Goal: Task Accomplishment & Management: Complete application form

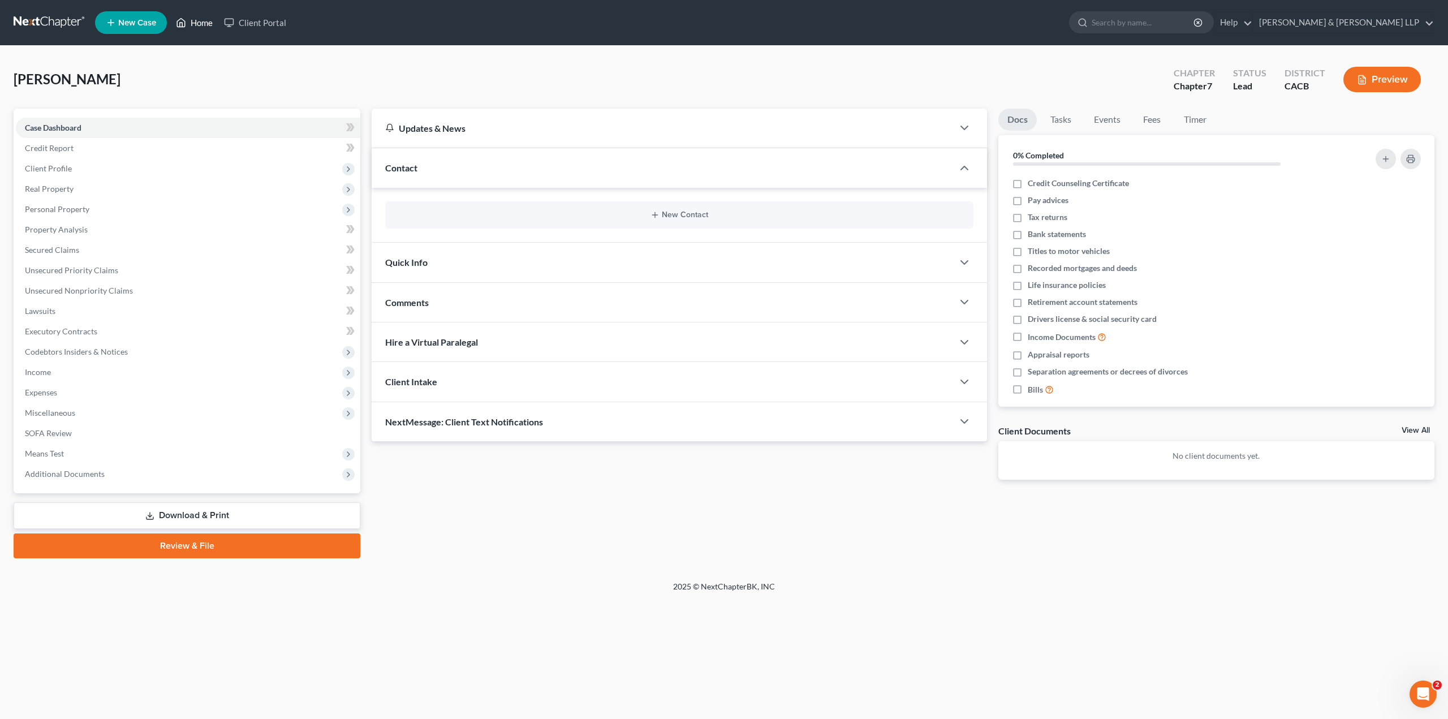
click at [193, 23] on link "Home" at bounding box center [194, 22] width 48 height 20
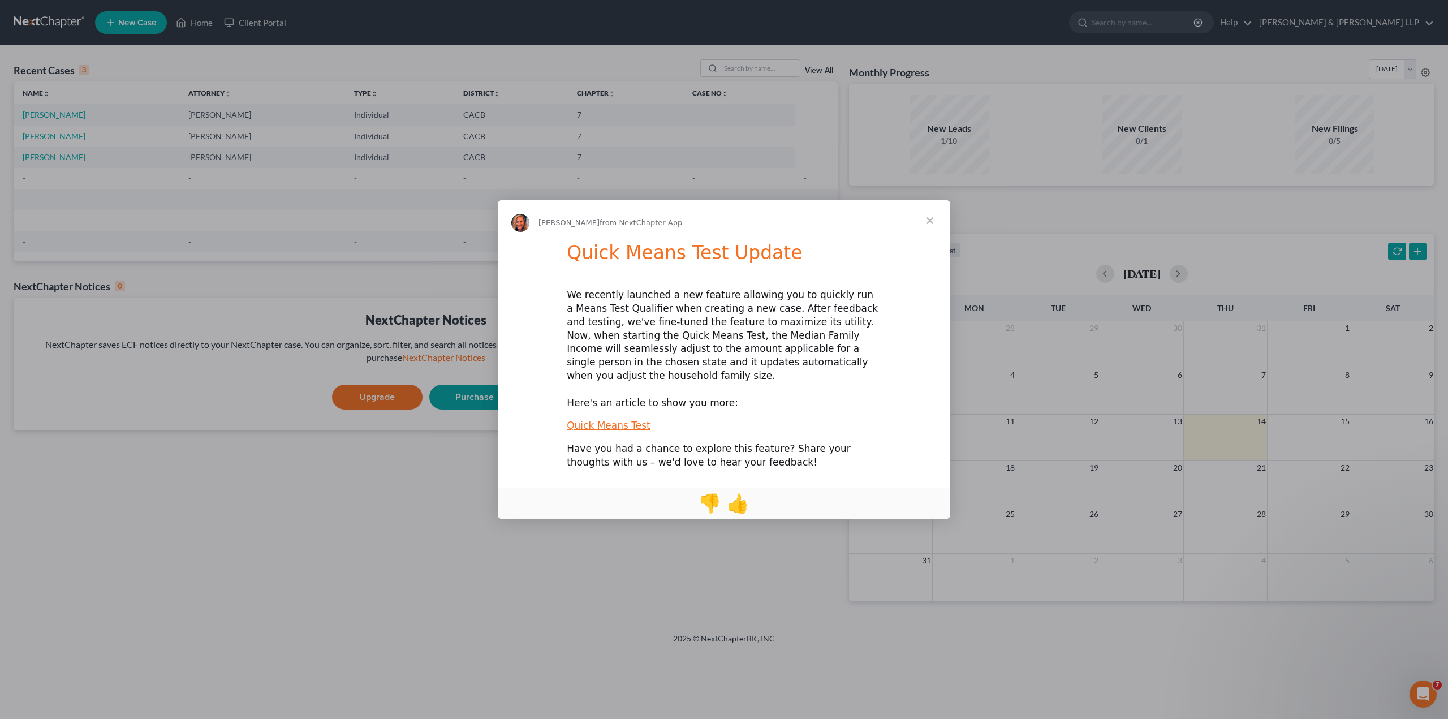
click at [932, 231] on span "Close" at bounding box center [929, 220] width 41 height 41
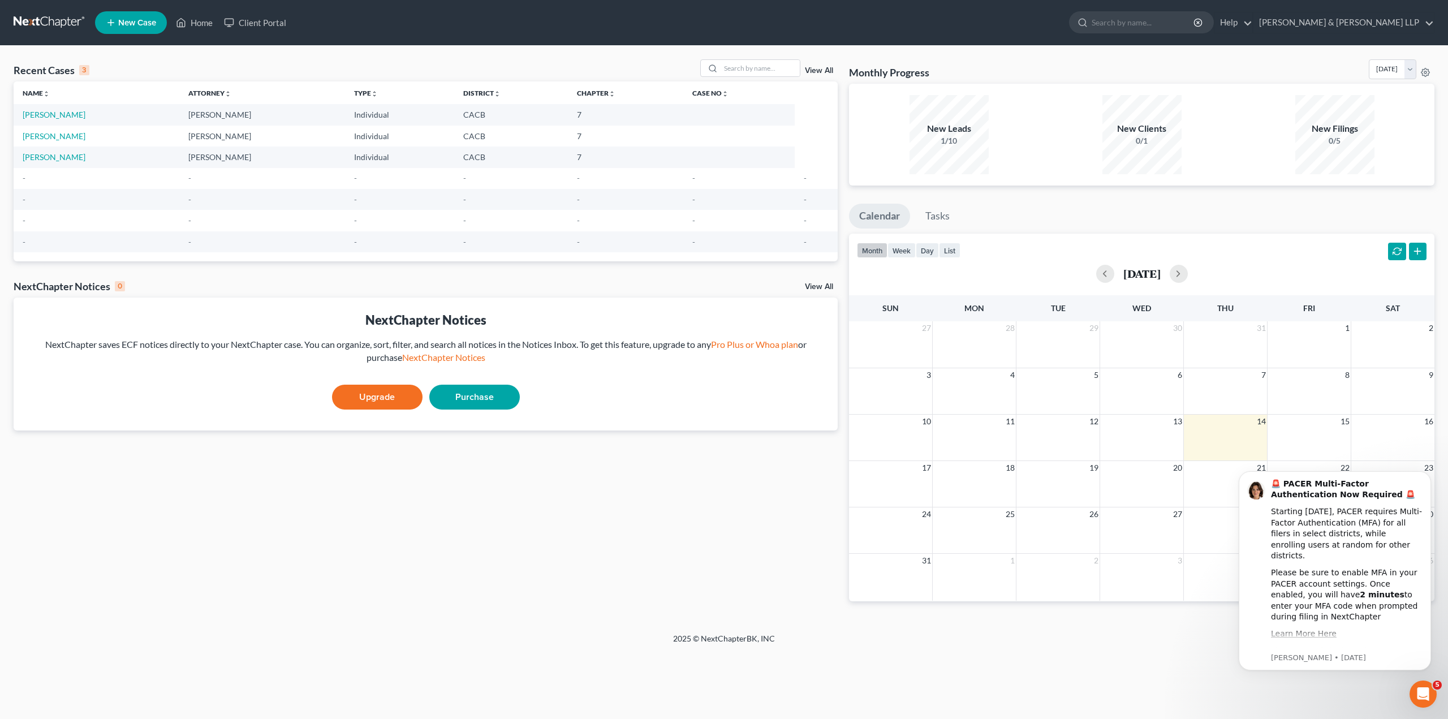
click at [131, 19] on span "New Case" at bounding box center [137, 23] width 38 height 8
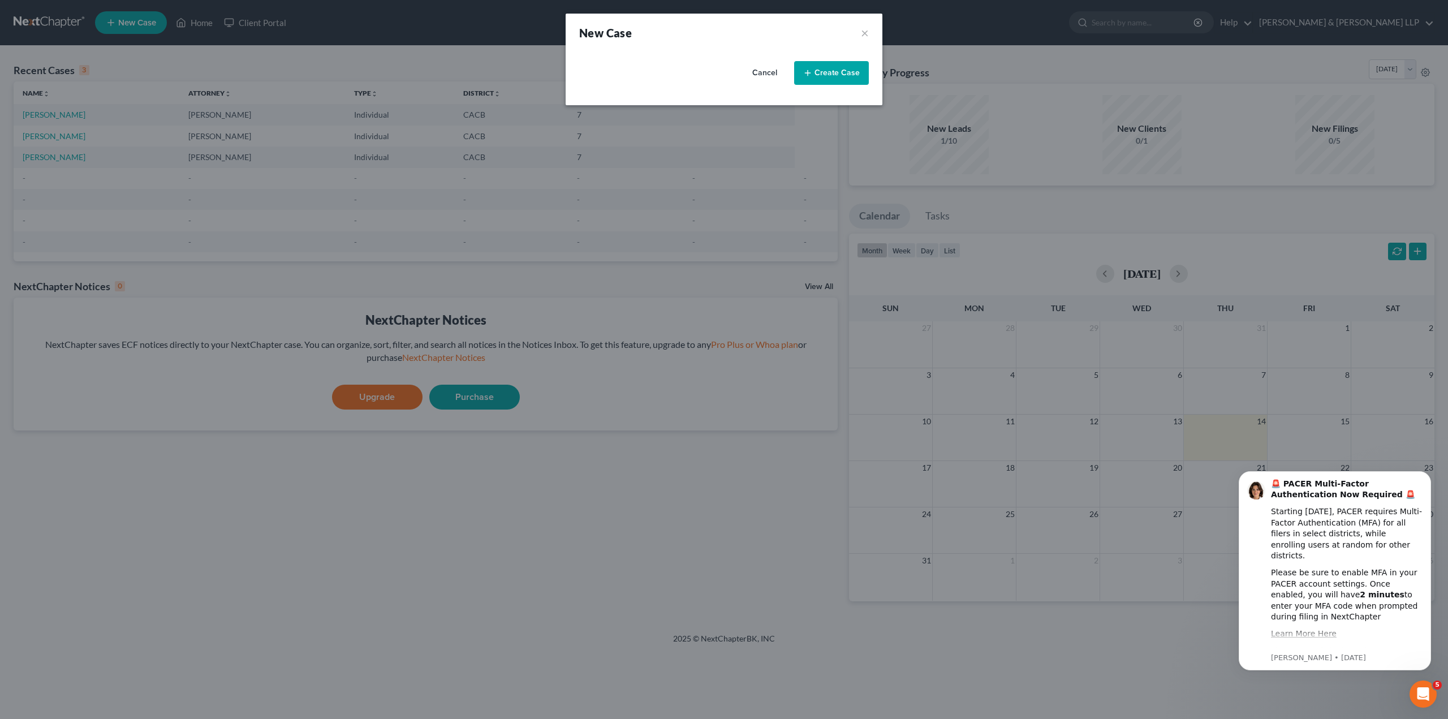
select select "7"
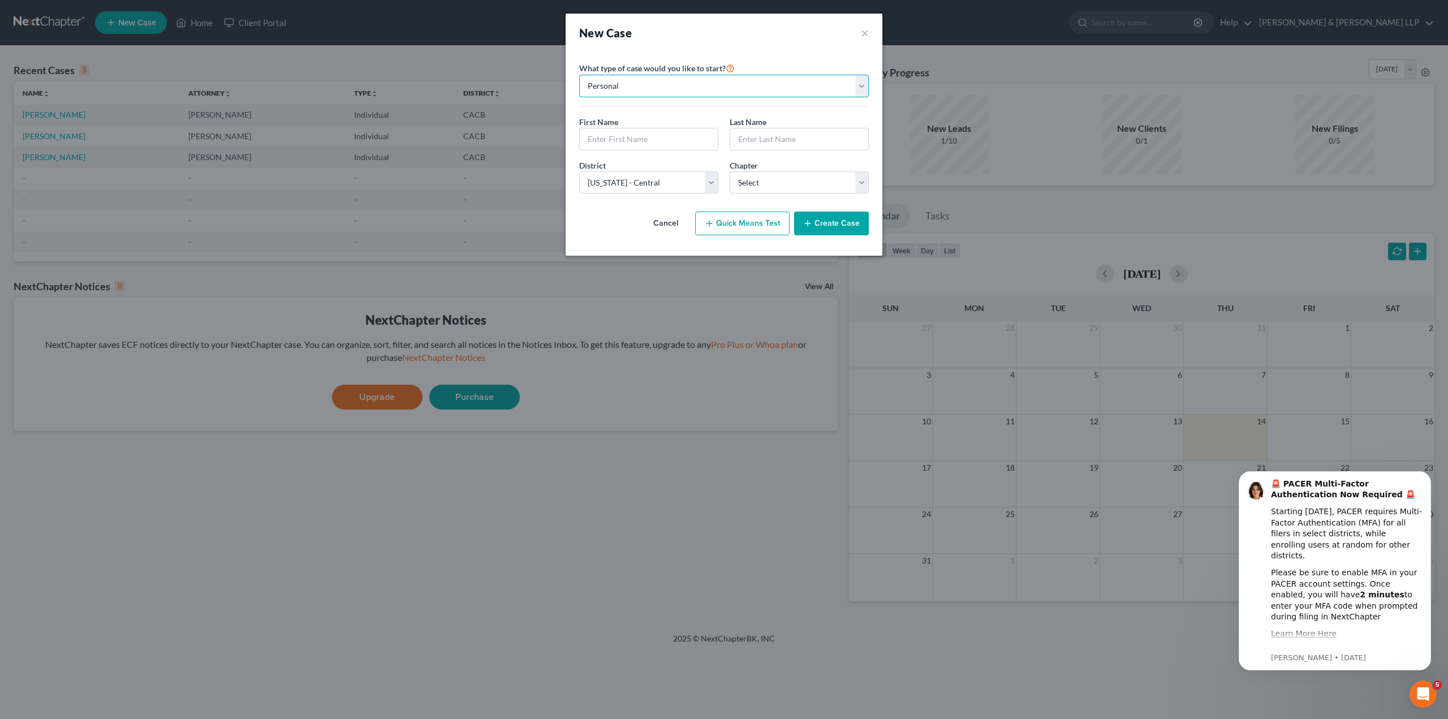
click at [716, 92] on select "Personal Business" at bounding box center [724, 86] width 290 height 23
click at [715, 92] on select "Personal Business" at bounding box center [724, 86] width 290 height 23
click at [614, 142] on input "text" at bounding box center [649, 138] width 138 height 21
type input "[PERSON_NAME]"
type input "Franceries"
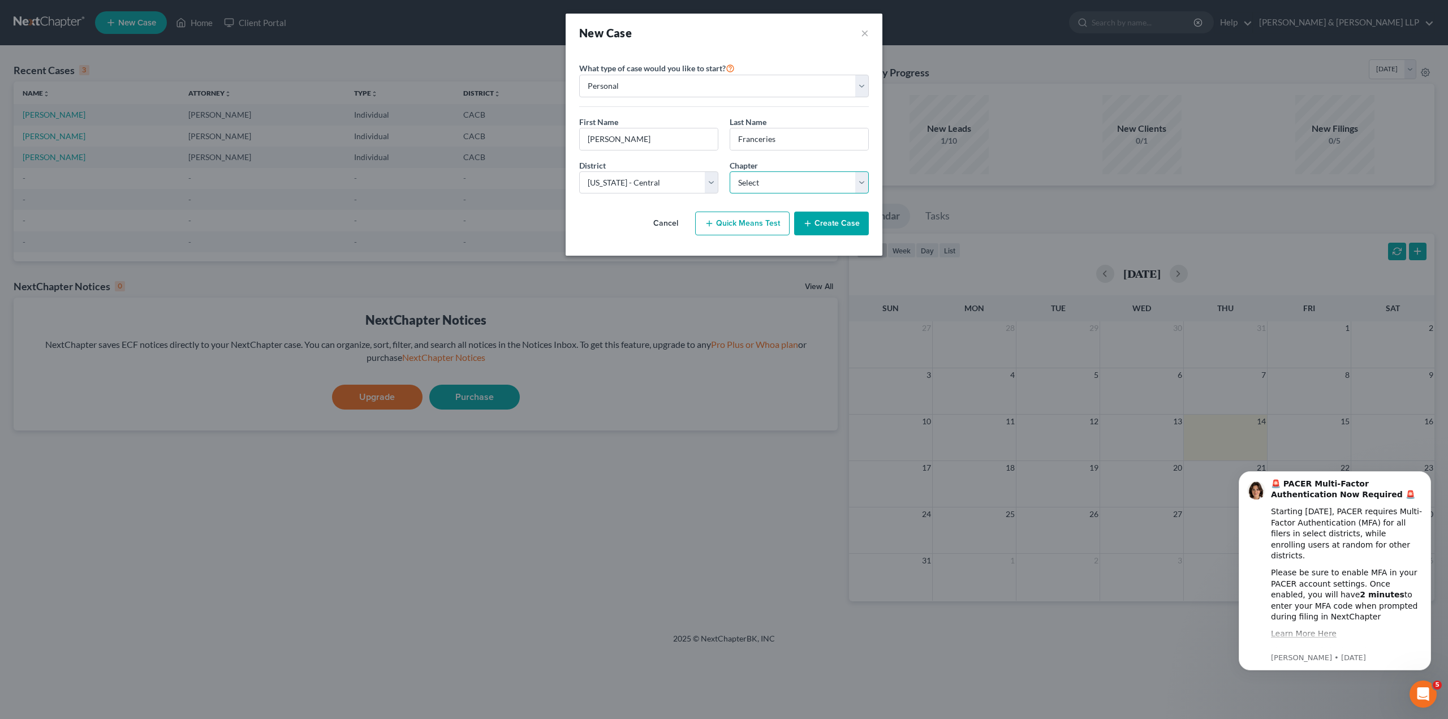
click at [785, 175] on select "Select 7 11 12 13" at bounding box center [798, 182] width 139 height 23
select select "0"
click at [729, 171] on select "Select 7 11 12 13" at bounding box center [798, 182] width 139 height 23
click at [828, 230] on button "Create Case" at bounding box center [831, 223] width 75 height 24
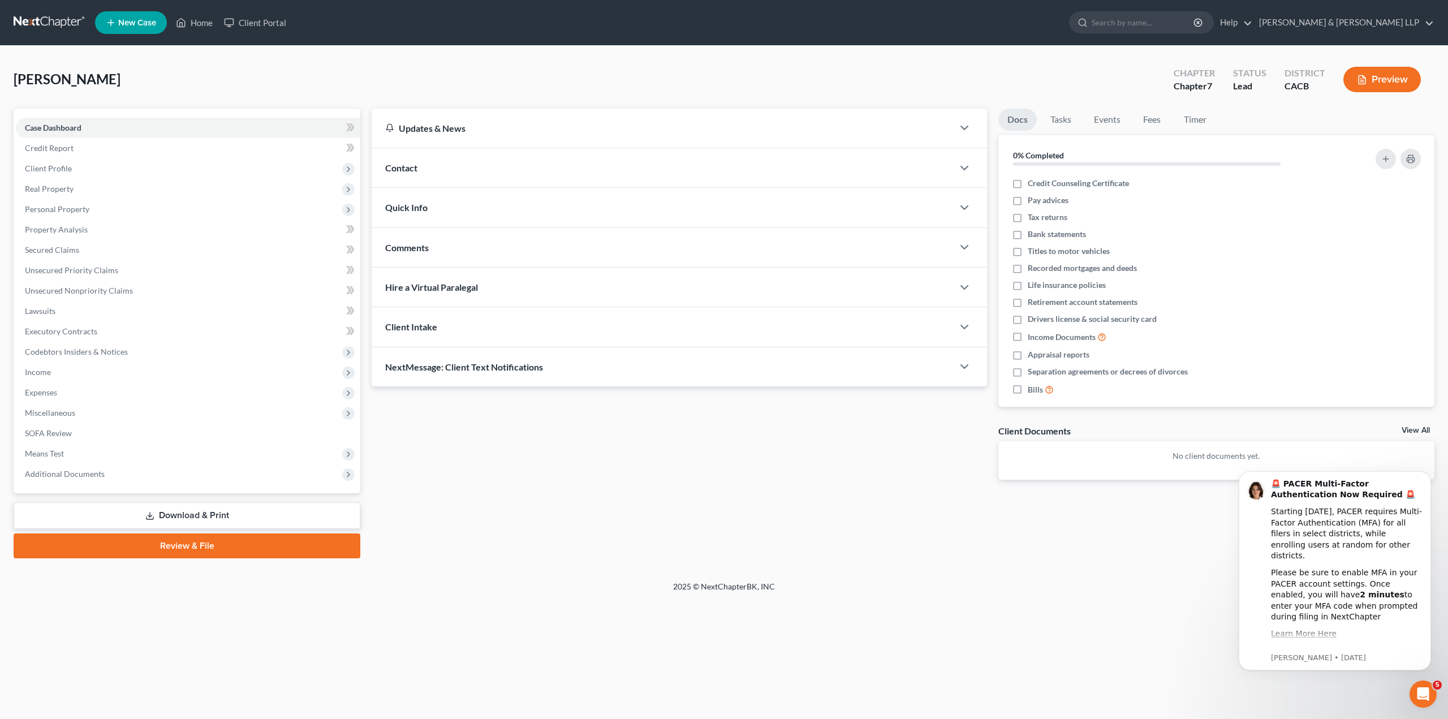
click at [571, 178] on div "Contact" at bounding box center [661, 167] width 581 height 39
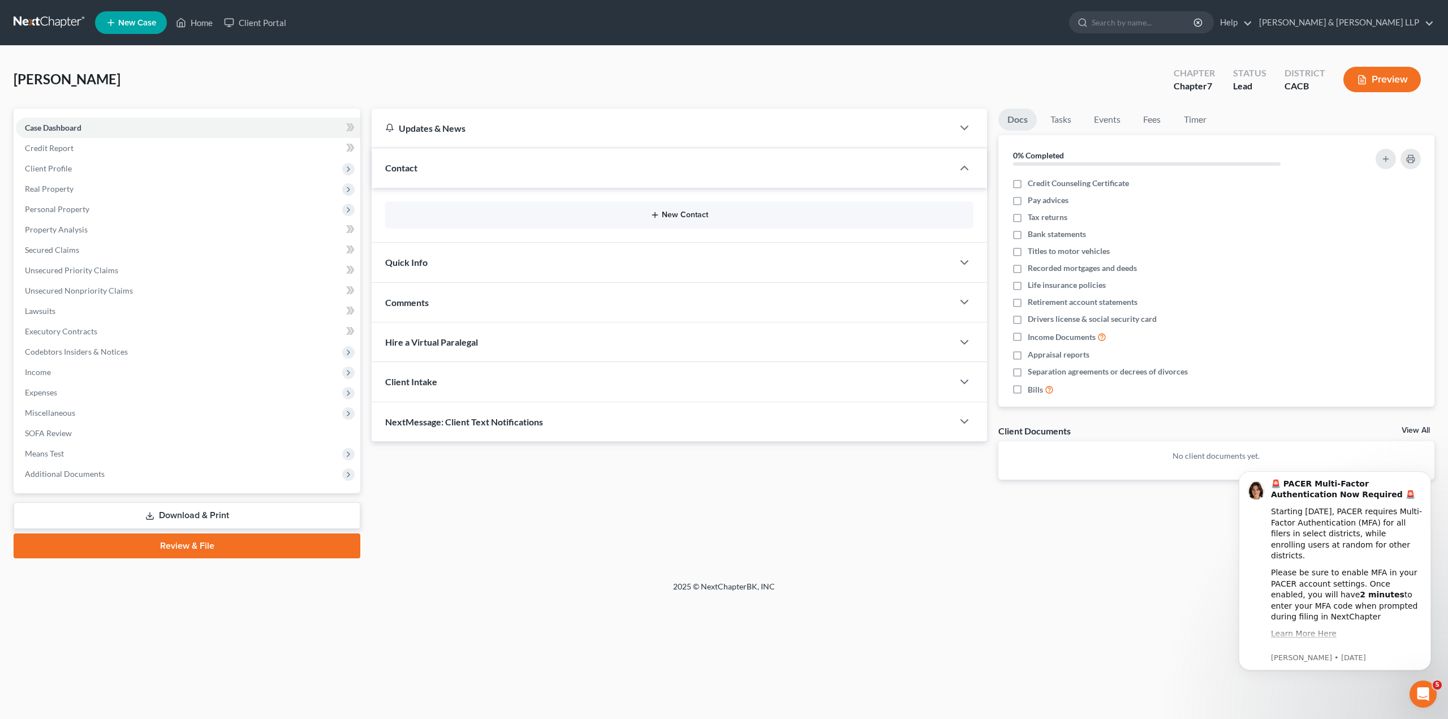
click at [603, 213] on button "New Contact" at bounding box center [679, 214] width 570 height 9
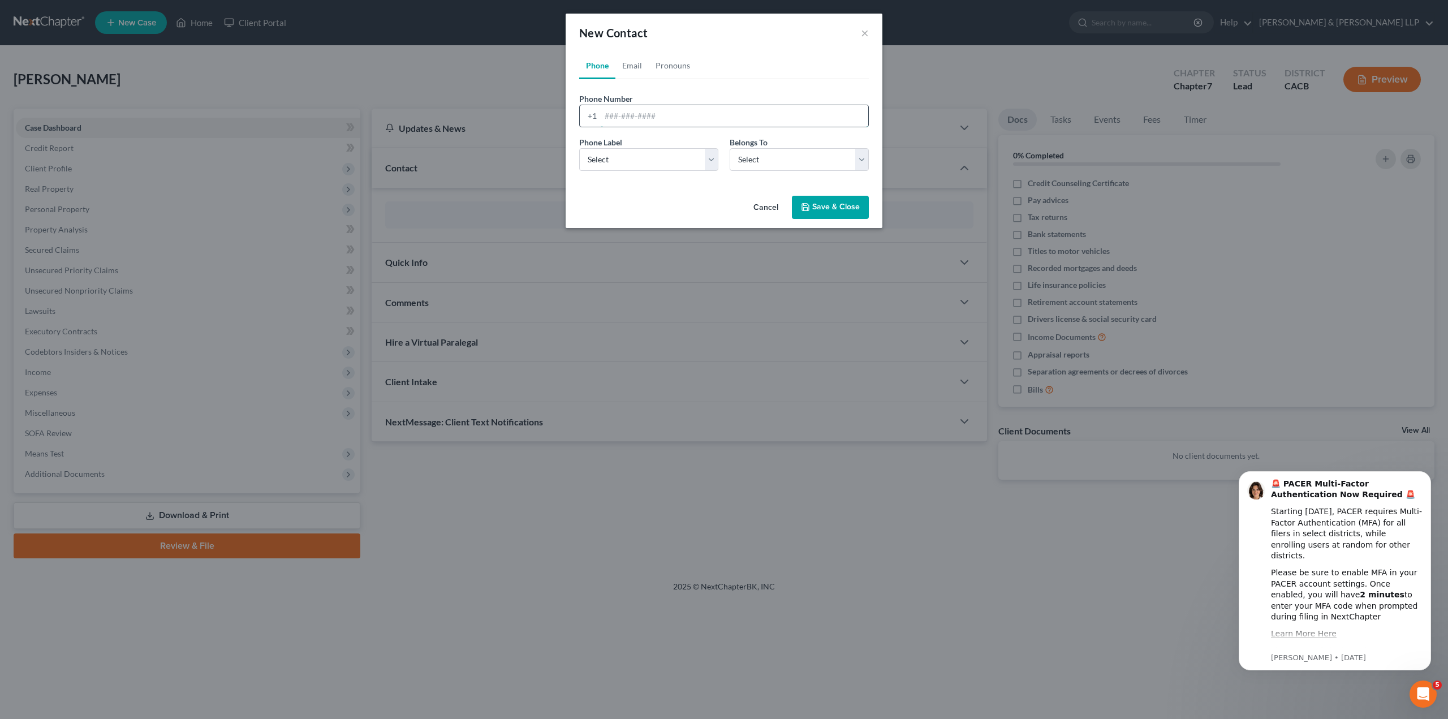
click at [632, 116] on input "tel" at bounding box center [733, 115] width 267 height 21
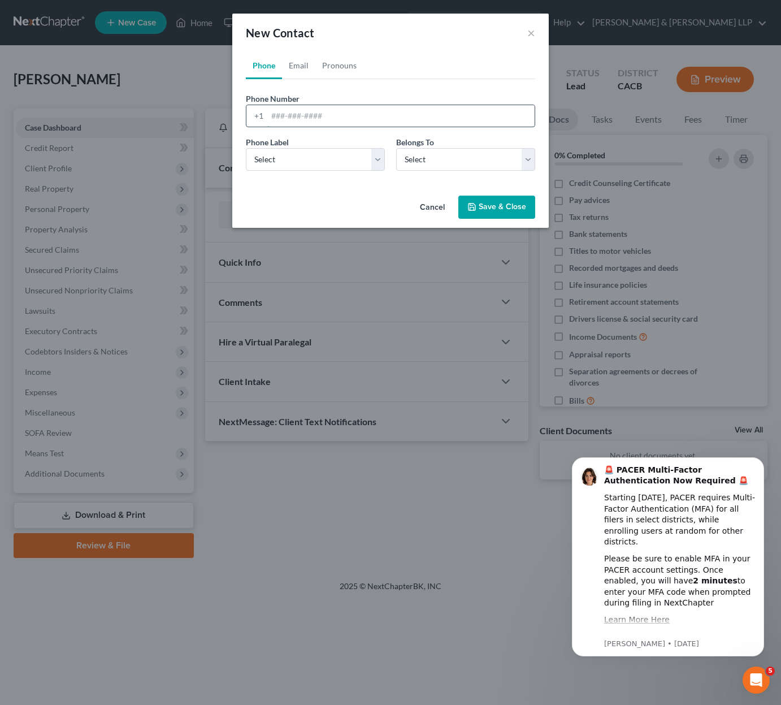
click at [322, 115] on input "tel" at bounding box center [400, 115] width 267 height 21
type input "6267862330"
click at [335, 158] on select "Select Mobile Home Work Other" at bounding box center [315, 159] width 139 height 23
select select "0"
click at [246, 148] on select "Select Mobile Home Work Other" at bounding box center [315, 159] width 139 height 23
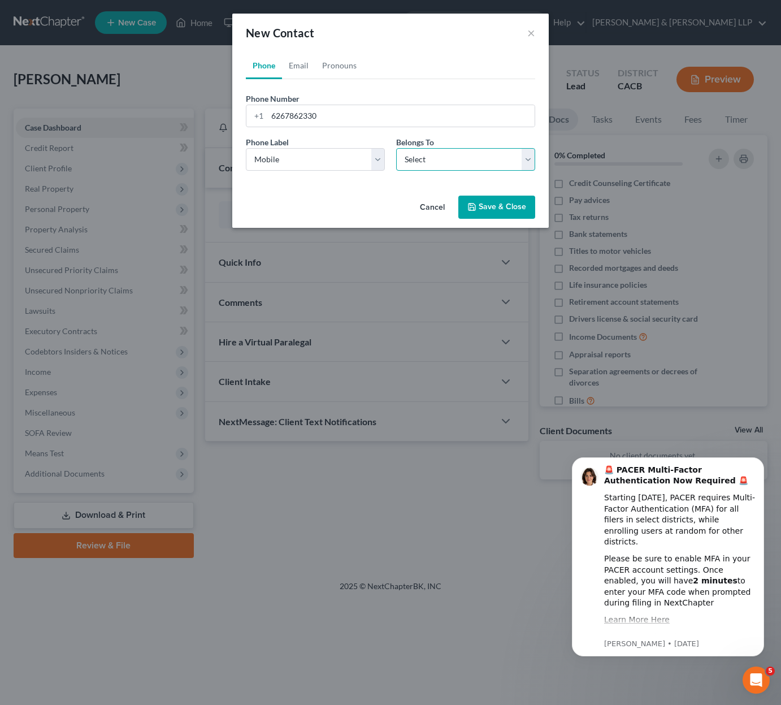
click at [425, 159] on select "Select Client Other" at bounding box center [465, 159] width 139 height 23
select select "0"
click at [396, 148] on select "Select Client Other" at bounding box center [465, 159] width 139 height 23
select select "0"
click at [304, 67] on link "Email" at bounding box center [298, 65] width 33 height 27
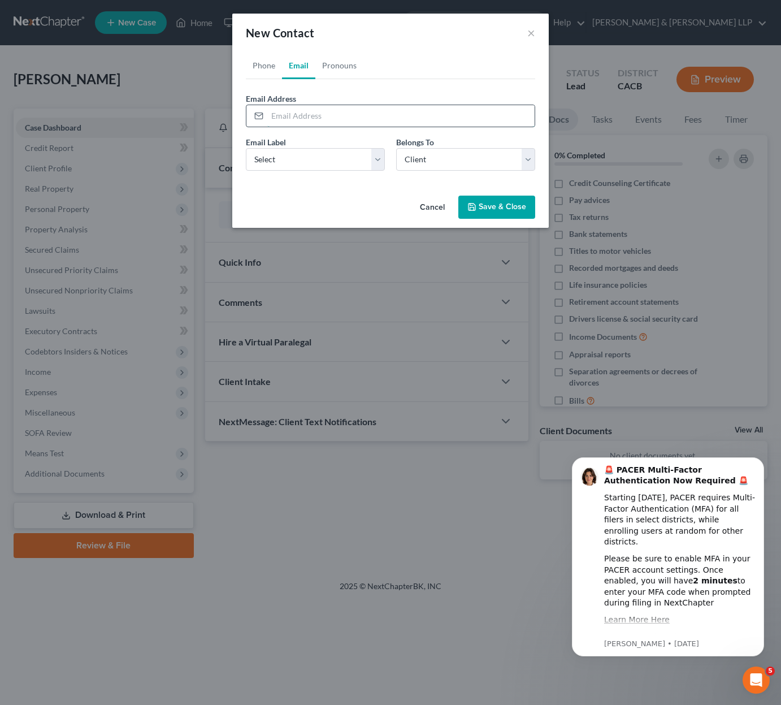
click at [365, 120] on input "email" at bounding box center [400, 115] width 267 height 21
paste input "[EMAIL_ADDRESS][DOMAIN_NAME]"
type input "[EMAIL_ADDRESS][DOMAIN_NAME]"
click at [491, 205] on button "Save & Close" at bounding box center [497, 208] width 77 height 24
click at [349, 168] on select "Select Home Work Other" at bounding box center [315, 159] width 139 height 23
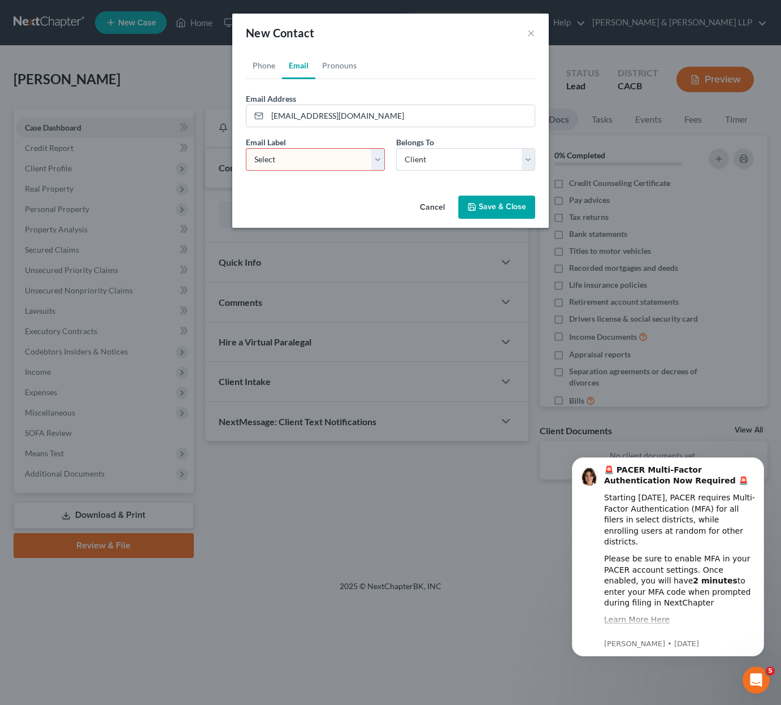
select select "0"
click at [246, 148] on select "Select Home Work Other" at bounding box center [315, 159] width 139 height 23
click at [511, 206] on button "Save & Close" at bounding box center [497, 208] width 77 height 24
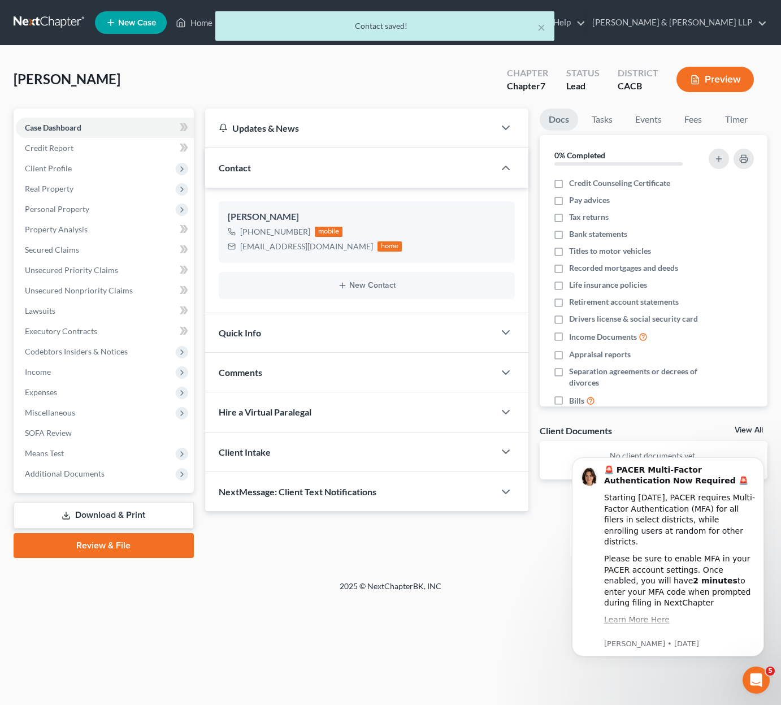
click at [366, 329] on div "Quick Info" at bounding box center [350, 332] width 290 height 39
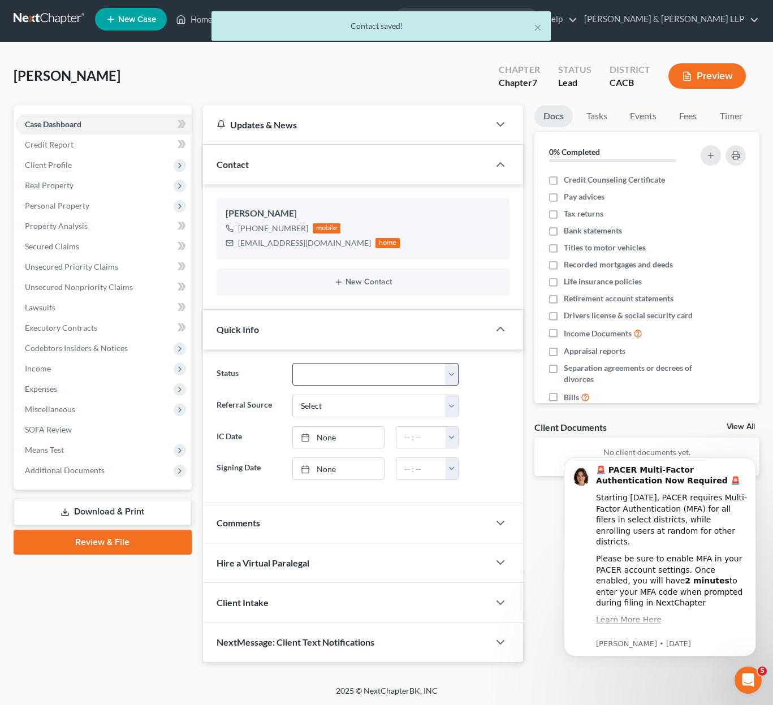
scroll to position [4, 0]
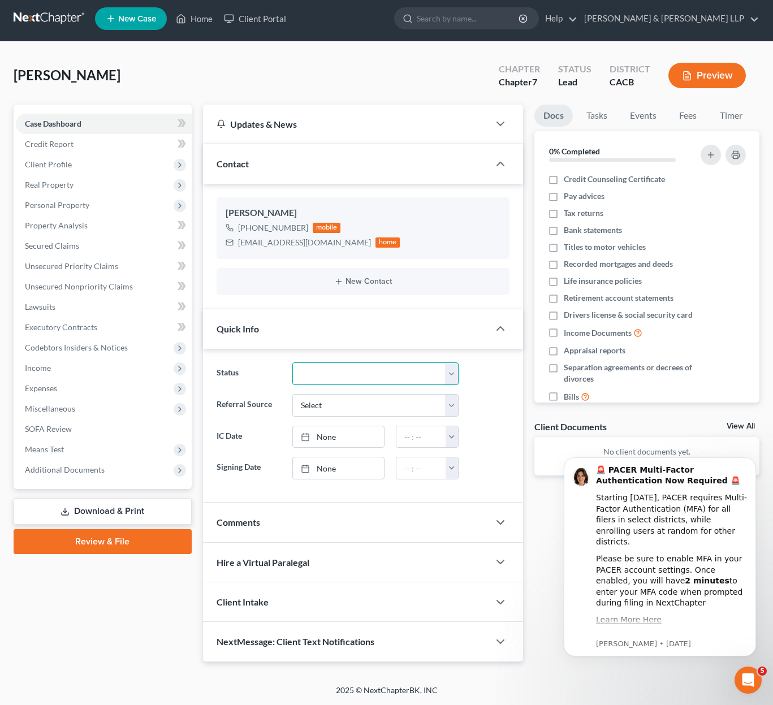
click at [448, 374] on select "Discharged Discharged & Reported Discharge Litigation Dismissal Notice Dismisse…" at bounding box center [375, 373] width 166 height 23
click at [443, 374] on select "Discharged Discharged & Reported Discharge Litigation Dismissal Notice Dismisse…" at bounding box center [375, 373] width 166 height 23
select select "9"
click at [292, 362] on select "Discharged Discharged & Reported Discharge Litigation Dismissal Notice Dismisse…" at bounding box center [375, 373] width 166 height 23
click at [416, 409] on select "Select Word Of Mouth Previous Clients Direct Mail Website Google Search Modern …" at bounding box center [375, 405] width 166 height 23
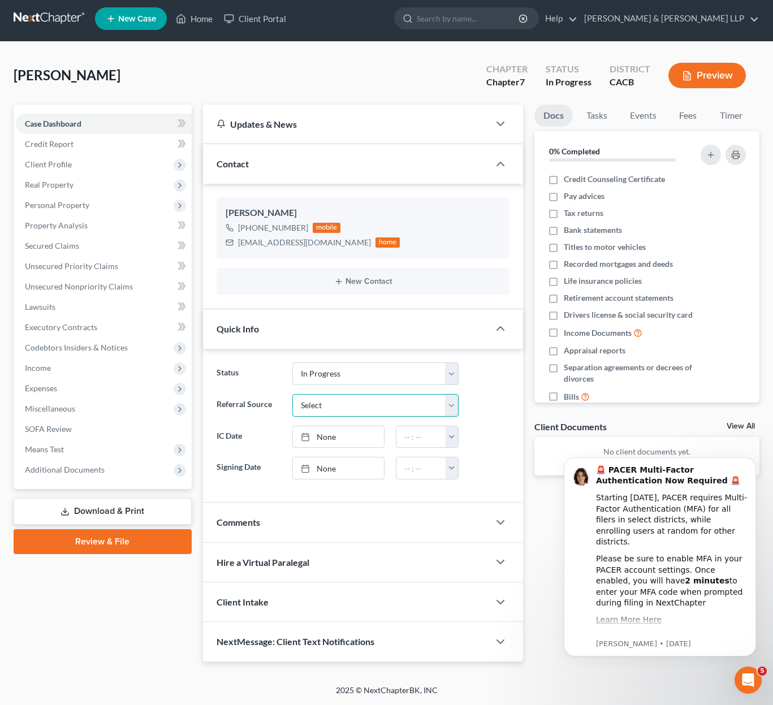
select select "0"
click at [292, 394] on select "Select Word Of Mouth Previous Clients Direct Mail Website Google Search Modern …" at bounding box center [375, 405] width 166 height 23
type input "[DATE]"
click at [380, 438] on link "None" at bounding box center [338, 436] width 91 height 21
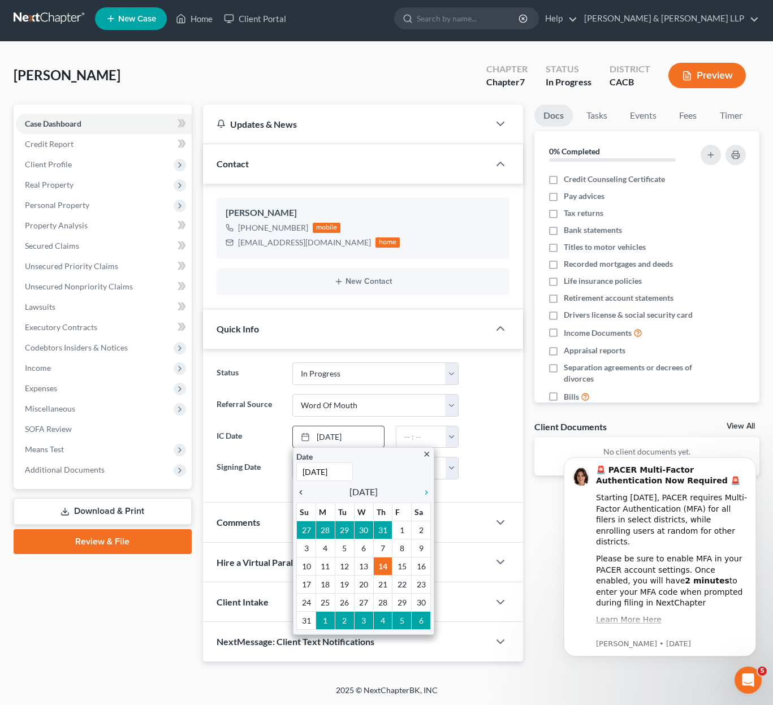
click at [300, 490] on icon "chevron_left" at bounding box center [303, 492] width 15 height 9
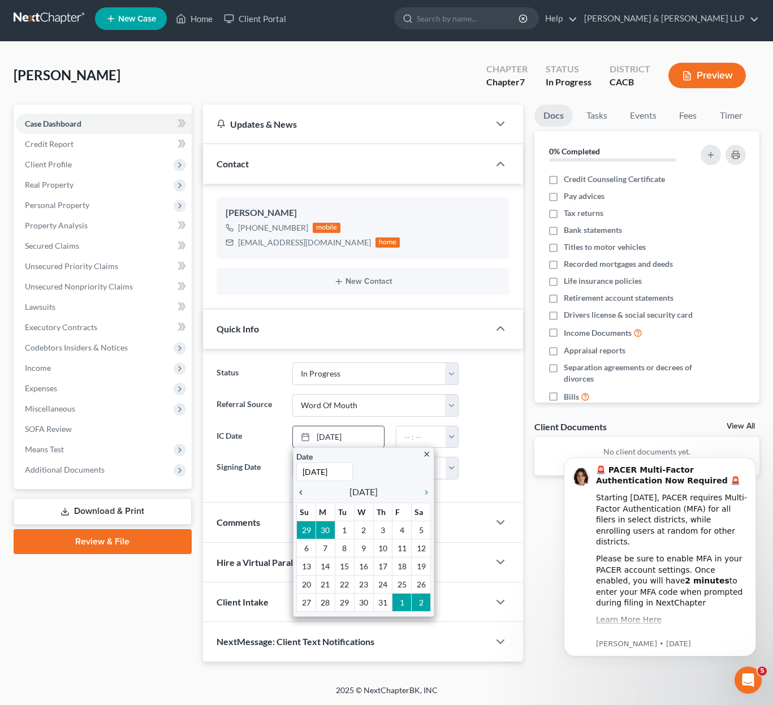
click at [300, 490] on icon "chevron_left" at bounding box center [303, 492] width 15 height 9
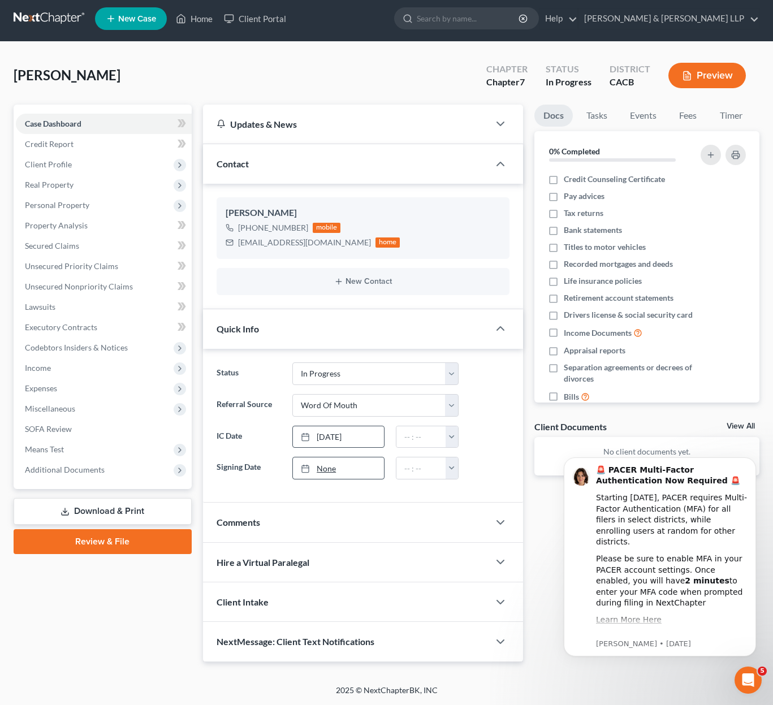
type input "[DATE]"
click at [357, 468] on link "None" at bounding box center [338, 467] width 91 height 21
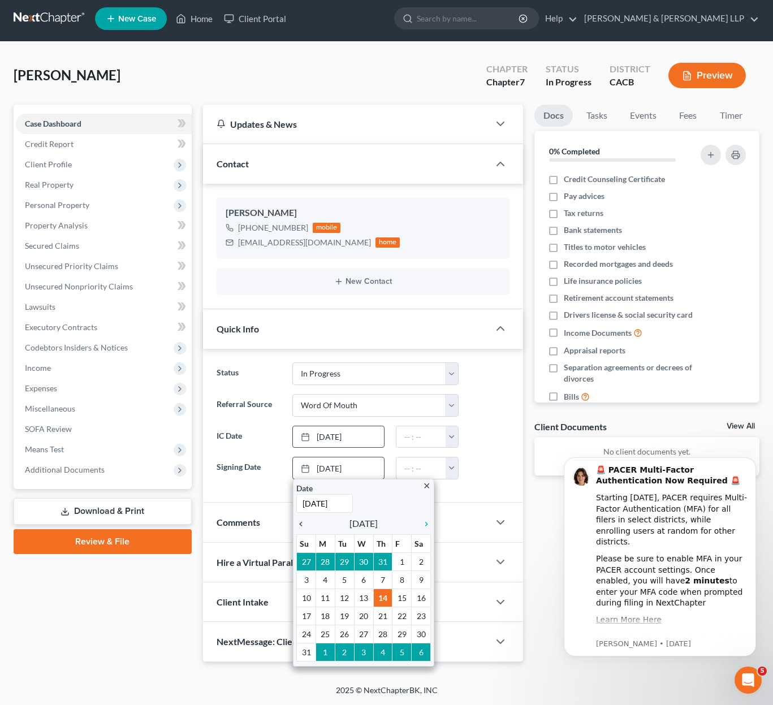
click at [301, 525] on icon "chevron_left" at bounding box center [303, 524] width 15 height 9
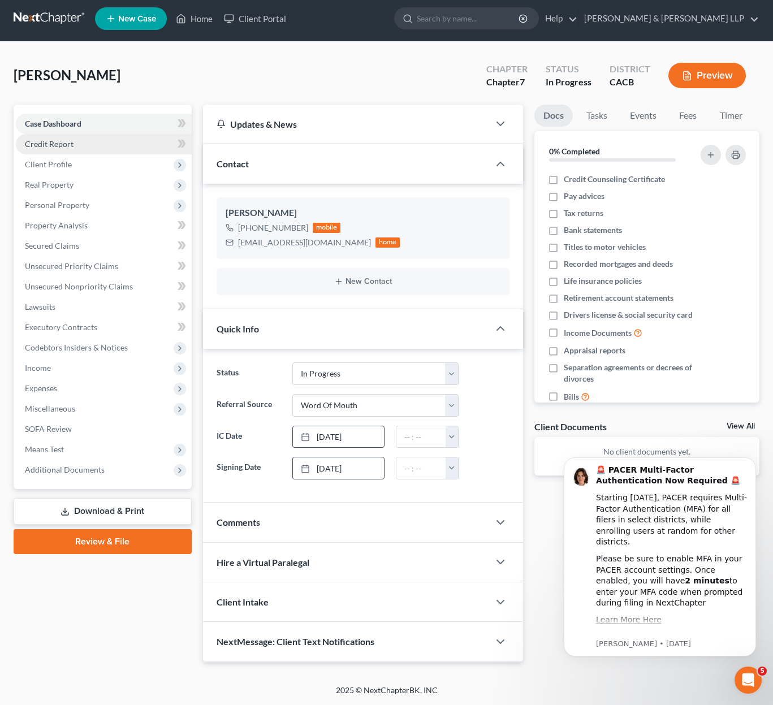
click at [96, 146] on link "Credit Report" at bounding box center [104, 144] width 176 height 20
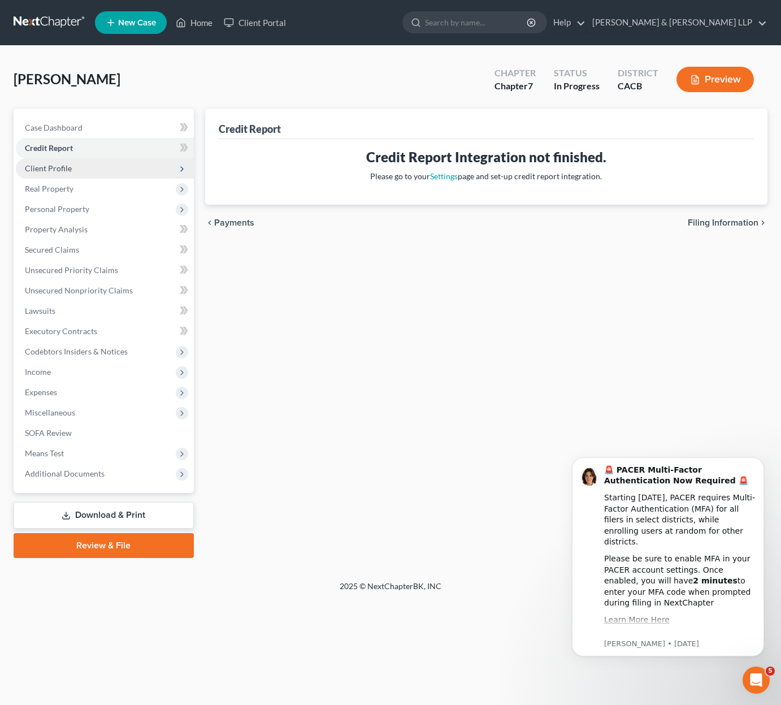
click at [85, 169] on span "Client Profile" at bounding box center [105, 168] width 178 height 20
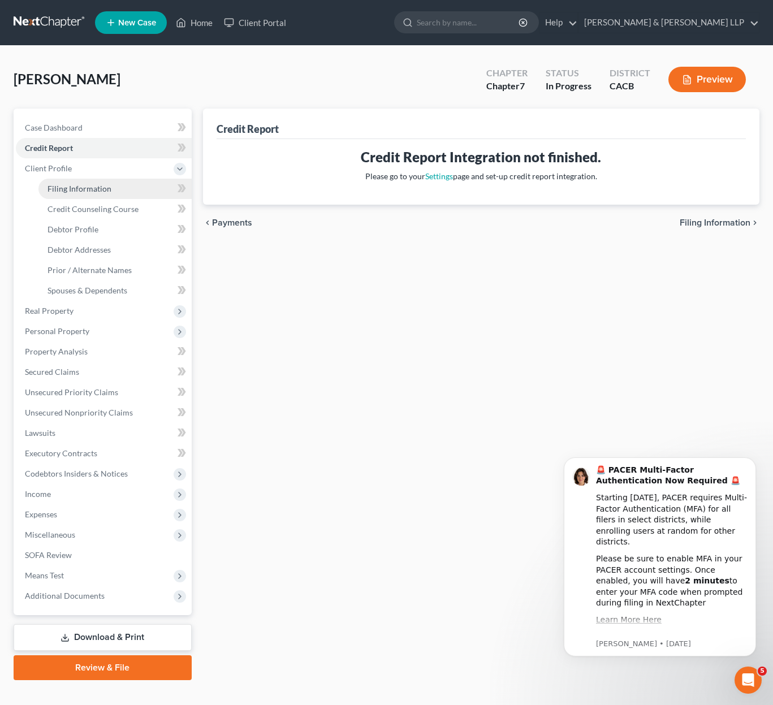
click at [83, 191] on span "Filing Information" at bounding box center [79, 189] width 64 height 10
select select "1"
select select "0"
select select "7"
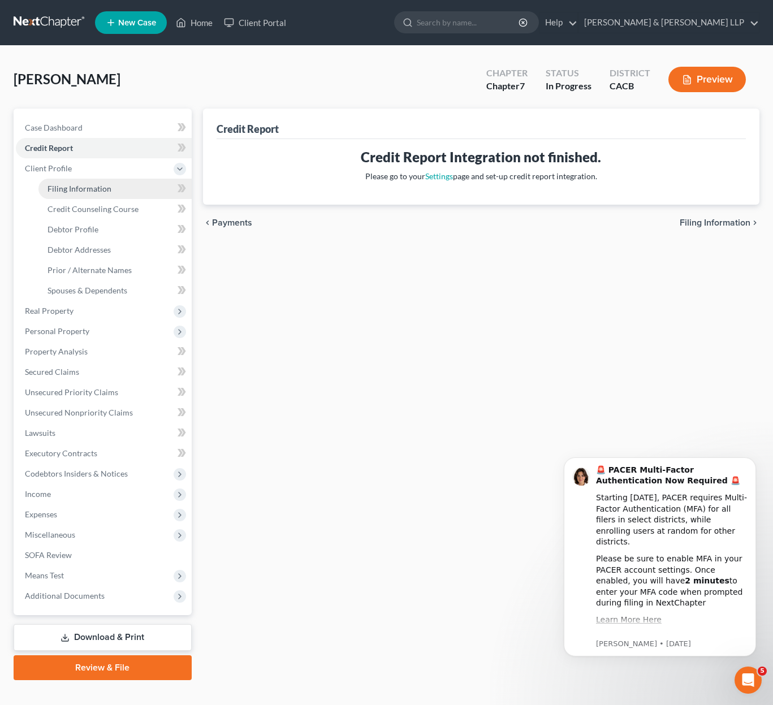
select select "4"
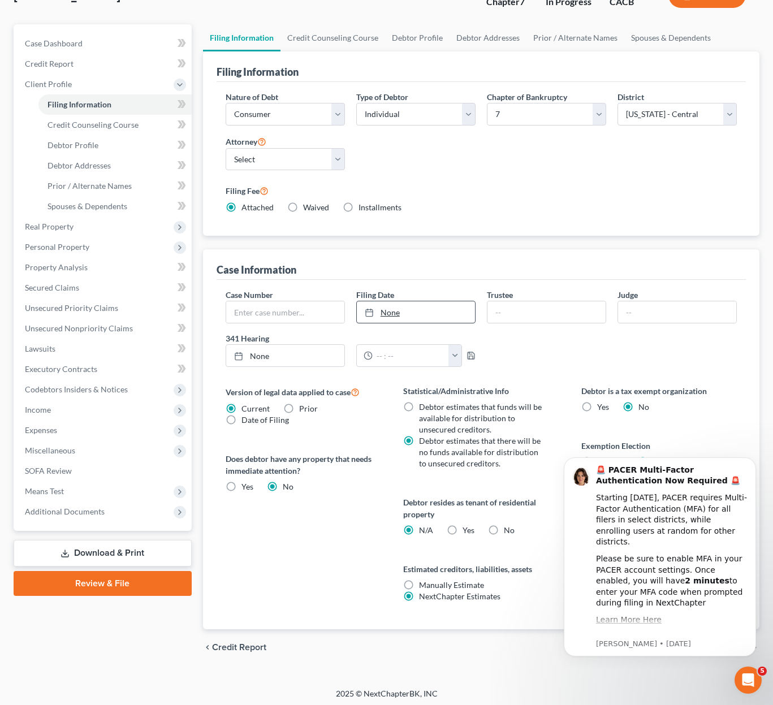
scroll to position [88, 0]
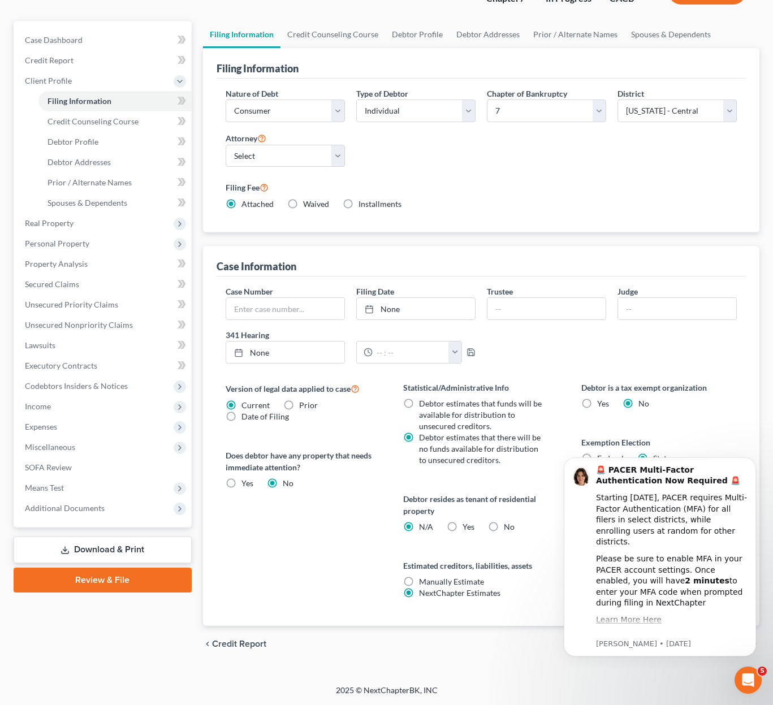
drag, startPoint x: 1304, startPoint y: 902, endPoint x: 752, endPoint y: 515, distance: 675.0
click at [752, 459] on icon "Dismiss notification" at bounding box center [752, 460] width 5 height 5
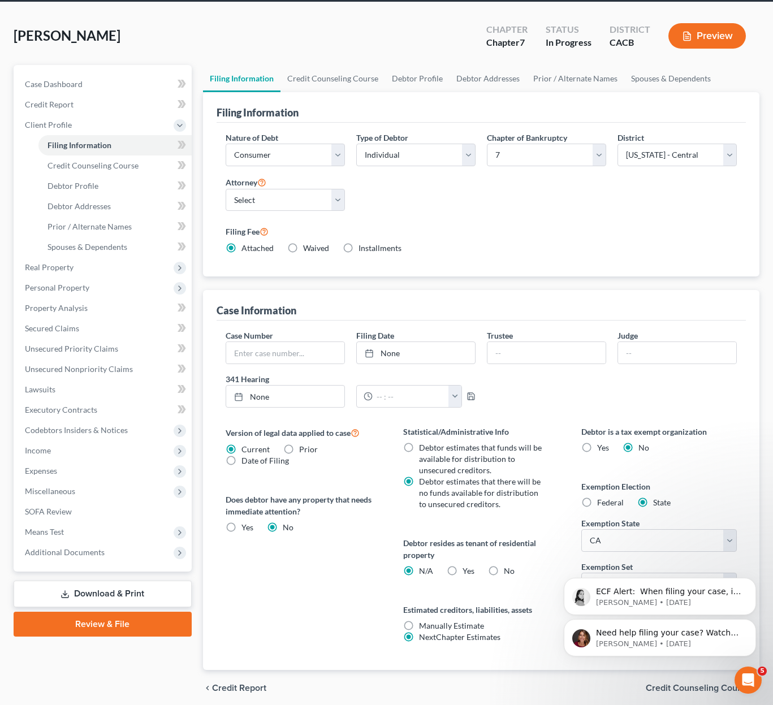
scroll to position [0, 0]
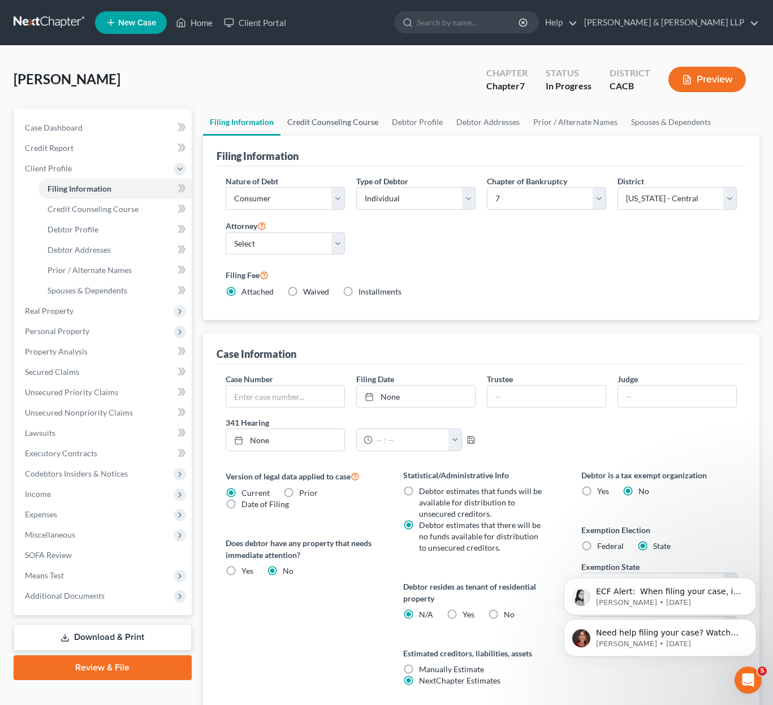
click at [356, 124] on link "Credit Counseling Course" at bounding box center [332, 122] width 105 height 27
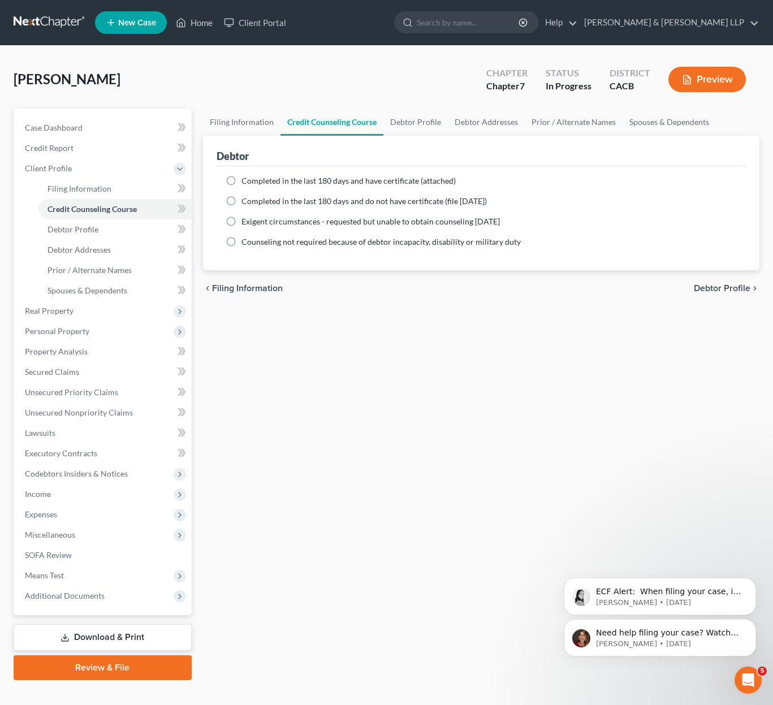
click at [296, 182] on span "Completed in the last 180 days and have certificate (attached)" at bounding box center [348, 181] width 214 height 10
click at [253, 182] on input "Completed in the last 180 days and have certificate (attached)" at bounding box center [249, 178] width 7 height 7
radio input "true"
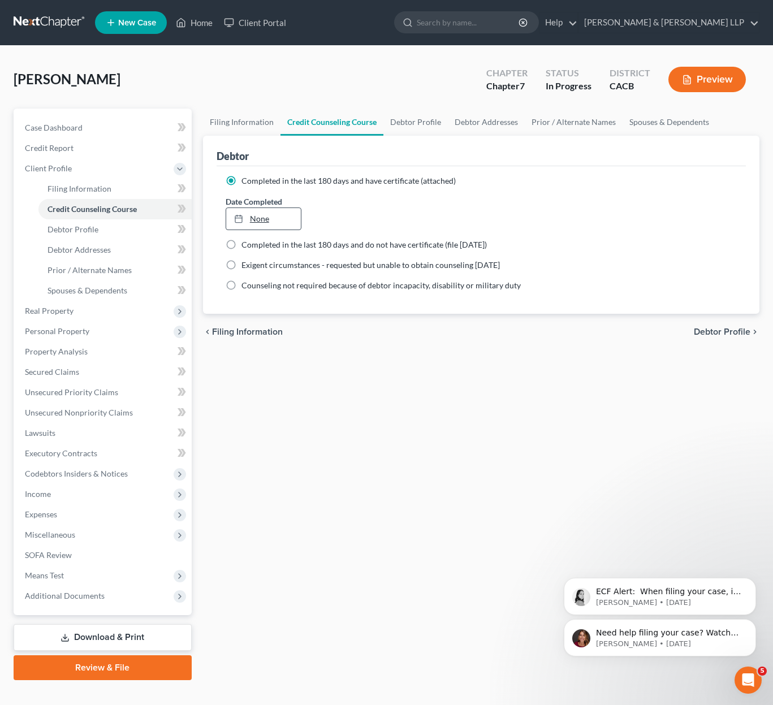
type input "[DATE]"
click at [268, 217] on link "[DATE]" at bounding box center [263, 218] width 75 height 21
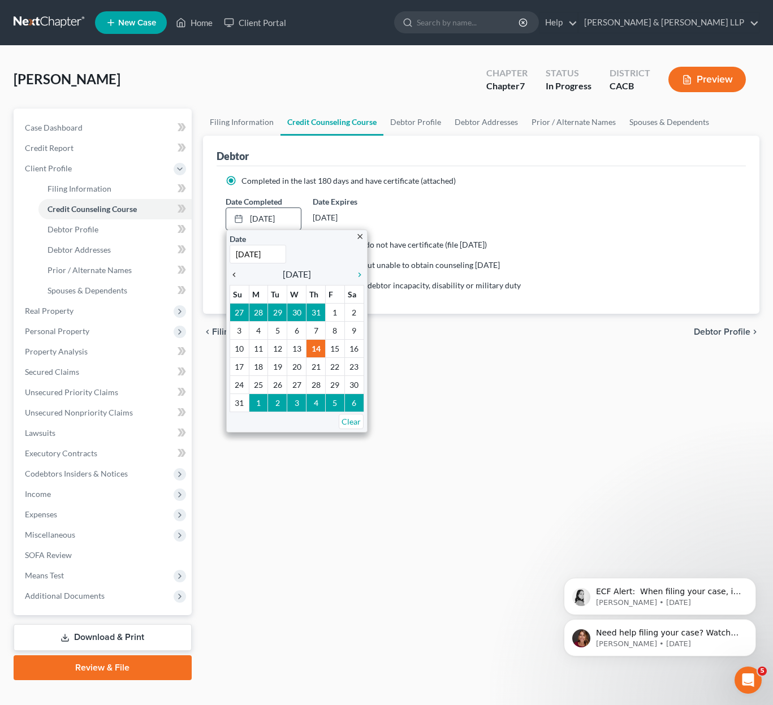
click at [235, 274] on icon "chevron_left" at bounding box center [237, 274] width 15 height 9
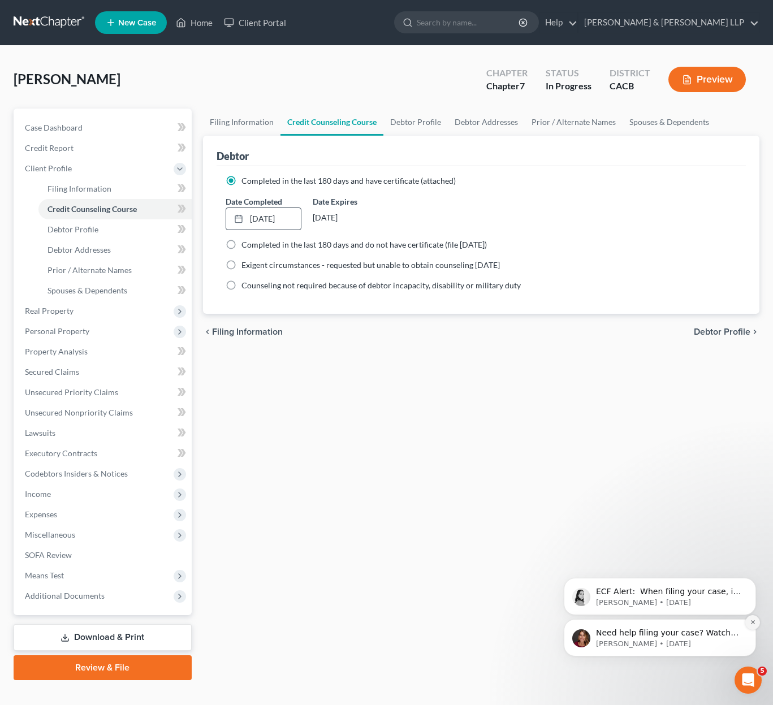
click at [753, 628] on button "Dismiss notification" at bounding box center [752, 622] width 15 height 15
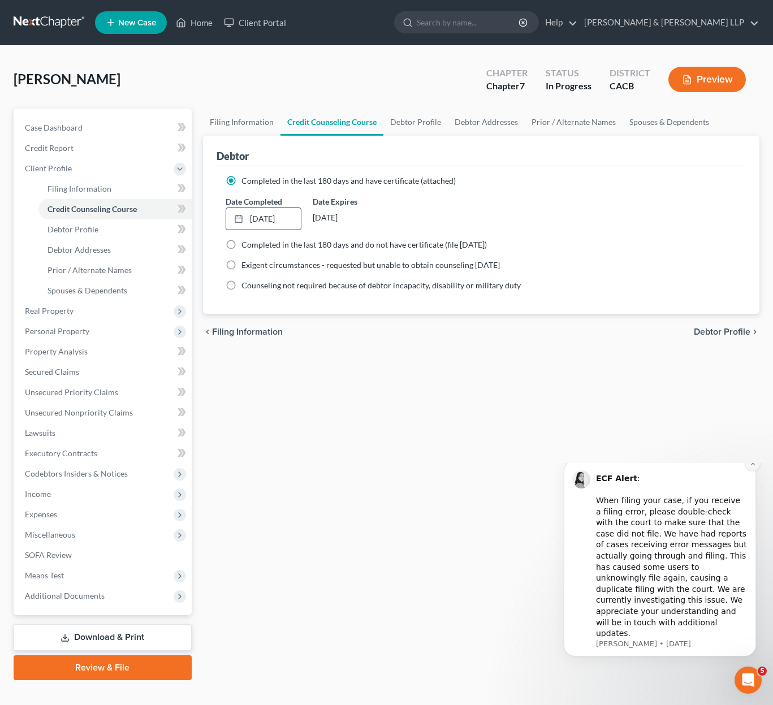
click at [755, 466] on icon "Dismiss notification" at bounding box center [753, 463] width 6 height 6
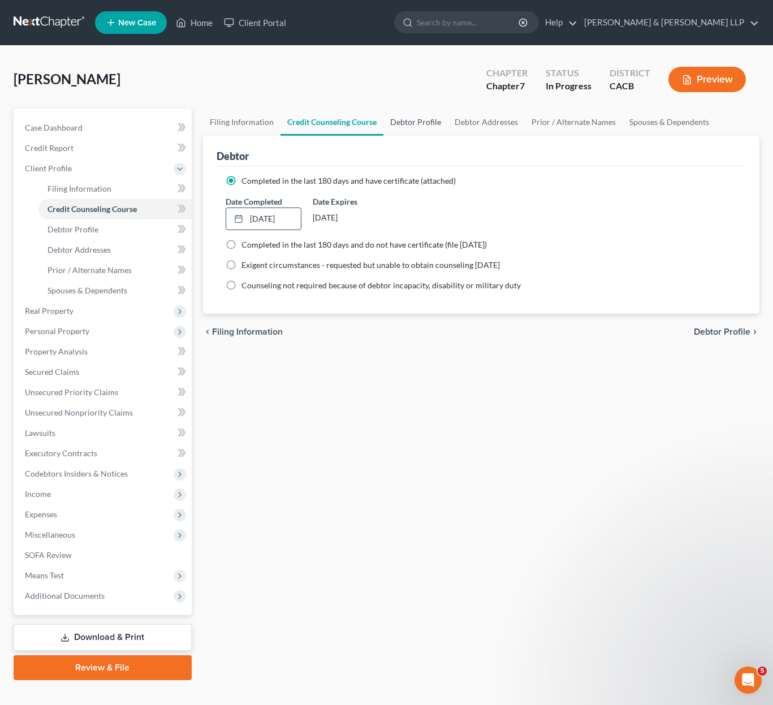
click at [411, 122] on link "Debtor Profile" at bounding box center [415, 122] width 64 height 27
select select "0"
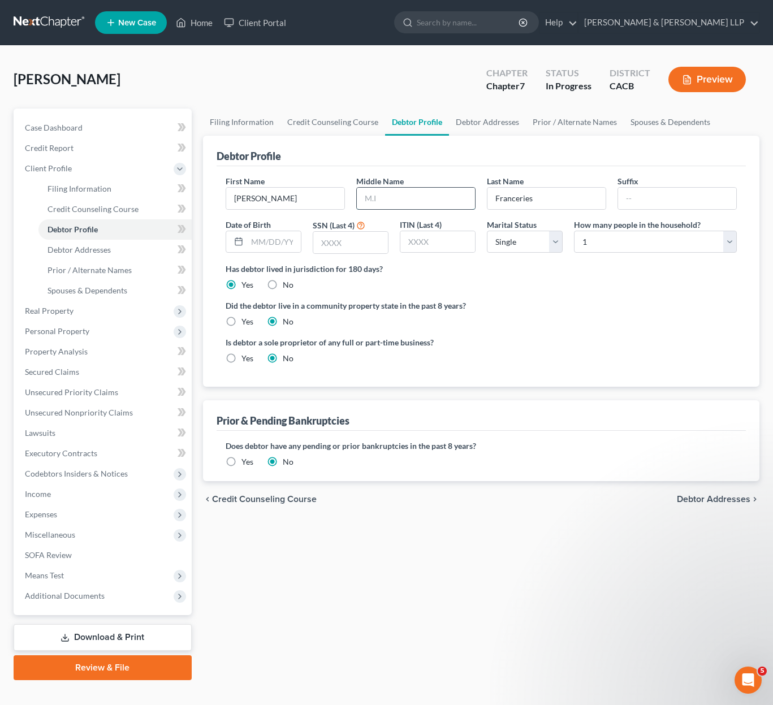
click at [426, 202] on input "text" at bounding box center [416, 198] width 118 height 21
type input "A"
click at [261, 247] on input "text" at bounding box center [274, 241] width 54 height 21
click at [349, 243] on input "text" at bounding box center [350, 242] width 75 height 21
type input "9668"
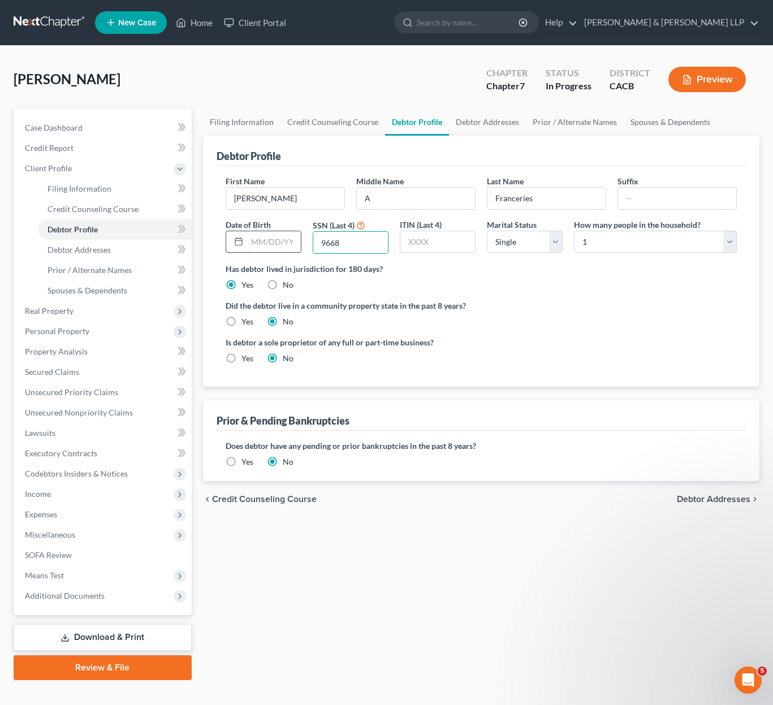
click at [288, 245] on input "text" at bounding box center [274, 241] width 54 height 21
type input "[DATE]"
click at [546, 250] on select "Select Single Married Separated Divorced Widowed" at bounding box center [525, 242] width 76 height 23
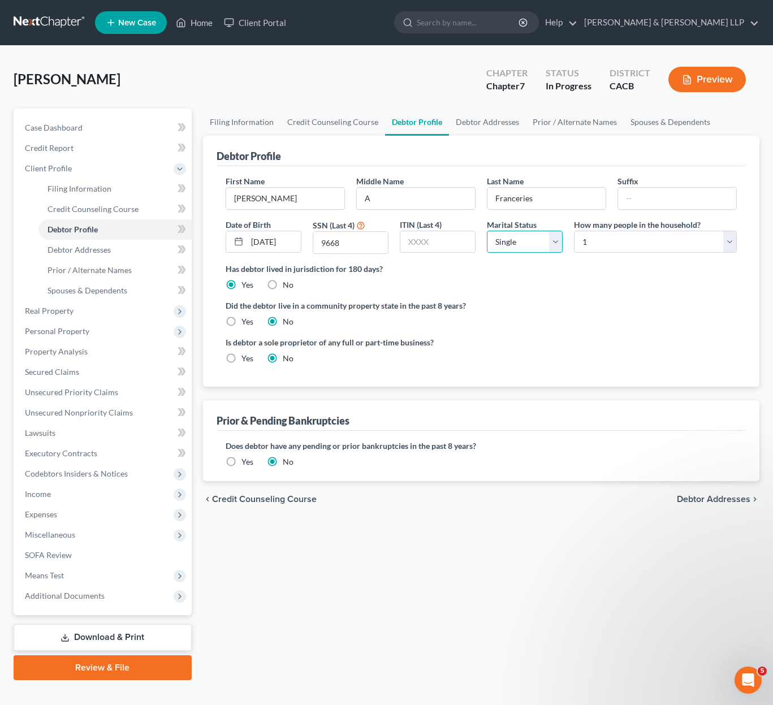
select select "1"
click at [487, 231] on select "Select Single Married Separated Divorced Widowed" at bounding box center [525, 242] width 76 height 23
click at [614, 241] on select "Select 1 2 3 4 5 6 7 8 9 10 11 12 13 14 15 16 17 18 19 20" at bounding box center [655, 242] width 163 height 23
select select "1"
click at [574, 231] on select "Select 1 2 3 4 5 6 7 8 9 10 11 12 13 14 15 16 17 18 19 20" at bounding box center [655, 242] width 163 height 23
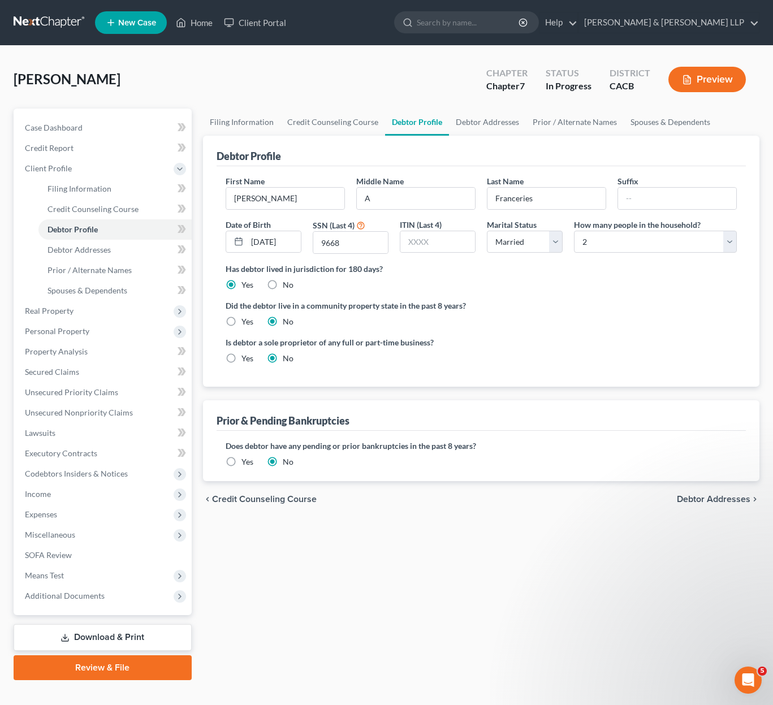
click at [241, 321] on label "Yes" at bounding box center [247, 321] width 12 height 11
click at [246, 321] on input "Yes" at bounding box center [249, 319] width 7 height 7
radio input "true"
radio input "false"
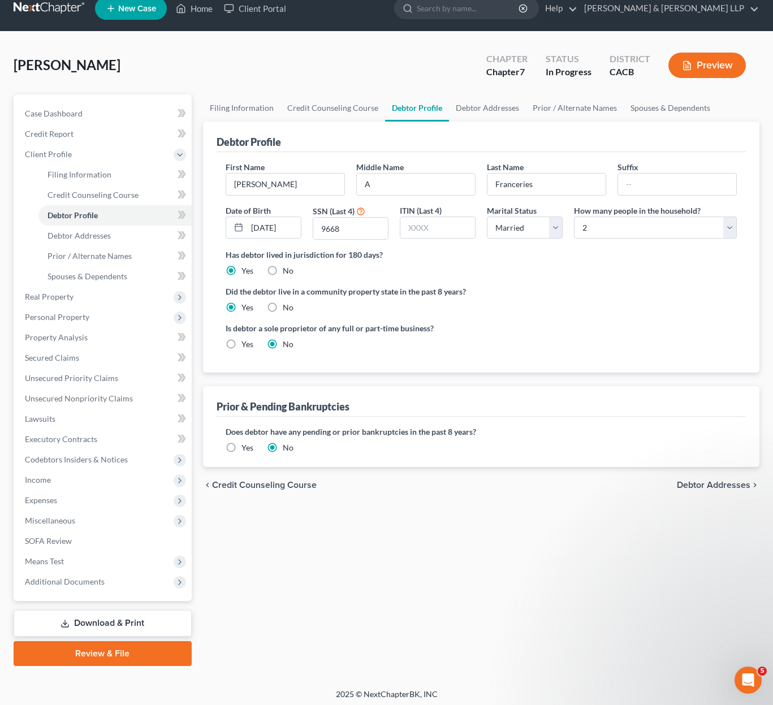
scroll to position [18, 0]
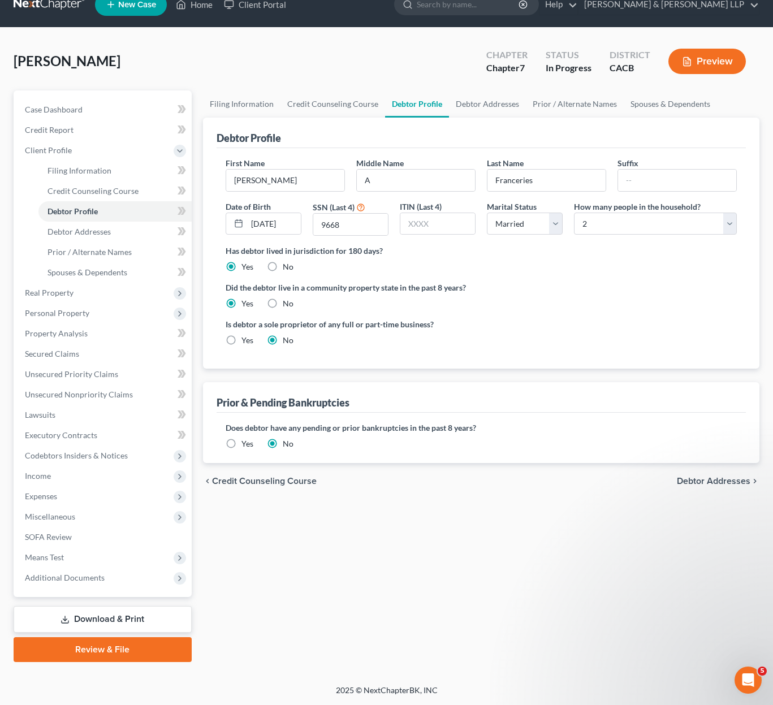
click at [689, 482] on span "Debtor Addresses" at bounding box center [714, 481] width 74 height 9
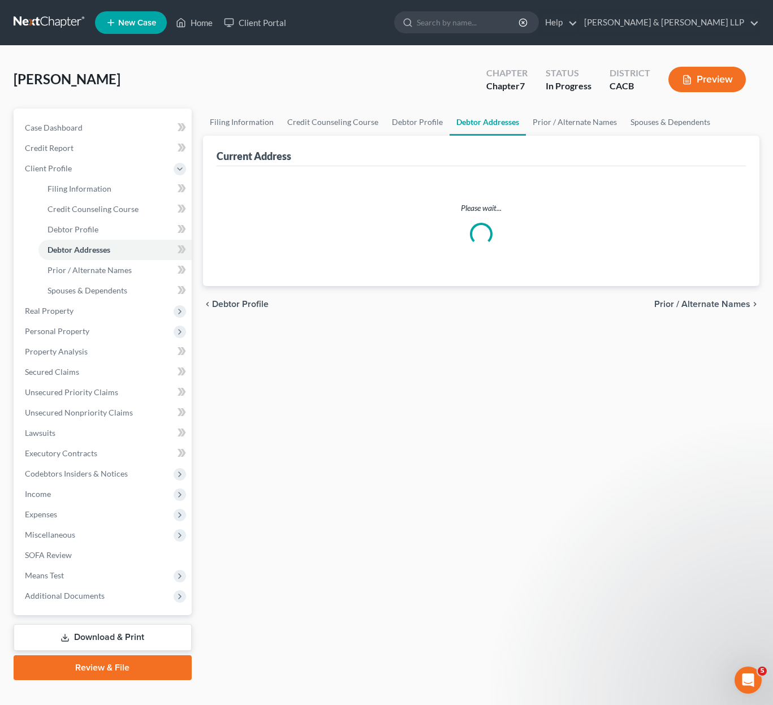
select select "0"
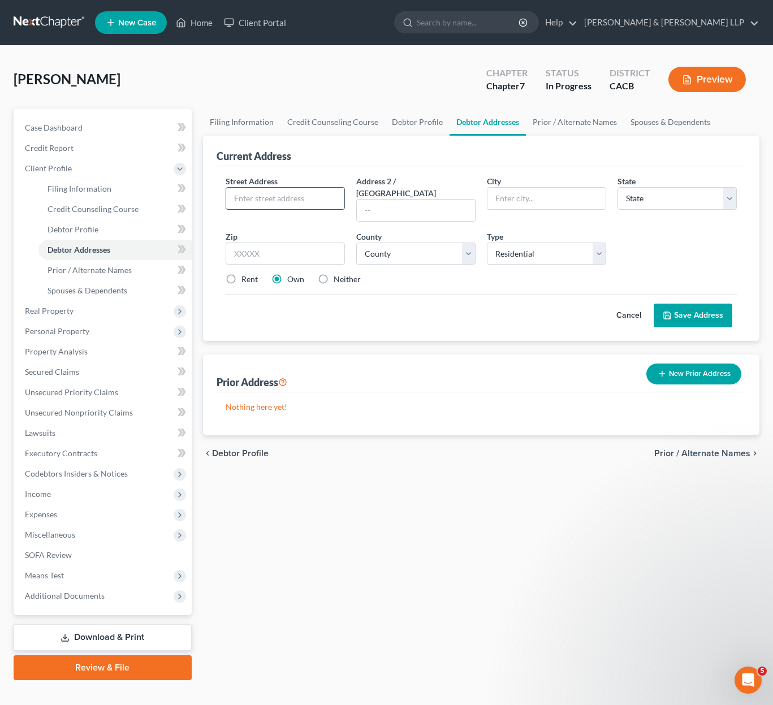
click at [267, 192] on input "text" at bounding box center [285, 198] width 118 height 21
type input "[STREET_ADDRESS][PERSON_NAME]"
click at [384, 200] on input "text" at bounding box center [416, 210] width 118 height 21
type input "Apt 35"
type input "El Monte"
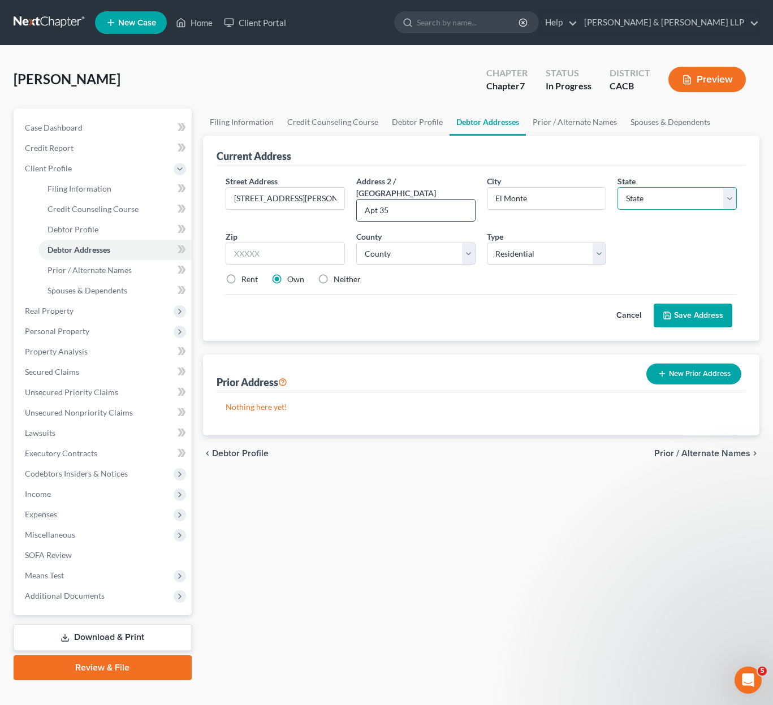
select select "4"
type input "91731"
click at [457, 248] on select "County [GEOGRAPHIC_DATA] [GEOGRAPHIC_DATA] [GEOGRAPHIC_DATA] [GEOGRAPHIC_DATA] …" at bounding box center [415, 254] width 119 height 23
select select "18"
click at [356, 243] on select "County [GEOGRAPHIC_DATA] [GEOGRAPHIC_DATA] [GEOGRAPHIC_DATA] [GEOGRAPHIC_DATA] …" at bounding box center [415, 254] width 119 height 23
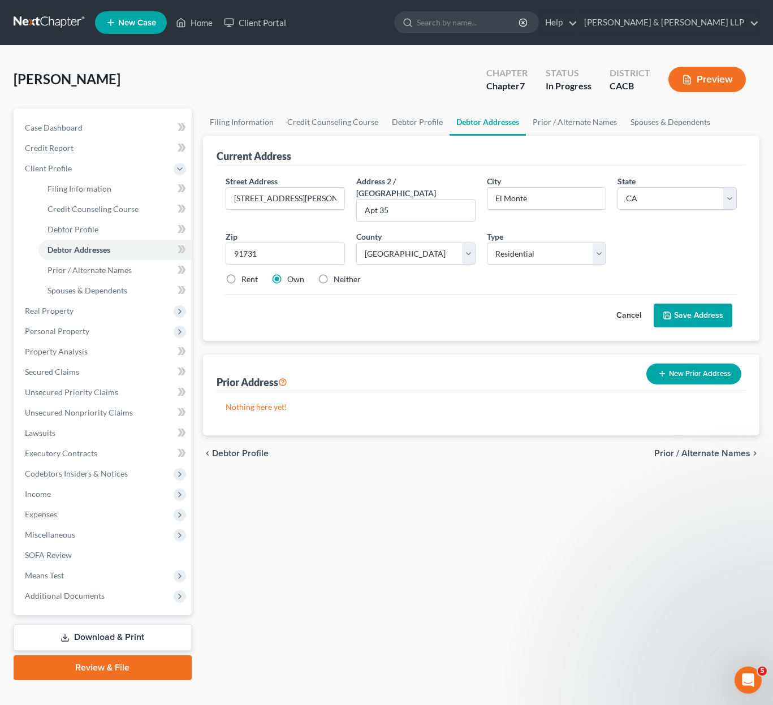
click at [241, 274] on label "Rent" at bounding box center [249, 279] width 16 height 11
click at [246, 274] on input "Rent" at bounding box center [249, 277] width 7 height 7
radio input "true"
click at [680, 304] on button "Save Address" at bounding box center [693, 316] width 79 height 24
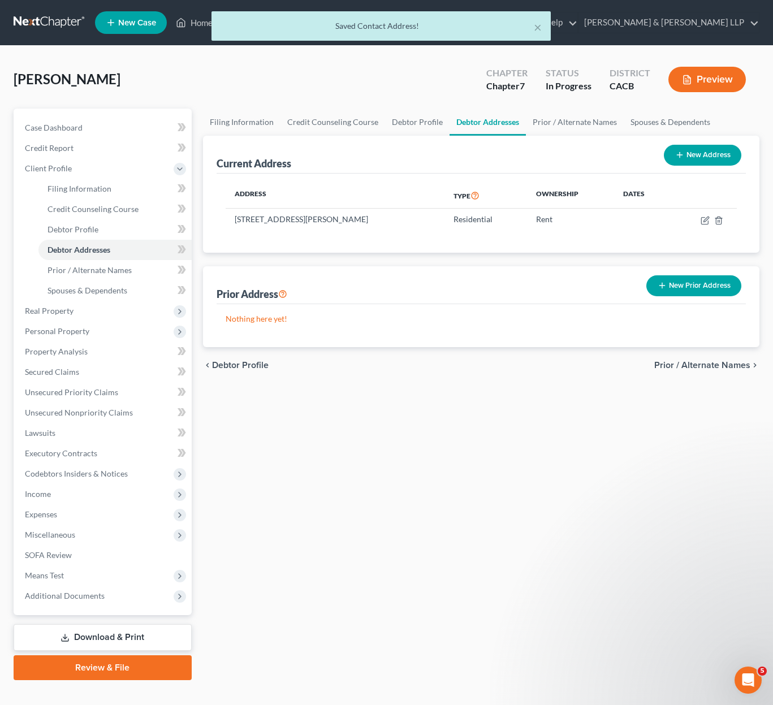
click at [716, 366] on span "Prior / Alternate Names" at bounding box center [702, 365] width 96 height 9
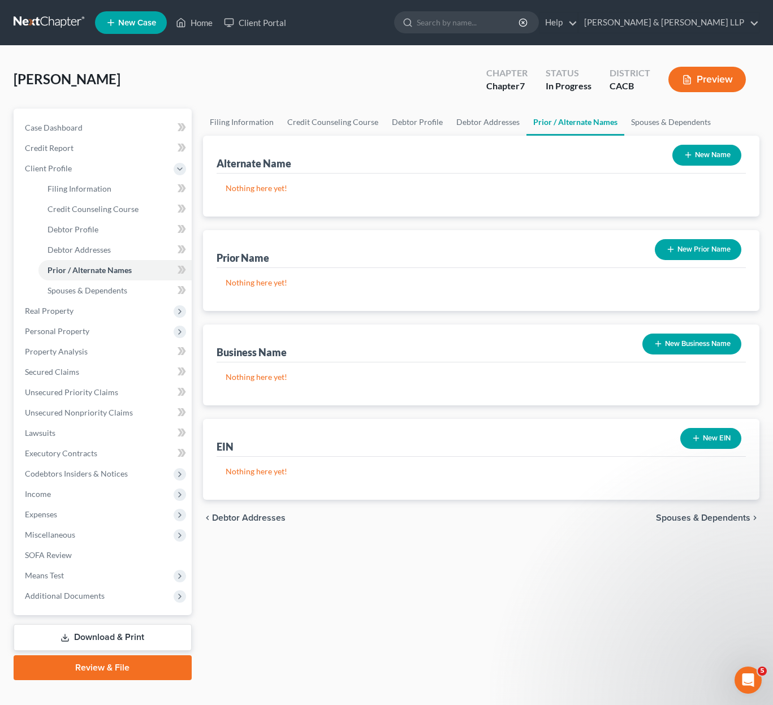
click at [689, 519] on span "Spouses & Dependents" at bounding box center [703, 517] width 94 height 9
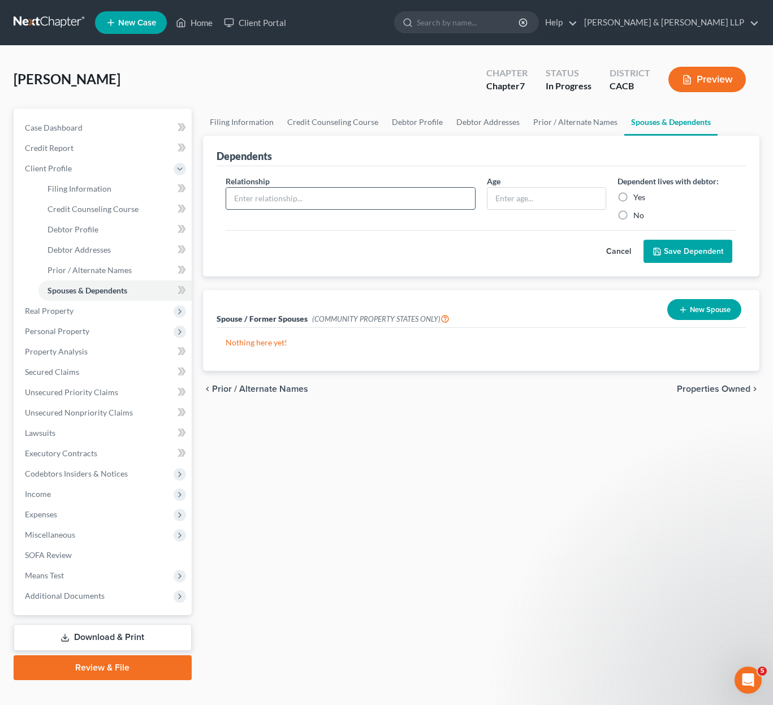
click at [351, 191] on input "text" at bounding box center [350, 198] width 249 height 21
type input "Spouse"
type input "3"
type input "60"
click at [633, 196] on label "Yes" at bounding box center [639, 197] width 12 height 11
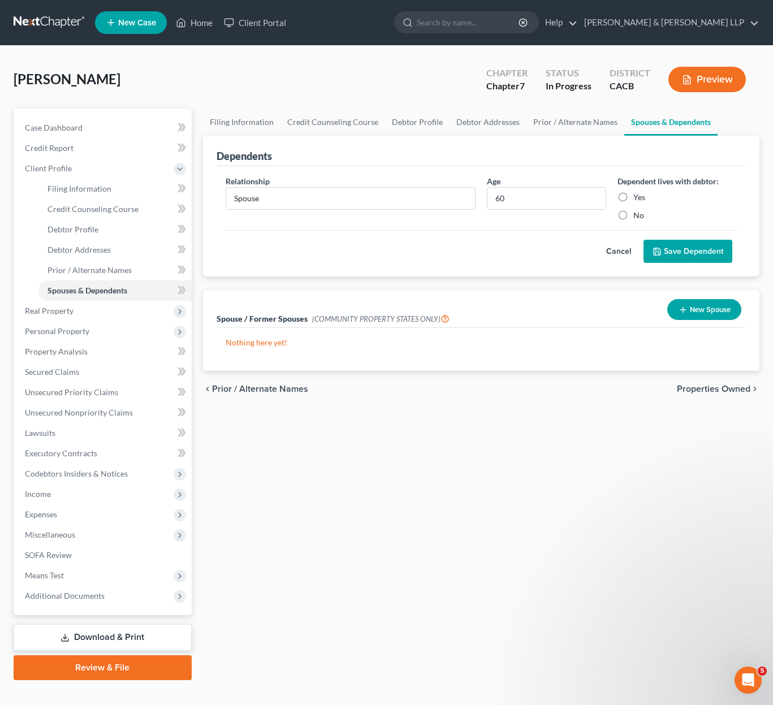
click at [638, 196] on input "Yes" at bounding box center [641, 195] width 7 height 7
radio input "true"
click at [689, 257] on button "Save Dependent" at bounding box center [687, 252] width 89 height 24
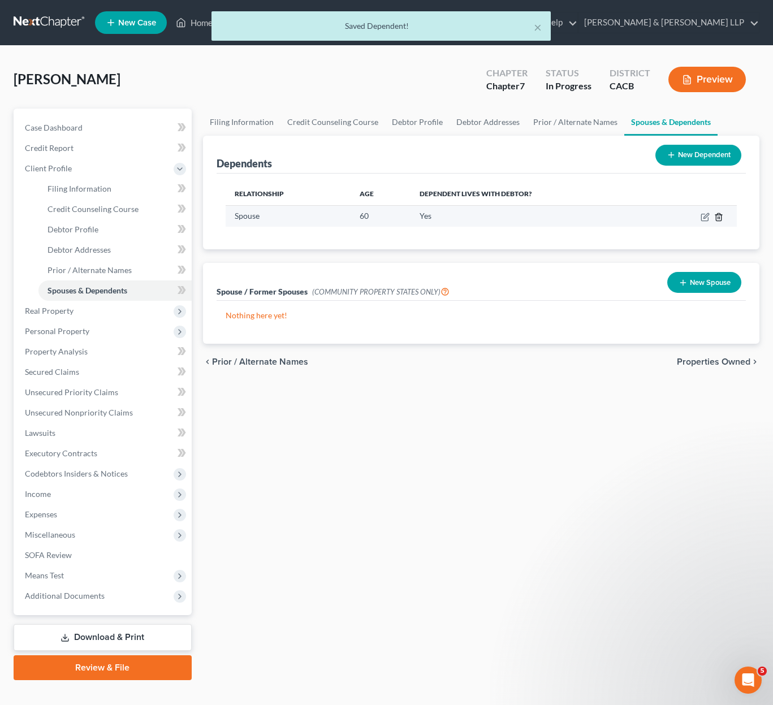
click at [718, 218] on line "button" at bounding box center [718, 218] width 0 height 2
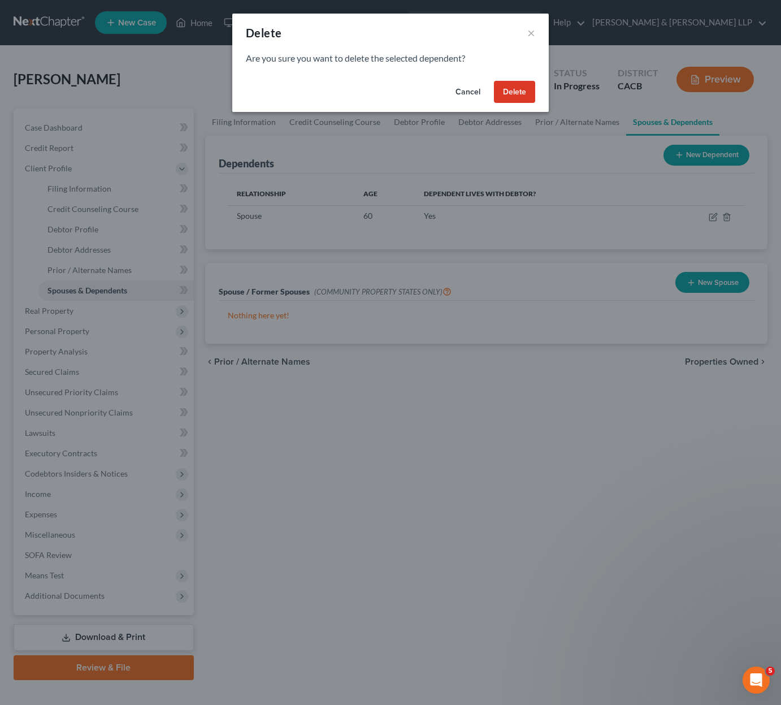
click at [516, 93] on button "Delete" at bounding box center [514, 92] width 41 height 23
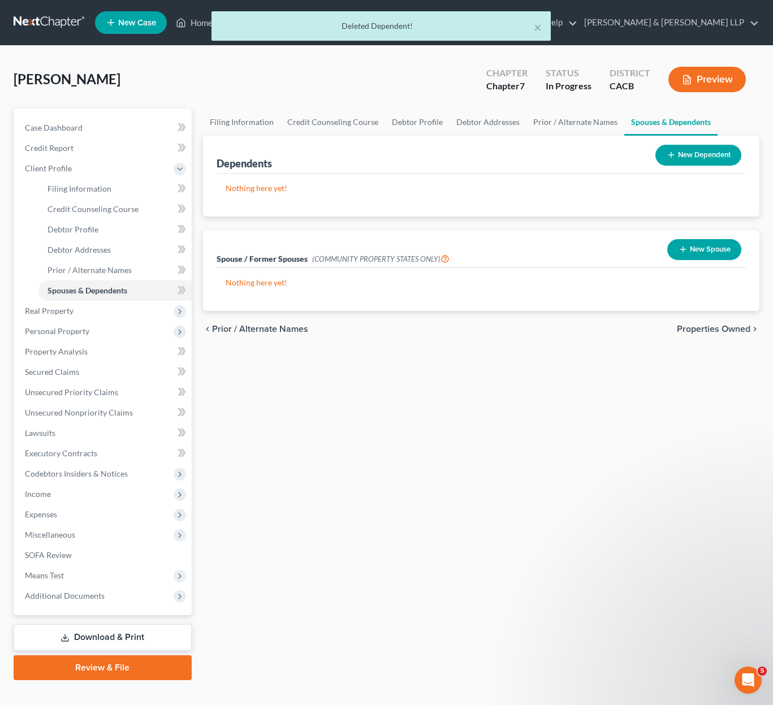
click at [694, 244] on button "New Spouse" at bounding box center [704, 249] width 74 height 21
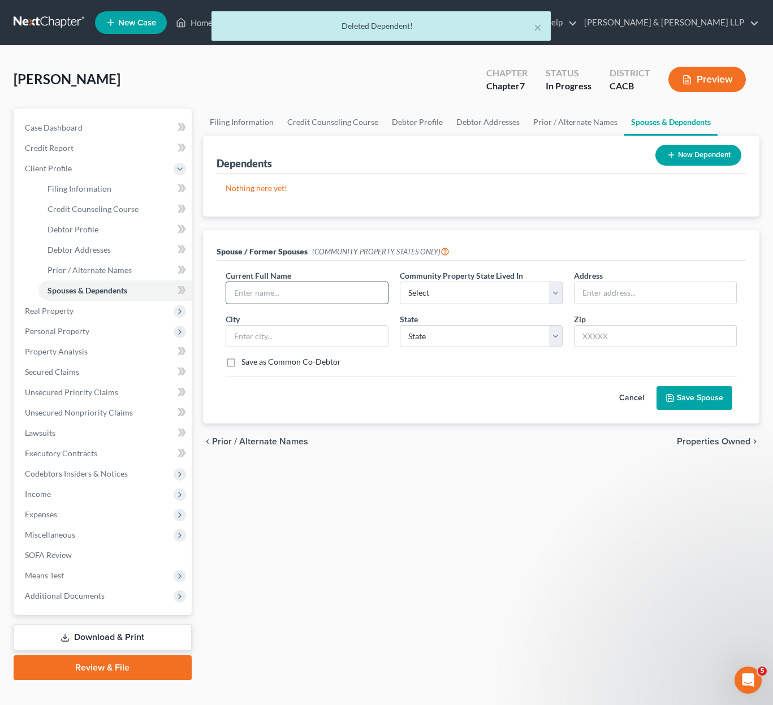
click at [288, 296] on input "text" at bounding box center [307, 292] width 162 height 21
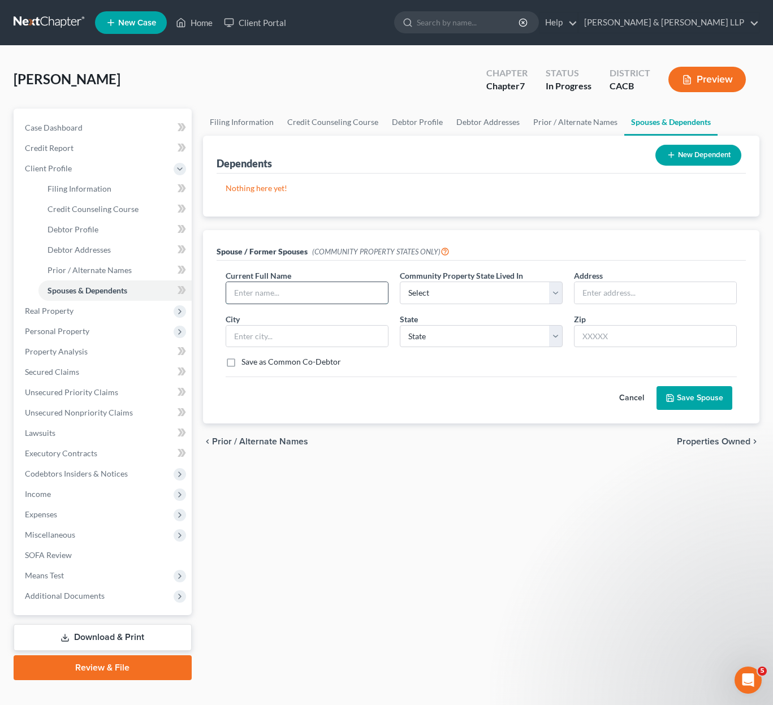
click at [289, 292] on input "text" at bounding box center [307, 292] width 162 height 21
type input "[PERSON_NAME]"
click at [464, 295] on select "Select AZ CA GU ID LA NV NM PR [GEOGRAPHIC_DATA] [GEOGRAPHIC_DATA] [GEOGRAPHIC_…" at bounding box center [481, 293] width 163 height 23
select select "1"
click at [400, 282] on select "Select AZ CA GU ID LA NV NM PR [GEOGRAPHIC_DATA] [GEOGRAPHIC_DATA] [GEOGRAPHIC_…" at bounding box center [481, 293] width 163 height 23
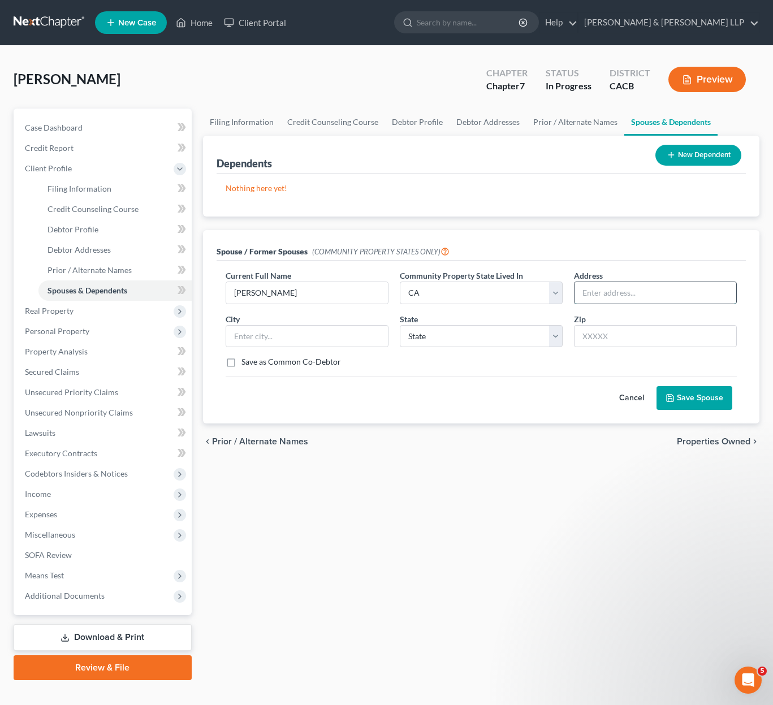
click at [603, 298] on input "text" at bounding box center [655, 292] width 162 height 21
click at [605, 297] on input "text" at bounding box center [655, 292] width 162 height 21
click at [267, 330] on input "text" at bounding box center [307, 336] width 162 height 21
type input "El Monte"
select select "4"
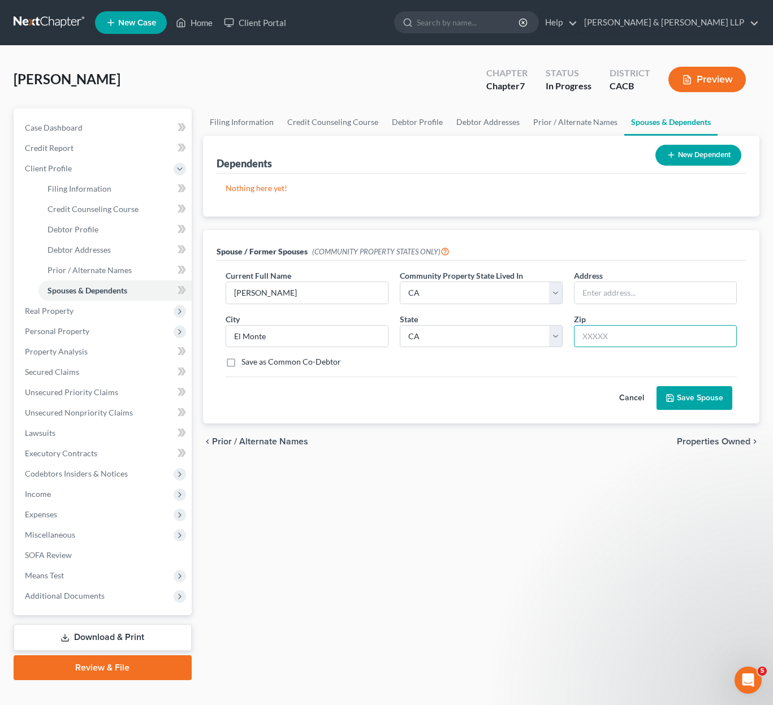
click at [630, 336] on input "text" at bounding box center [655, 336] width 163 height 23
type input "91731"
click at [608, 297] on input "text" at bounding box center [655, 292] width 162 height 21
type input "[STREET_ADDRESS][PERSON_NAME]"
click at [718, 405] on button "Save Spouse" at bounding box center [694, 398] width 76 height 24
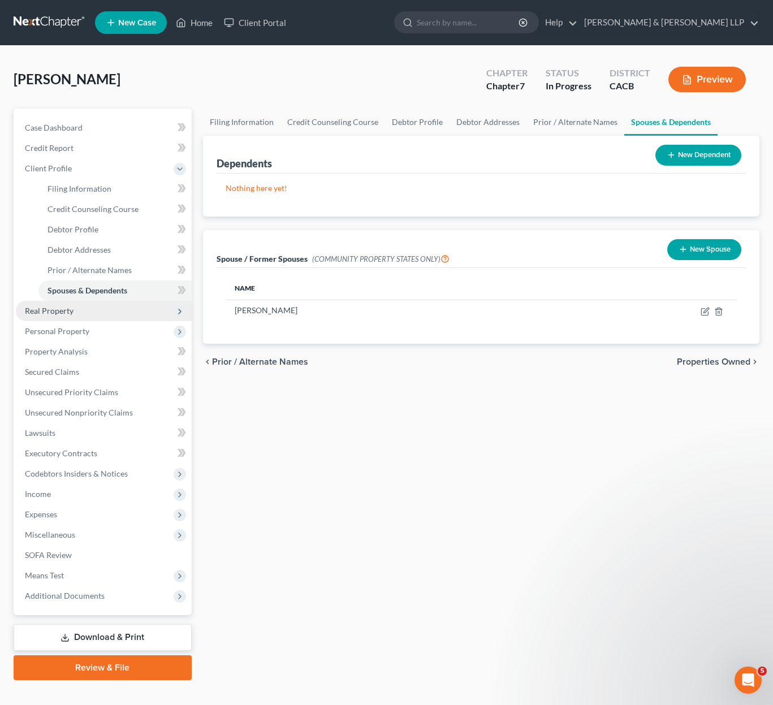
click at [79, 311] on span "Real Property" at bounding box center [104, 311] width 176 height 20
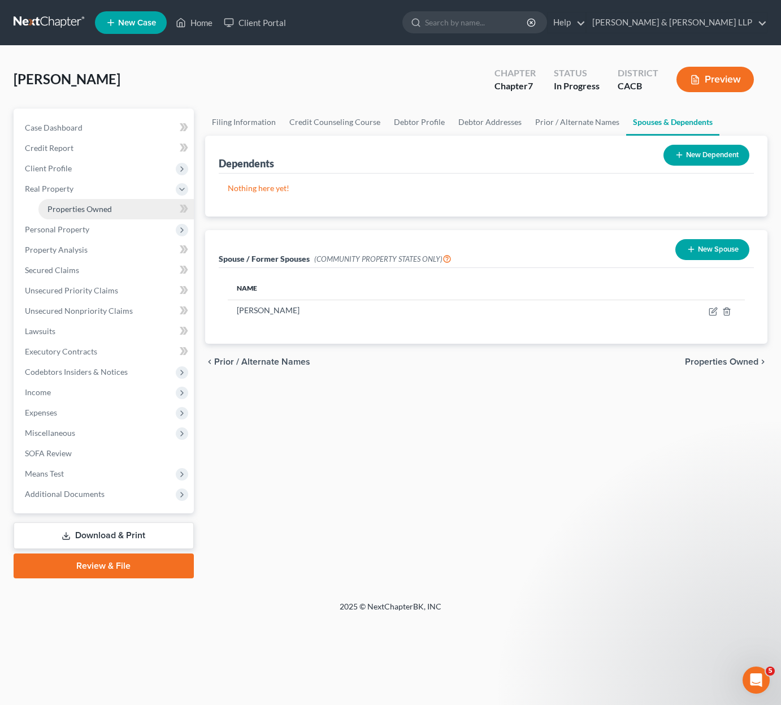
click at [67, 213] on span "Properties Owned" at bounding box center [79, 209] width 64 height 10
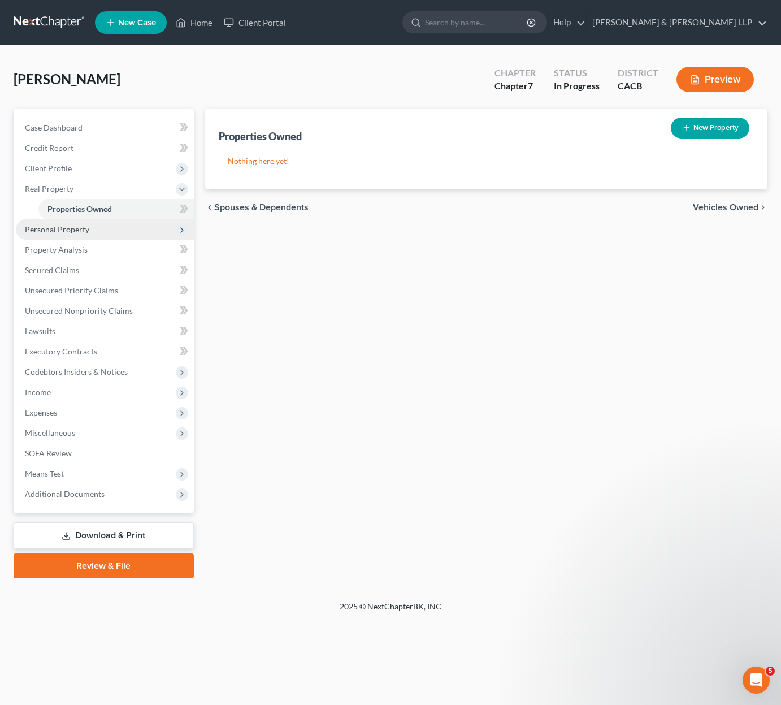
click at [59, 231] on span "Personal Property" at bounding box center [57, 229] width 64 height 10
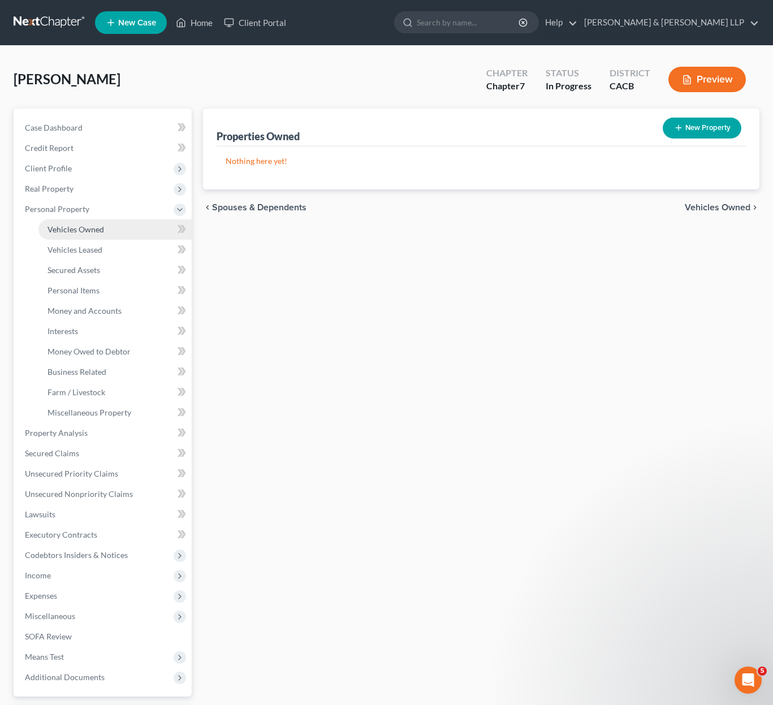
click at [99, 229] on span "Vehicles Owned" at bounding box center [75, 229] width 57 height 10
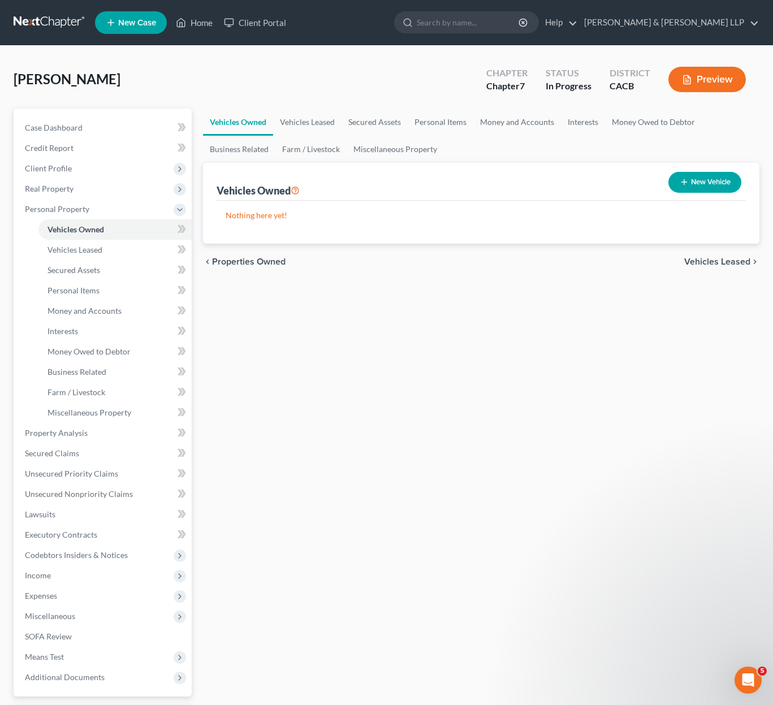
click at [720, 184] on button "New Vehicle" at bounding box center [704, 182] width 73 height 21
select select "0"
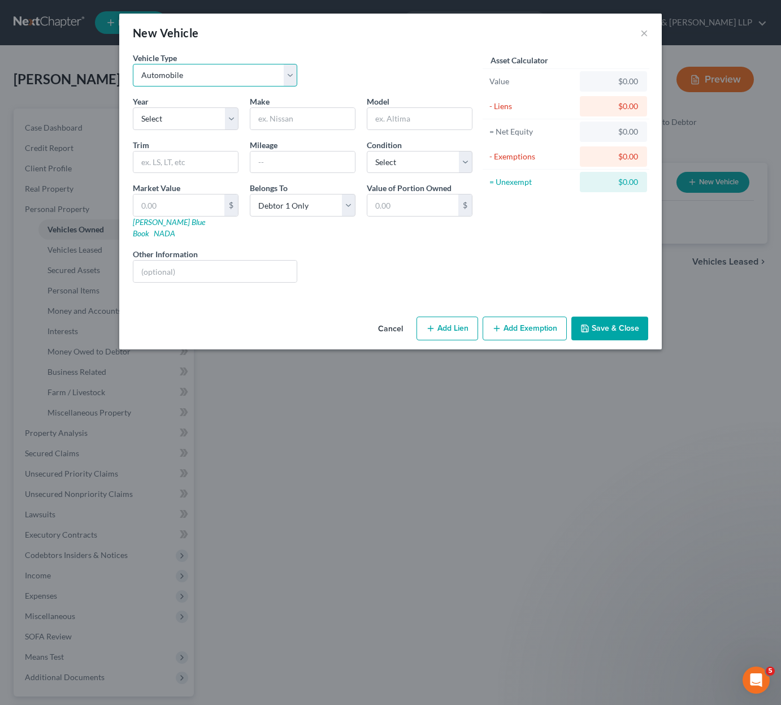
click at [218, 82] on select "Select Automobile Truck Trailer Watercraft Aircraft Motor Home Atv Other Vehicle" at bounding box center [215, 75] width 165 height 23
click at [191, 114] on select "Select 2026 2025 2024 2023 2022 2021 2020 2019 2018 2017 2016 2015 2014 2013 20…" at bounding box center [186, 118] width 106 height 23
select select "11"
click at [133, 107] on select "Select 2026 2025 2024 2023 2022 2021 2020 2019 2018 2017 2016 2015 2014 2013 20…" at bounding box center [186, 118] width 106 height 23
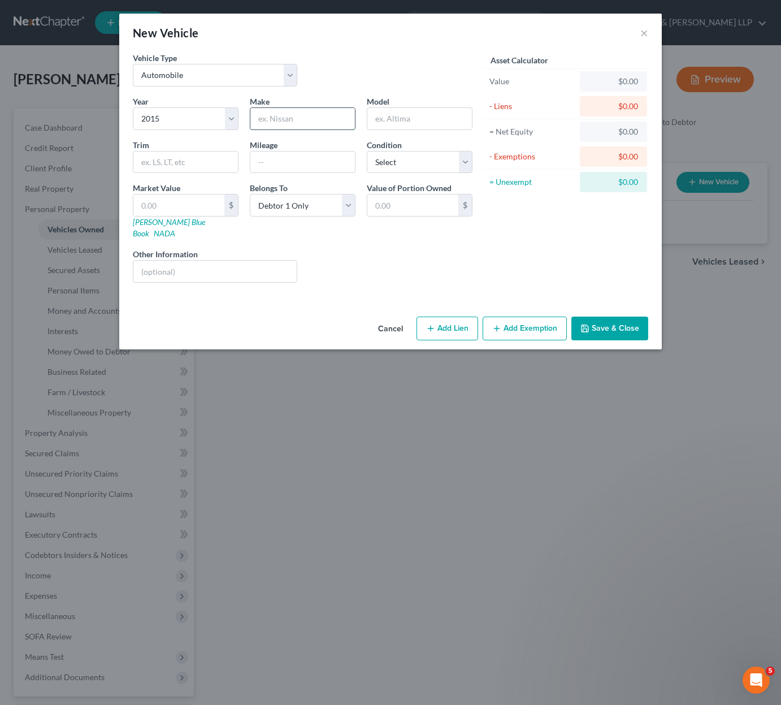
click at [297, 115] on input "text" at bounding box center [302, 118] width 105 height 21
type input "Nissan"
type input "Versa"
type input "155000"
select select "3"
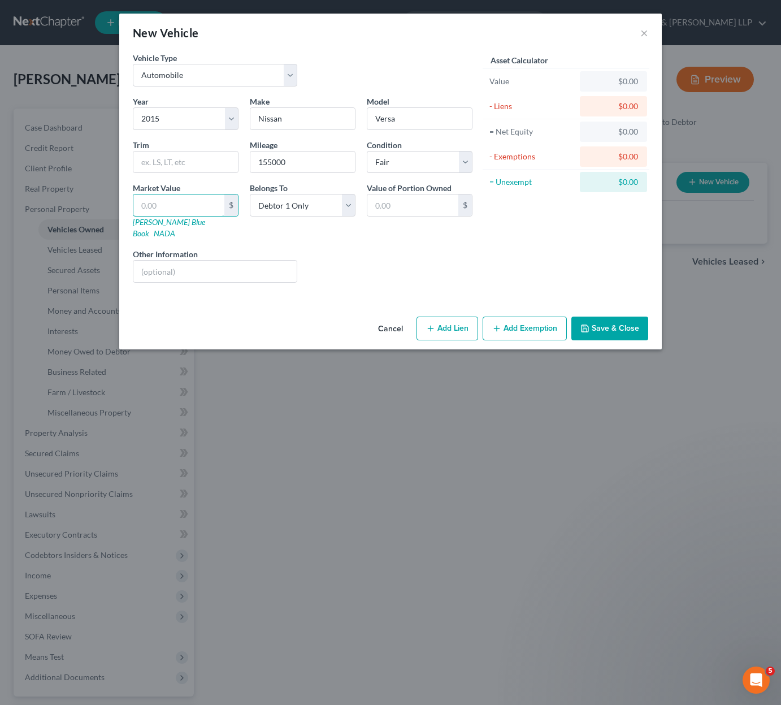
type input "1"
type input "1.00"
type input "12"
type input "12.00"
type input "120"
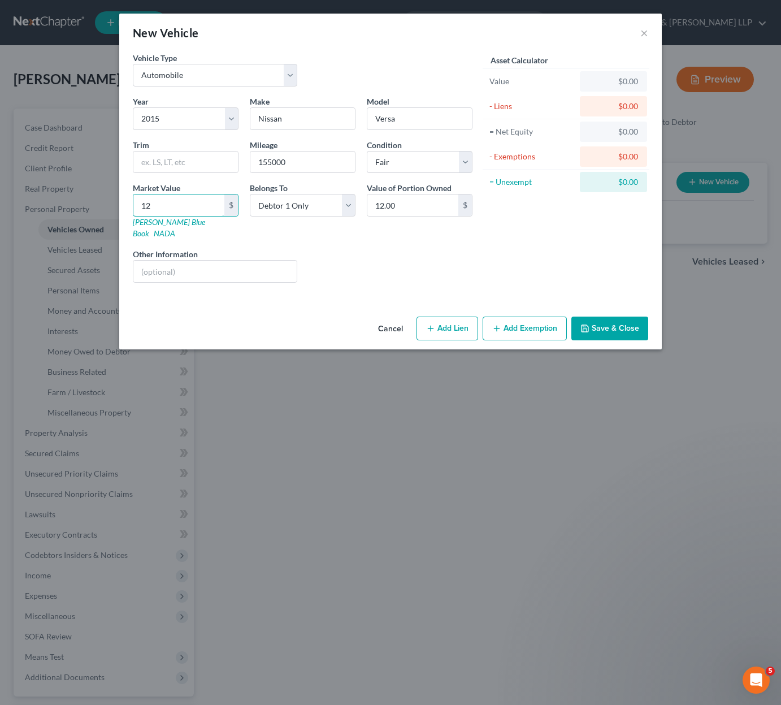
type input "120.00"
type input "1200"
type input "1,200.00"
type input "1,200"
click at [535, 322] on button "Add Exemption" at bounding box center [525, 329] width 84 height 24
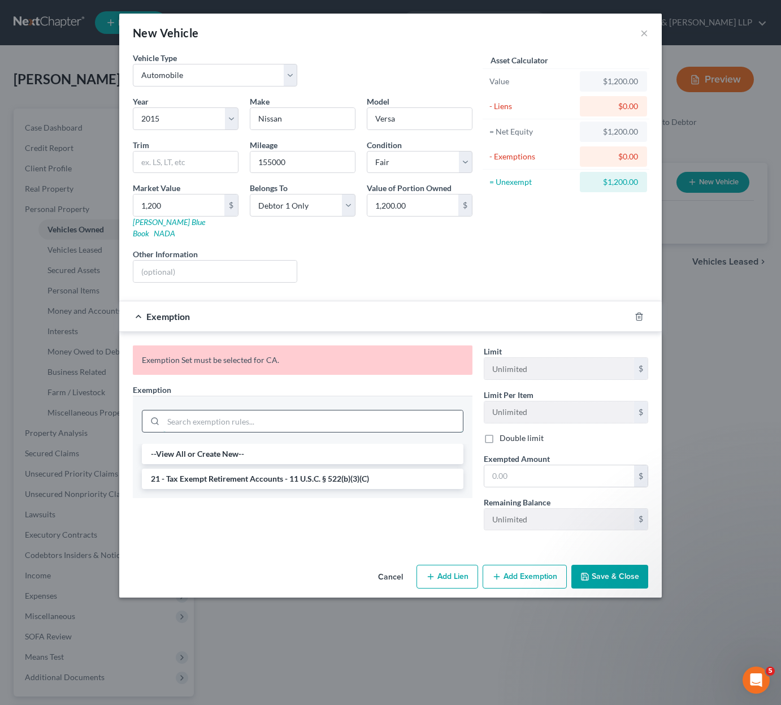
click at [297, 417] on input "search" at bounding box center [313, 421] width 300 height 21
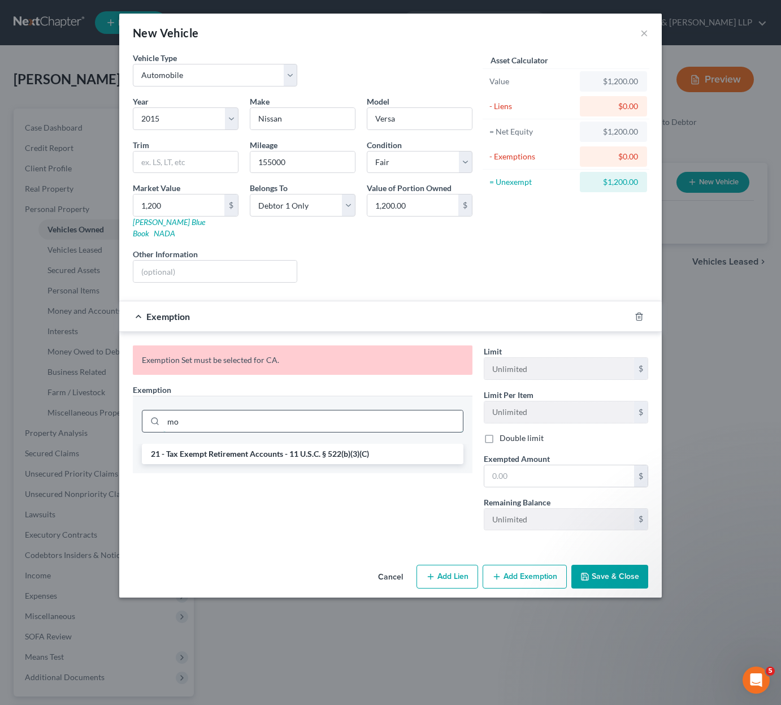
type input "m"
type input "w"
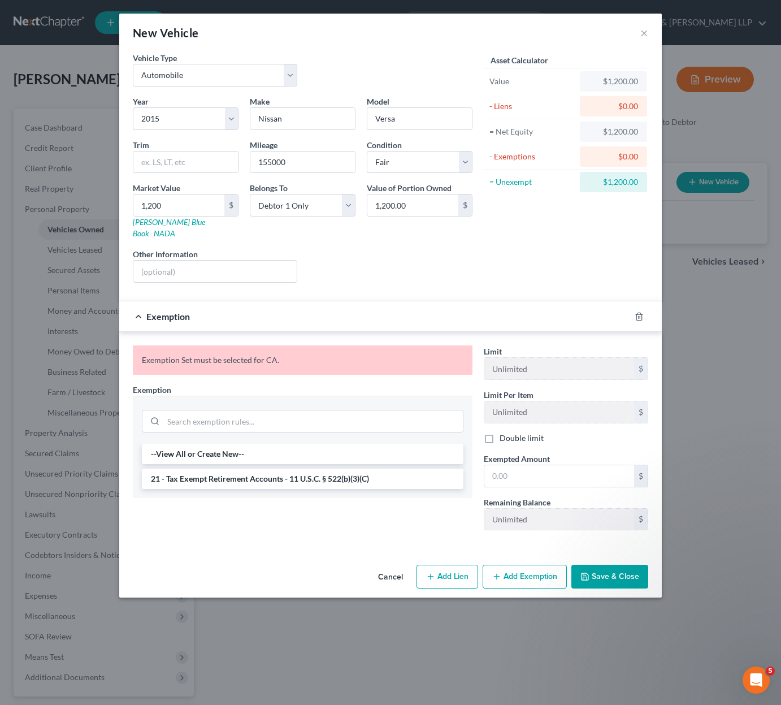
click at [602, 565] on button "Save & Close" at bounding box center [610, 577] width 77 height 24
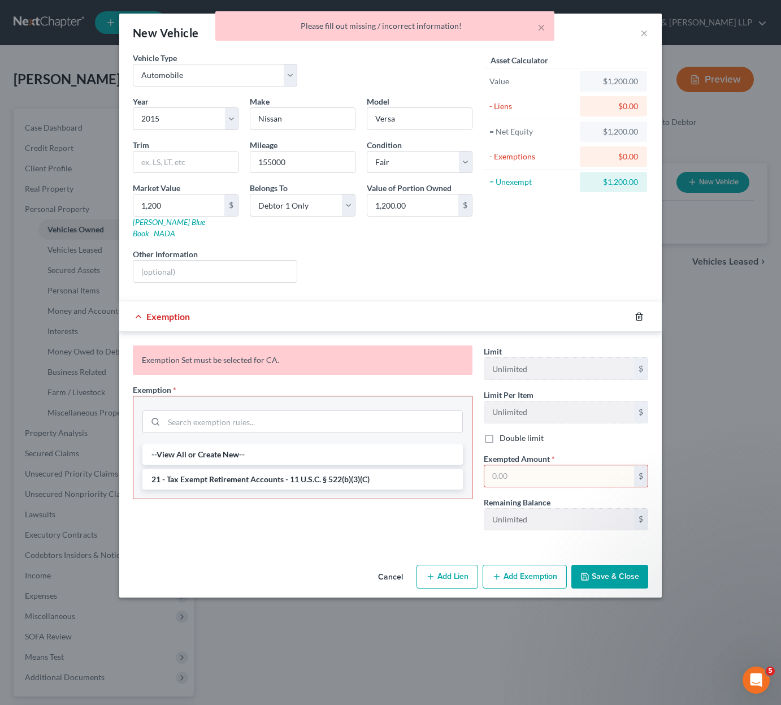
click at [641, 312] on icon "button" at bounding box center [639, 316] width 9 height 9
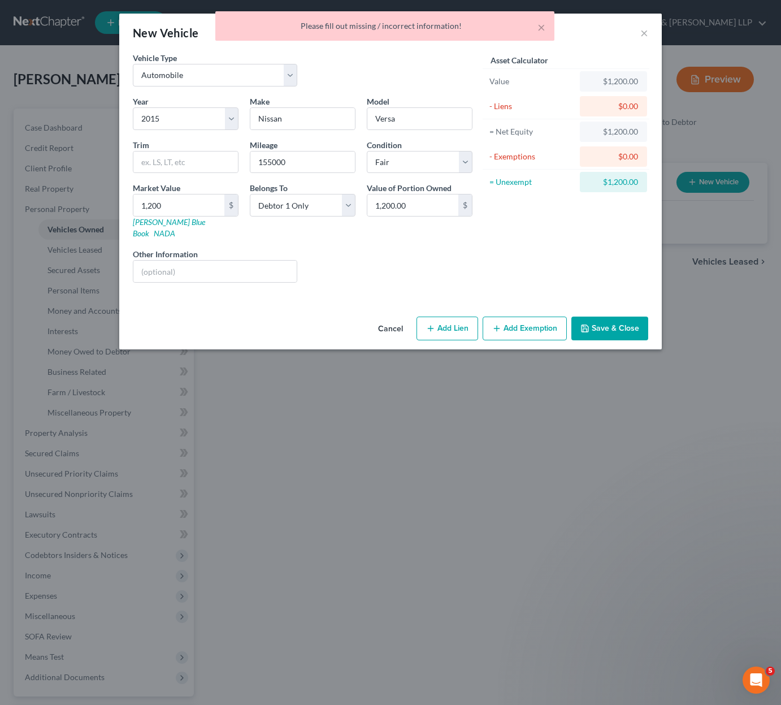
click at [603, 317] on button "Save & Close" at bounding box center [610, 329] width 77 height 24
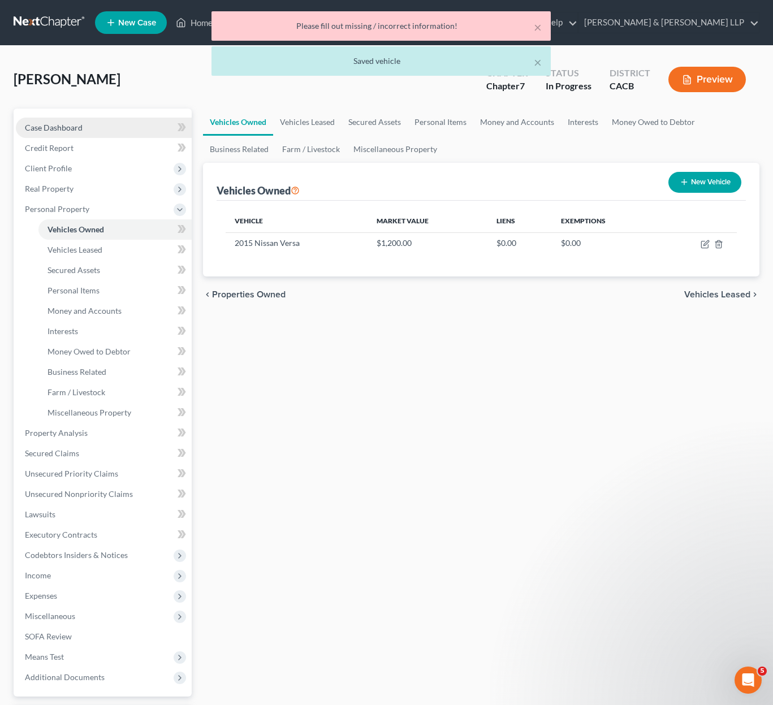
drag, startPoint x: 122, startPoint y: 131, endPoint x: 131, endPoint y: 131, distance: 9.1
click at [122, 131] on link "Case Dashboard" at bounding box center [104, 128] width 176 height 20
select select "0"
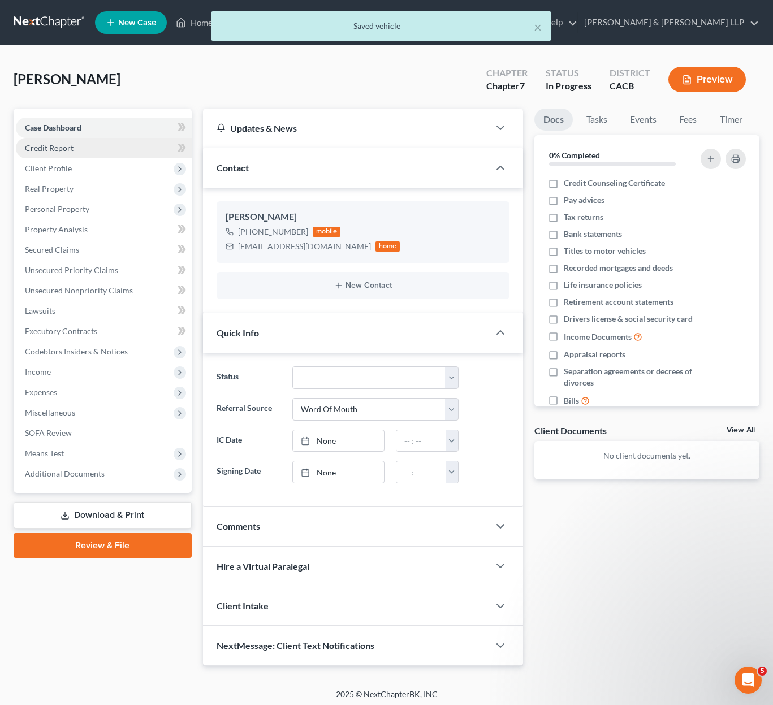
click at [96, 154] on link "Credit Report" at bounding box center [104, 148] width 176 height 20
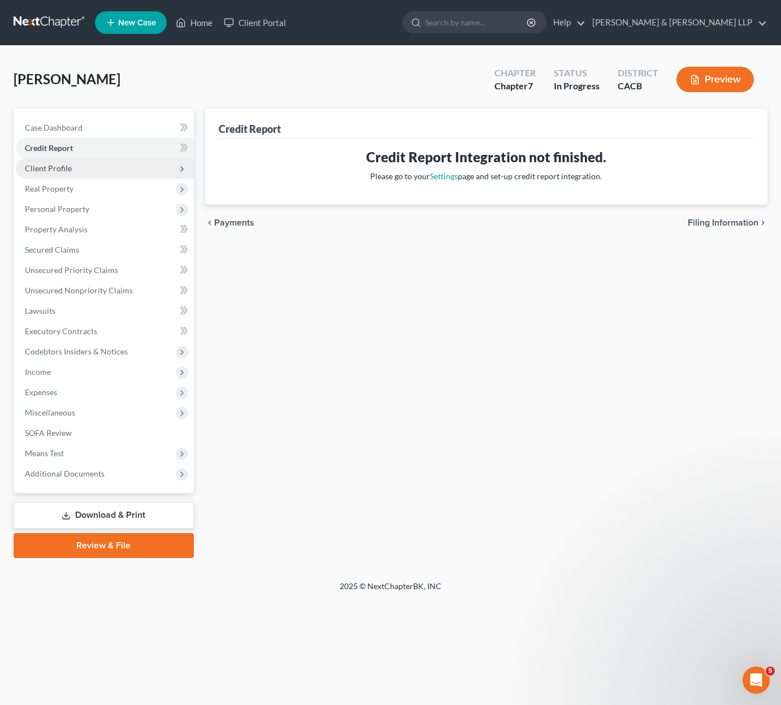
click at [93, 167] on span "Client Profile" at bounding box center [105, 168] width 178 height 20
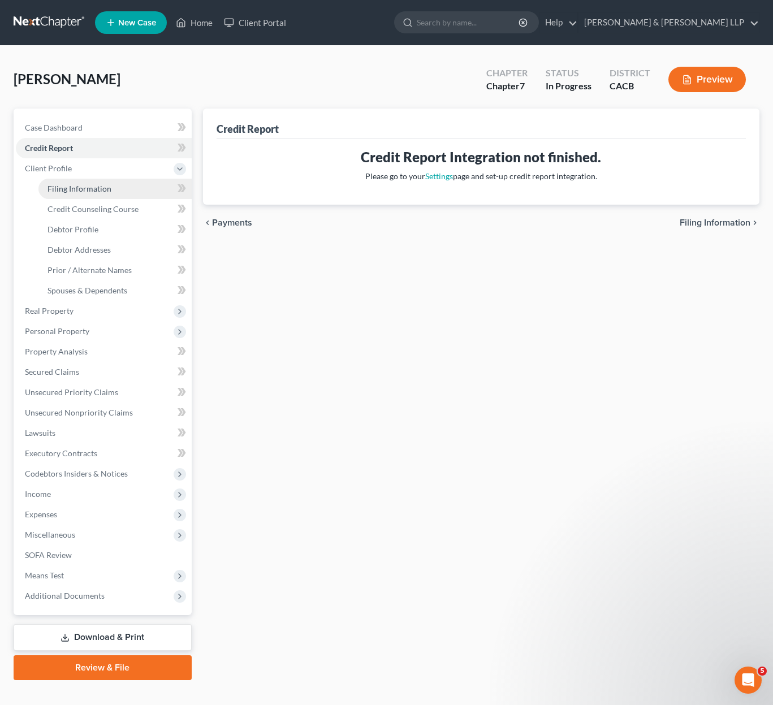
click at [102, 191] on span "Filing Information" at bounding box center [79, 189] width 64 height 10
select select "1"
select select "0"
select select "7"
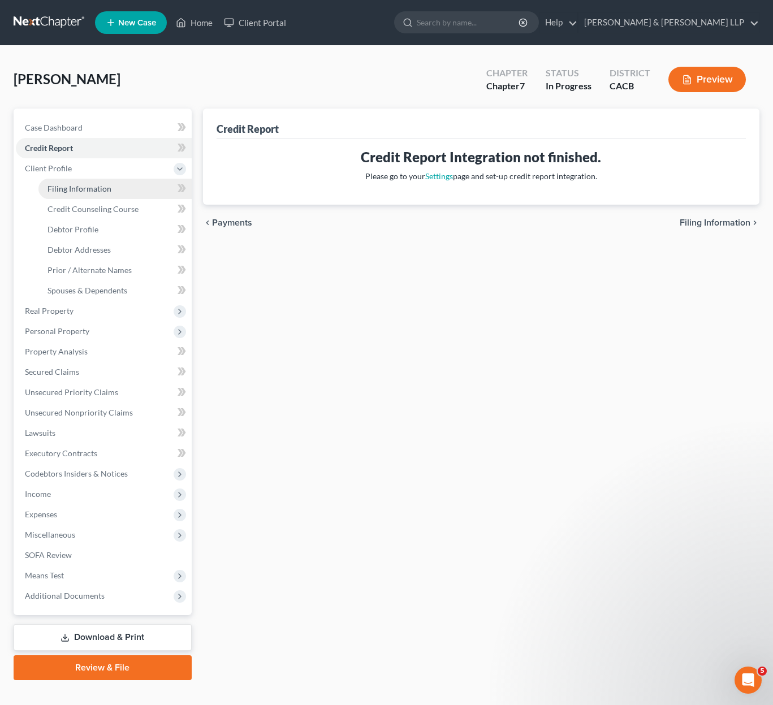
select select "0"
select select "4"
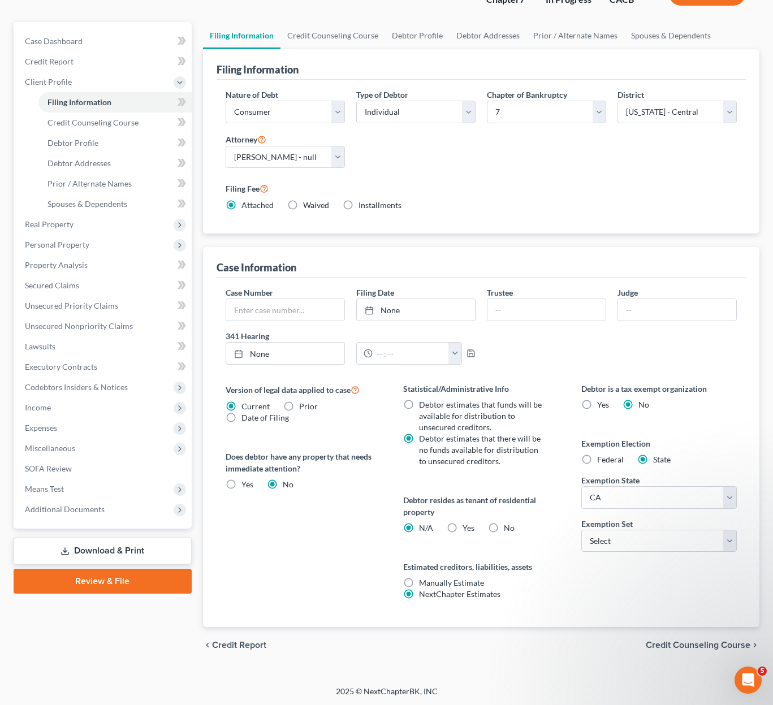
scroll to position [88, 0]
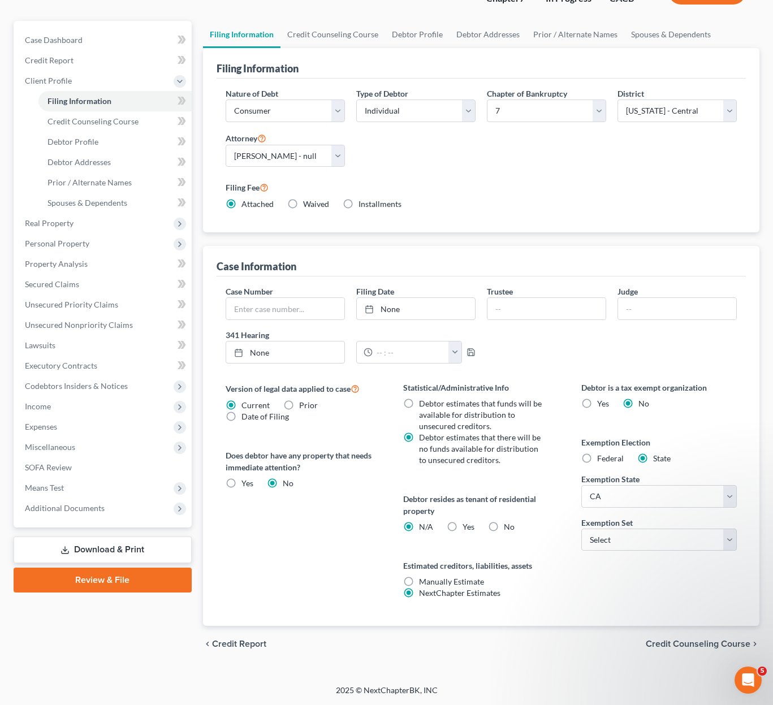
click at [662, 555] on div "Debtor is a tax exempt organization Yes No Exemption Election Federal State Exe…" at bounding box center [659, 504] width 178 height 244
click at [663, 548] on select "Select 703 704" at bounding box center [658, 540] width 155 height 23
select select "0"
click at [581, 529] on select "Select 703 704" at bounding box center [658, 540] width 155 height 23
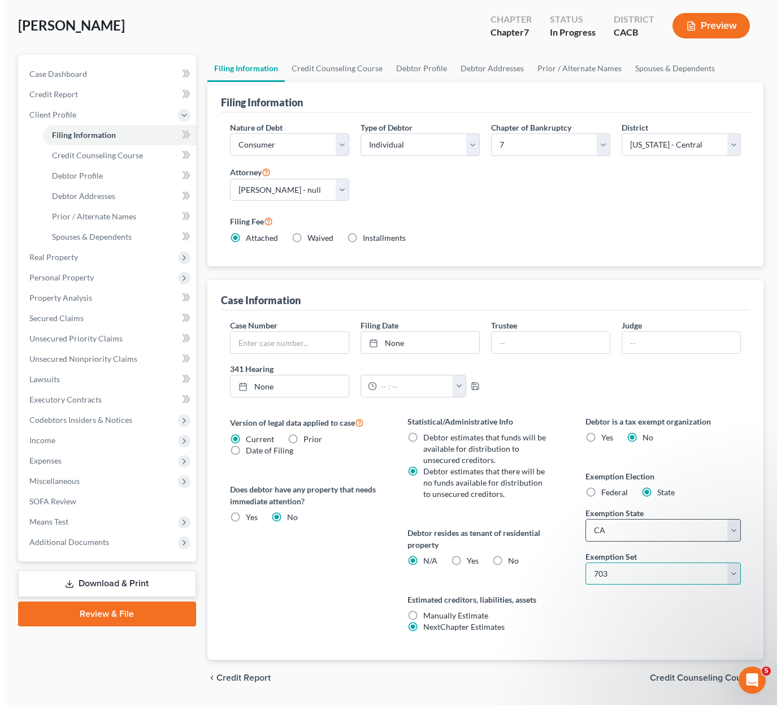
scroll to position [0, 0]
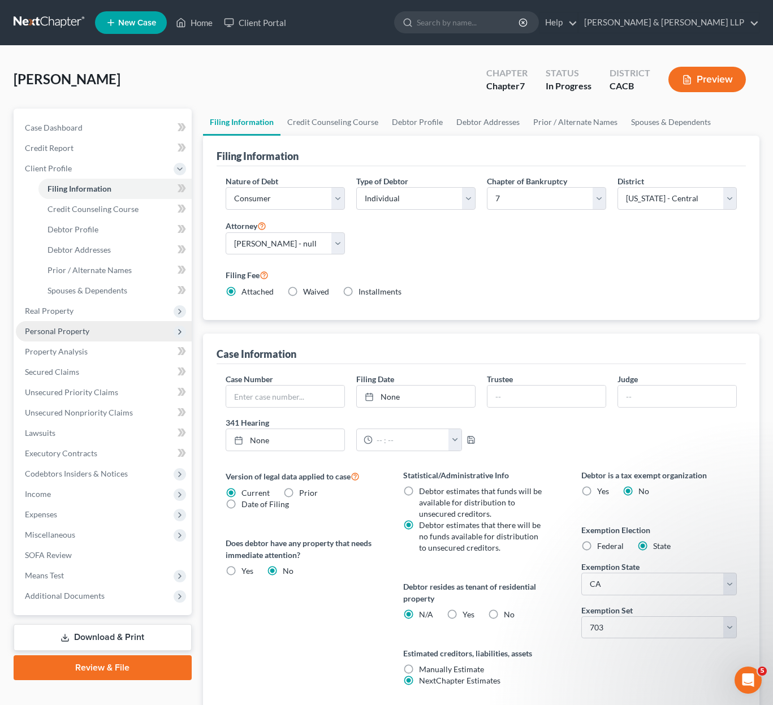
click at [59, 338] on span "Personal Property" at bounding box center [104, 331] width 176 height 20
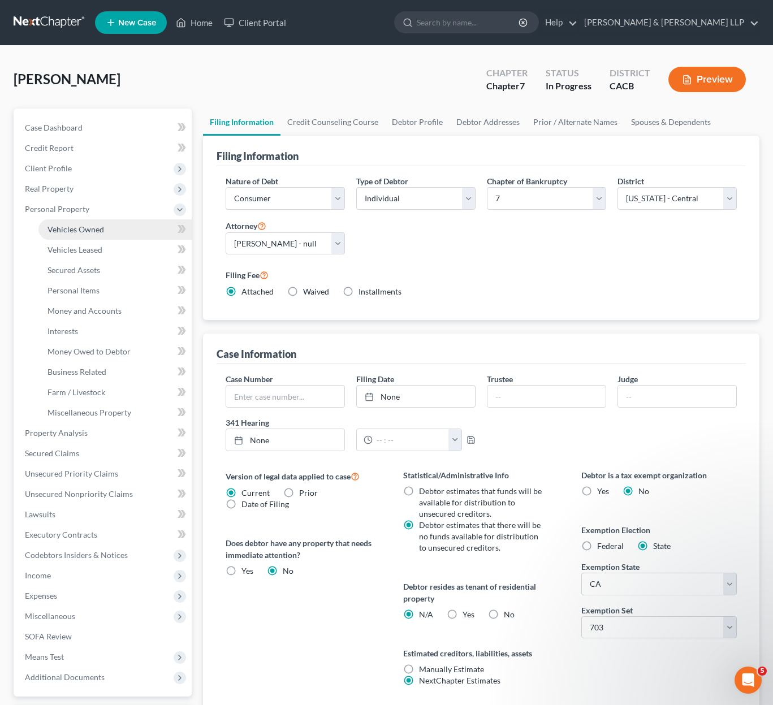
click at [103, 227] on link "Vehicles Owned" at bounding box center [114, 229] width 153 height 20
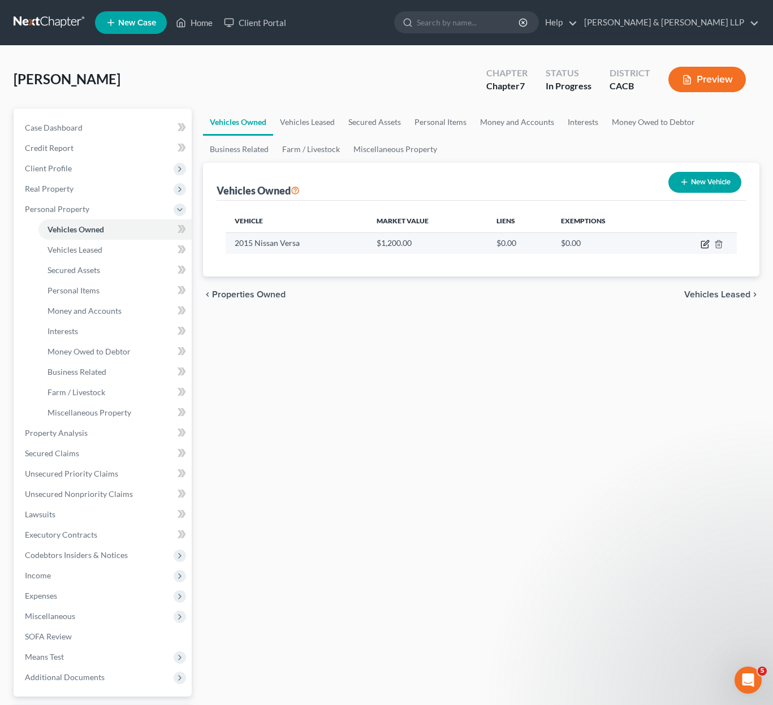
click at [707, 242] on icon "button" at bounding box center [705, 244] width 9 height 9
select select "0"
select select "11"
select select "3"
select select "0"
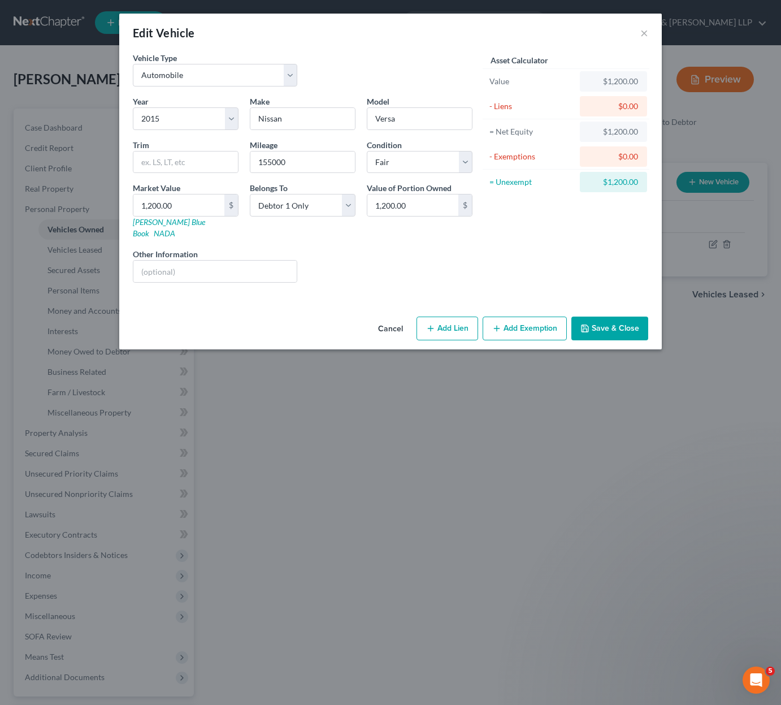
click at [522, 317] on button "Add Exemption" at bounding box center [525, 329] width 84 height 24
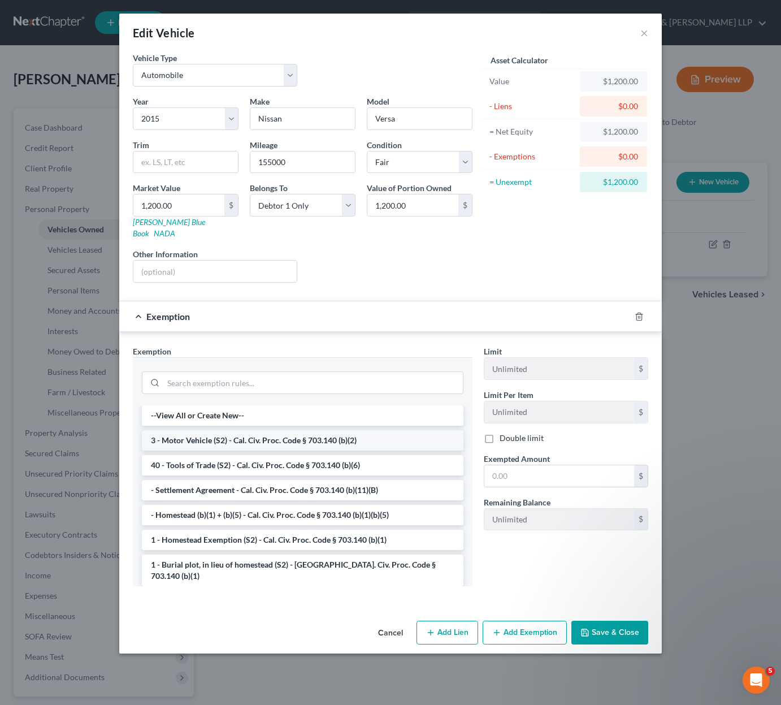
click at [299, 435] on li "3 - Motor Vehicle (S2) - Cal. Civ. Proc. Code § 703.140 (b)(2)" at bounding box center [303, 440] width 322 height 20
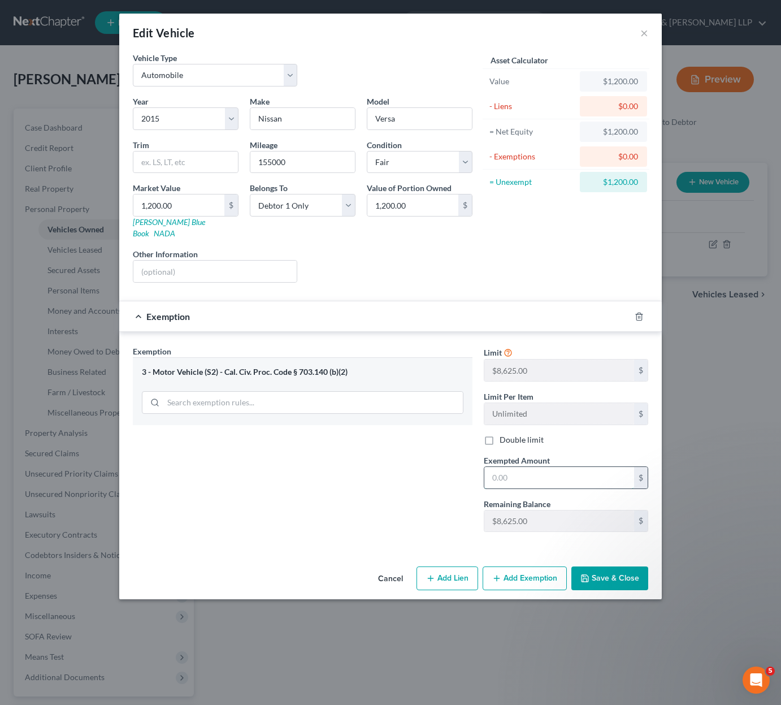
click at [539, 470] on input "text" at bounding box center [560, 477] width 150 height 21
type input "1,200"
click at [616, 569] on button "Save & Close" at bounding box center [610, 579] width 77 height 24
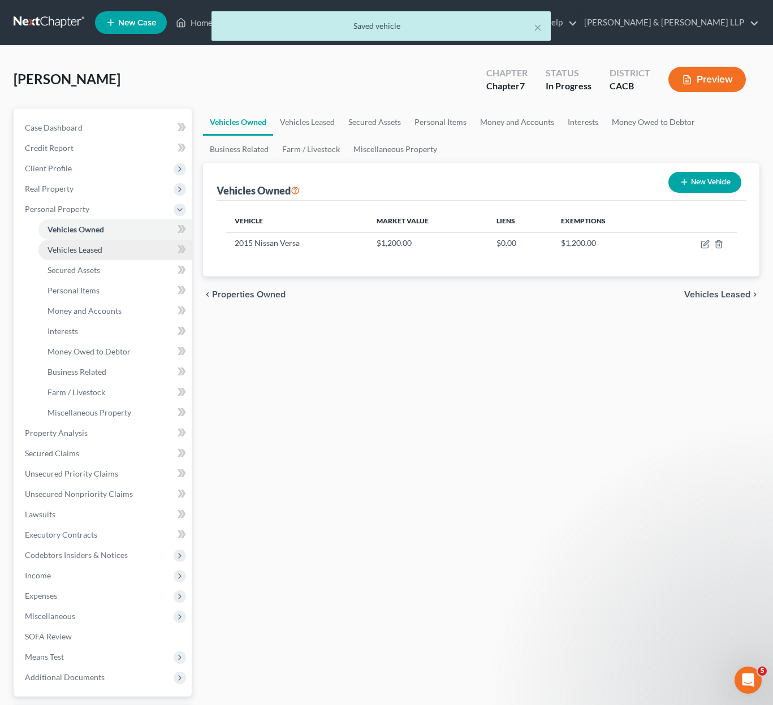
click at [97, 249] on span "Vehicles Leased" at bounding box center [74, 250] width 55 height 10
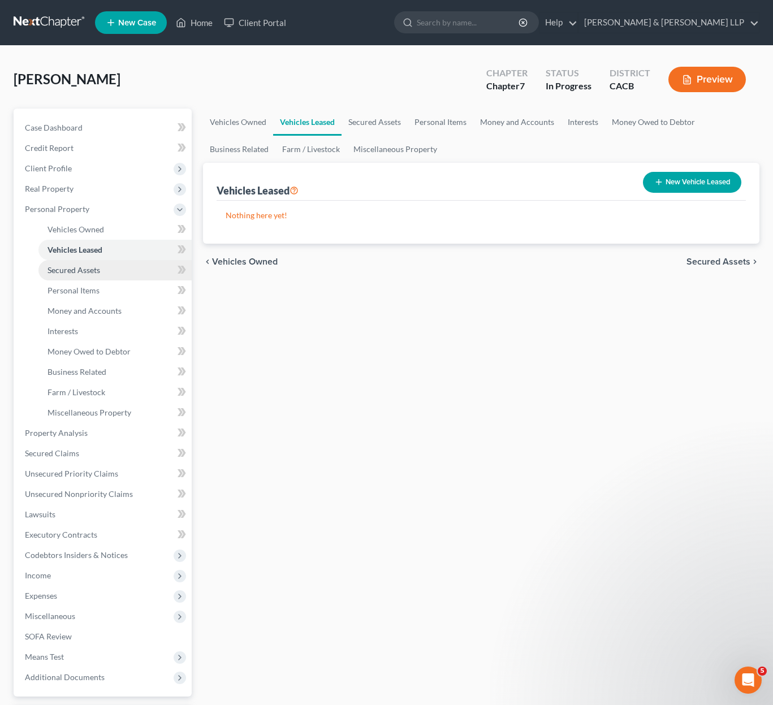
click at [89, 275] on link "Secured Assets" at bounding box center [114, 270] width 153 height 20
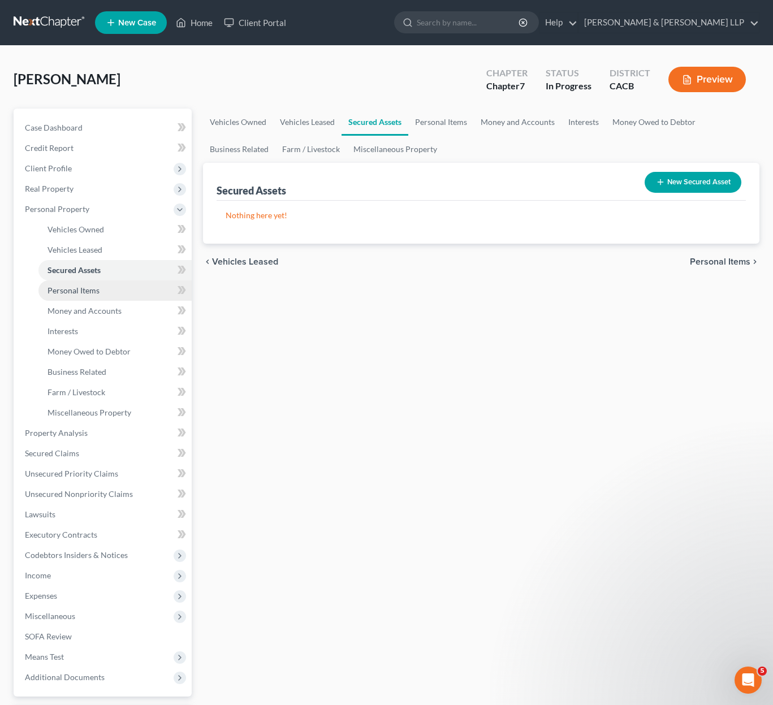
click at [89, 295] on span "Personal Items" at bounding box center [73, 291] width 52 height 10
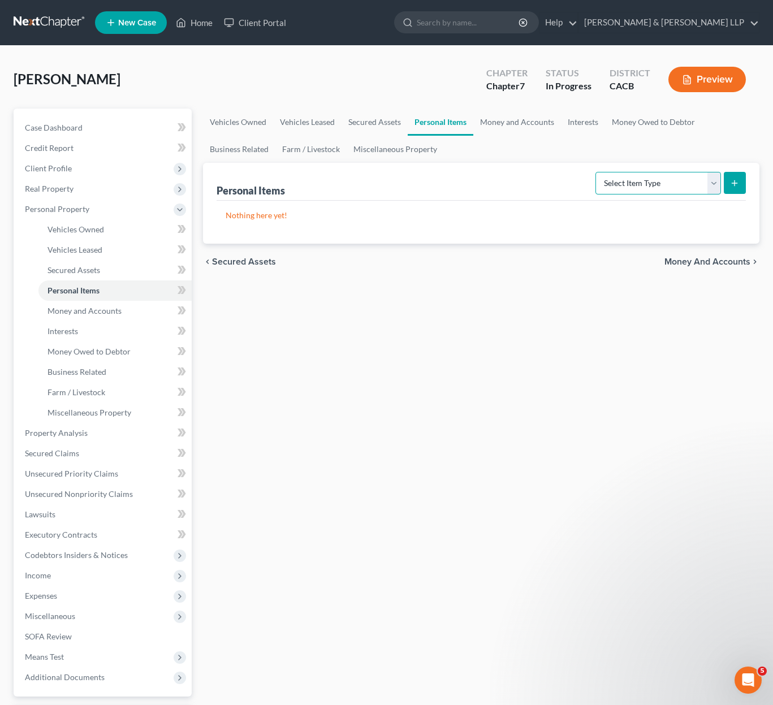
click at [694, 179] on select "Select Item Type Clothing Collectibles Of Value Electronics Firearms Household …" at bounding box center [658, 183] width 126 height 23
click at [597, 172] on select "Select Item Type Clothing Collectibles Of Value Electronics Firearms Household …" at bounding box center [658, 183] width 126 height 23
click at [696, 191] on select "Select Item Type Clothing Collectibles Of Value Electronics Firearms Household …" at bounding box center [658, 183] width 126 height 23
select select "clothing"
click at [597, 172] on select "Select Item Type Clothing Collectibles Of Value Electronics Firearms Household …" at bounding box center [658, 183] width 126 height 23
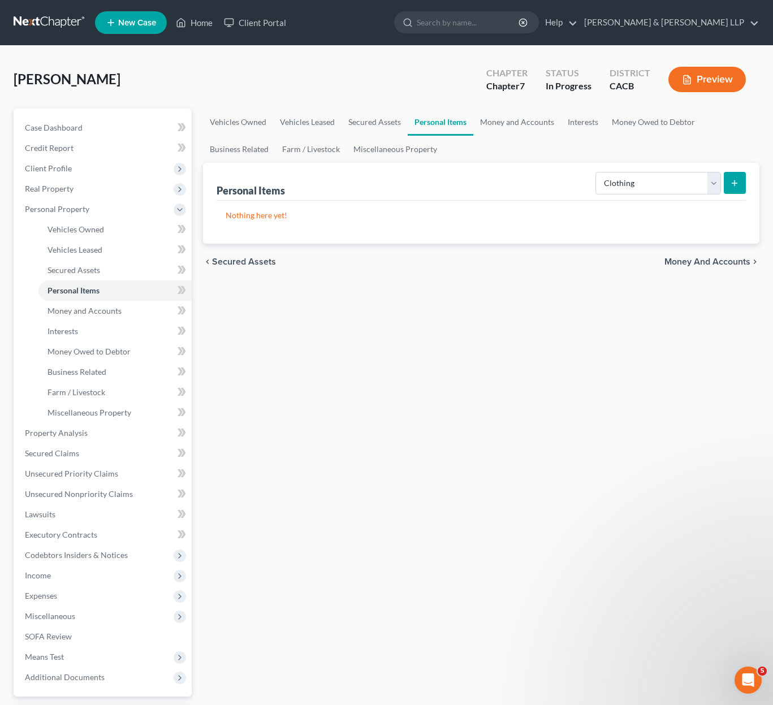
click at [745, 189] on button "submit" at bounding box center [735, 183] width 22 height 22
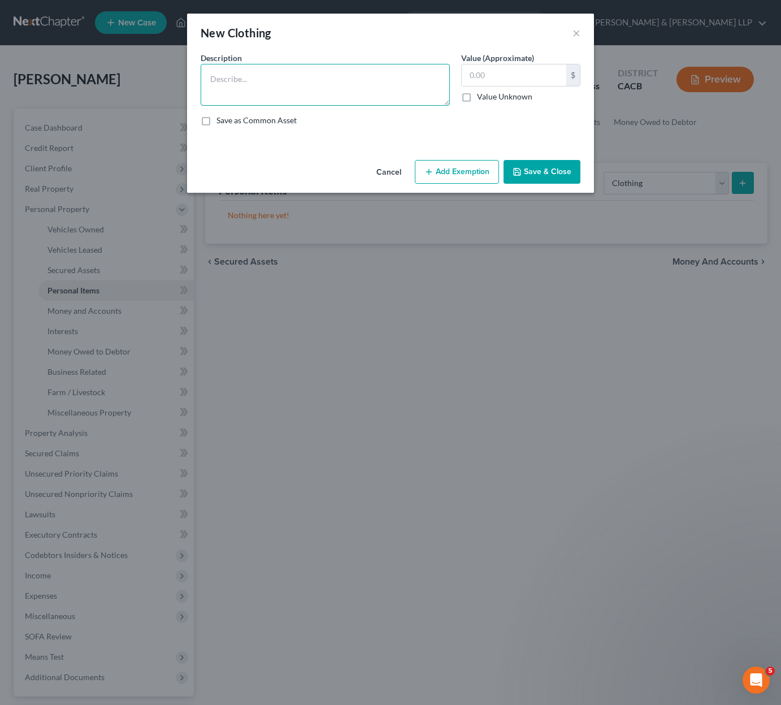
click at [274, 85] on textarea at bounding box center [325, 85] width 249 height 42
type textarea "Mens Clothing"
click at [524, 81] on input "text" at bounding box center [514, 74] width 105 height 21
type input "150"
click at [484, 180] on button "Add Exemption" at bounding box center [457, 172] width 84 height 24
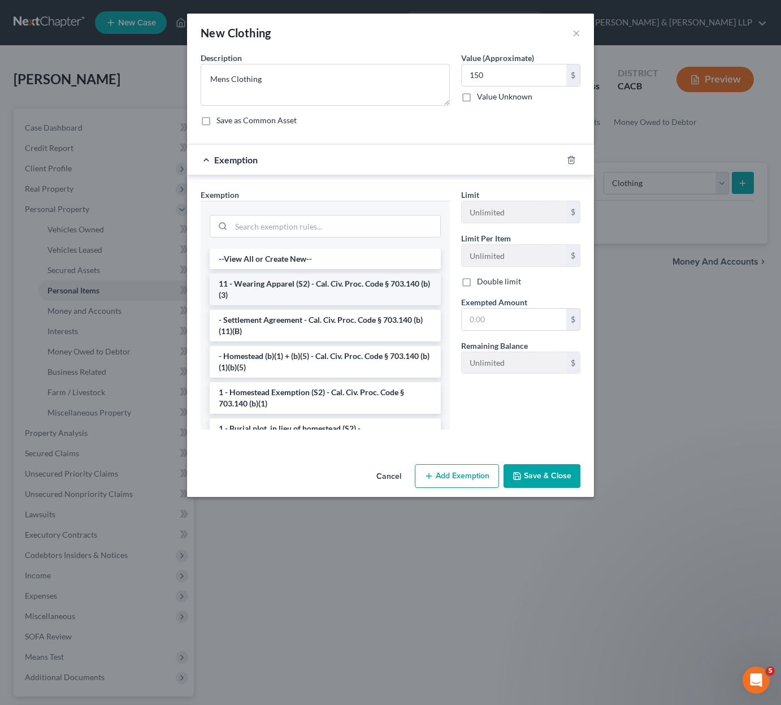
click at [341, 283] on li "11 - Wearing Apparel (S2) - Cal. Civ. Proc. Code § 703.140 (b)(3)" at bounding box center [325, 290] width 231 height 32
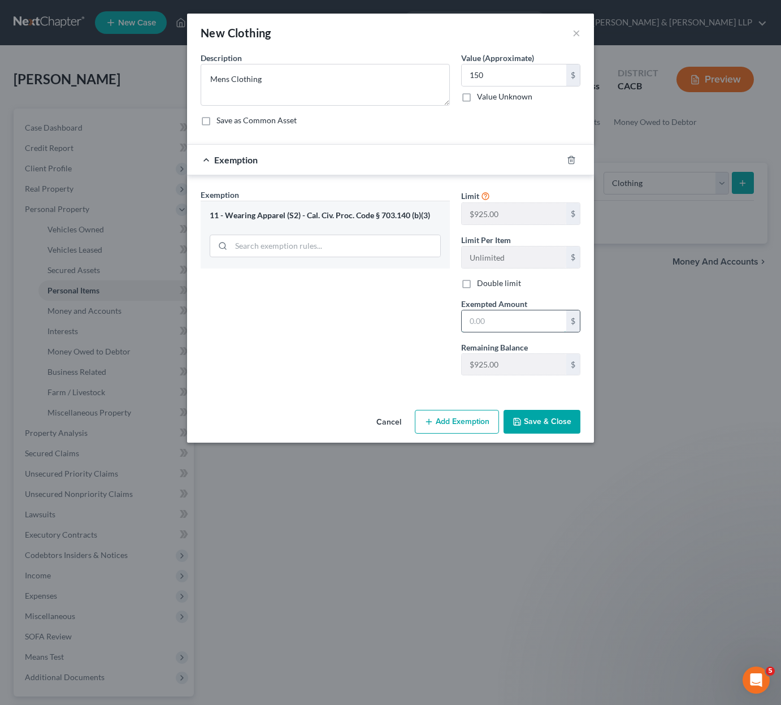
click at [526, 330] on input "text" at bounding box center [514, 320] width 105 height 21
type input "150"
click at [550, 418] on button "Save & Close" at bounding box center [542, 422] width 77 height 24
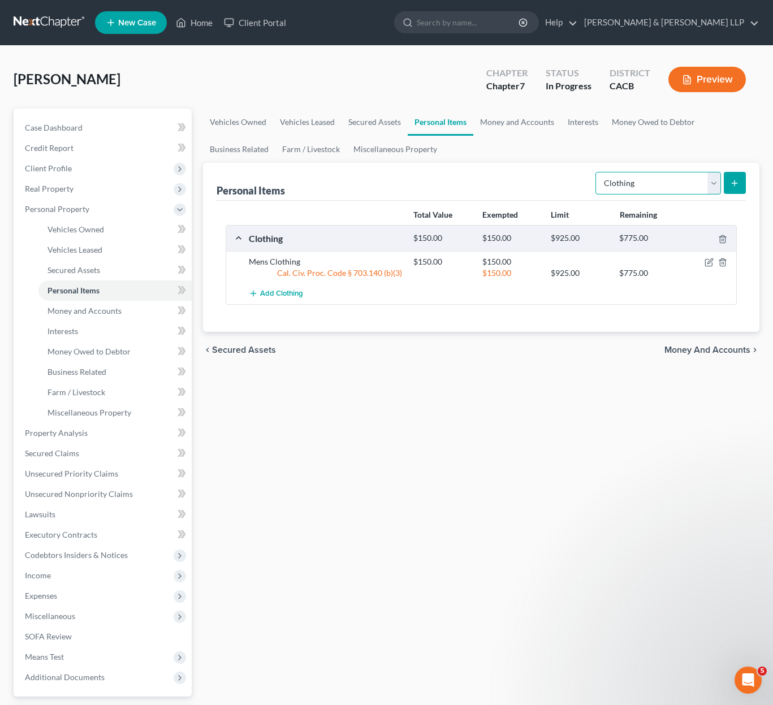
click at [711, 183] on select "Select Item Type Clothing Collectibles Of Value Electronics Firearms Household …" at bounding box center [658, 183] width 126 height 23
select select "electronics"
click at [597, 172] on select "Select Item Type Clothing Collectibles Of Value Electronics Firearms Household …" at bounding box center [658, 183] width 126 height 23
click at [738, 187] on icon "submit" at bounding box center [734, 183] width 9 height 9
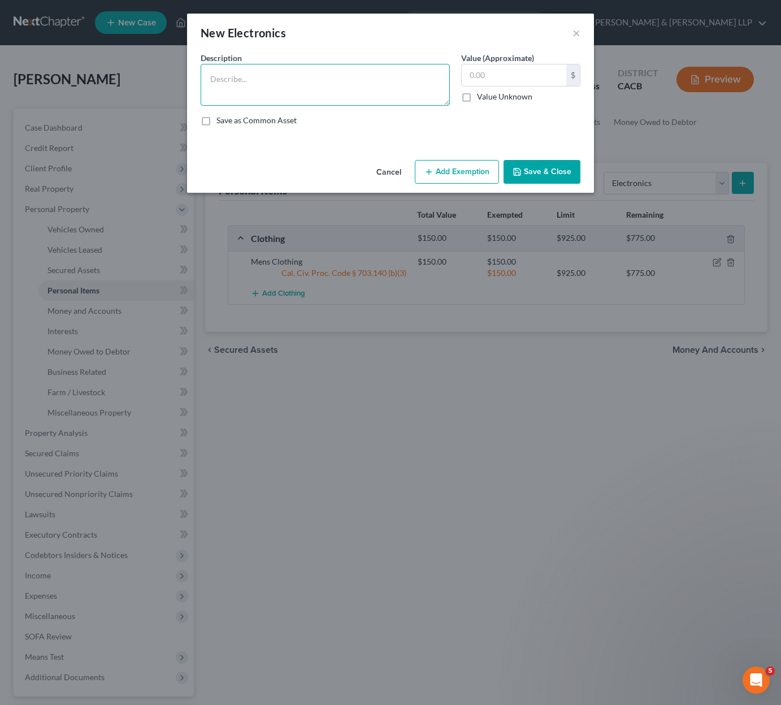
click at [338, 88] on textarea at bounding box center [325, 85] width 249 height 42
click at [516, 80] on input "text" at bounding box center [514, 74] width 105 height 21
drag, startPoint x: 309, startPoint y: 79, endPoint x: 248, endPoint y: 79, distance: 61.1
click at [248, 79] on textarea "Television and Computer" at bounding box center [325, 85] width 249 height 42
type textarea "Television"
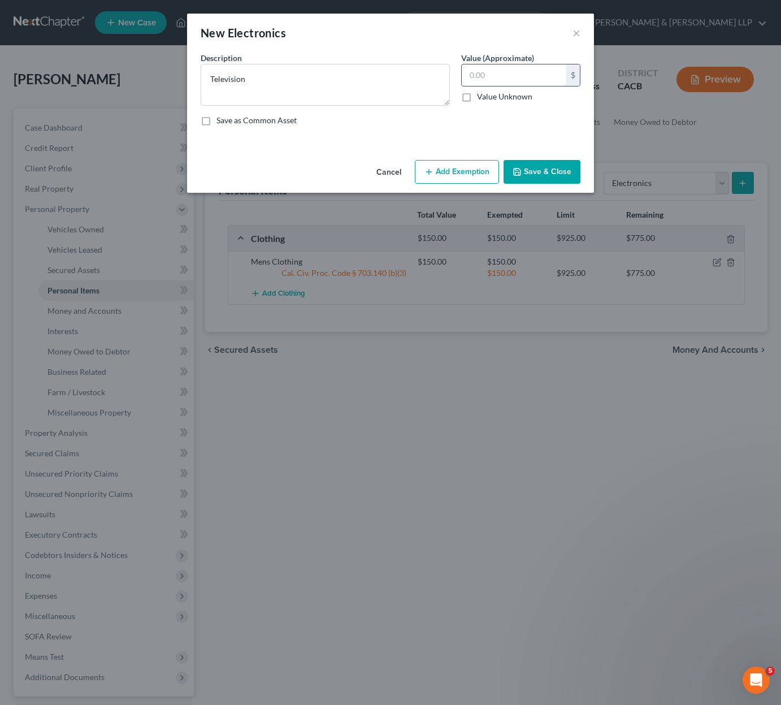
click at [508, 79] on input "text" at bounding box center [514, 74] width 105 height 21
type input "100"
click at [468, 166] on button "Add Exemption" at bounding box center [457, 172] width 84 height 24
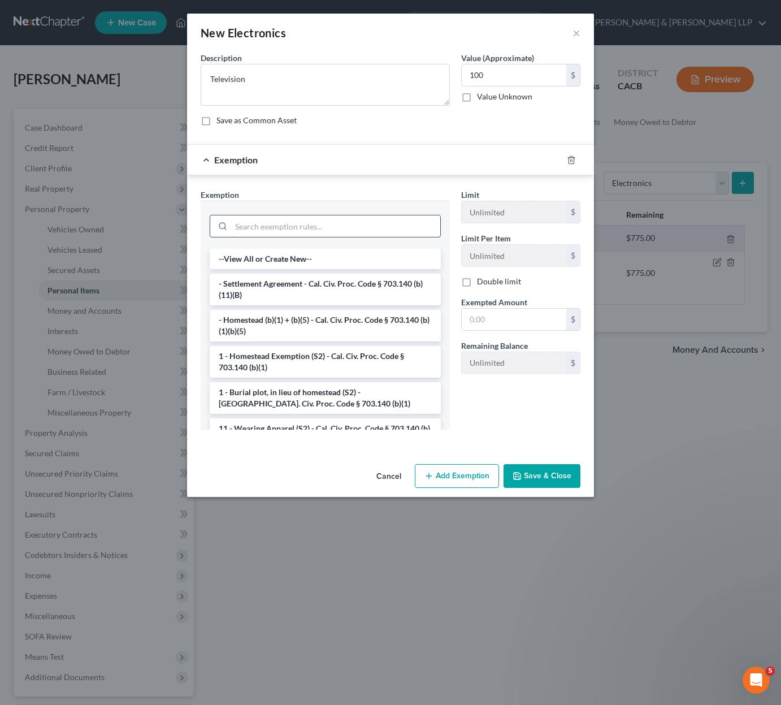
click at [276, 227] on input "search" at bounding box center [335, 225] width 209 height 21
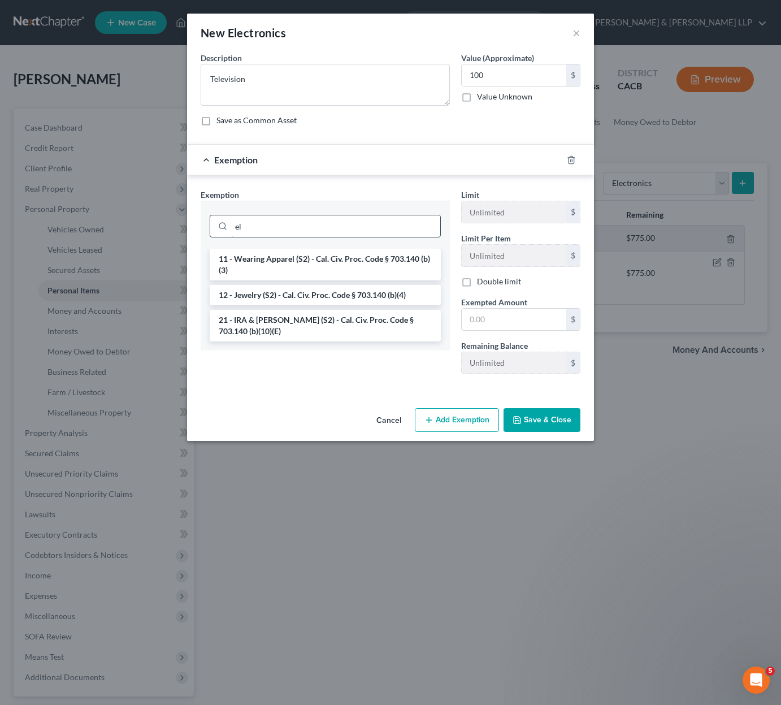
type input "e"
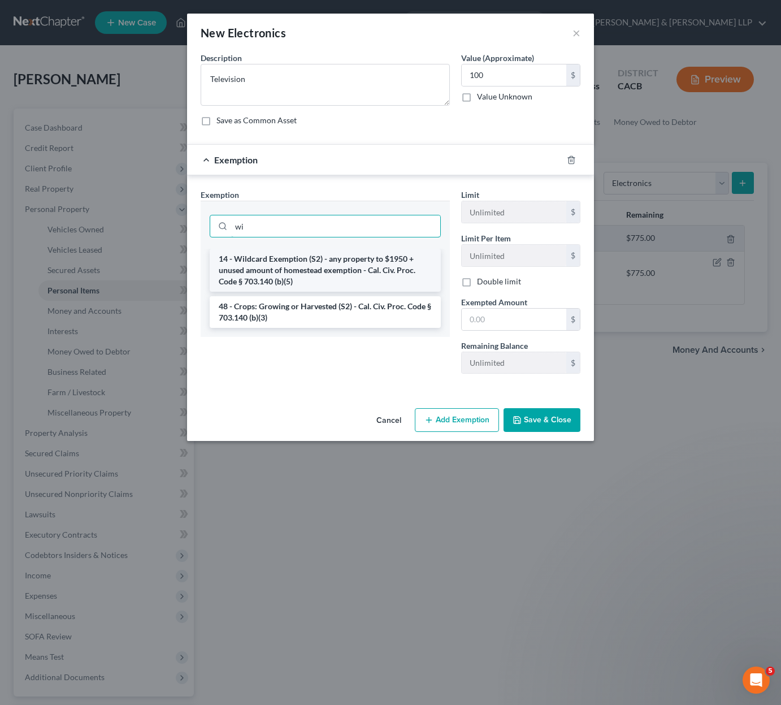
type input "wi"
click at [292, 275] on li "14 - Wildcard Exemption (S2) - any property to $1950 + unused amount of homeste…" at bounding box center [325, 270] width 231 height 43
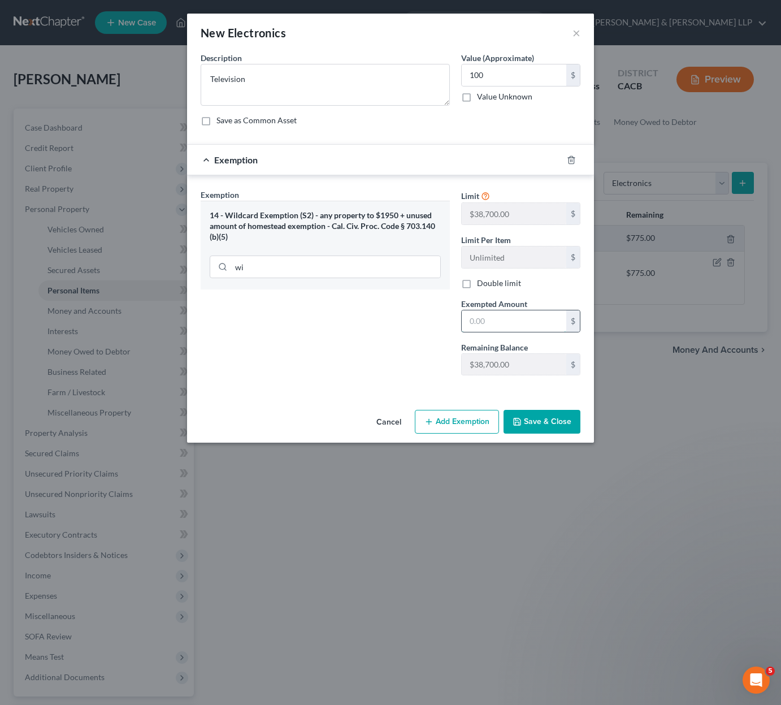
click at [504, 323] on input "text" at bounding box center [514, 320] width 105 height 21
type input "100"
click at [546, 426] on button "Save & Close" at bounding box center [542, 422] width 77 height 24
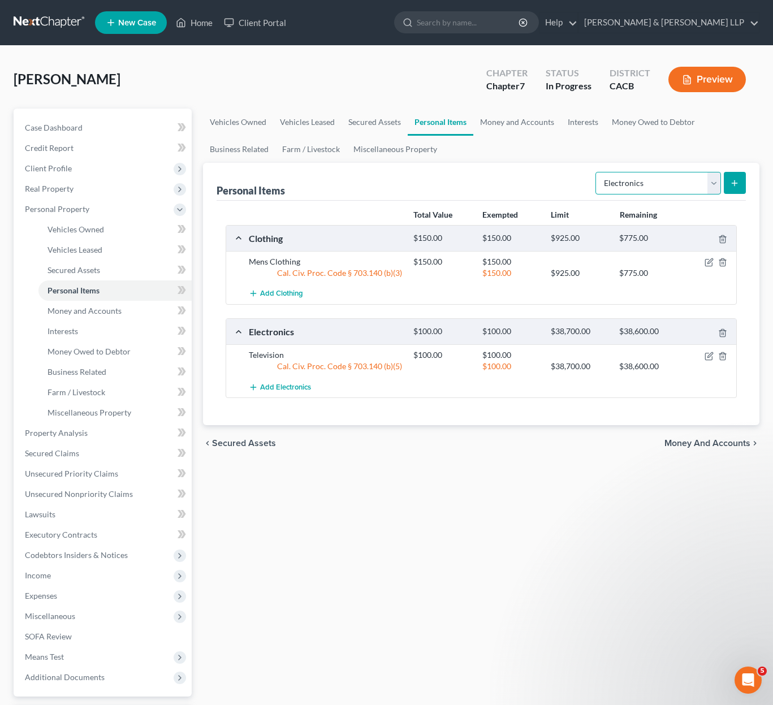
click at [699, 188] on select "Select Item Type Clothing Collectibles Of Value Electronics Firearms Household …" at bounding box center [658, 183] width 126 height 23
select select "household_goods"
click at [597, 172] on select "Select Item Type Clothing Collectibles Of Value Electronics Firearms Household …" at bounding box center [658, 183] width 126 height 23
click at [742, 190] on button "submit" at bounding box center [735, 183] width 22 height 22
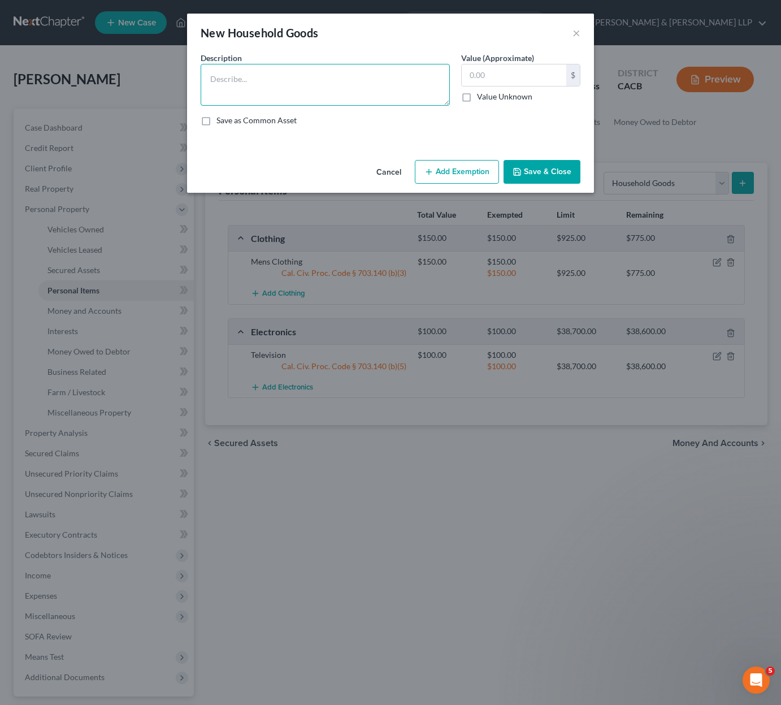
click at [282, 73] on textarea at bounding box center [325, 85] width 249 height 42
click at [231, 83] on textarea "Kitche, Living Room and bedroom furniture" at bounding box center [325, 85] width 249 height 42
type textarea "Kitchen, Living Room and bedroom furniture"
click at [511, 82] on input "text" at bounding box center [514, 74] width 105 height 21
type input "500"
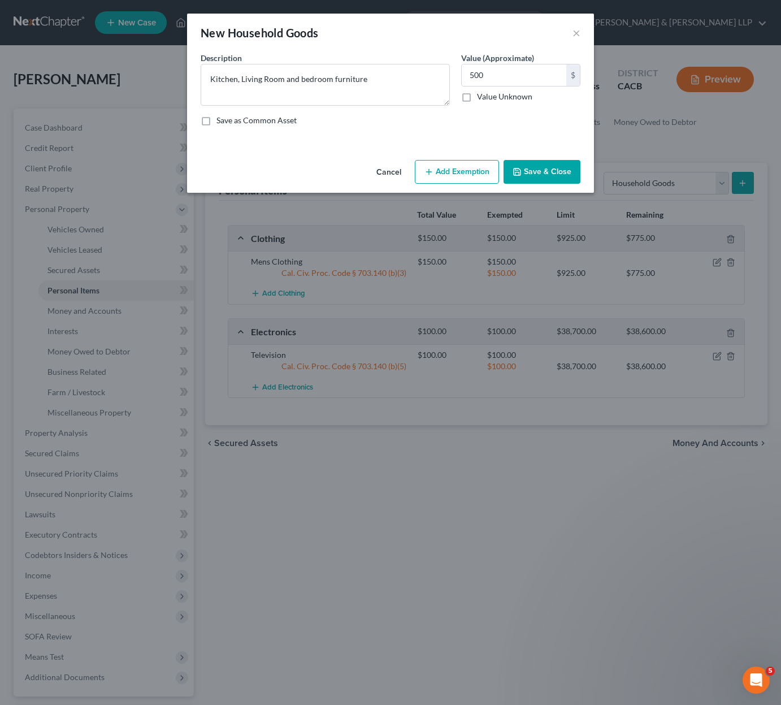
click at [480, 169] on button "Add Exemption" at bounding box center [457, 172] width 84 height 24
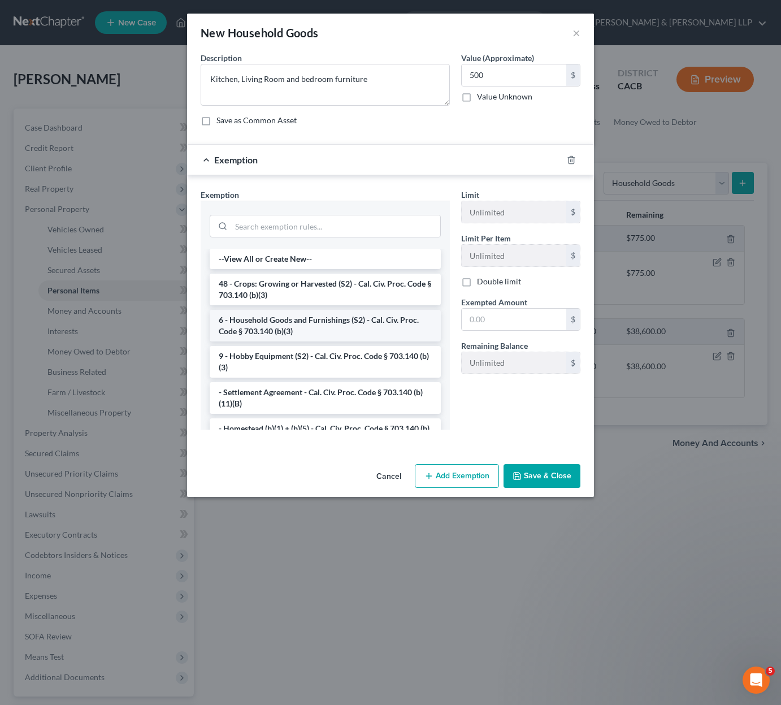
click at [338, 330] on li "6 - Household Goods and Furnishings (S2) - Cal. Civ. Proc. Code § 703.140 (b)(3)" at bounding box center [325, 326] width 231 height 32
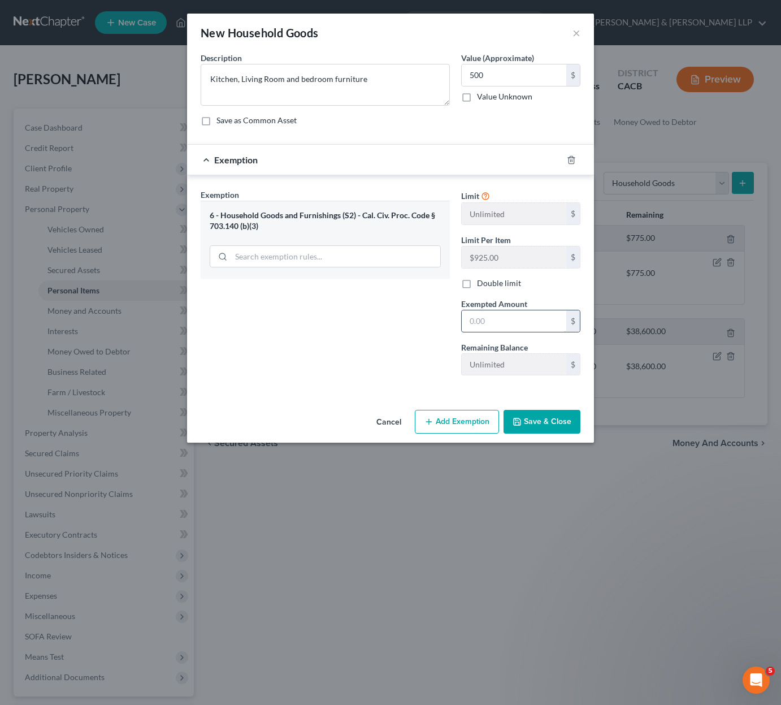
click at [504, 329] on input "text" at bounding box center [514, 320] width 105 height 21
type input "500"
click at [555, 427] on button "Save & Close" at bounding box center [542, 422] width 77 height 24
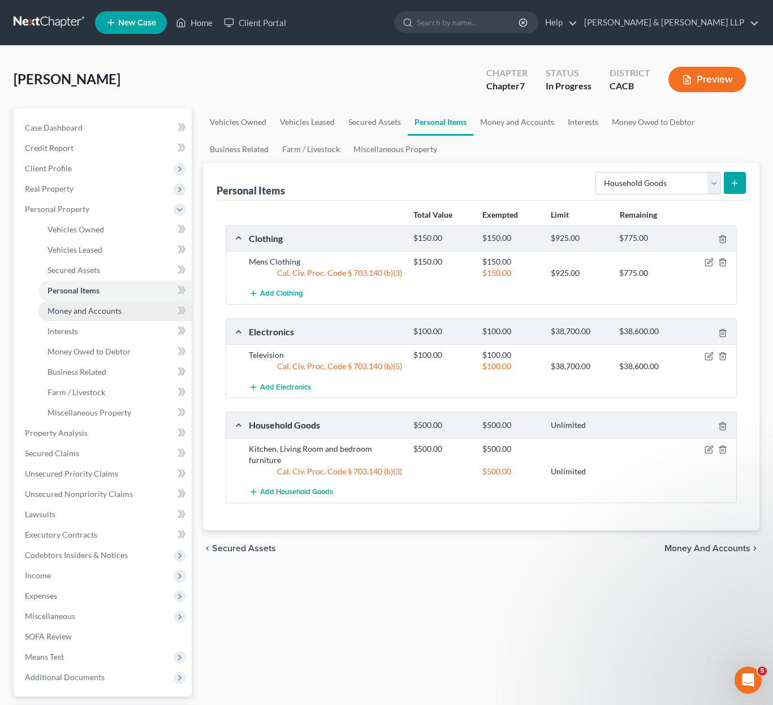
click at [92, 315] on span "Money and Accounts" at bounding box center [84, 311] width 74 height 10
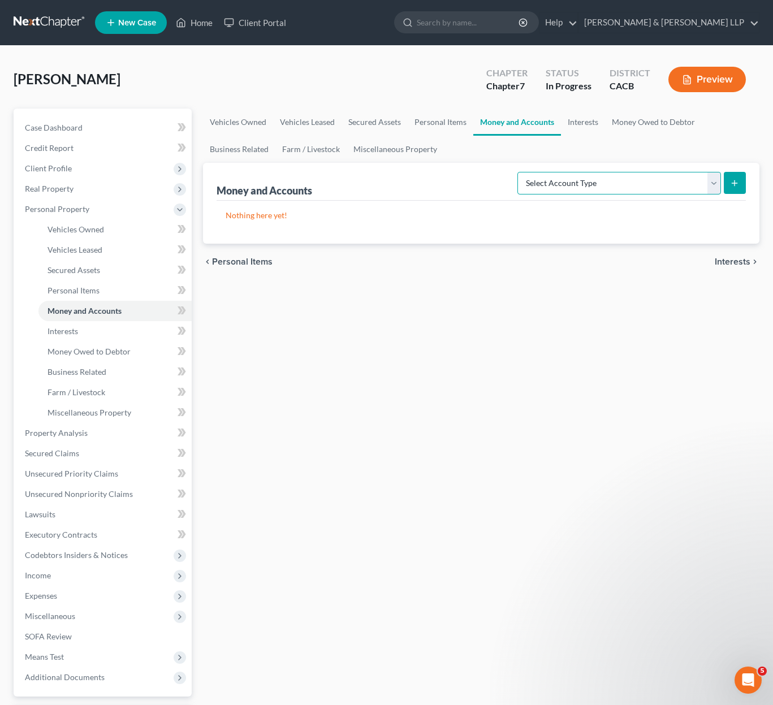
click at [672, 185] on select "Select Account Type Brokerage Cash on Hand Certificates of Deposit Checking Acc…" at bounding box center [619, 183] width 204 height 23
select select "cash_on_hand"
click at [520, 172] on select "Select Account Type Brokerage Cash on Hand Certificates of Deposit Checking Acc…" at bounding box center [619, 183] width 204 height 23
click at [731, 182] on icon "submit" at bounding box center [734, 183] width 9 height 9
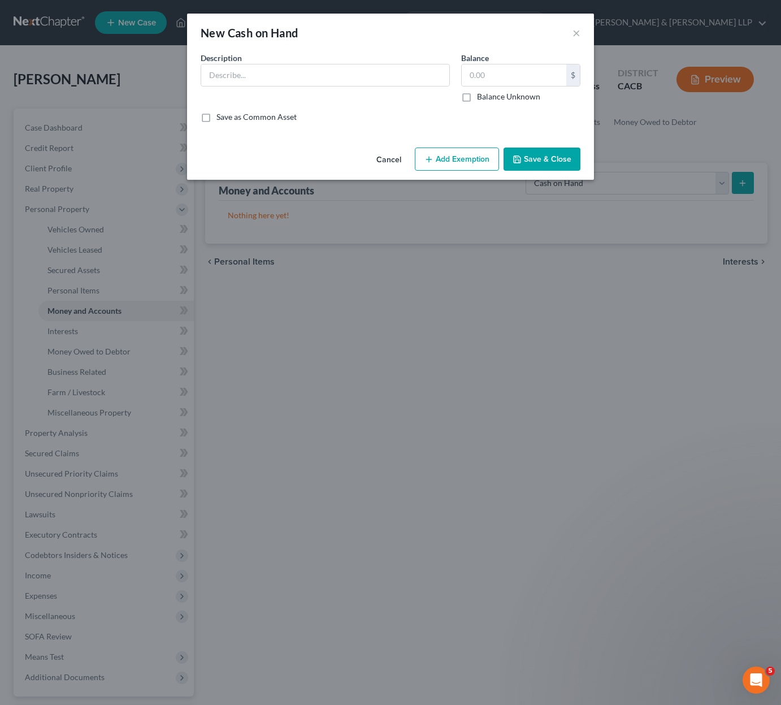
click at [338, 88] on div "Description *" at bounding box center [325, 77] width 261 height 50
click at [342, 83] on input "text" at bounding box center [325, 74] width 248 height 21
type input "cash"
click at [504, 74] on input "text" at bounding box center [514, 74] width 105 height 21
type input "50"
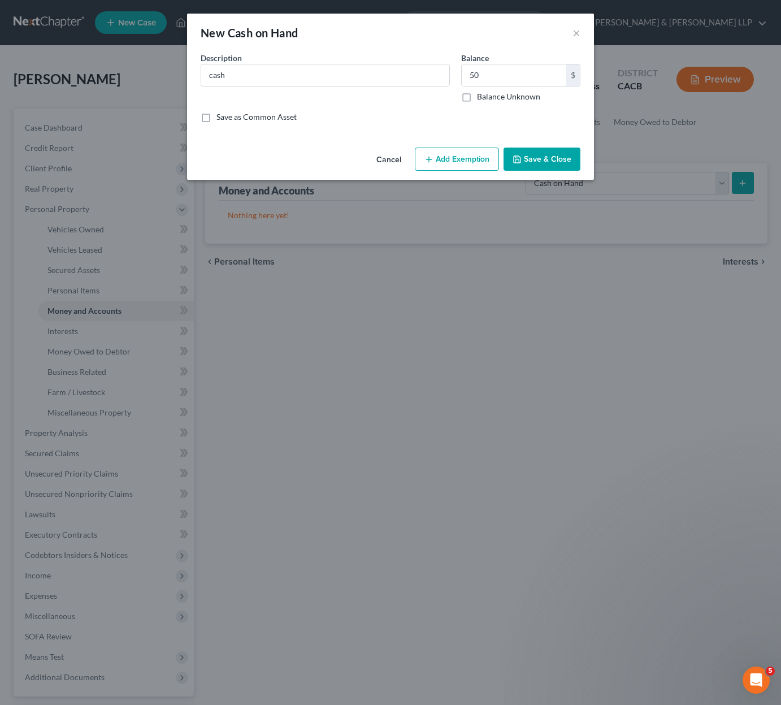
drag, startPoint x: 461, startPoint y: 163, endPoint x: 466, endPoint y: 166, distance: 6.3
click at [461, 163] on button "Add Exemption" at bounding box center [457, 160] width 84 height 24
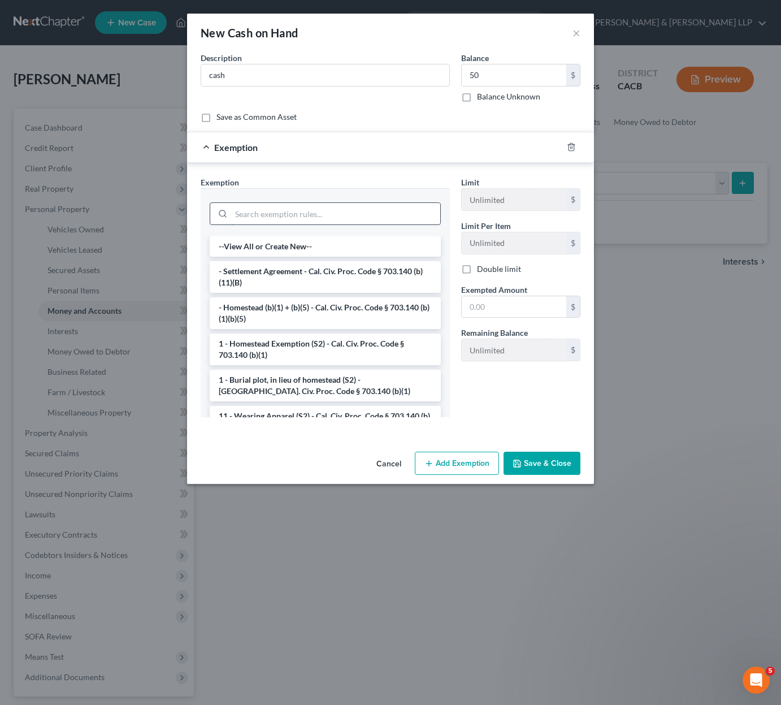
click at [334, 216] on input "search" at bounding box center [335, 213] width 209 height 21
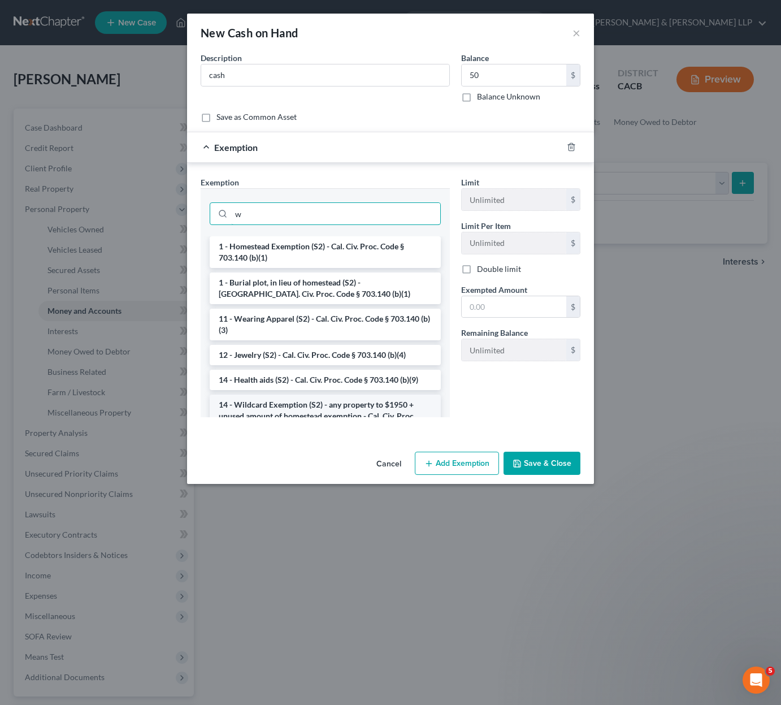
type input "w"
click at [335, 403] on li "14 - Wildcard Exemption (S2) - any property to $1950 + unused amount of homeste…" at bounding box center [325, 416] width 231 height 43
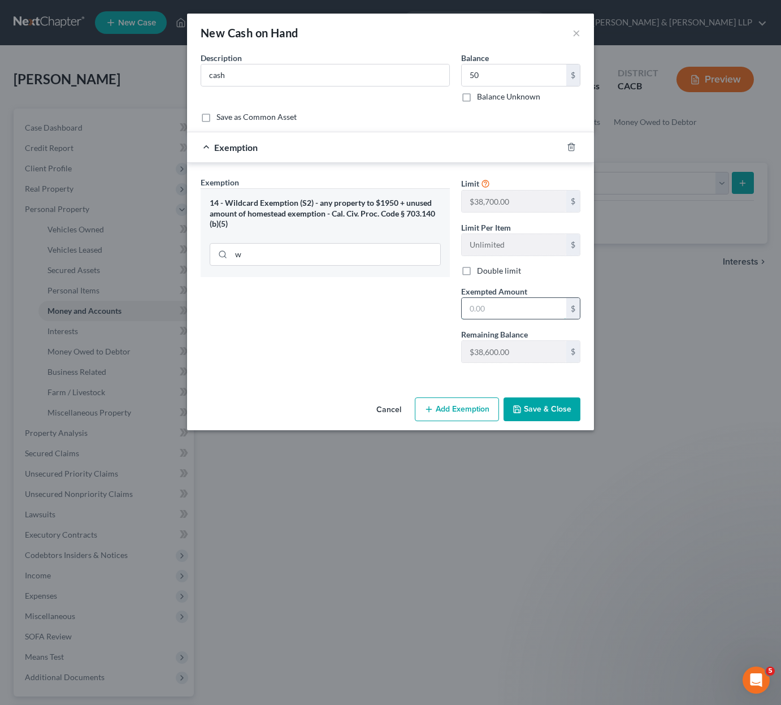
click at [518, 315] on input "text" at bounding box center [514, 308] width 105 height 21
type input "50"
click at [551, 411] on button "Save & Close" at bounding box center [542, 410] width 77 height 24
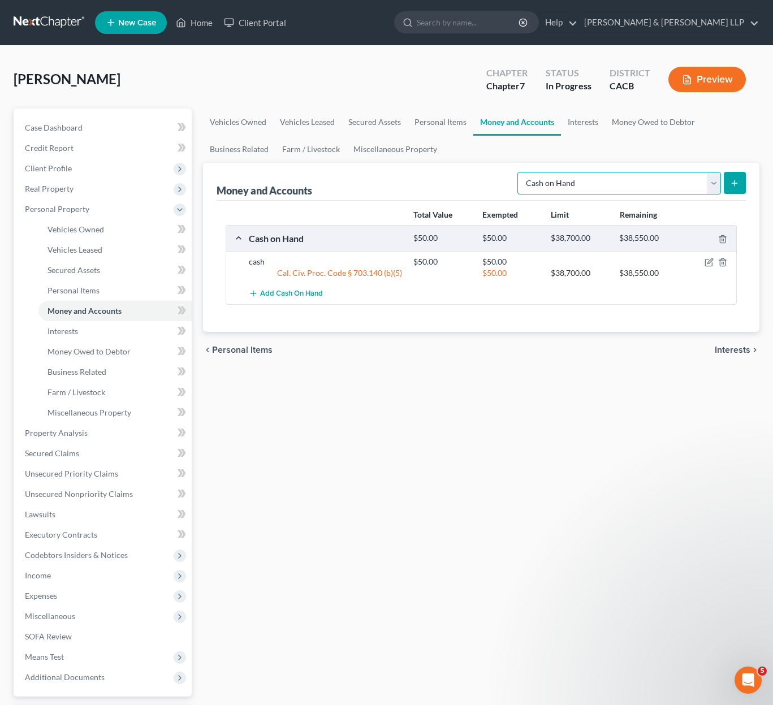
click at [716, 183] on select "Select Account Type Brokerage Cash on Hand Certificates of Deposit Checking Acc…" at bounding box center [619, 183] width 204 height 23
select select "checking"
click at [520, 172] on select "Select Account Type Brokerage Cash on Hand Certificates of Deposit Checking Acc…" at bounding box center [619, 183] width 204 height 23
click at [738, 185] on icon "submit" at bounding box center [734, 183] width 9 height 9
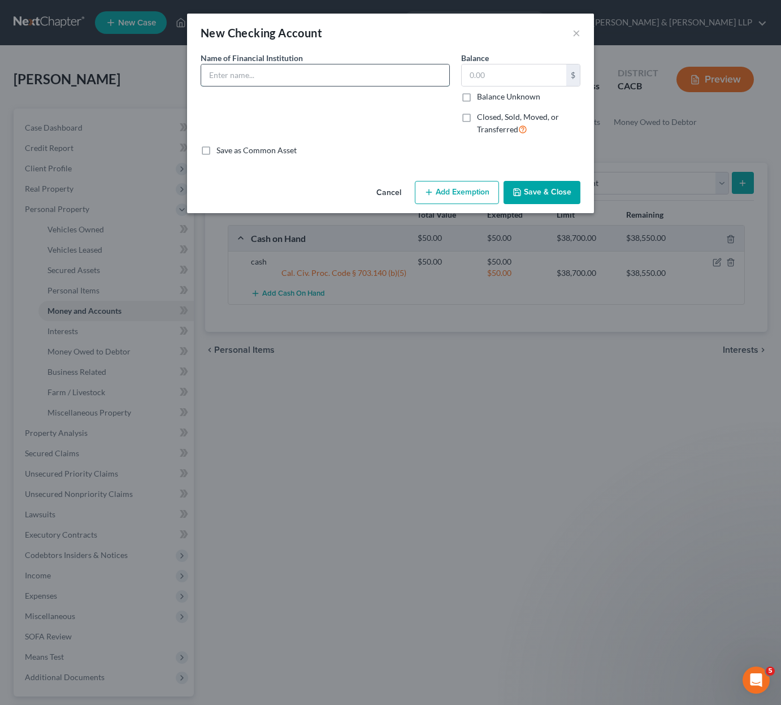
click at [341, 78] on input "text" at bounding box center [325, 74] width 248 height 21
type input "Bank of America"
type input "1"
type input "1,805.89"
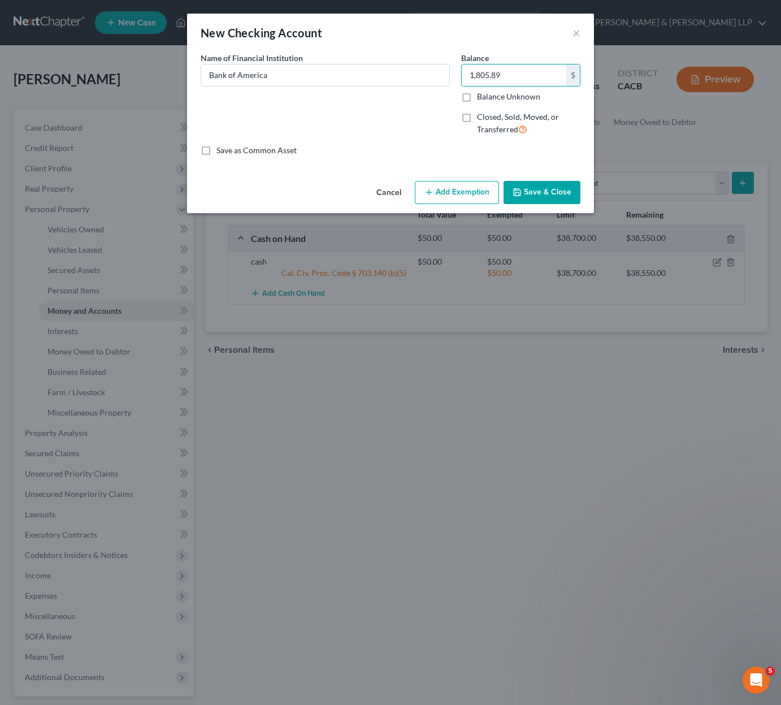
click at [459, 198] on button "Add Exemption" at bounding box center [457, 193] width 84 height 24
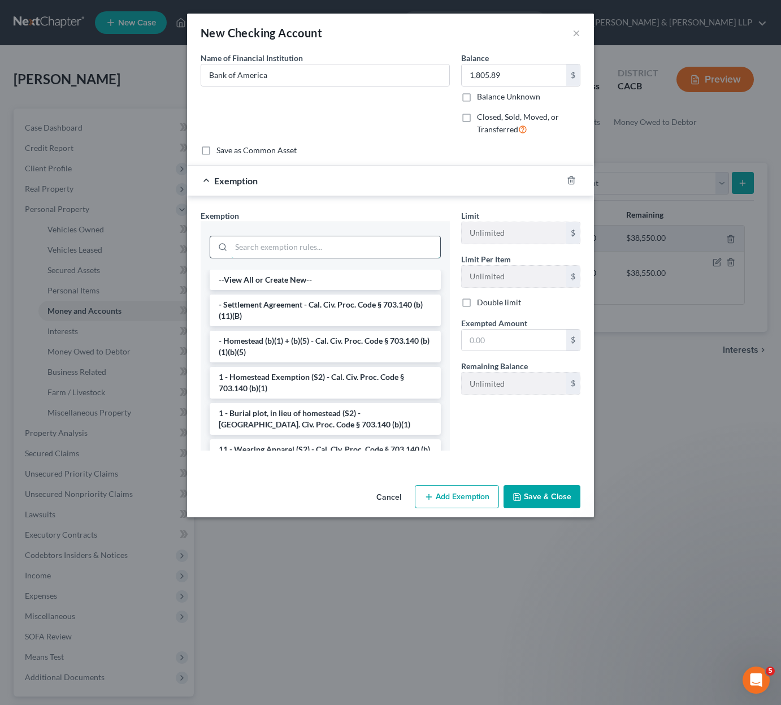
click at [409, 243] on input "search" at bounding box center [335, 246] width 209 height 21
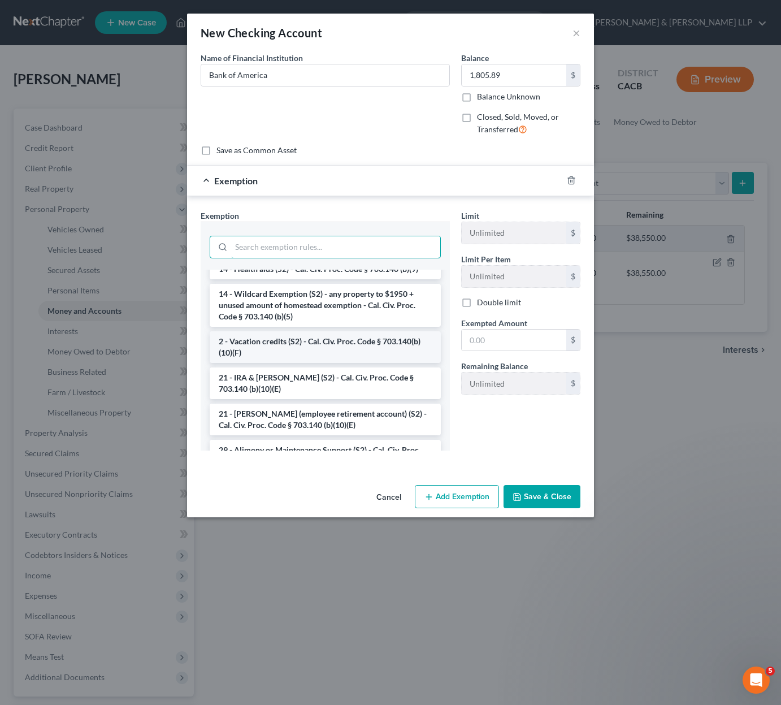
scroll to position [226, 0]
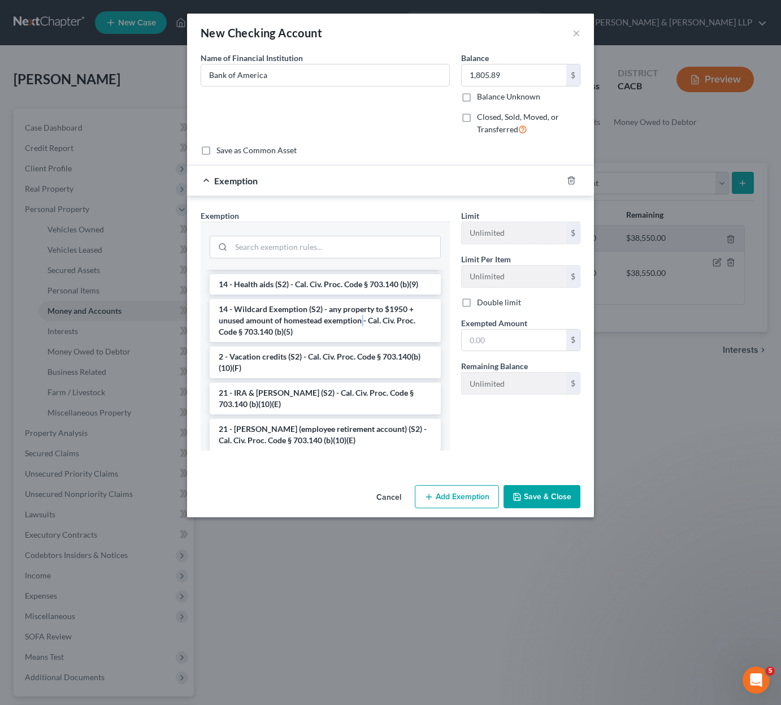
click at [362, 318] on li "14 - Wildcard Exemption (S2) - any property to $1950 + unused amount of homeste…" at bounding box center [325, 320] width 231 height 43
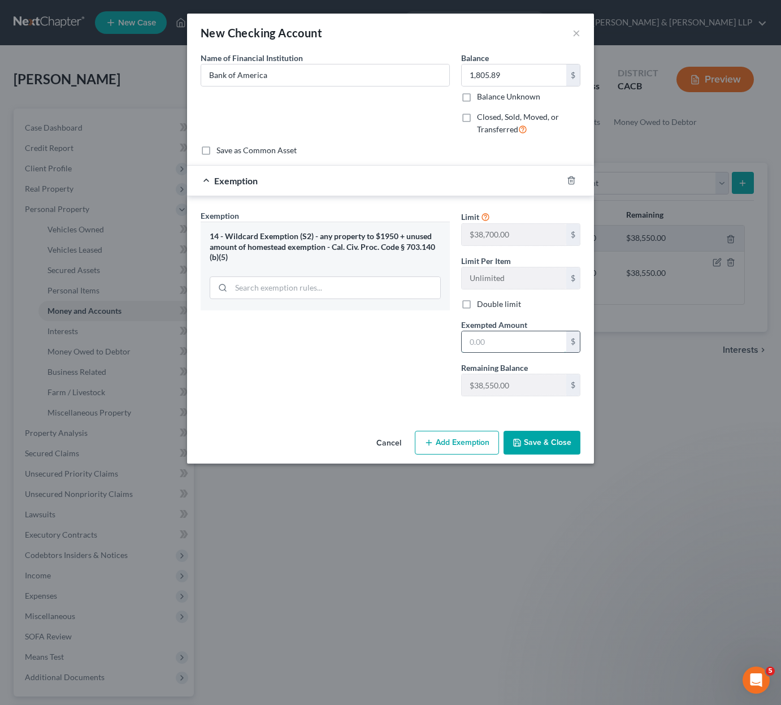
click at [480, 338] on input "text" at bounding box center [514, 341] width 105 height 21
type input "1,805.89"
click at [567, 450] on button "Save & Close" at bounding box center [542, 443] width 77 height 24
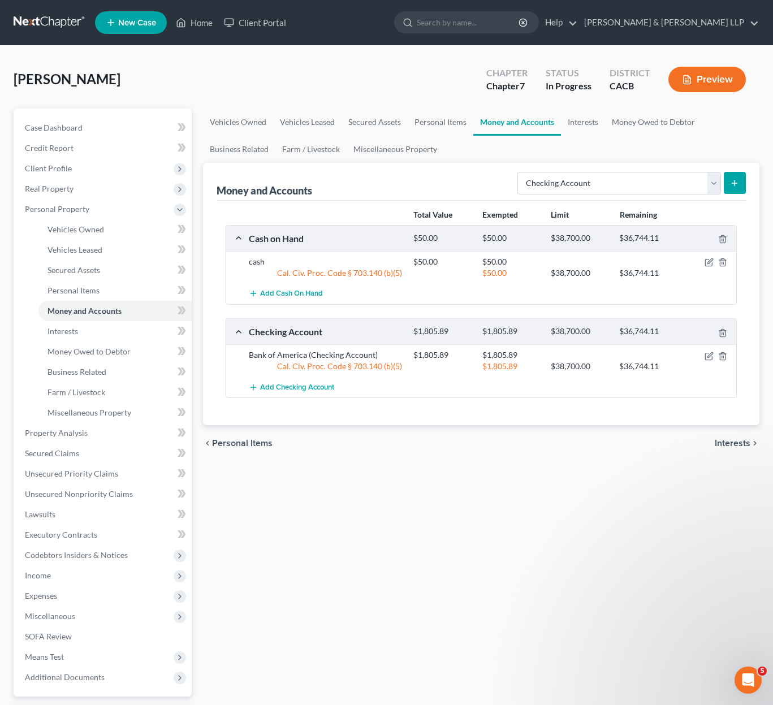
click at [741, 181] on button "submit" at bounding box center [735, 183] width 22 height 22
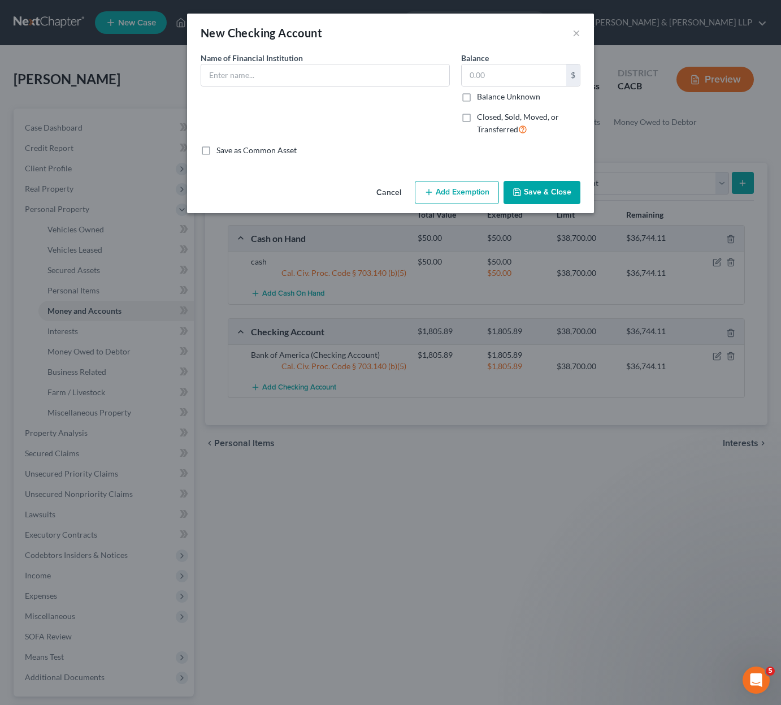
click at [316, 88] on div "Name of Financial Institution *" at bounding box center [325, 98] width 261 height 93
click at [334, 76] on input "text" at bounding box center [325, 74] width 248 height 21
type input "Credit Union of [GEOGRAPHIC_DATA][US_STATE]"
type input "660"
click at [471, 197] on button "Add Exemption" at bounding box center [457, 193] width 84 height 24
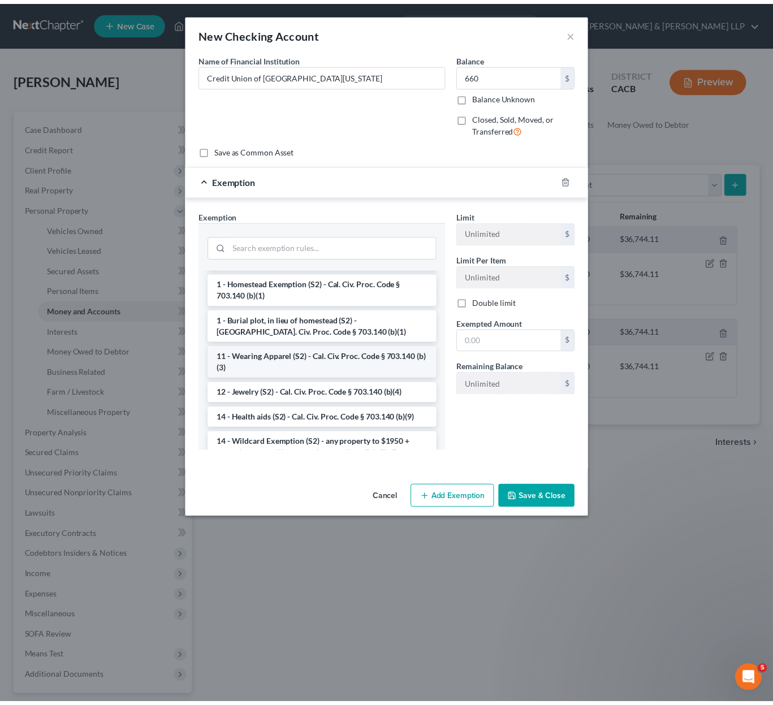
scroll to position [113, 0]
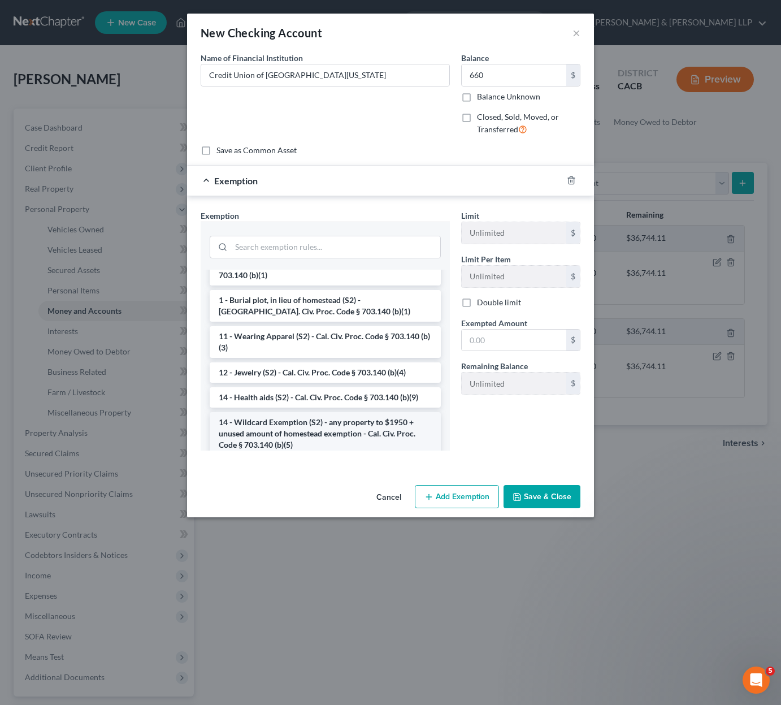
click at [298, 418] on li "14 - Wildcard Exemption (S2) - any property to $1950 + unused amount of homeste…" at bounding box center [325, 433] width 231 height 43
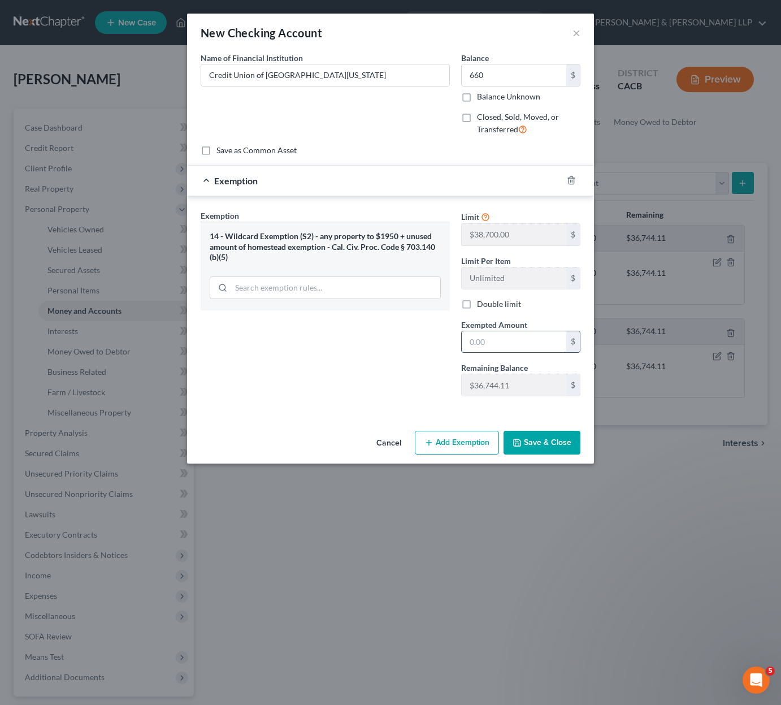
click at [509, 349] on input "text" at bounding box center [514, 341] width 105 height 21
type input "660"
click at [547, 447] on button "Save & Close" at bounding box center [542, 443] width 77 height 24
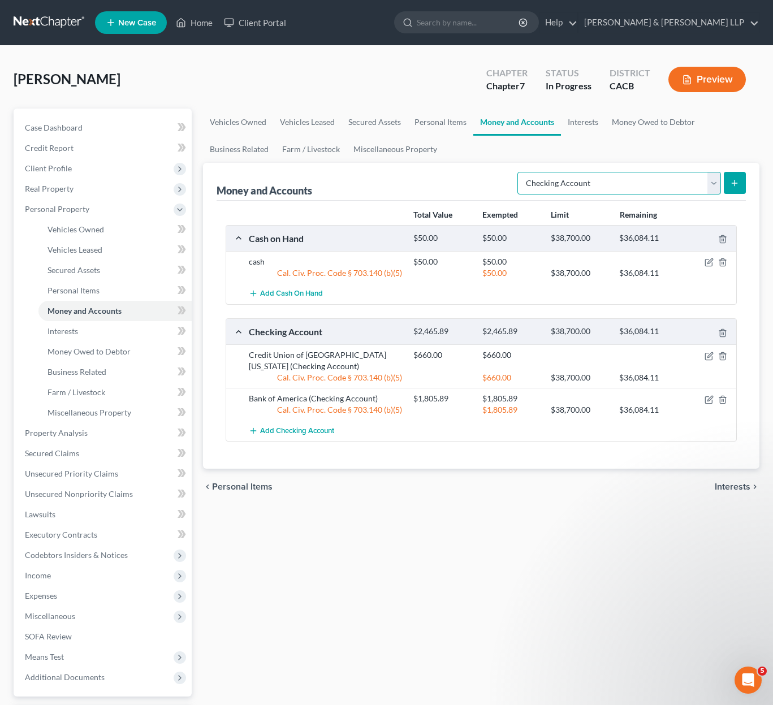
click at [714, 185] on select "Select Account Type Brokerage Cash on Hand Certificates of Deposit Checking Acc…" at bounding box center [619, 183] width 204 height 23
select select "other"
click at [520, 172] on select "Select Account Type Brokerage Cash on Hand Certificates of Deposit Checking Acc…" at bounding box center [619, 183] width 204 height 23
click at [732, 182] on icon "submit" at bounding box center [734, 183] width 9 height 9
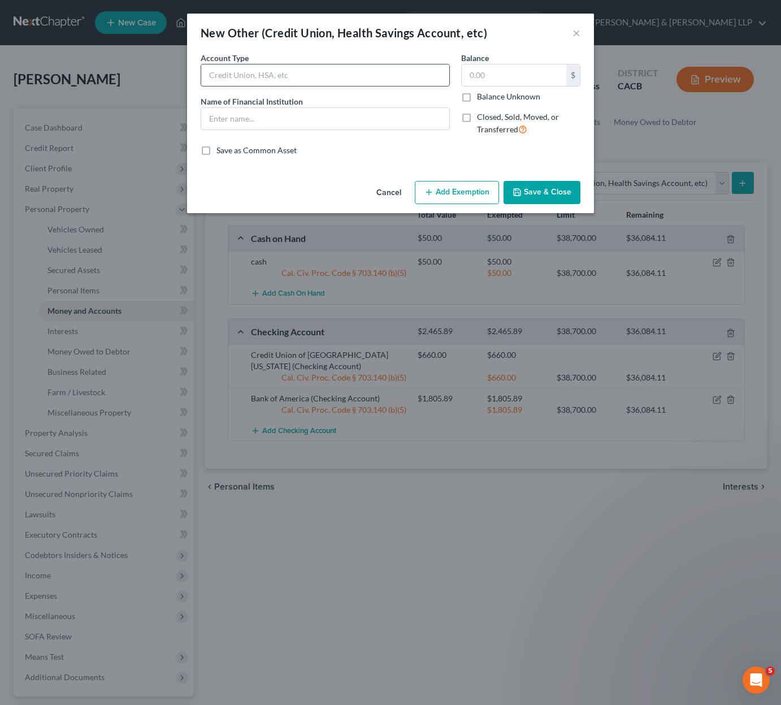
click at [353, 82] on input "text" at bounding box center [325, 74] width 248 height 21
drag, startPoint x: 354, startPoint y: 87, endPoint x: 360, endPoint y: 87, distance: 6.2
click at [355, 87] on div "Account Type Name of Financial Institution *" at bounding box center [325, 98] width 261 height 93
click at [360, 83] on input "text" at bounding box center [325, 74] width 248 height 21
click at [420, 42] on div "New Other (Credit Union, Health Savings Account, etc) ×" at bounding box center [390, 33] width 407 height 38
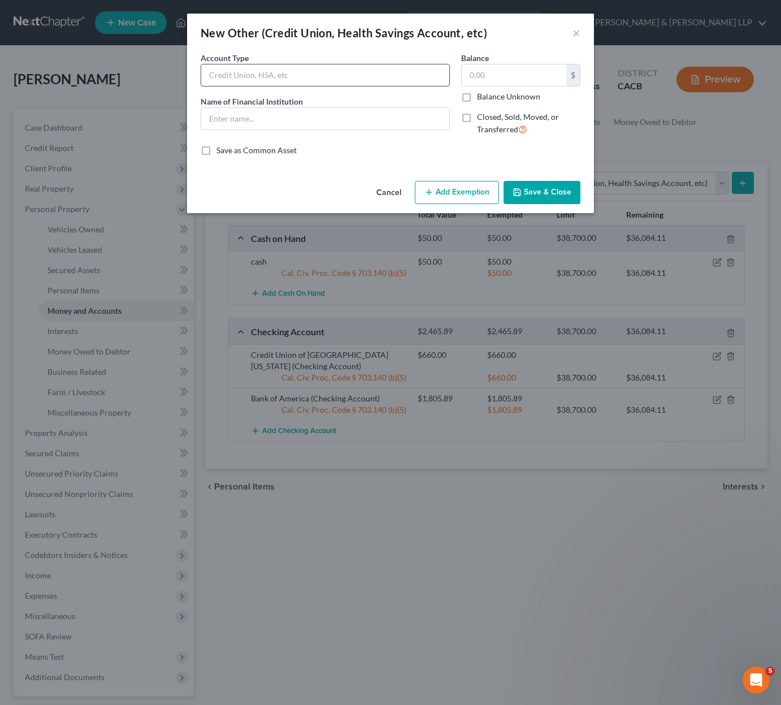
click at [335, 72] on input "text" at bounding box center [325, 74] width 248 height 21
type input "Credit Union"
type input "Credit Union of [GEOGRAPHIC_DATA][US_STATE]"
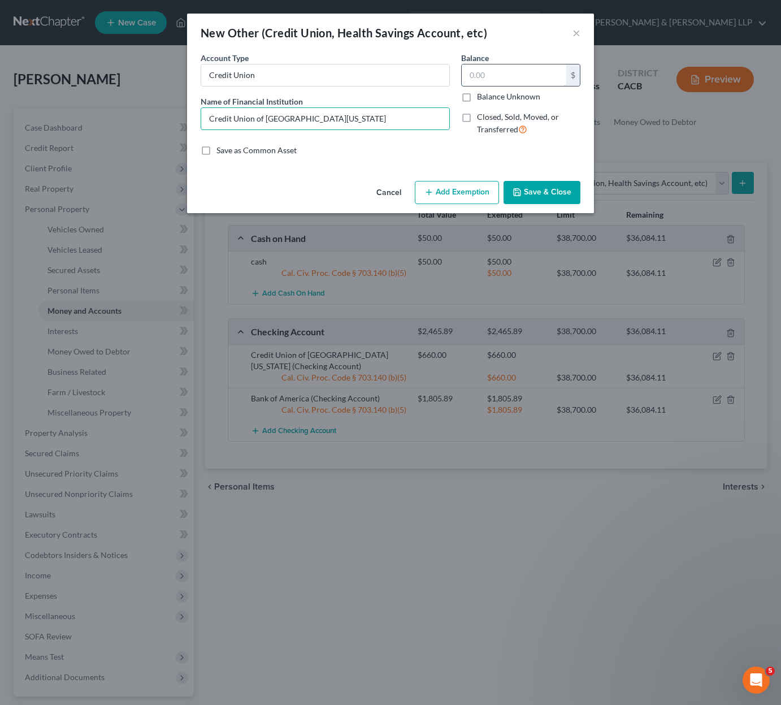
click at [483, 71] on input "text" at bounding box center [514, 74] width 105 height 21
type input "660"
click at [456, 193] on button "Add Exemption" at bounding box center [457, 193] width 84 height 24
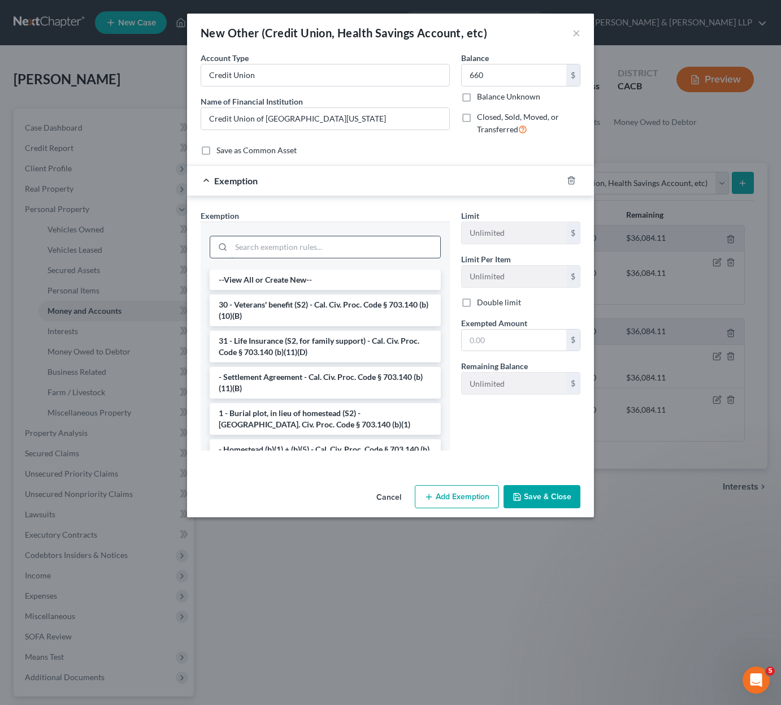
click at [368, 248] on input "search" at bounding box center [335, 246] width 209 height 21
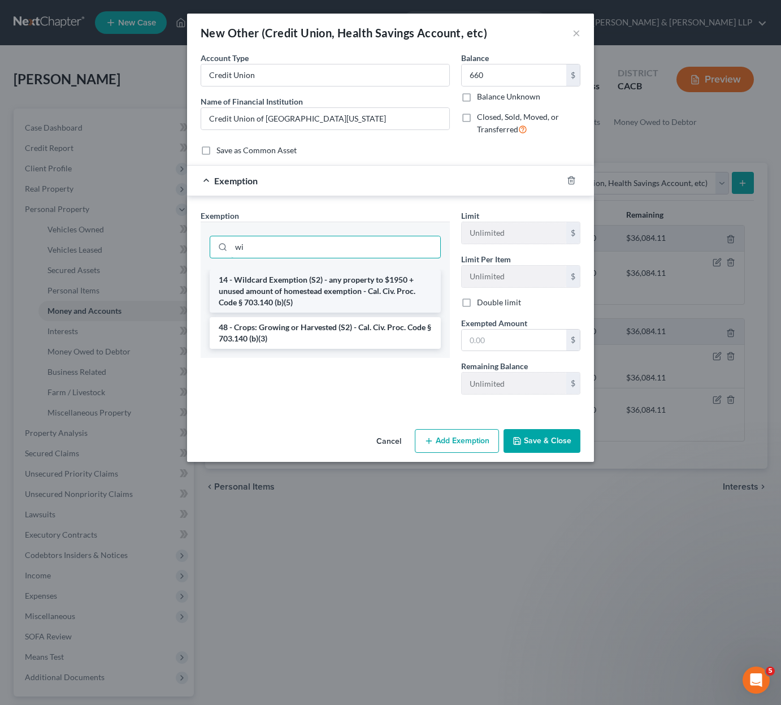
type input "wi"
click at [351, 288] on li "14 - Wildcard Exemption (S2) - any property to $1950 + unused amount of homeste…" at bounding box center [325, 291] width 231 height 43
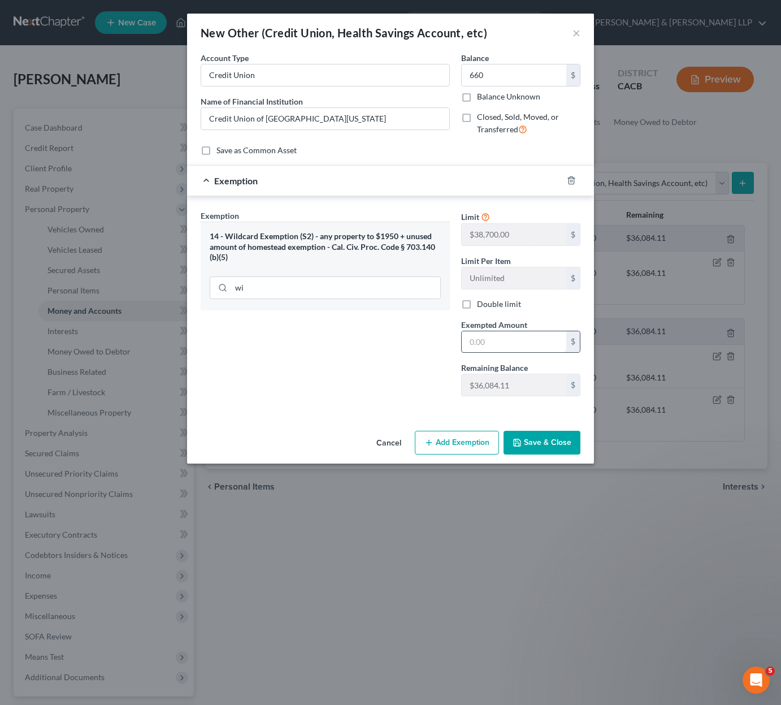
drag, startPoint x: 499, startPoint y: 338, endPoint x: 498, endPoint y: 332, distance: 6.4
click at [498, 338] on input "text" at bounding box center [514, 341] width 105 height 21
type input "660"
click at [548, 442] on button "Save & Close" at bounding box center [542, 443] width 77 height 24
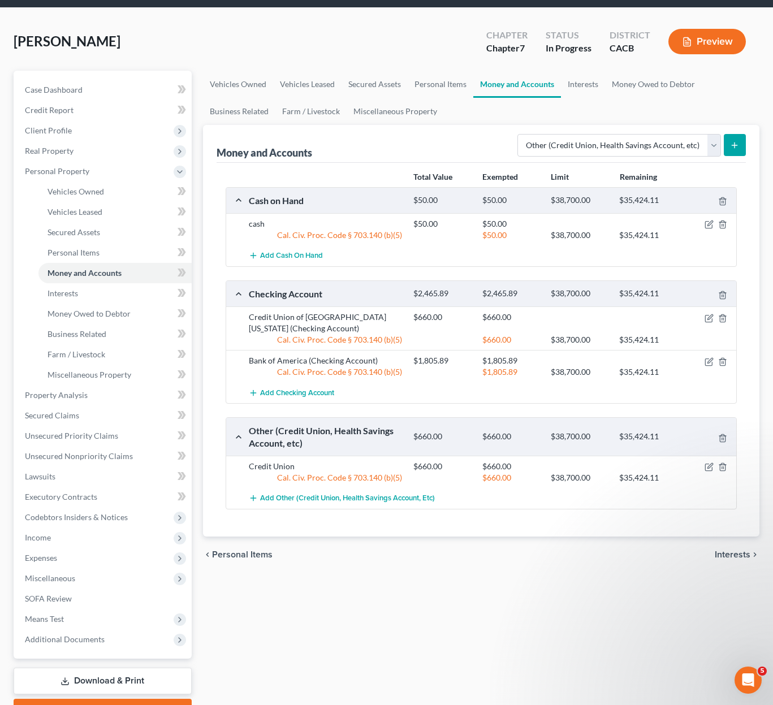
scroll to position [57, 0]
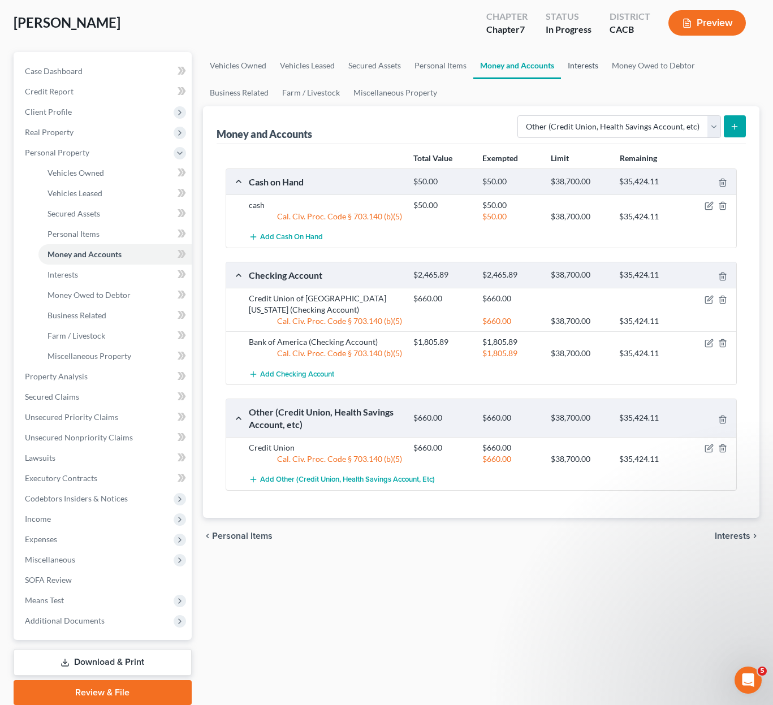
click at [584, 66] on link "Interests" at bounding box center [583, 65] width 44 height 27
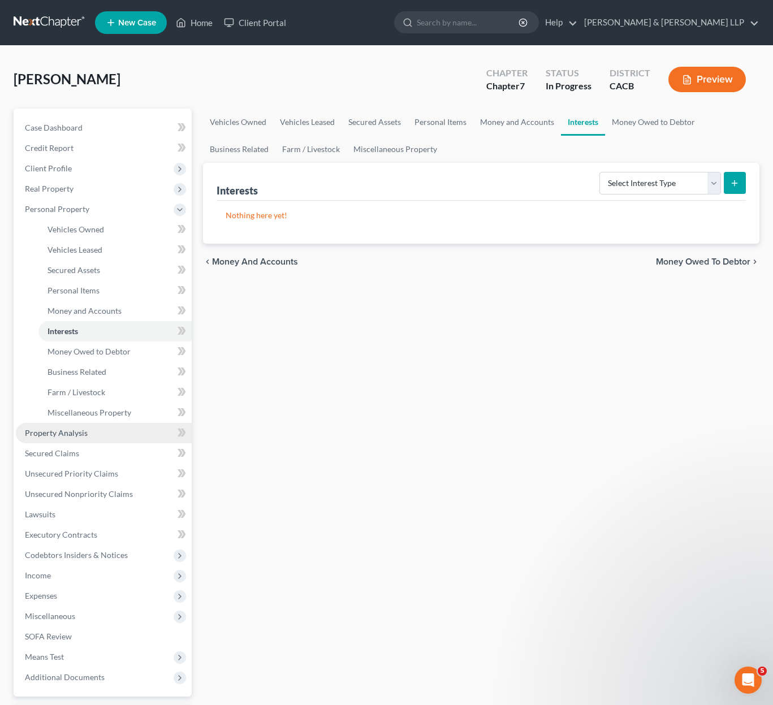
click at [105, 435] on link "Property Analysis" at bounding box center [104, 433] width 176 height 20
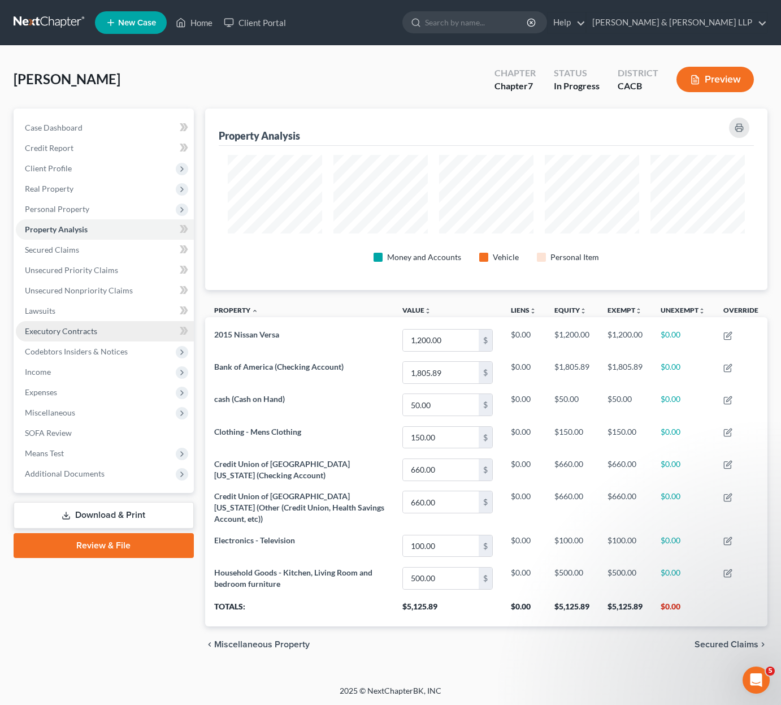
scroll to position [182, 563]
click at [92, 292] on span "Unsecured Nonpriority Claims" at bounding box center [79, 291] width 108 height 10
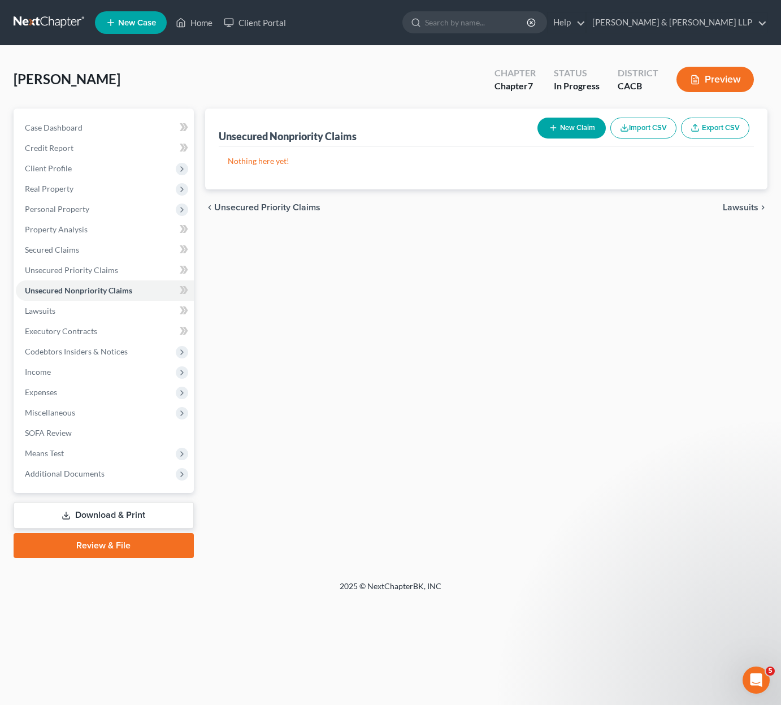
click at [587, 131] on button "New Claim" at bounding box center [572, 128] width 68 height 21
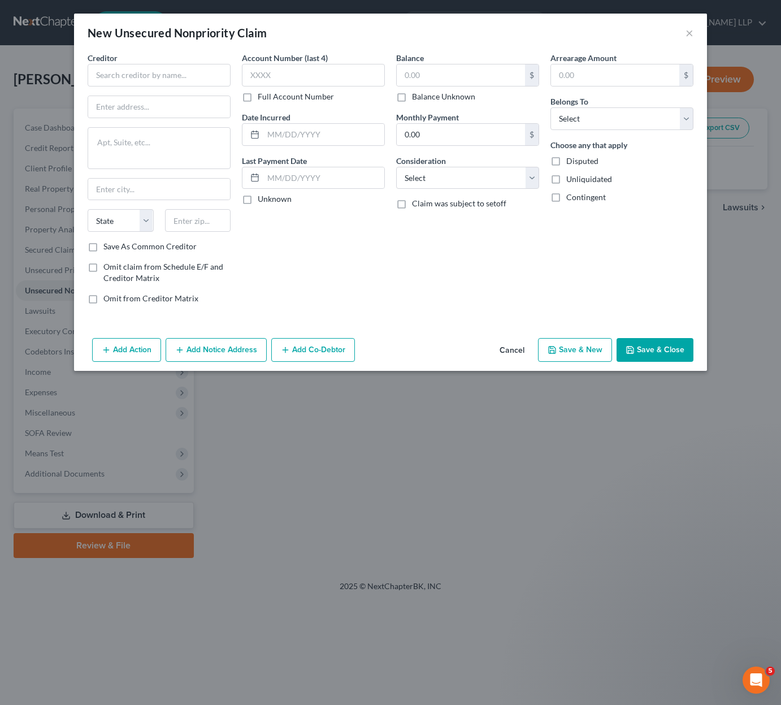
click at [656, 352] on button "Save & Close" at bounding box center [655, 350] width 77 height 24
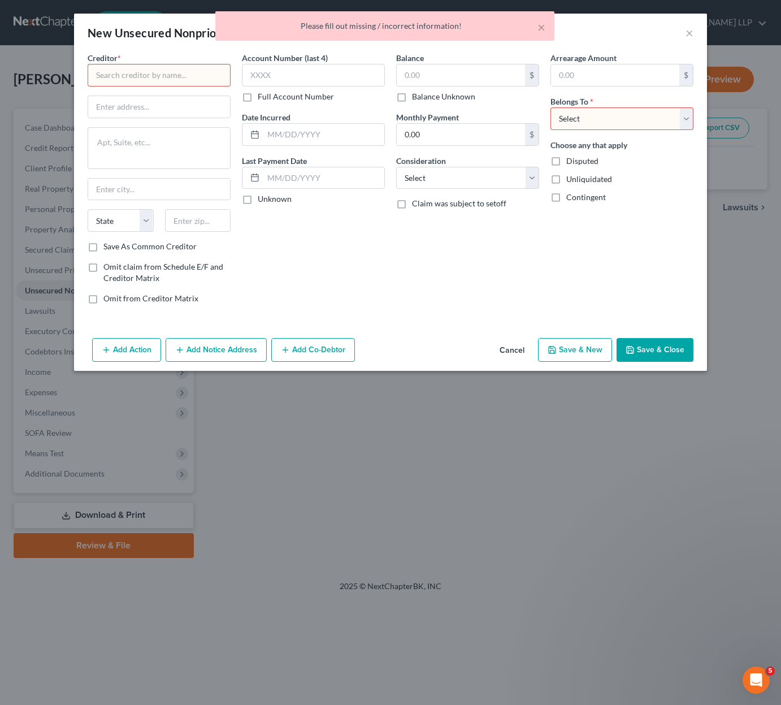
click at [520, 355] on button "Cancel" at bounding box center [512, 350] width 43 height 23
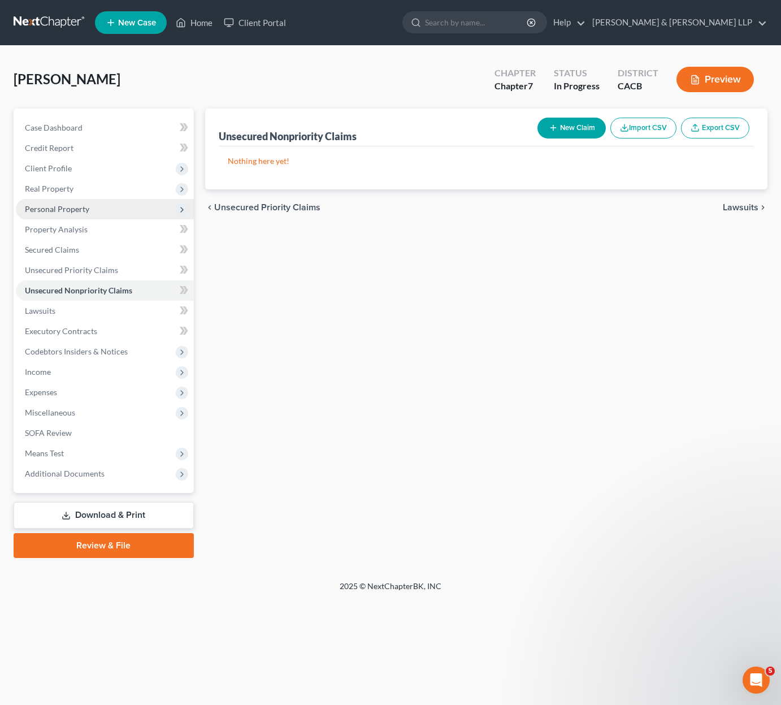
click at [93, 215] on span "Personal Property" at bounding box center [105, 209] width 178 height 20
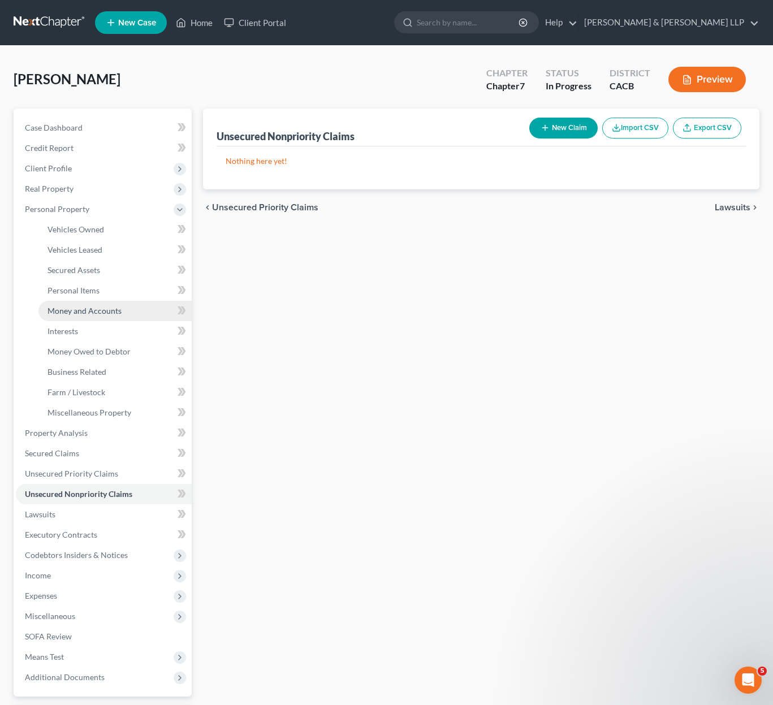
click at [93, 314] on span "Money and Accounts" at bounding box center [84, 311] width 74 height 10
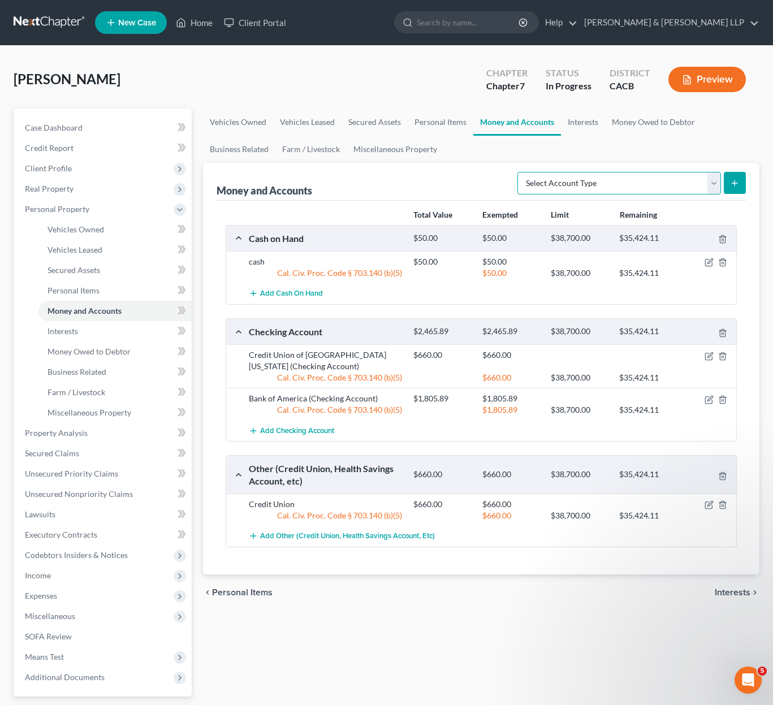
click at [717, 184] on select "Select Account Type Brokerage Cash on Hand Certificates of Deposit Checking Acc…" at bounding box center [619, 183] width 204 height 23
select select "other"
click at [520, 172] on select "Select Account Type Brokerage Cash on Hand Certificates of Deposit Checking Acc…" at bounding box center [619, 183] width 204 height 23
click at [734, 187] on icon "submit" at bounding box center [734, 183] width 9 height 9
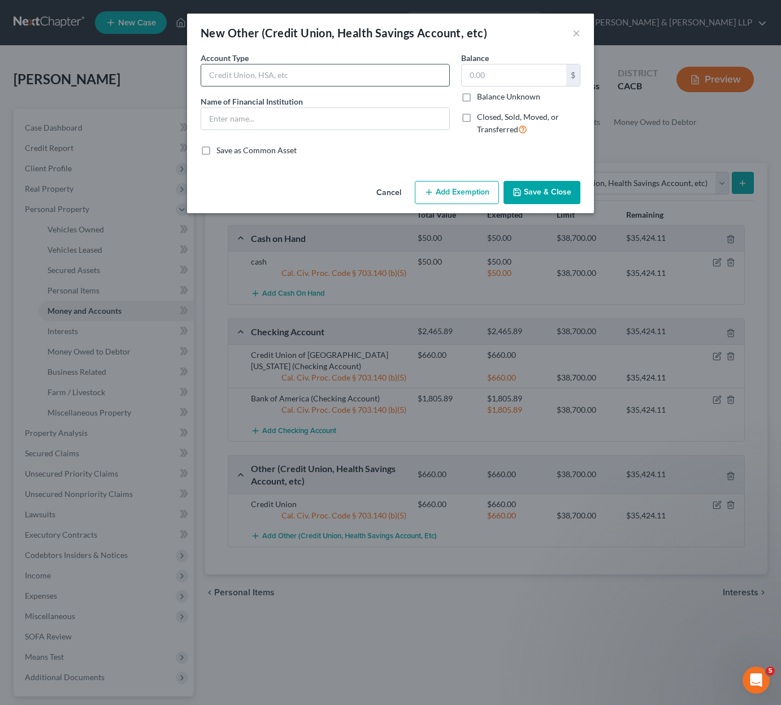
click at [352, 76] on input "text" at bounding box center [325, 74] width 248 height 21
type input "Credit Union"
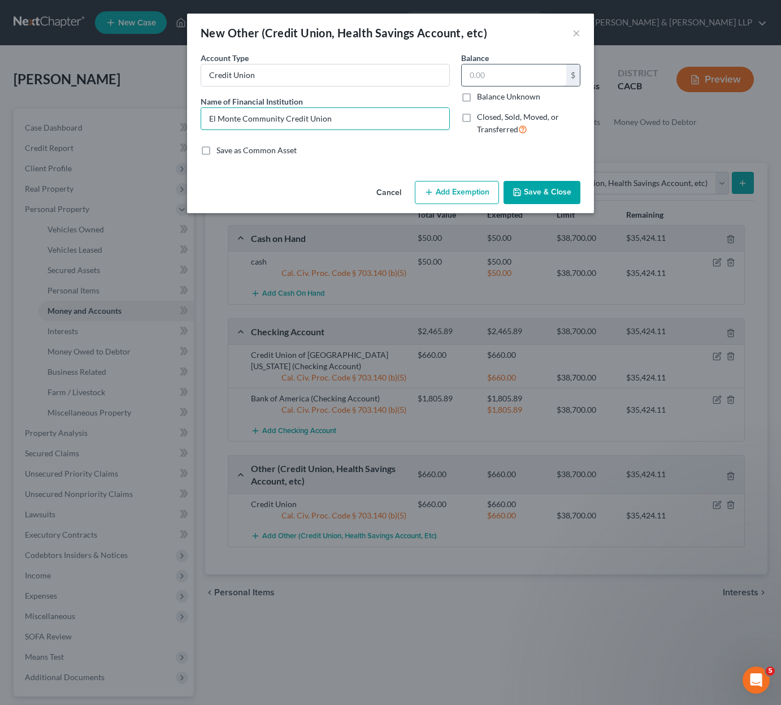
type input "El Monte Community Credit Union"
click at [492, 76] on input "text" at bounding box center [514, 74] width 105 height 21
type input "1,161.53"
click at [446, 196] on button "Add Exemption" at bounding box center [457, 193] width 84 height 24
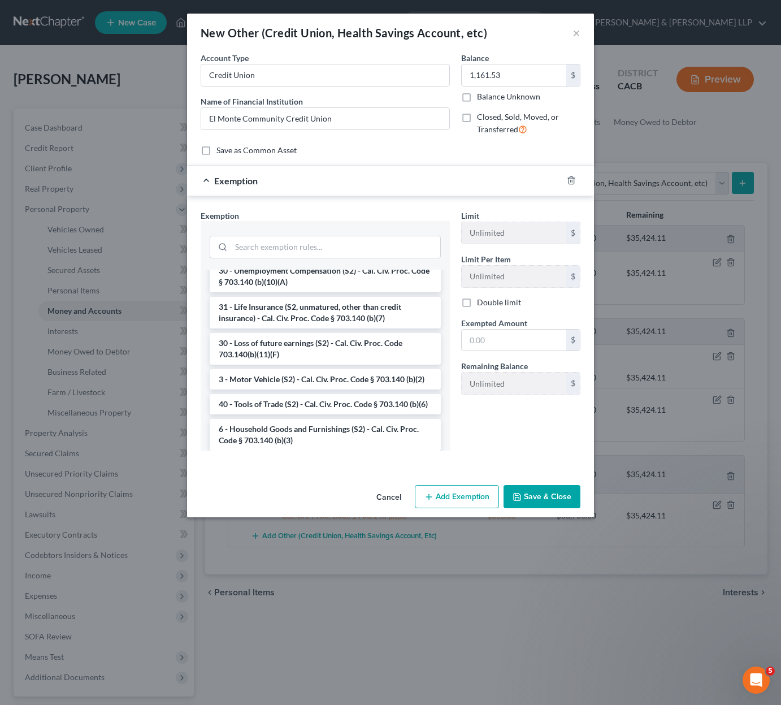
scroll to position [679, 0]
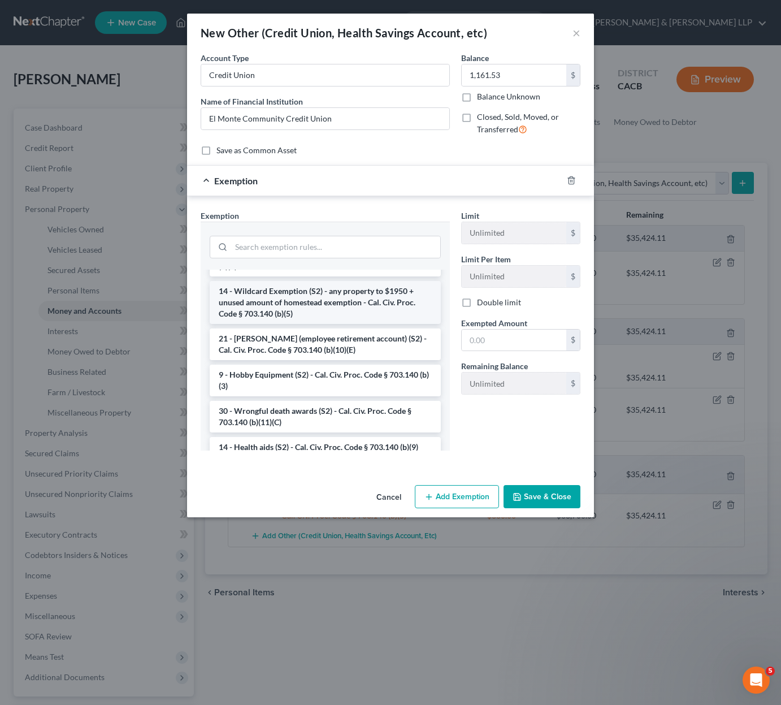
click at [320, 324] on li "14 - Wildcard Exemption (S2) - any property to $1950 + unused amount of homeste…" at bounding box center [325, 302] width 231 height 43
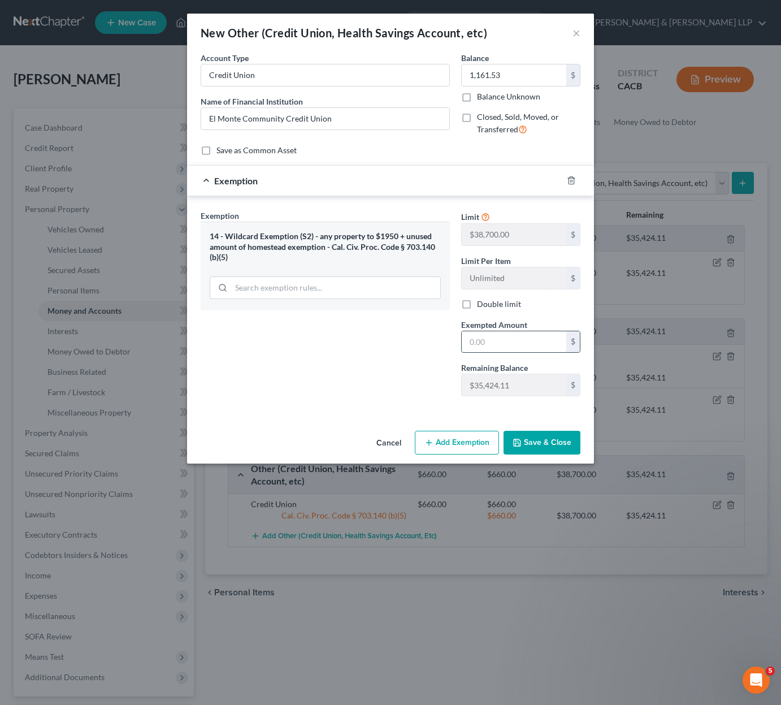
click at [516, 348] on input "text" at bounding box center [514, 341] width 105 height 21
type input "1,161.53"
click at [532, 442] on button "Save & Close" at bounding box center [542, 443] width 77 height 24
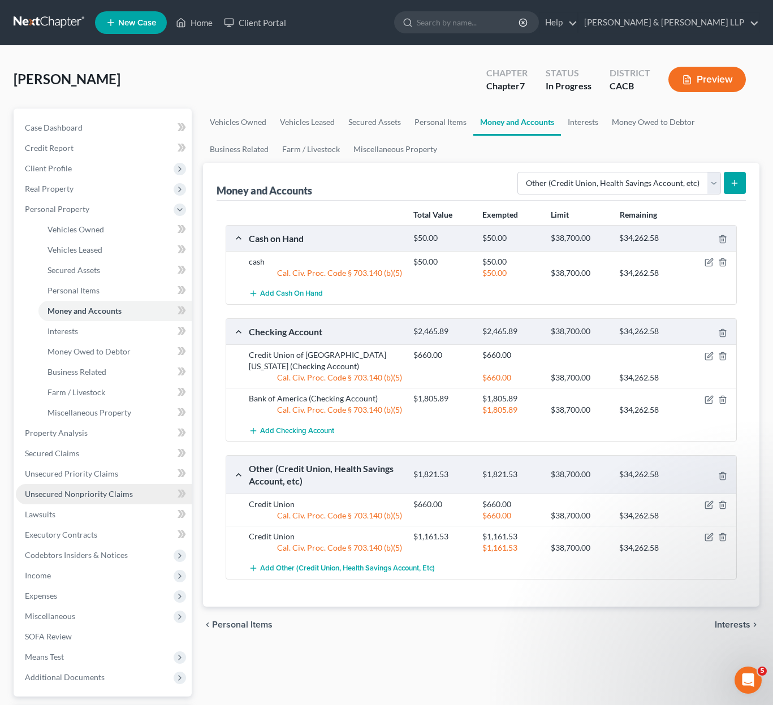
click at [99, 497] on span "Unsecured Nonpriority Claims" at bounding box center [79, 494] width 108 height 10
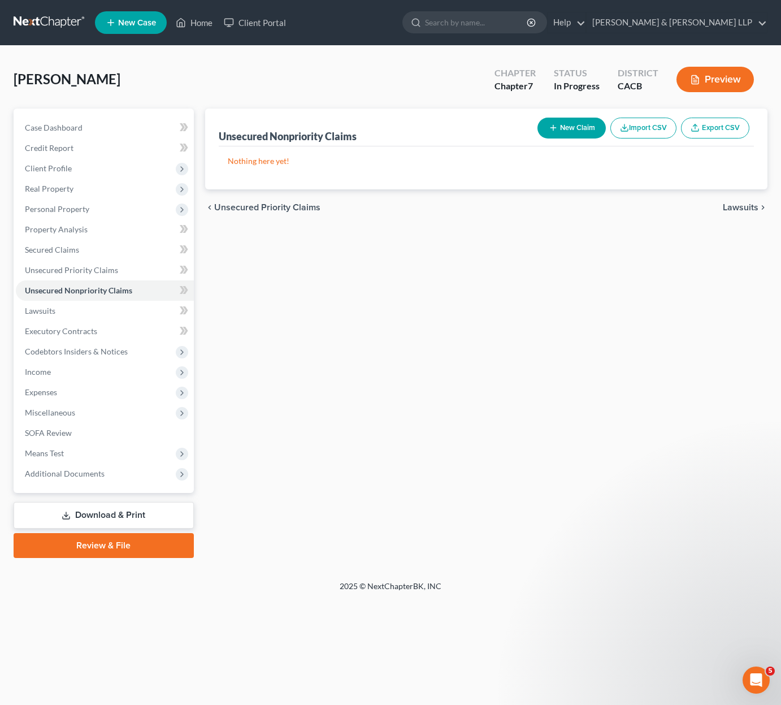
click at [576, 125] on button "New Claim" at bounding box center [572, 128] width 68 height 21
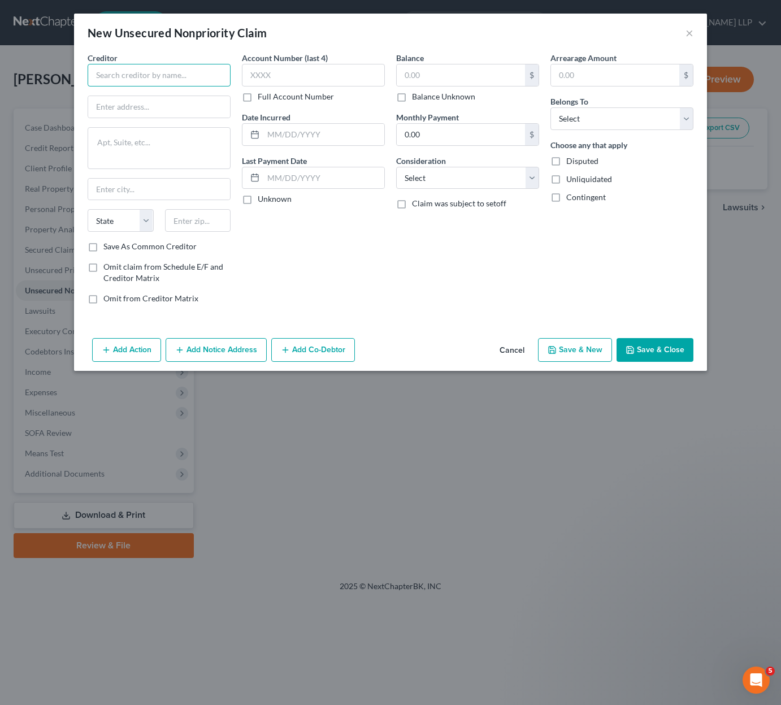
click at [123, 81] on input "text" at bounding box center [159, 75] width 143 height 23
type input "American Express"
type input "PO Box 96001"
type input "[GEOGRAPHIC_DATA]"
select select "4"
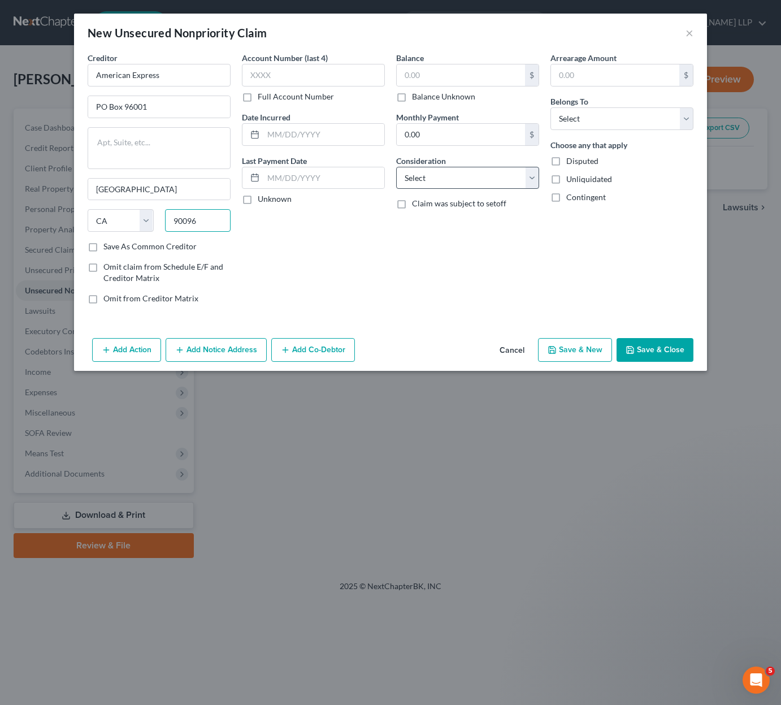
type input "90096"
click at [162, 252] on label "Save As Common Creditor" at bounding box center [149, 246] width 93 height 11
click at [115, 248] on input "Save As Common Creditor" at bounding box center [111, 244] width 7 height 7
checkbox input "true"
click at [321, 69] on input "text" at bounding box center [313, 75] width 143 height 23
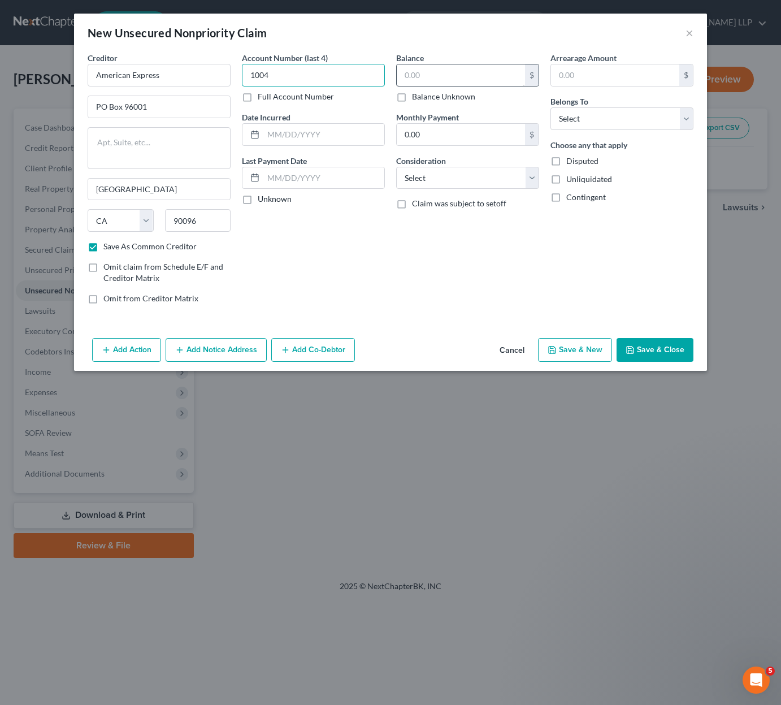
type input "1004"
click at [460, 79] on input "text" at bounding box center [461, 74] width 128 height 21
type input "5,909.44"
click at [599, 71] on input "text" at bounding box center [615, 74] width 128 height 21
type input "627"
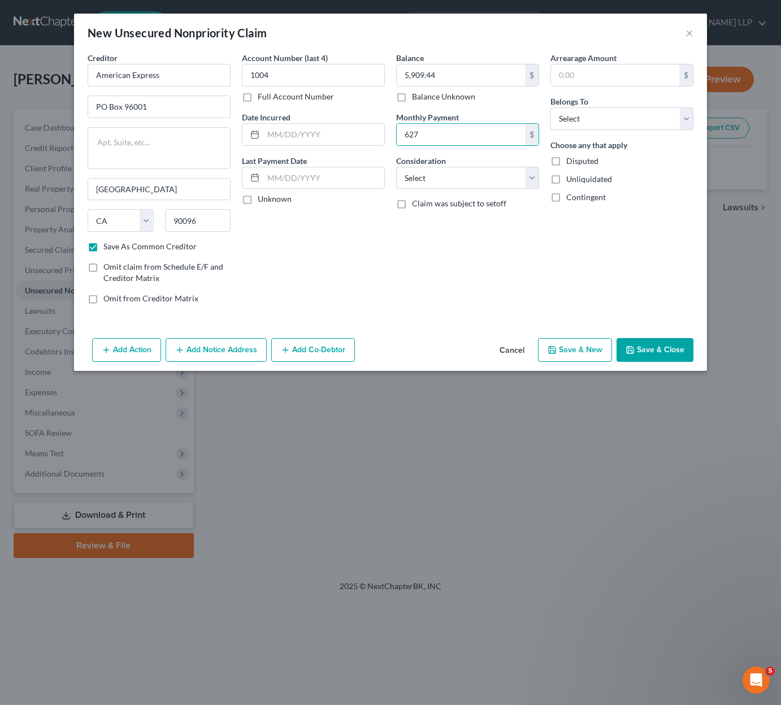
click at [308, 147] on div "Account Number (last 4) 1004 Full Account Number Date Incurred Last Payment Dat…" at bounding box center [313, 182] width 154 height 261
click at [307, 141] on input "text" at bounding box center [323, 134] width 121 height 21
click at [255, 136] on icon at bounding box center [254, 134] width 9 height 9
click at [297, 137] on input "text" at bounding box center [323, 134] width 121 height 21
type input "[DATE]"
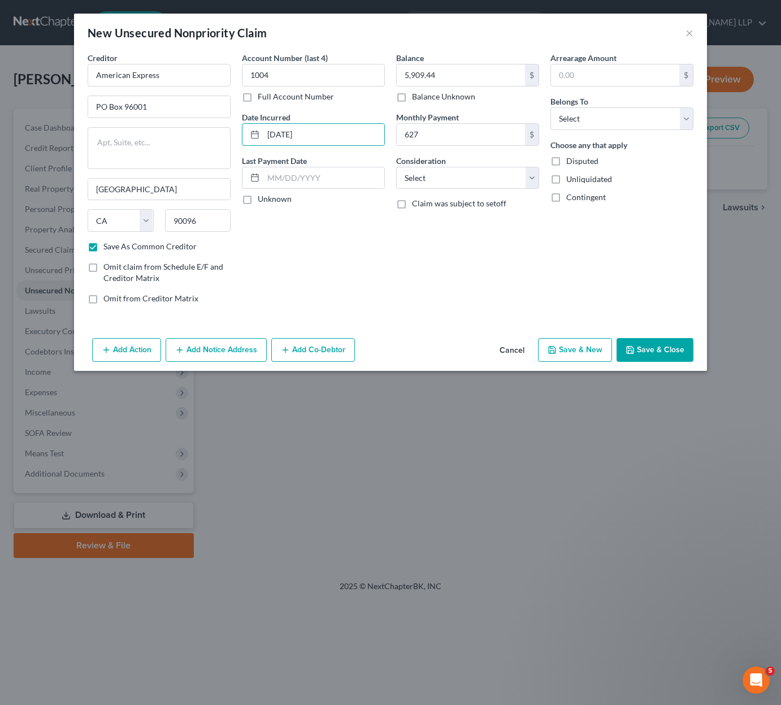
click at [584, 355] on button "Save & New" at bounding box center [575, 350] width 74 height 24
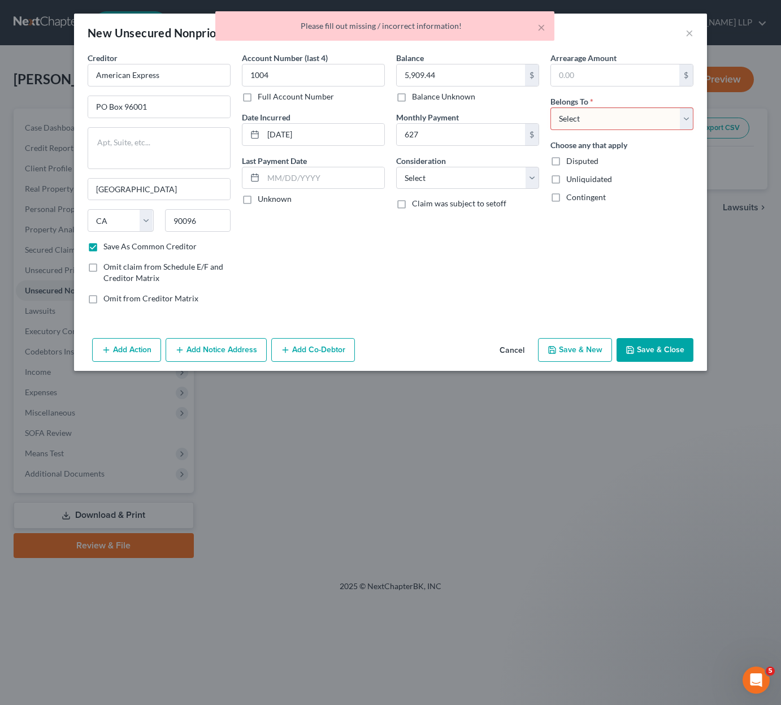
click at [616, 119] on select "Select Debtor 1 Only Debtor 2 Only Debtor 1 And Debtor 2 Only At Least One Of T…" at bounding box center [622, 118] width 143 height 23
select select "0"
click at [551, 107] on select "Select Debtor 1 Only Debtor 2 Only Debtor 1 And Debtor 2 Only At Least One Of T…" at bounding box center [622, 118] width 143 height 23
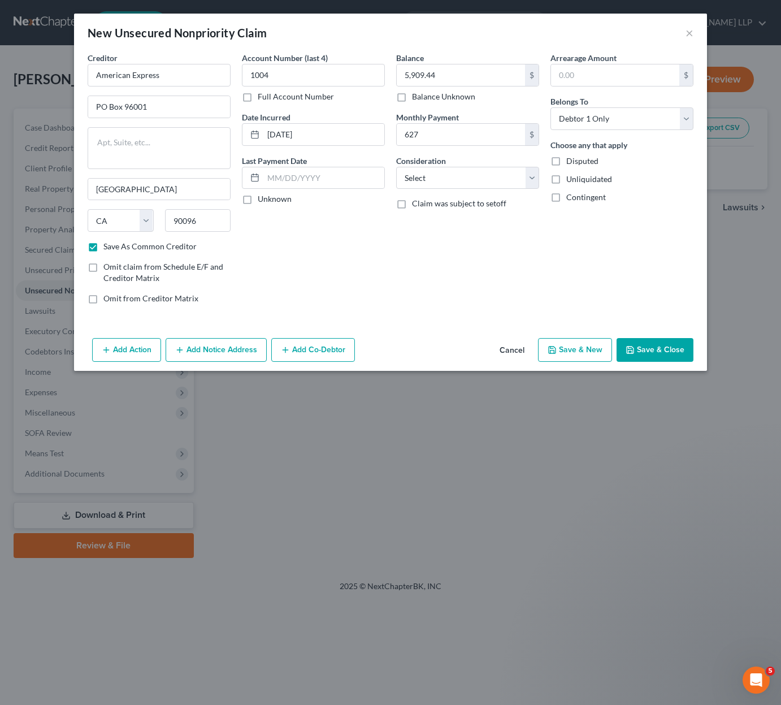
click at [577, 346] on button "Save & New" at bounding box center [575, 350] width 74 height 24
checkbox input "false"
click at [155, 81] on input "text" at bounding box center [159, 75] width 143 height 23
type input "Citi Diamond Preferred Card"
click at [137, 112] on input "text" at bounding box center [159, 106] width 142 height 21
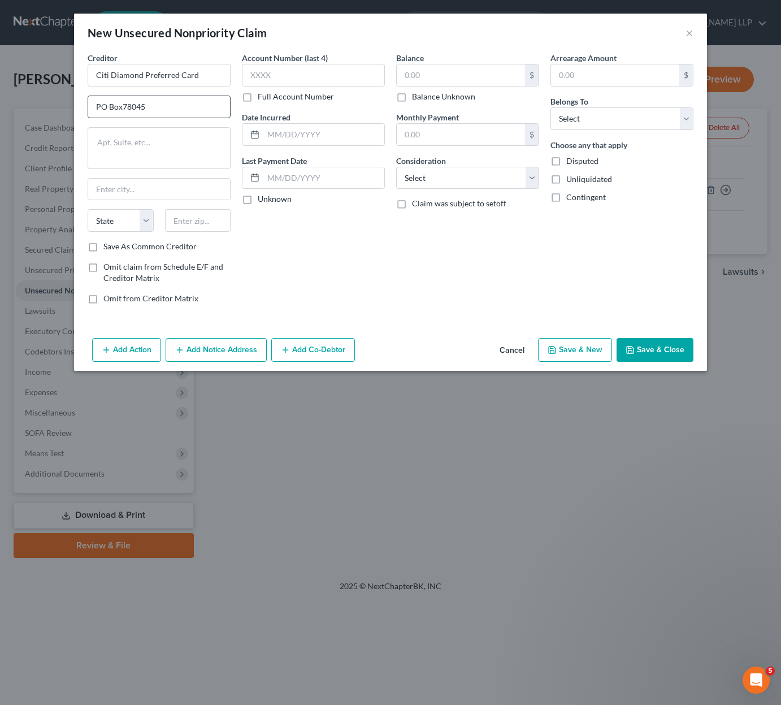
type input "PO Box78045"
type input "Pheonix"
select select "0"
type input "85062-8045"
click at [137, 203] on div "Creditor * Citi Diamond Preferred Card PO Box78045 Pheonix State [US_STATE] AK …" at bounding box center [159, 146] width 143 height 189
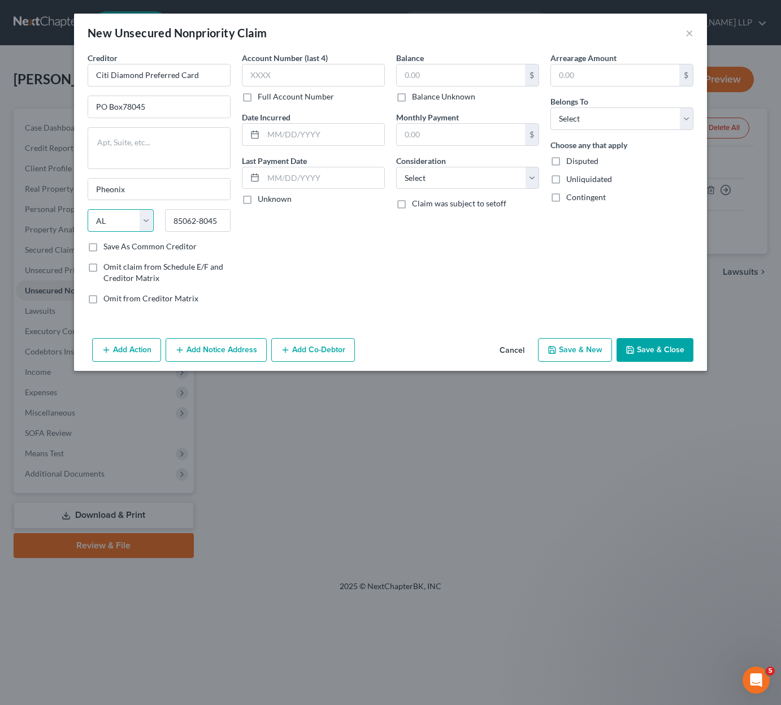
click at [150, 228] on select "State [US_STATE] AK AR AZ CA CO CT DE DC [GEOGRAPHIC_DATA] [GEOGRAPHIC_DATA] GU…" at bounding box center [121, 220] width 66 height 23
select select "3"
click at [88, 209] on select "State [US_STATE] AK AR AZ CA CO CT DE DC [GEOGRAPHIC_DATA] [GEOGRAPHIC_DATA] GU…" at bounding box center [121, 220] width 66 height 23
click at [309, 82] on input "text" at bounding box center [313, 75] width 143 height 23
type input "5188"
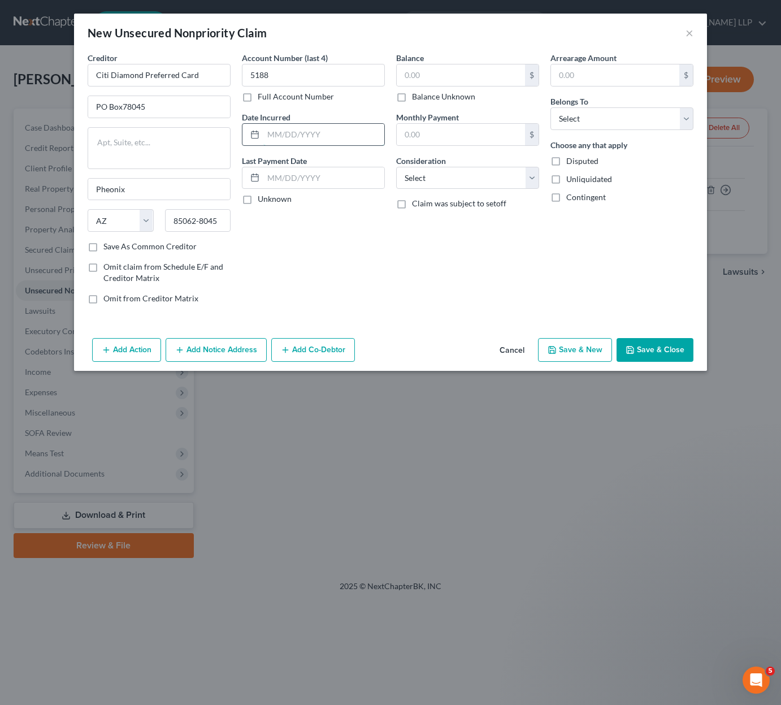
click at [302, 132] on input "text" at bounding box center [323, 134] width 121 height 21
type input "[DATE]"
click at [439, 78] on input "text" at bounding box center [461, 74] width 128 height 21
type input "2,118.66"
click at [446, 136] on input "text" at bounding box center [461, 134] width 128 height 21
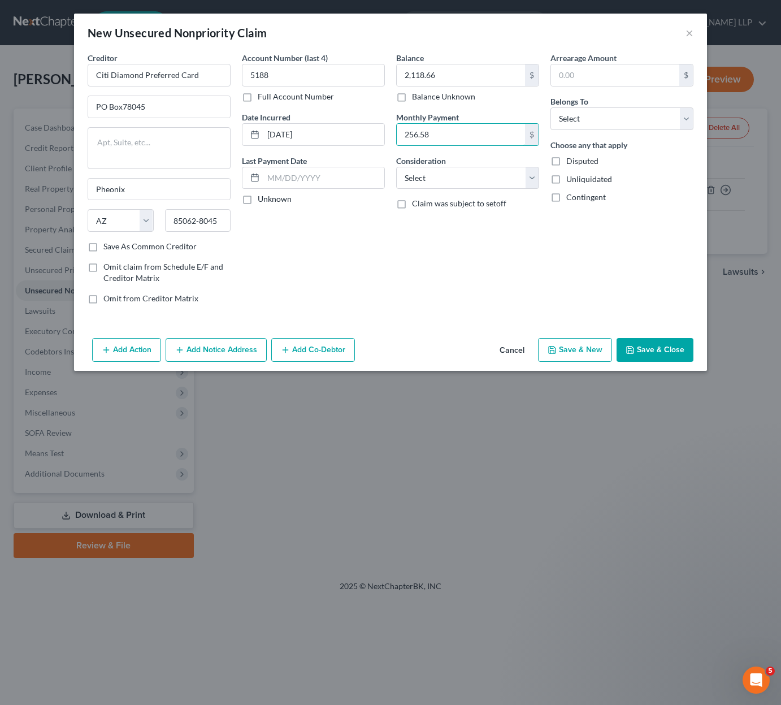
type input "256.58"
click at [317, 265] on div "Account Number (last 4) 5188 Full Account Number Date Incurred [DATE] Last Paym…" at bounding box center [313, 182] width 154 height 261
click at [466, 182] on select "Select Cable / Satellite Services Collection Agency Credit Card Debt Debt Couns…" at bounding box center [467, 178] width 143 height 23
select select "2"
click at [396, 167] on select "Select Cable / Satellite Services Collection Agency Credit Card Debt Debt Couns…" at bounding box center [467, 178] width 143 height 23
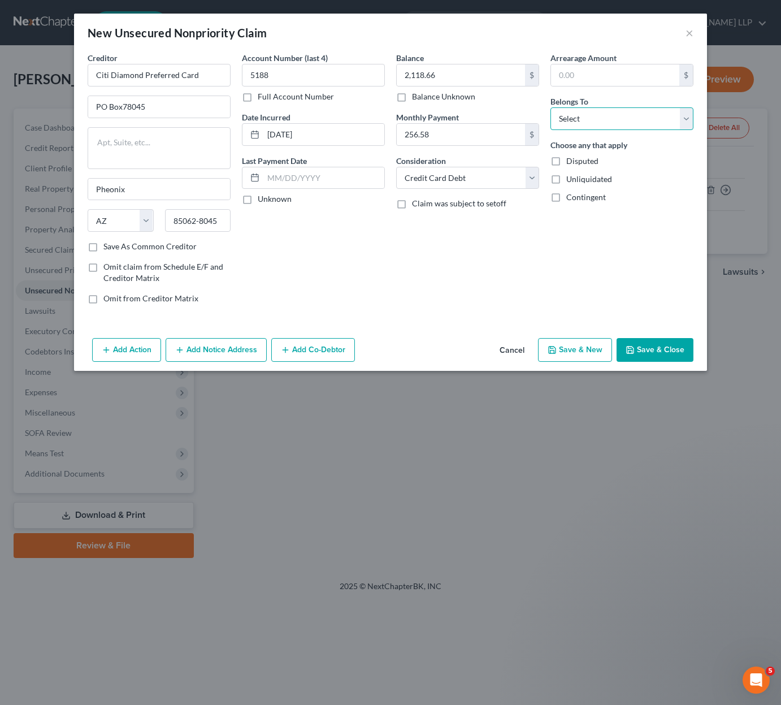
click at [587, 122] on select "Select Debtor 1 Only Debtor 2 Only Debtor 1 And Debtor 2 Only At Least One Of T…" at bounding box center [622, 118] width 143 height 23
select select "0"
click at [551, 107] on select "Select Debtor 1 Only Debtor 2 Only Debtor 1 And Debtor 2 Only At Least One Of T…" at bounding box center [622, 118] width 143 height 23
click at [551, 355] on button "Save & New" at bounding box center [575, 350] width 74 height 24
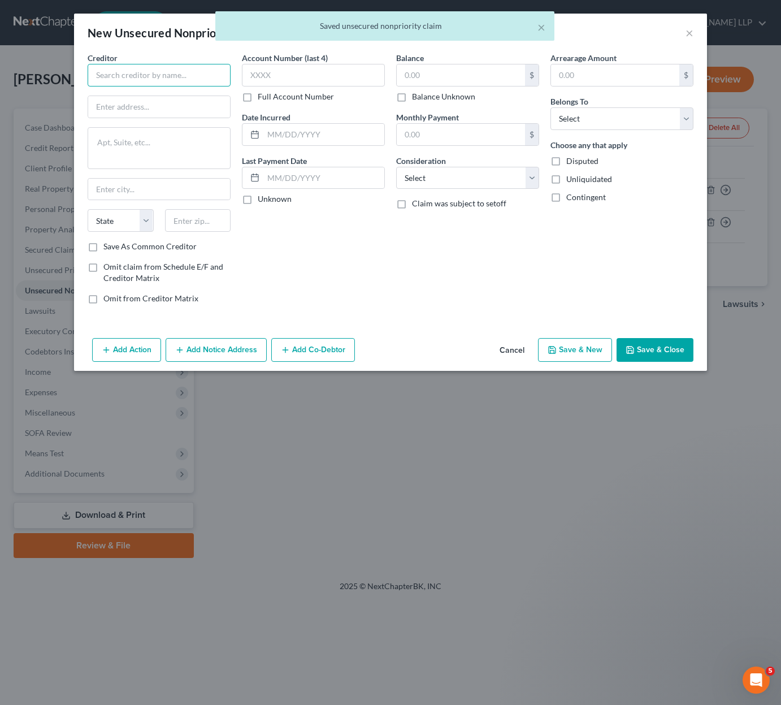
click at [117, 83] on input "text" at bounding box center [159, 75] width 143 height 23
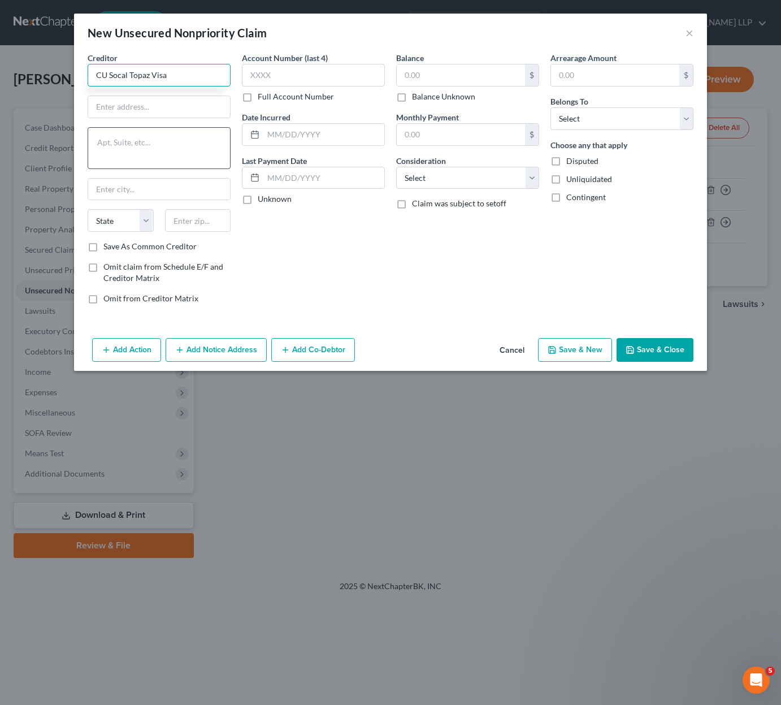
type input "CU Socal Topaz Visa"
type input "PO Box 76000"
click at [167, 185] on input "text" at bounding box center [159, 189] width 142 height 21
click at [332, 266] on div "Account Number (last 4) Full Account Number Date Incurred Last Payment Date Unk…" at bounding box center [313, 182] width 154 height 261
click at [201, 221] on input "text" at bounding box center [198, 220] width 66 height 23
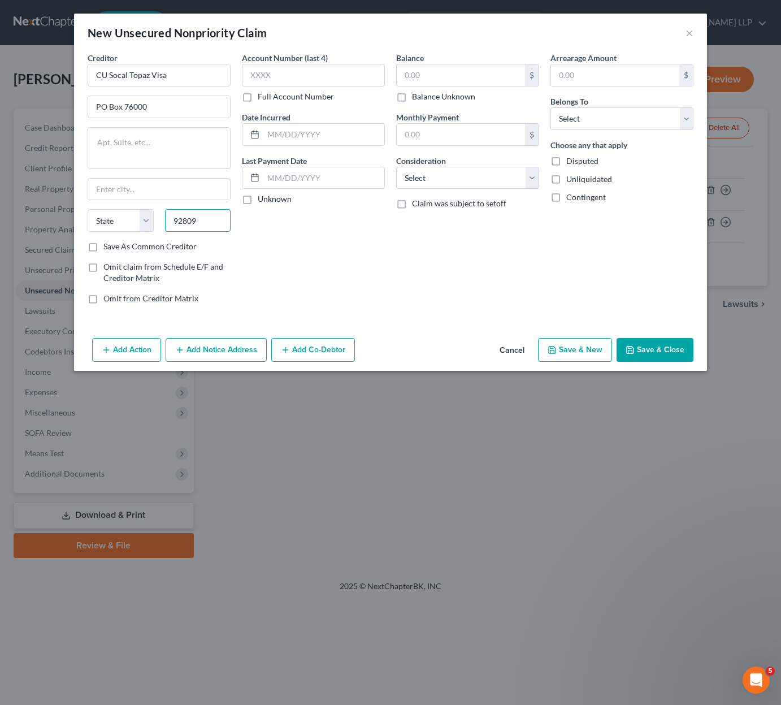
type input "92809"
click at [316, 279] on div "Account Number (last 4) Full Account Number Date Incurred Last Payment Date Unk…" at bounding box center [313, 182] width 154 height 261
click at [112, 213] on select "State [US_STATE] AK AR AZ CA CO CT DE DC [GEOGRAPHIC_DATA] [GEOGRAPHIC_DATA] GU…" at bounding box center [121, 220] width 66 height 23
select select "4"
click at [88, 209] on select "State [US_STATE] AK AR AZ CA CO CT DE DC [GEOGRAPHIC_DATA] [GEOGRAPHIC_DATA] GU…" at bounding box center [121, 220] width 66 height 23
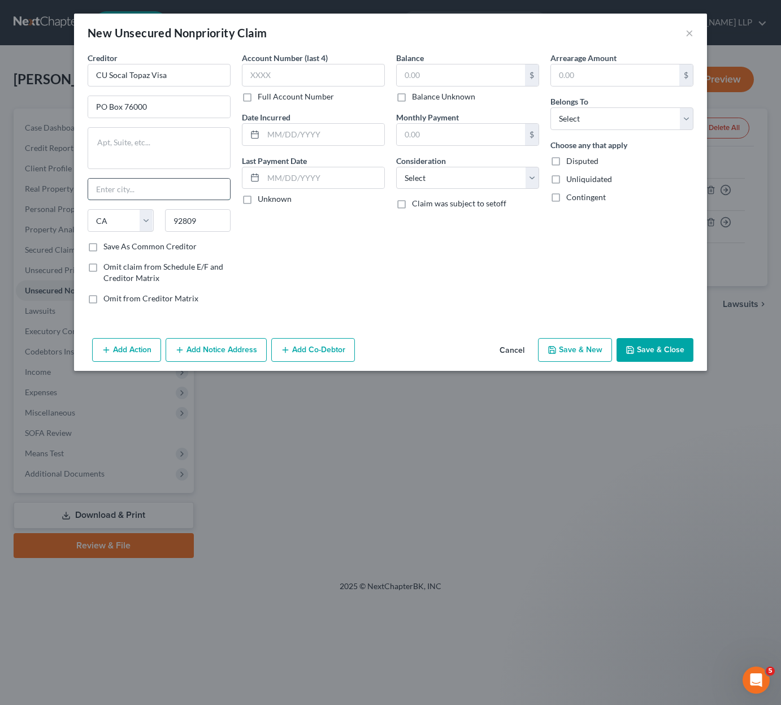
click at [161, 195] on input "text" at bounding box center [159, 189] width 142 height 21
type input "[GEOGRAPHIC_DATA]"
drag, startPoint x: 171, startPoint y: 247, endPoint x: 176, endPoint y: 250, distance: 6.1
click at [171, 247] on label "Save As Common Creditor" at bounding box center [149, 246] width 93 height 11
click at [115, 247] on input "Save As Common Creditor" at bounding box center [111, 244] width 7 height 7
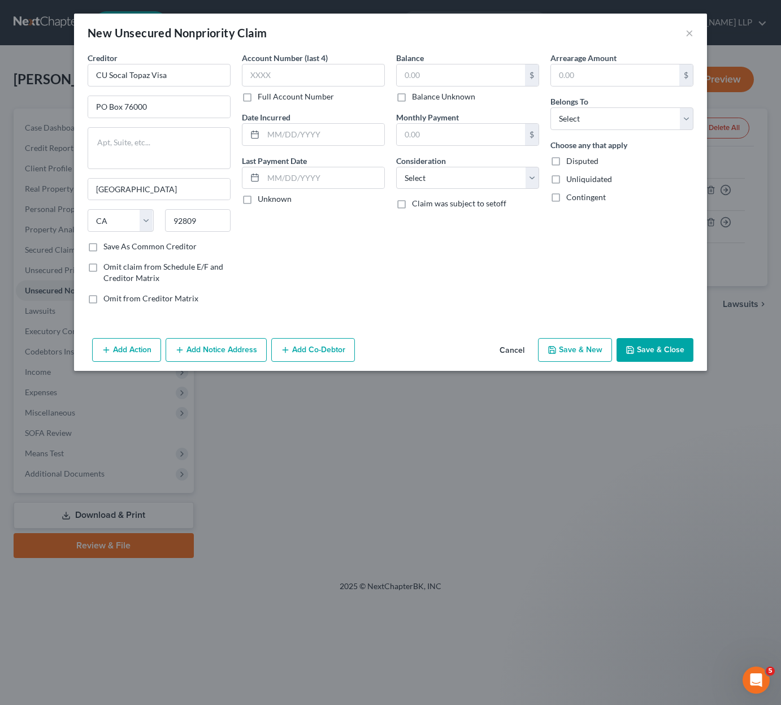
checkbox input "true"
click at [611, 122] on select "Select Debtor 1 Only Debtor 2 Only Debtor 1 And Debtor 2 Only At Least One Of T…" at bounding box center [622, 118] width 143 height 23
select select "0"
click at [551, 107] on select "Select Debtor 1 Only Debtor 2 Only Debtor 1 And Debtor 2 Only At Least One Of T…" at bounding box center [622, 118] width 143 height 23
click at [293, 79] on input "text" at bounding box center [313, 75] width 143 height 23
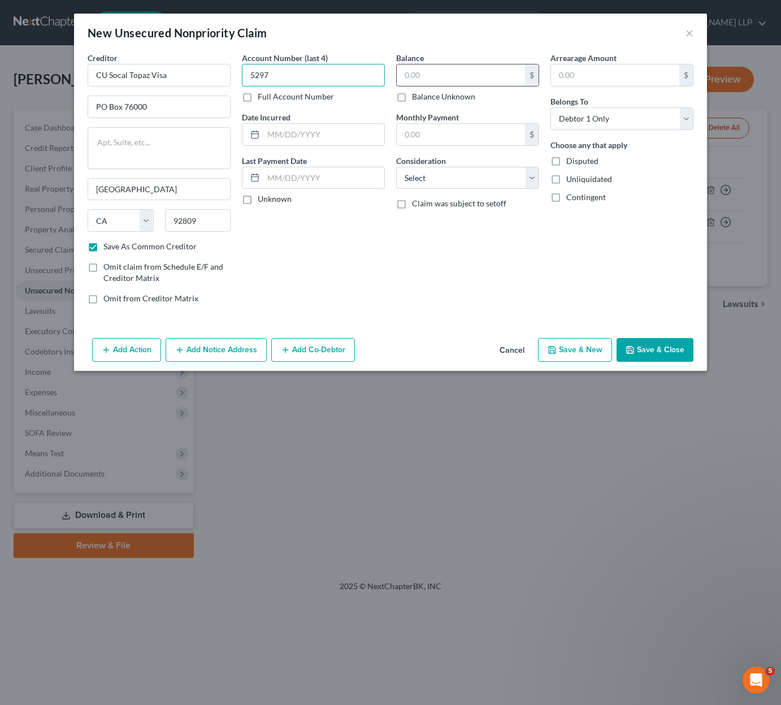
type input "5297"
click at [463, 84] on input "text" at bounding box center [461, 74] width 128 height 21
type input "25,305.37"
click at [479, 134] on input "text" at bounding box center [461, 134] width 128 height 21
type input "645.42"
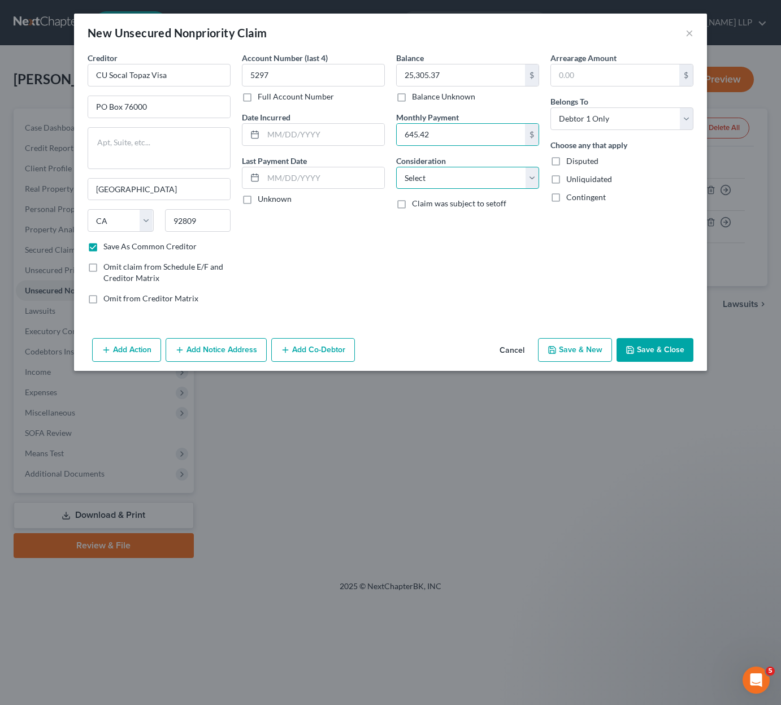
click at [493, 176] on select "Select Cable / Satellite Services Collection Agency Credit Card Debt Debt Couns…" at bounding box center [467, 178] width 143 height 23
select select "2"
click at [396, 167] on select "Select Cable / Satellite Services Collection Agency Credit Card Debt Debt Couns…" at bounding box center [467, 178] width 143 height 23
click at [574, 357] on button "Save & New" at bounding box center [575, 350] width 74 height 24
checkbox input "false"
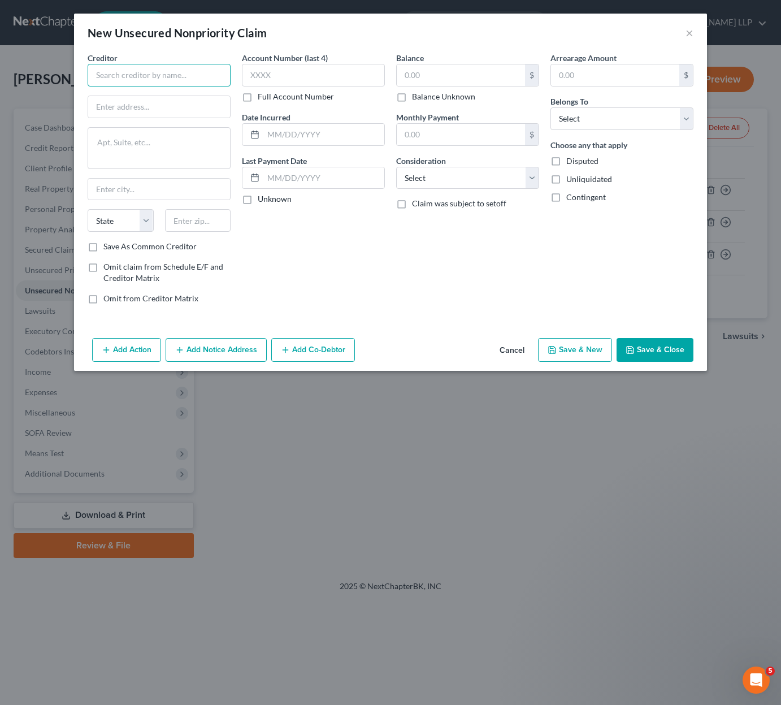
click at [132, 76] on input "text" at bounding box center [159, 75] width 143 height 23
click at [332, 65] on input "text" at bounding box center [313, 75] width 143 height 23
type input "0369"
click at [136, 111] on input "text" at bounding box center [159, 106] width 142 height 21
click at [515, 347] on button "Cancel" at bounding box center [512, 350] width 43 height 23
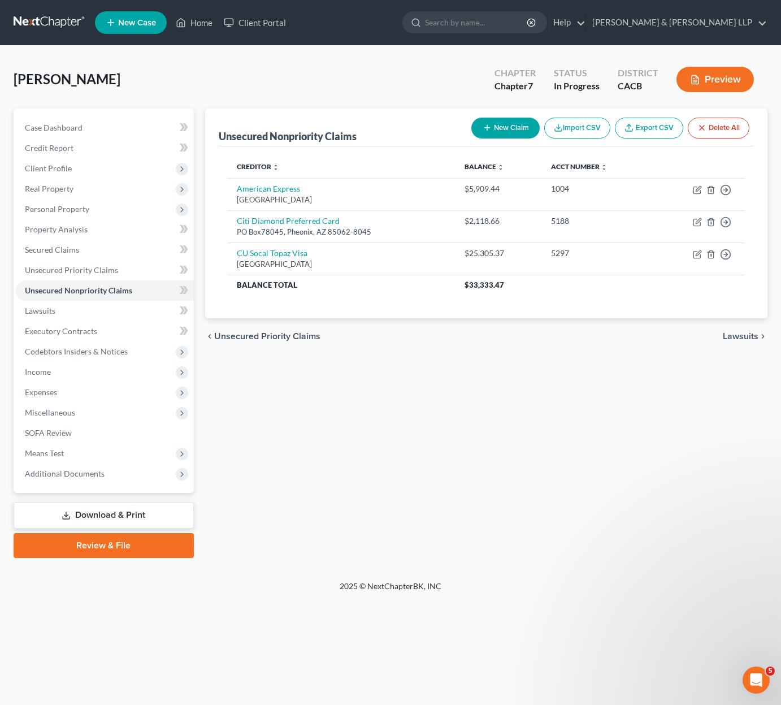
click at [511, 132] on button "New Claim" at bounding box center [506, 128] width 68 height 21
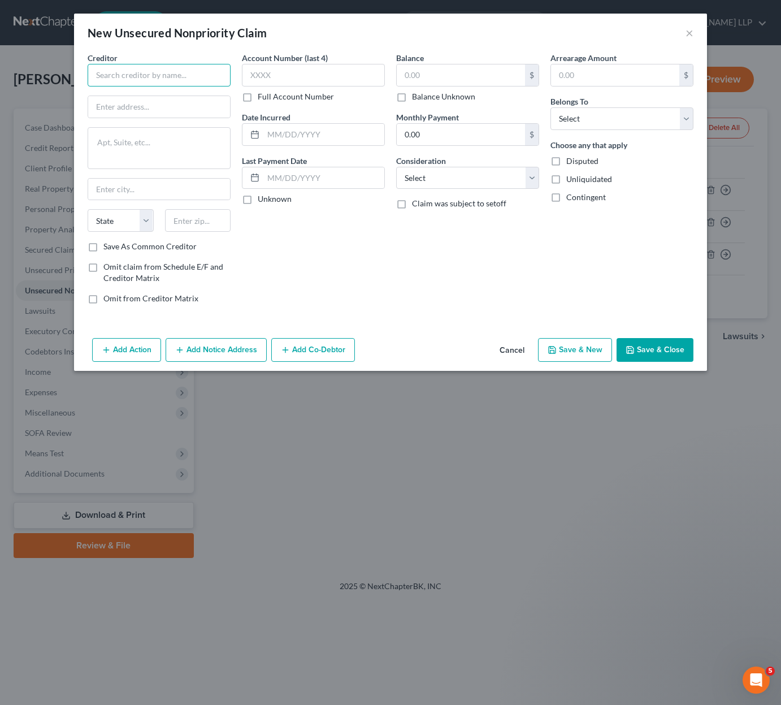
click at [124, 71] on input "text" at bounding box center [159, 75] width 143 height 23
type input "EMCU Visa Card"
type input "PO BOX 4521"
type input "[PERSON_NAME] Stream"
select select "14"
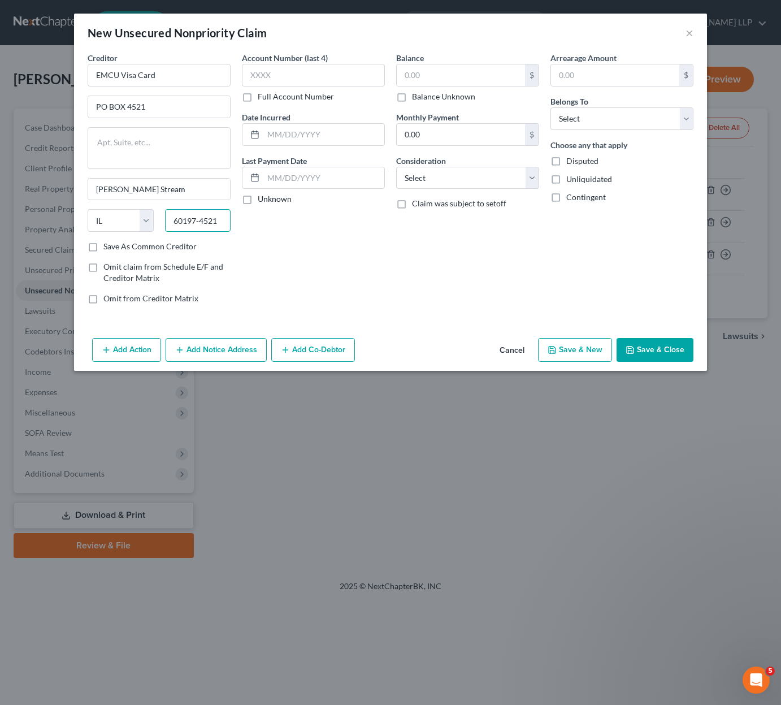
type input "60197-4521"
drag, startPoint x: 154, startPoint y: 245, endPoint x: 208, endPoint y: 258, distance: 55.3
click at [155, 245] on label "Save As Common Creditor" at bounding box center [149, 246] width 93 height 11
click at [115, 245] on input "Save As Common Creditor" at bounding box center [111, 244] width 7 height 7
checkbox input "true"
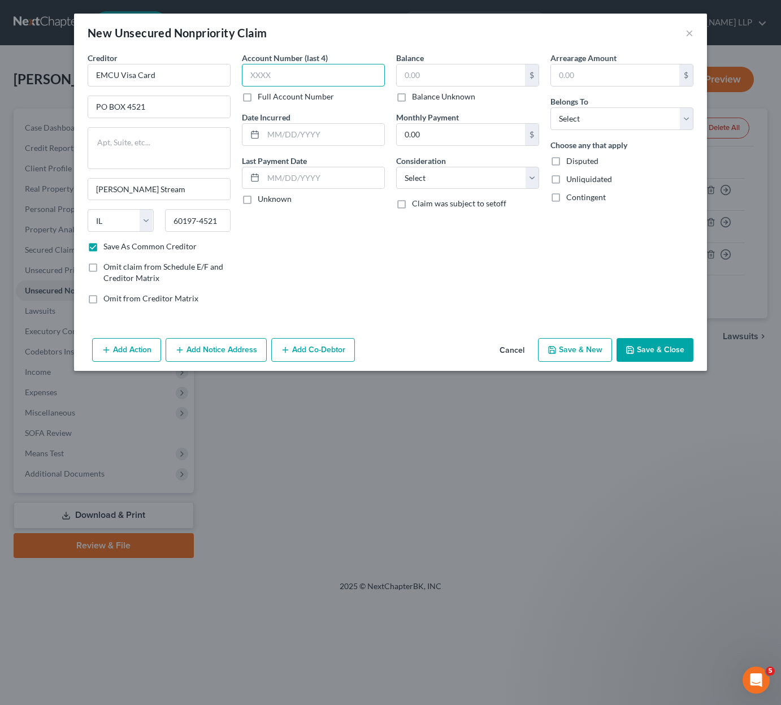
click at [282, 75] on input "text" at bounding box center [313, 75] width 143 height 23
type input "0369"
click at [463, 82] on input "text" at bounding box center [461, 74] width 128 height 21
type input "4,890.85"
click at [451, 141] on input "0.00" at bounding box center [461, 134] width 128 height 21
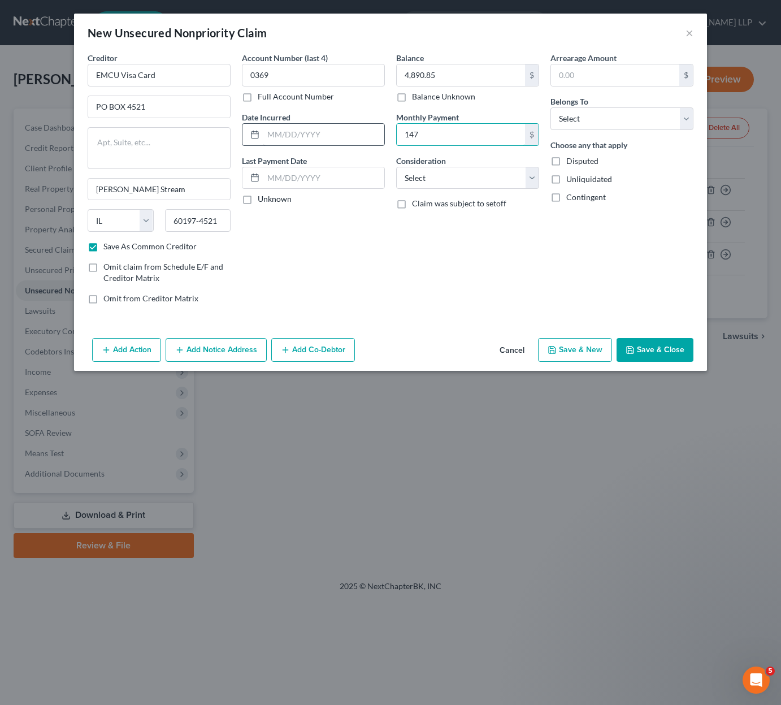
type input "147"
click at [318, 131] on input "text" at bounding box center [323, 134] width 121 height 21
type input "[DATE]"
click at [450, 181] on select "Select Cable / Satellite Services Collection Agency Credit Card Debt Debt Couns…" at bounding box center [467, 178] width 143 height 23
select select "2"
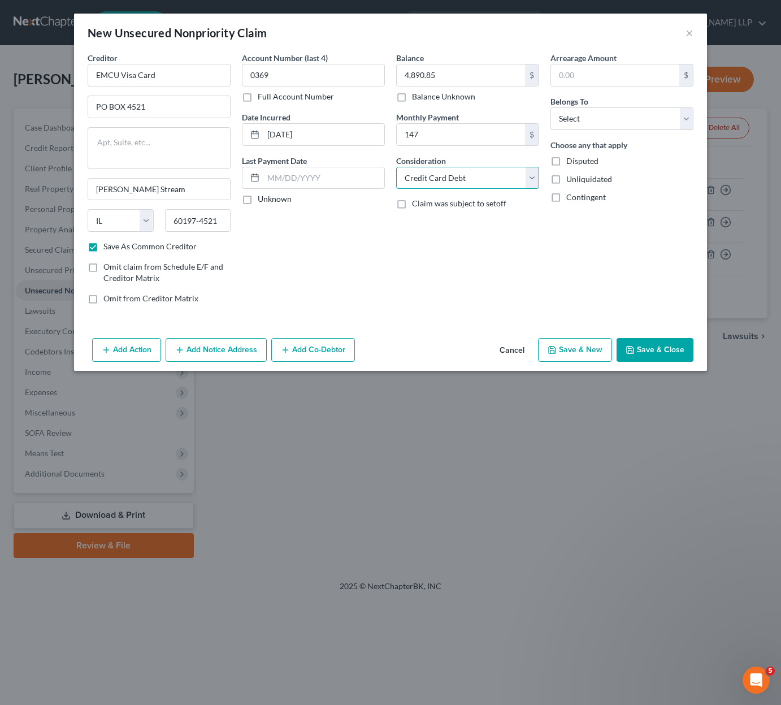
click at [396, 167] on select "Select Cable / Satellite Services Collection Agency Credit Card Debt Debt Couns…" at bounding box center [467, 178] width 143 height 23
click at [610, 123] on select "Select Debtor 1 Only Debtor 2 Only Debtor 1 And Debtor 2 Only At Least One Of T…" at bounding box center [622, 118] width 143 height 23
select select "0"
click at [551, 107] on select "Select Debtor 1 Only Debtor 2 Only Debtor 1 And Debtor 2 Only At Least One Of T…" at bounding box center [622, 118] width 143 height 23
click at [576, 347] on button "Save & New" at bounding box center [575, 350] width 74 height 24
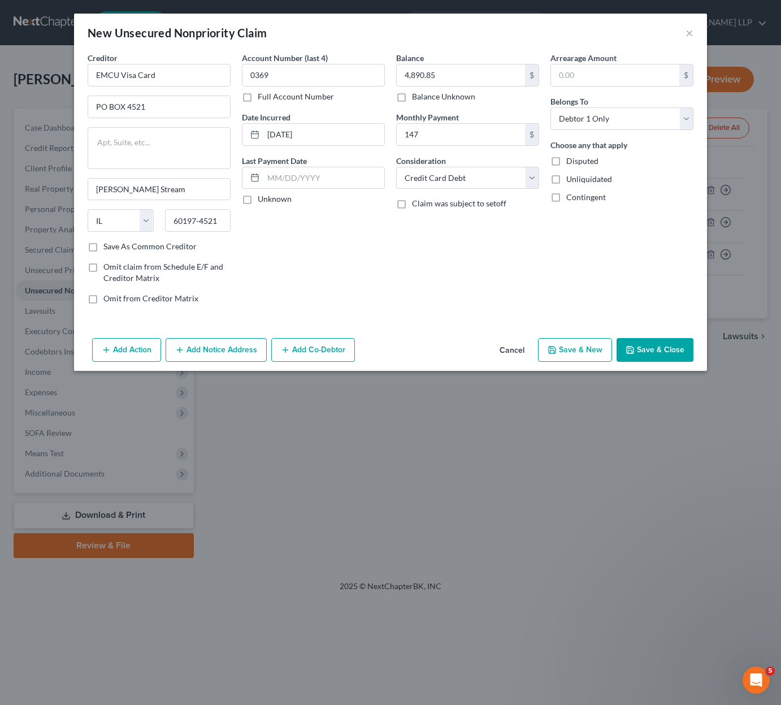
checkbox input "false"
click at [508, 354] on button "Cancel" at bounding box center [512, 350] width 43 height 23
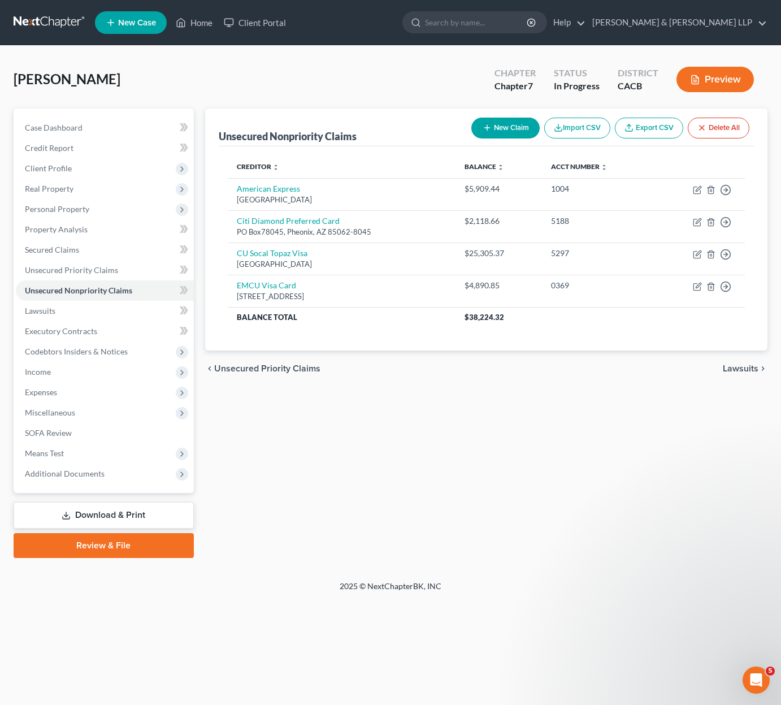
click at [511, 119] on button "New Claim" at bounding box center [506, 128] width 68 height 21
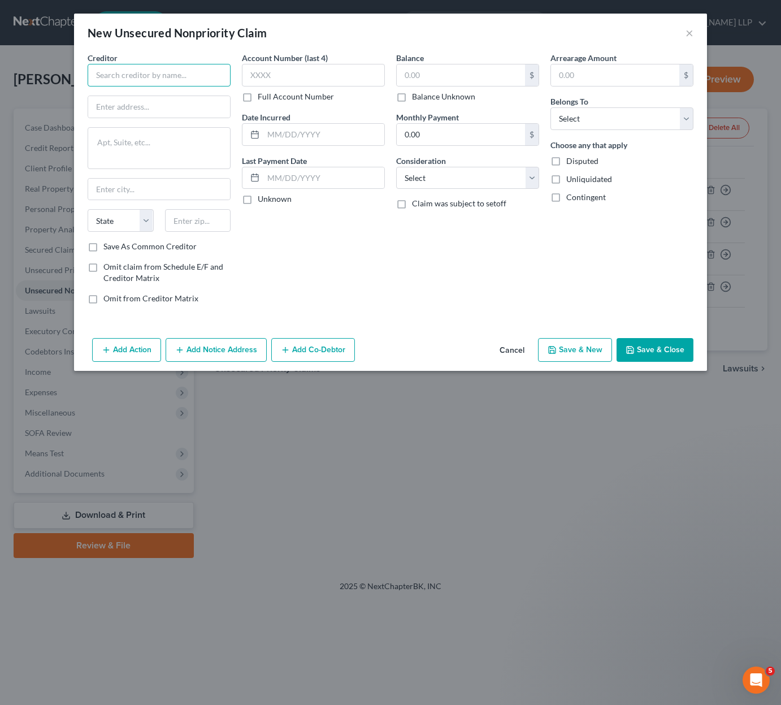
click at [205, 81] on input "text" at bounding box center [159, 75] width 143 height 23
type input "EMCCU"
type input "[STREET_ADDRESS][PERSON_NAME]"
type input "El Monte"
select select "4"
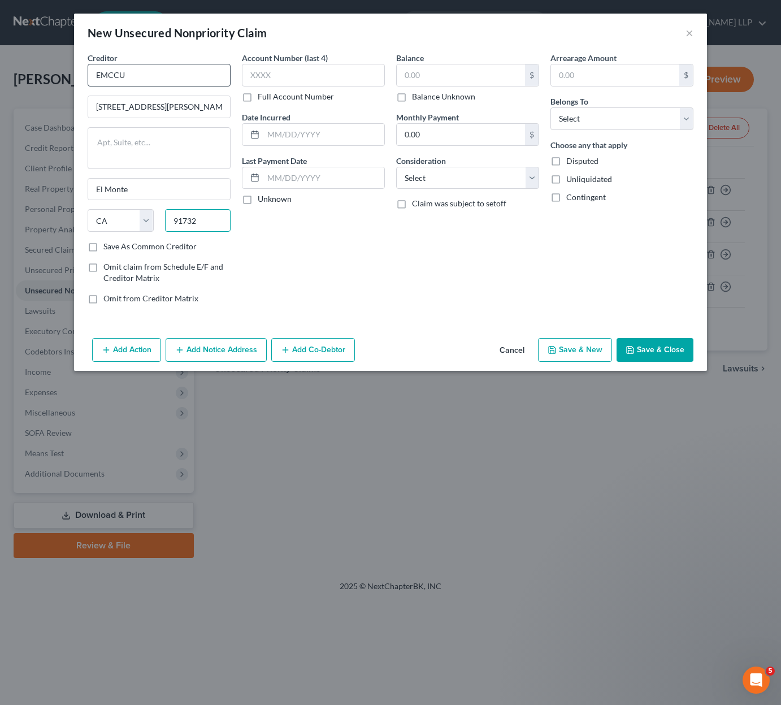
type input "91732"
drag, startPoint x: 177, startPoint y: 247, endPoint x: 219, endPoint y: 229, distance: 45.4
click at [178, 247] on label "Save As Common Creditor" at bounding box center [149, 246] width 93 height 11
click at [115, 247] on input "Save As Common Creditor" at bounding box center [111, 244] width 7 height 7
checkbox input "true"
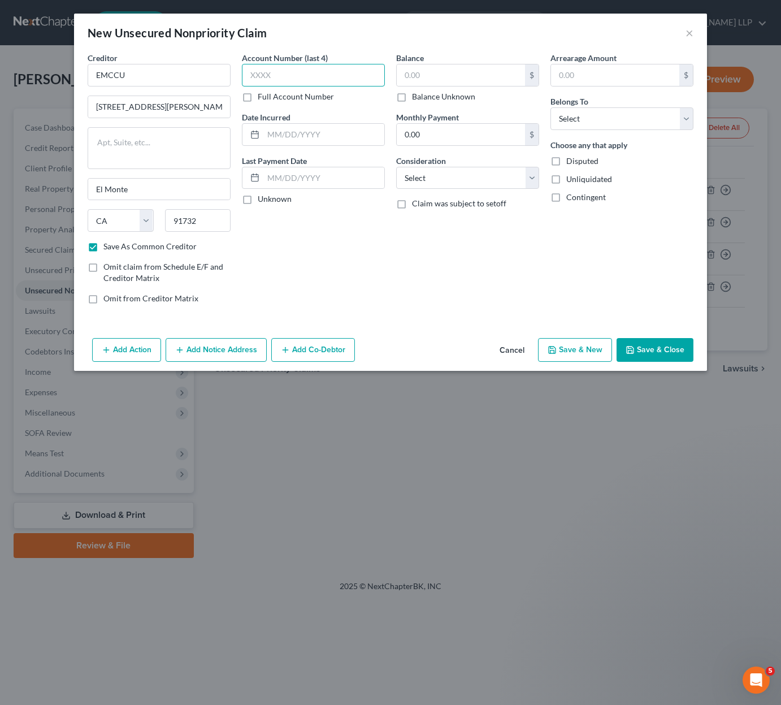
click at [314, 67] on input "text" at bounding box center [313, 75] width 143 height 23
type input "IG24"
click at [458, 71] on input "text" at bounding box center [461, 74] width 128 height 21
type input "10,648.25"
type input "177.48"
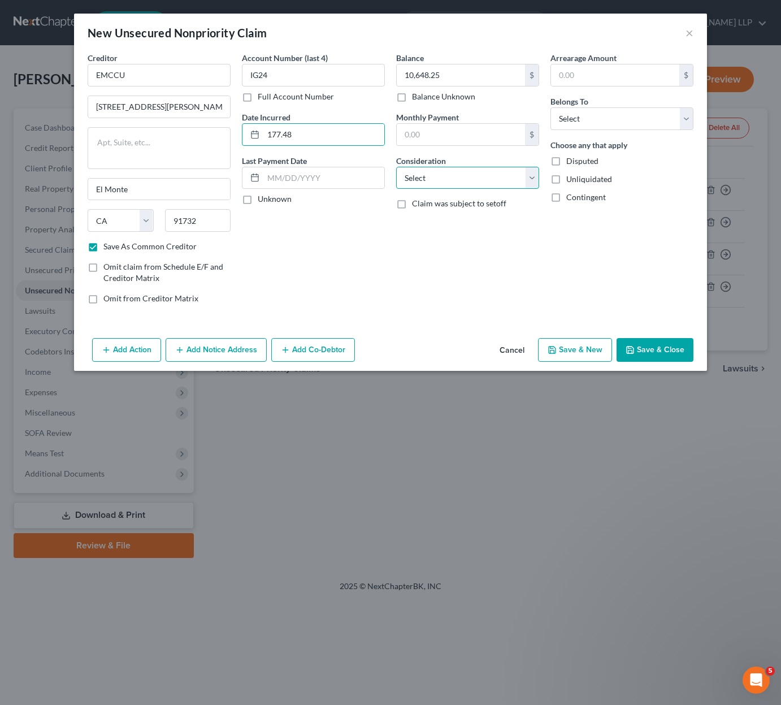
click at [459, 180] on select "Select Cable / Satellite Services Collection Agency Credit Card Debt Debt Couns…" at bounding box center [467, 178] width 143 height 23
select select "10"
click at [396, 167] on select "Select Cable / Satellite Services Collection Agency Credit Card Debt Debt Couns…" at bounding box center [467, 178] width 143 height 23
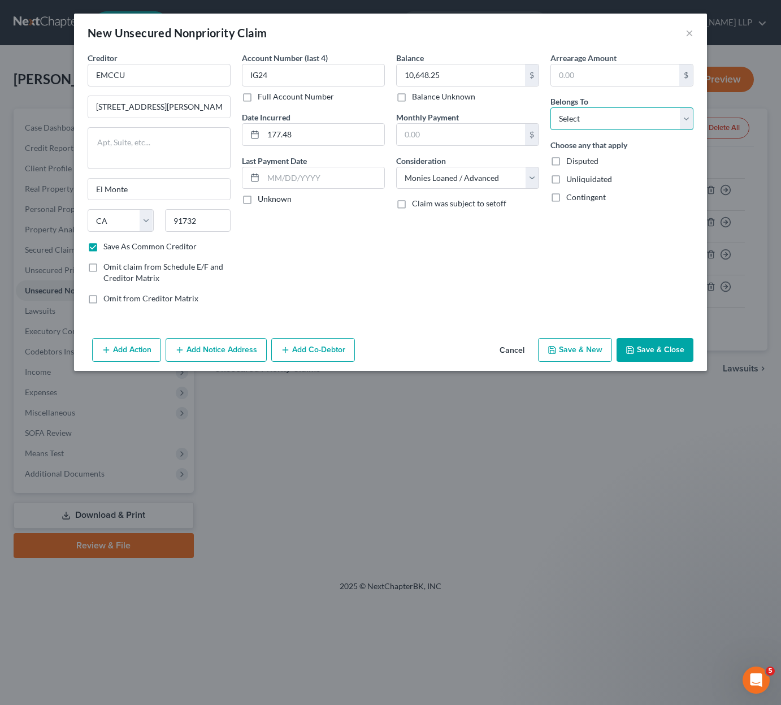
click at [627, 110] on select "Select Debtor 1 Only Debtor 2 Only Debtor 1 And Debtor 2 Only At Least One Of T…" at bounding box center [622, 118] width 143 height 23
select select "0"
click at [551, 107] on select "Select Debtor 1 Only Debtor 2 Only Debtor 1 And Debtor 2 Only At Least One Of T…" at bounding box center [622, 118] width 143 height 23
click at [570, 353] on button "Save & New" at bounding box center [575, 350] width 74 height 24
checkbox input "false"
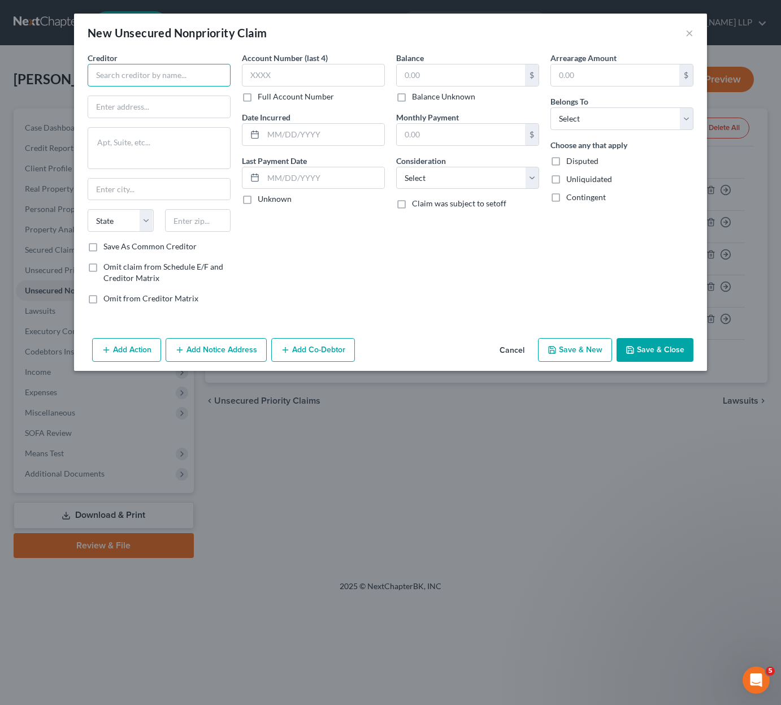
click at [167, 80] on input "text" at bounding box center [159, 75] width 143 height 23
type input "CUSC"
click at [154, 112] on input "text" at bounding box center [159, 106] width 142 height 21
type input "O"
type input "PO BOx 76000"
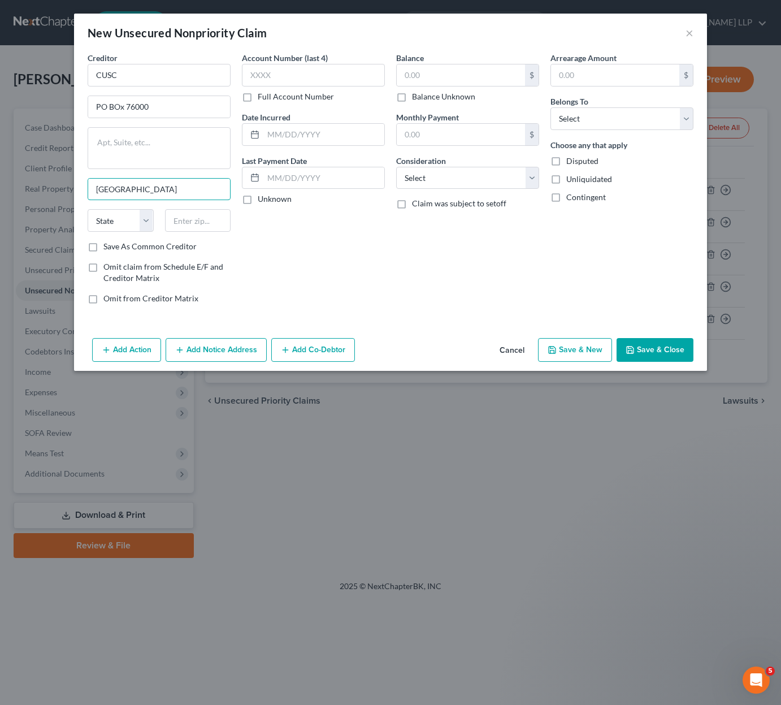
type input "[GEOGRAPHIC_DATA]"
select select "4"
type input "92809"
click at [165, 246] on label "Save As Common Creditor" at bounding box center [149, 246] width 93 height 11
click at [115, 246] on input "Save As Common Creditor" at bounding box center [111, 244] width 7 height 7
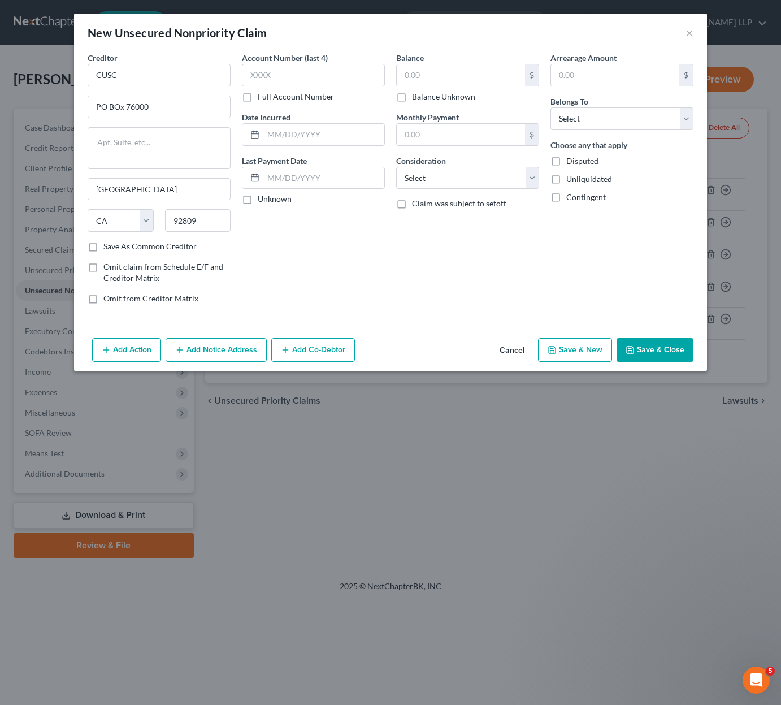
checkbox input "true"
click at [337, 74] on input "text" at bounding box center [313, 75] width 143 height 23
type input "5297"
click at [280, 129] on input "text" at bounding box center [323, 134] width 121 height 21
click at [253, 136] on icon at bounding box center [254, 134] width 9 height 9
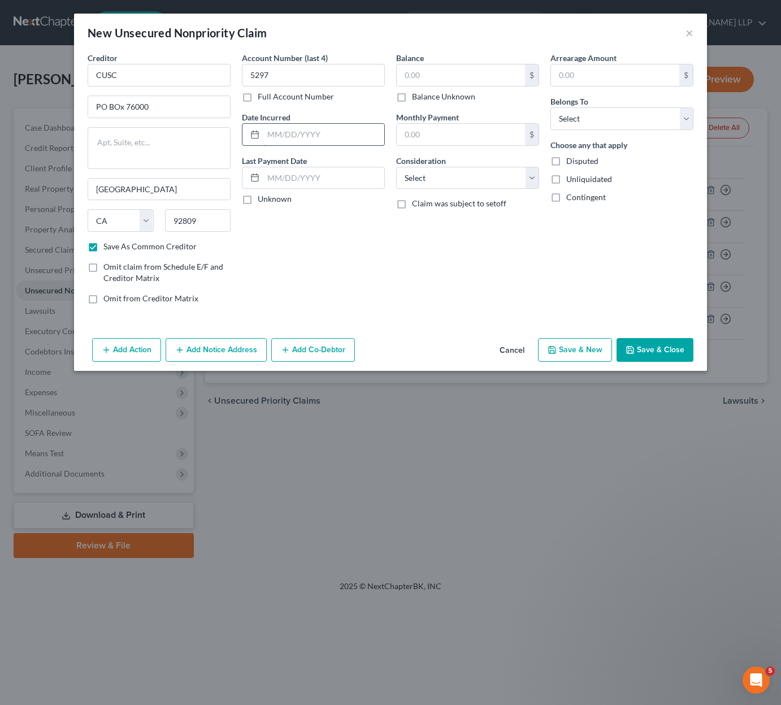
click at [300, 135] on input "text" at bounding box center [323, 134] width 121 height 21
type input "[DATE]"
click at [478, 153] on div "Balance $ Balance Unknown Balance Undetermined $ Balance Unknown Monthly Paymen…" at bounding box center [468, 182] width 154 height 261
click at [448, 141] on input "text" at bounding box center [461, 134] width 128 height 21
click at [449, 137] on input "text" at bounding box center [461, 134] width 128 height 21
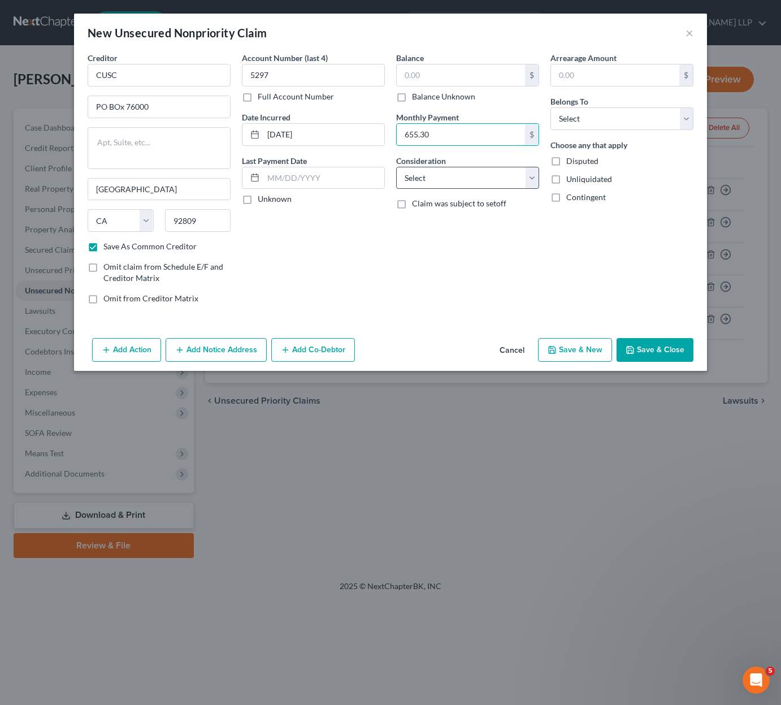
type input "655.30"
click at [462, 179] on select "Select Cable / Satellite Services Collection Agency Credit Card Debt Debt Couns…" at bounding box center [467, 178] width 143 height 23
select select "10"
click at [396, 167] on select "Select Cable / Satellite Services Collection Agency Credit Card Debt Debt Couns…" at bounding box center [467, 178] width 143 height 23
click at [485, 81] on input "text" at bounding box center [461, 74] width 128 height 21
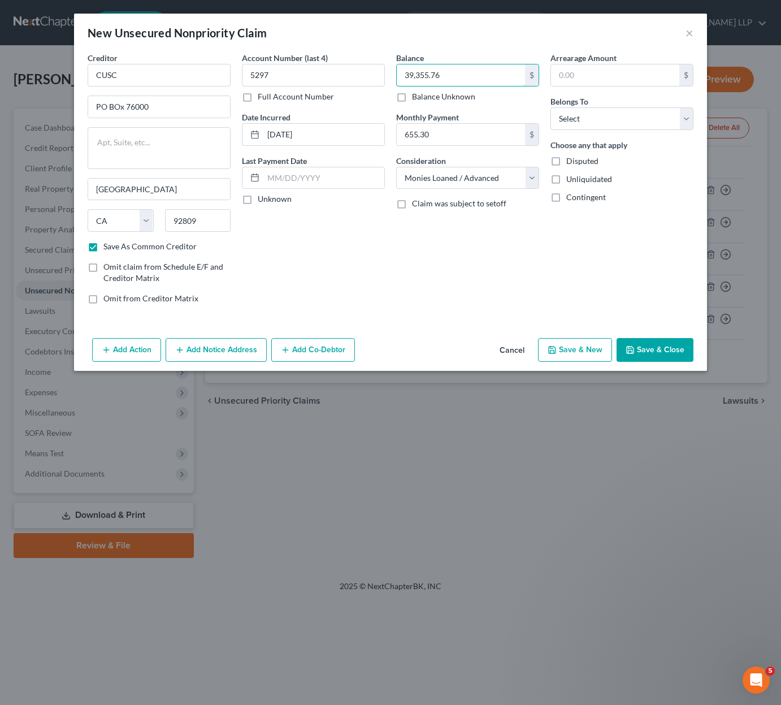
type input "39,355.76"
click at [643, 356] on button "Save & Close" at bounding box center [655, 350] width 77 height 24
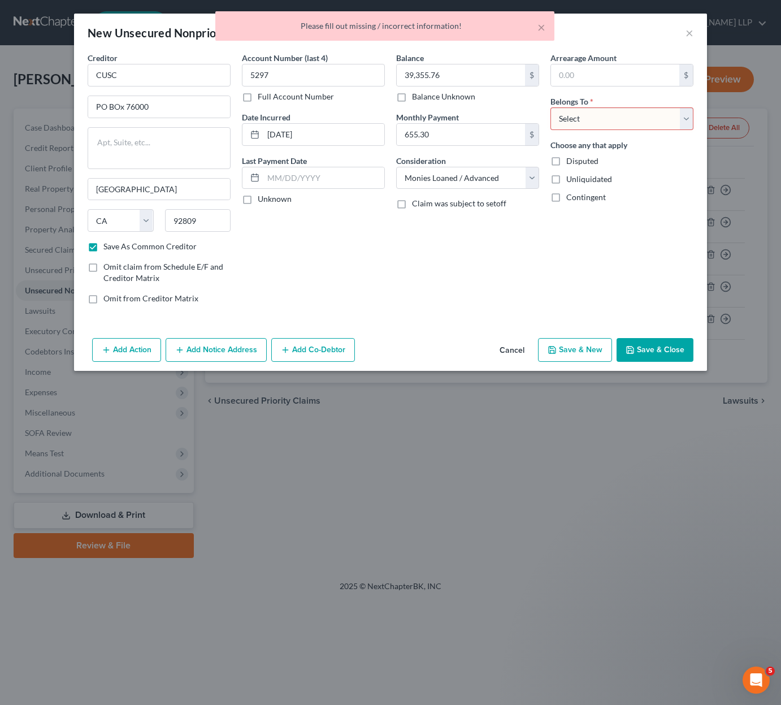
click at [601, 123] on select "Select Debtor 1 Only Debtor 2 Only Debtor 1 And Debtor 2 Only At Least One Of T…" at bounding box center [622, 118] width 143 height 23
select select "0"
click at [551, 107] on select "Select Debtor 1 Only Debtor 2 Only Debtor 1 And Debtor 2 Only At Least One Of T…" at bounding box center [622, 118] width 143 height 23
click at [666, 352] on button "Save & Close" at bounding box center [655, 350] width 77 height 24
checkbox input "false"
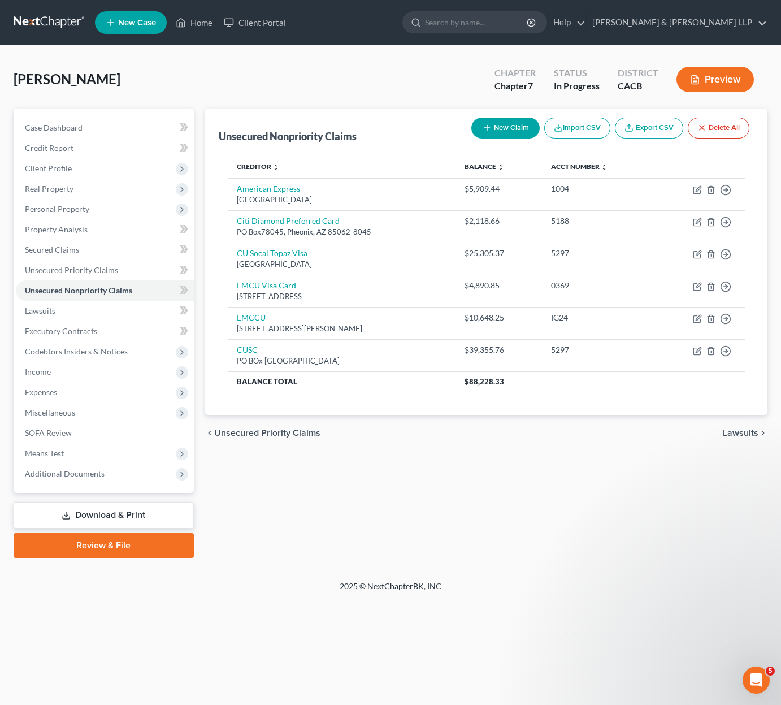
click at [498, 500] on div "Unsecured Nonpriority Claims New Claim Import CSV Export CSV Delete All Credito…" at bounding box center [487, 334] width 574 height 450
click at [82, 335] on span "Executory Contracts" at bounding box center [61, 331] width 72 height 10
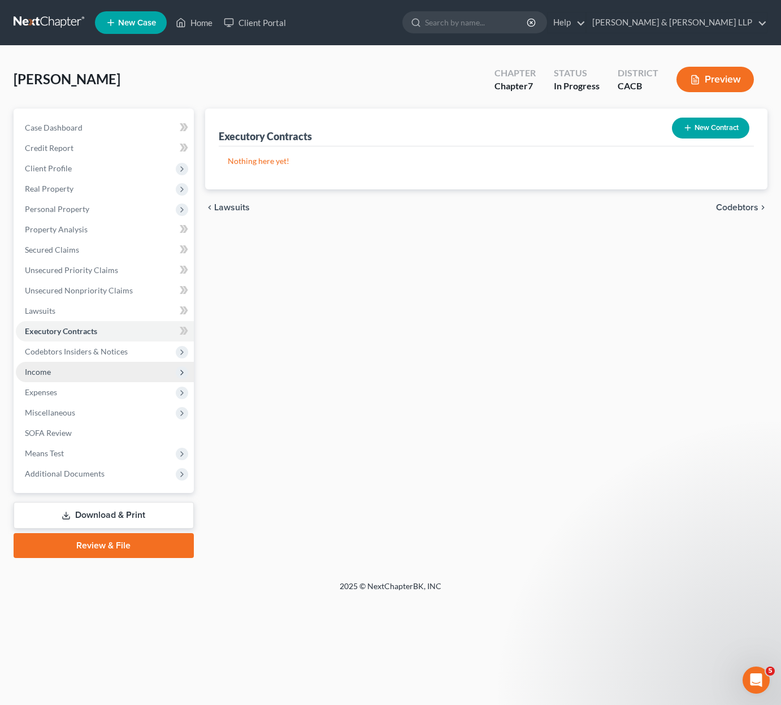
click at [54, 380] on span "Income" at bounding box center [105, 372] width 178 height 20
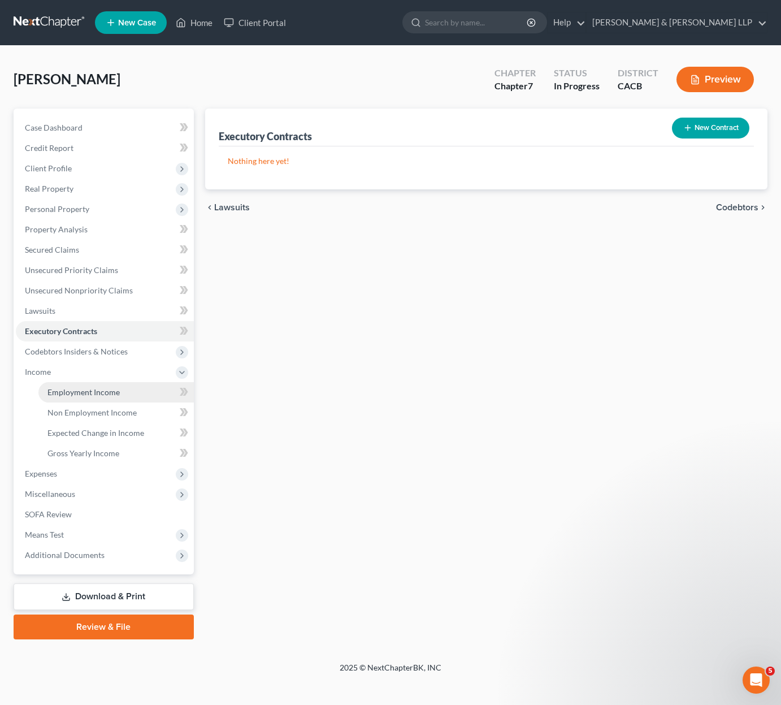
click at [104, 390] on span "Employment Income" at bounding box center [83, 392] width 72 height 10
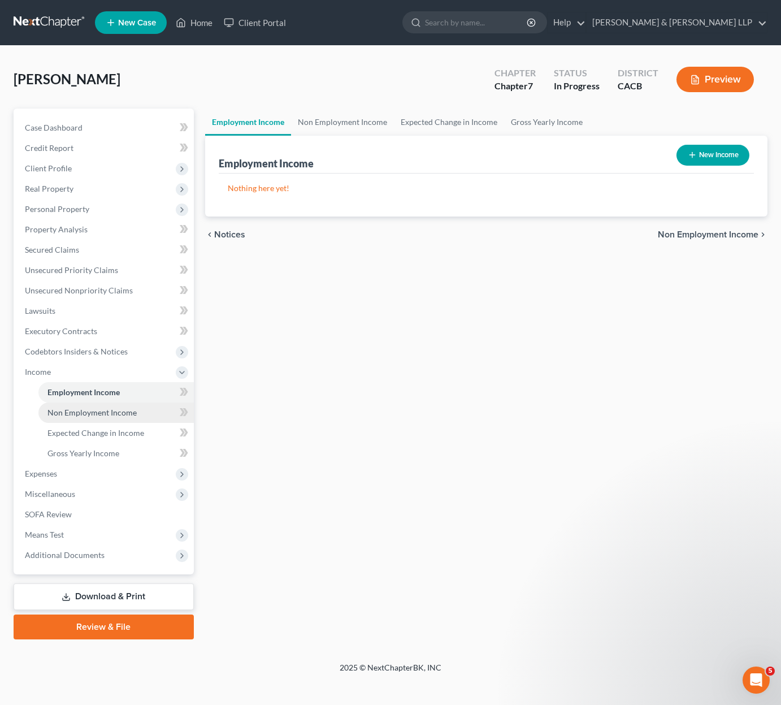
click at [107, 404] on link "Non Employment Income" at bounding box center [115, 413] width 155 height 20
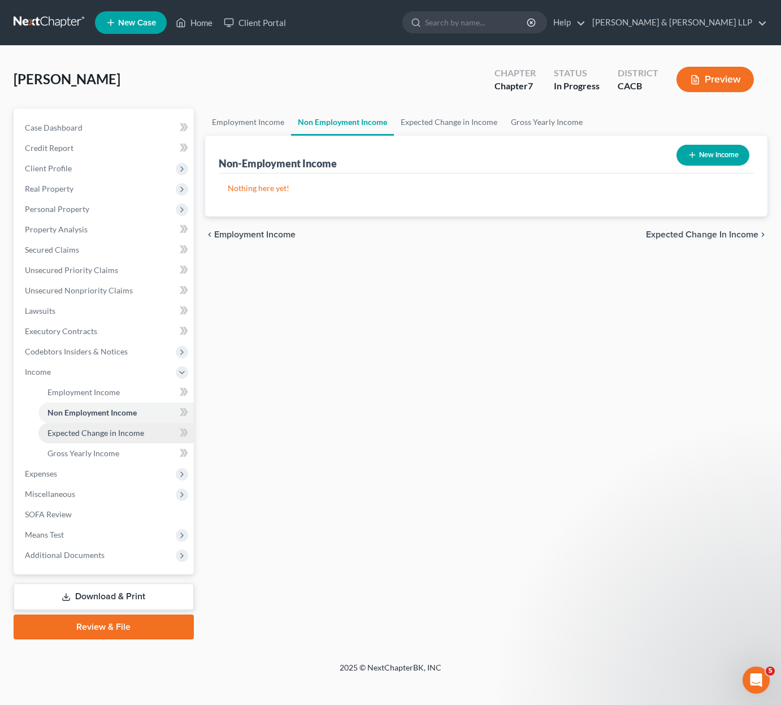
drag, startPoint x: 109, startPoint y: 427, endPoint x: 90, endPoint y: 430, distance: 18.8
click at [90, 430] on span "Expected Change in Income" at bounding box center [95, 433] width 97 height 10
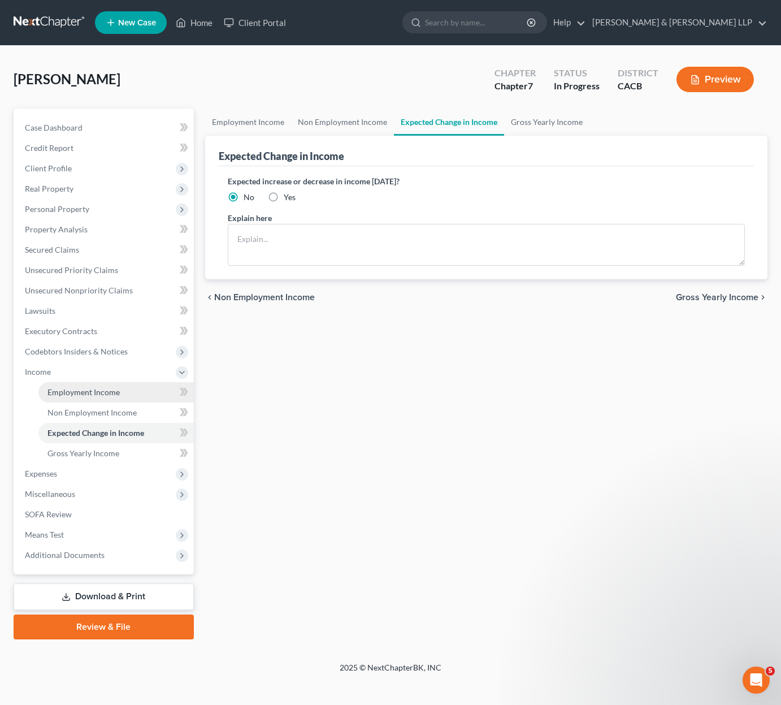
click at [87, 401] on link "Employment Income" at bounding box center [115, 392] width 155 height 20
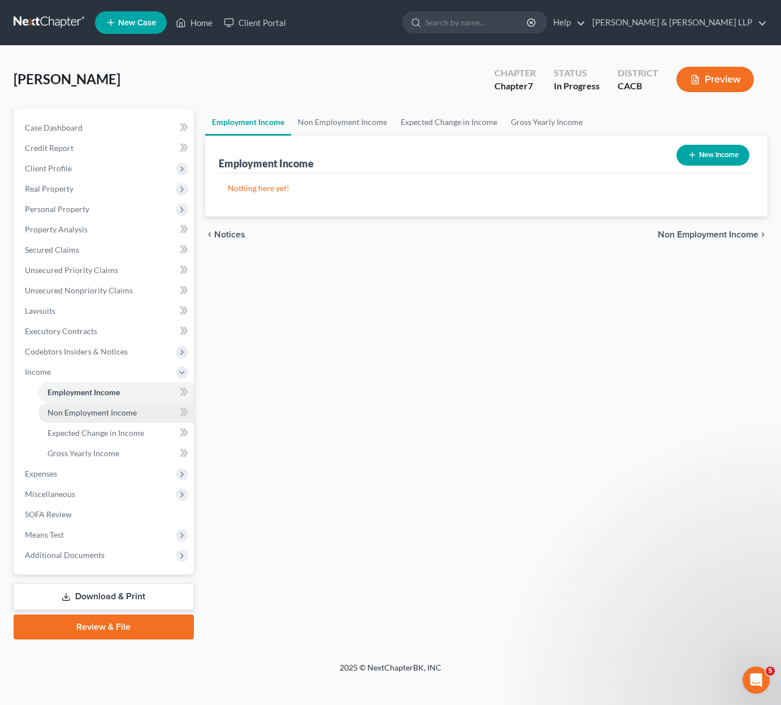
click at [121, 411] on span "Non Employment Income" at bounding box center [91, 413] width 89 height 10
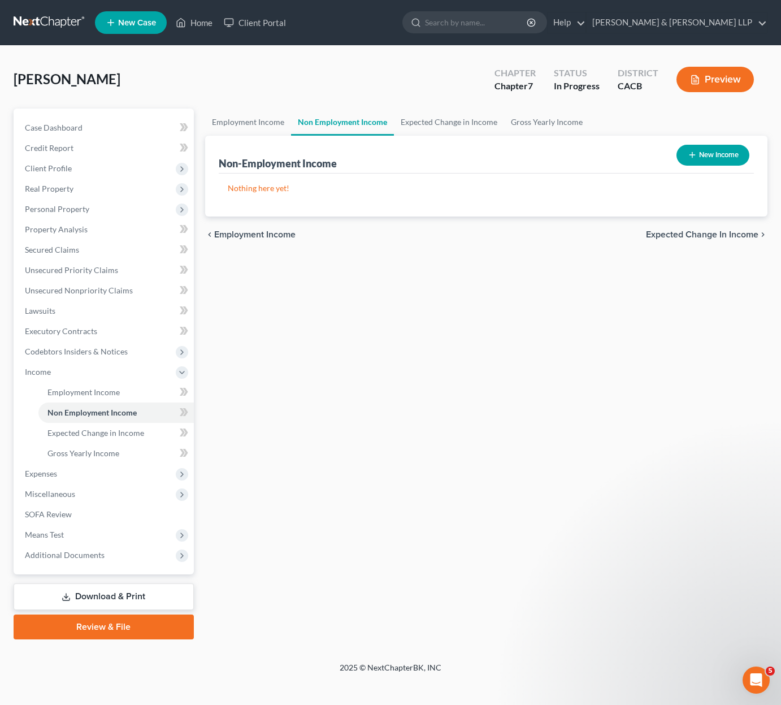
click at [703, 153] on button "New Income" at bounding box center [713, 155] width 73 height 21
select select "0"
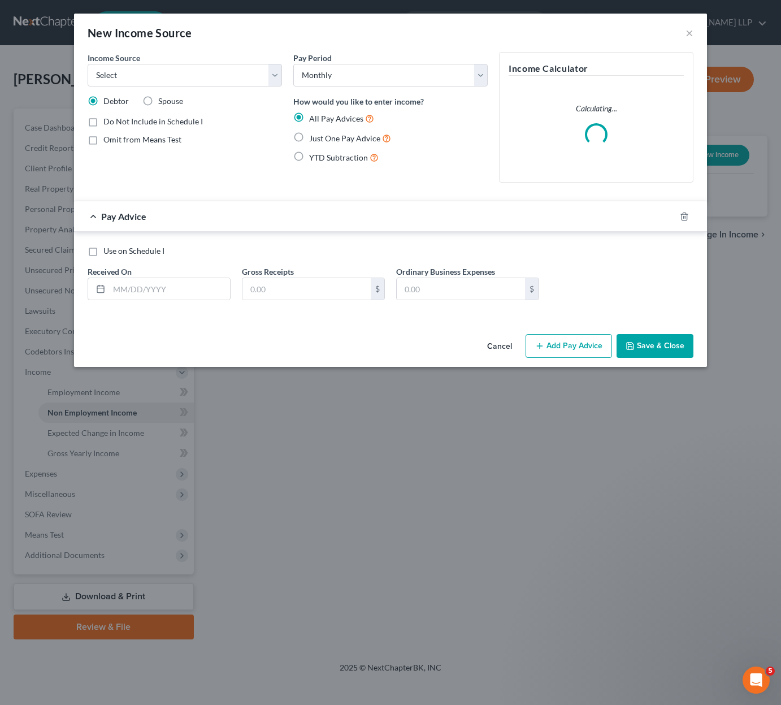
click at [213, 87] on div "Income Source * Select Unemployment Disability (from employer) Pension Retireme…" at bounding box center [185, 122] width 206 height 140
click at [217, 82] on select "Select Unemployment Disability (from employer) Pension Retirement Social Securi…" at bounding box center [185, 75] width 195 height 23
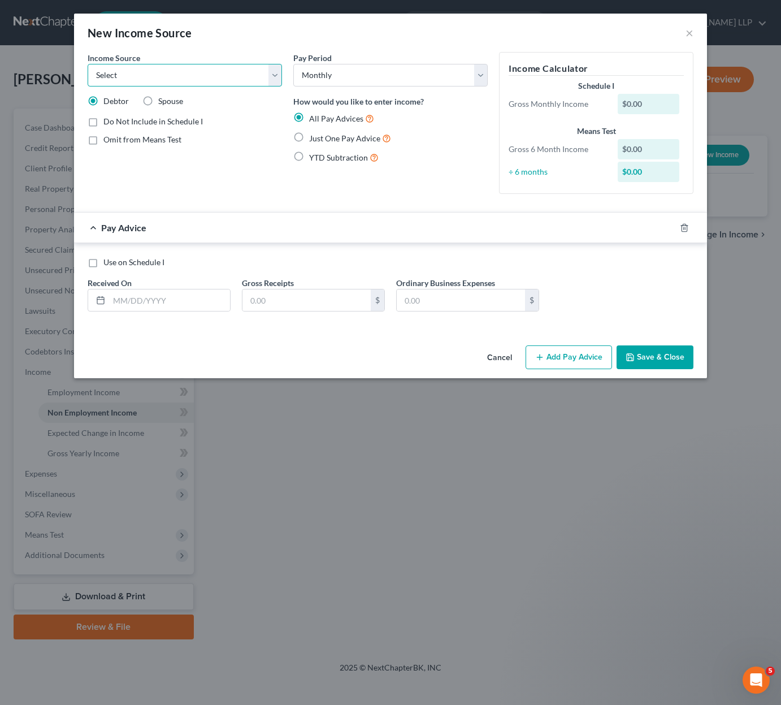
select select "0"
click at [88, 64] on select "Select Unemployment Disability (from employer) Pension Retirement Social Securi…" at bounding box center [185, 75] width 195 height 23
click at [344, 89] on div "Pay Period Select Monthly Twice Monthly Every Other Week Weekly How would you l…" at bounding box center [391, 127] width 206 height 151
click at [355, 76] on select "Select Monthly Twice Monthly Every Other Week Weekly" at bounding box center [390, 75] width 195 height 23
select select "3"
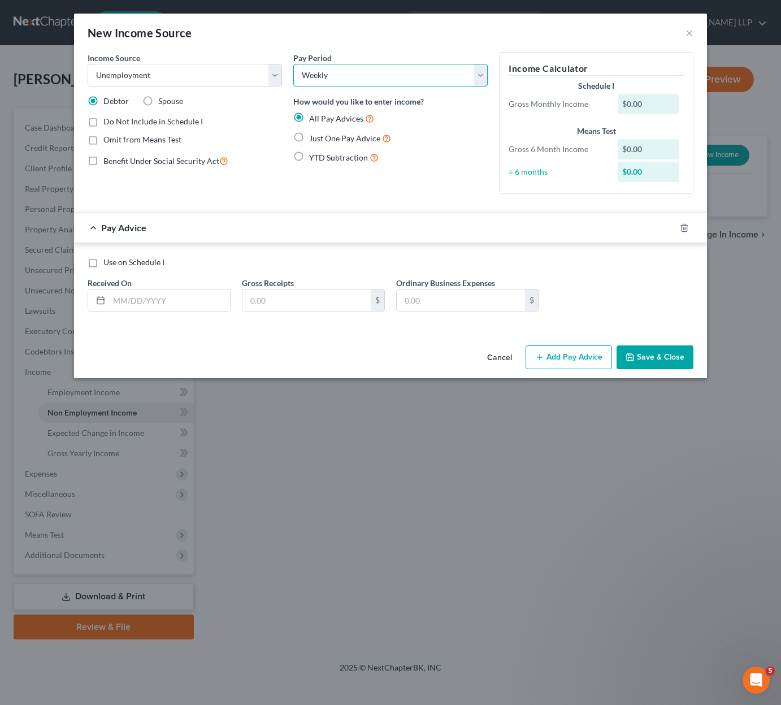
click at [293, 64] on select "Select Monthly Twice Monthly Every Other Week Weekly" at bounding box center [390, 75] width 195 height 23
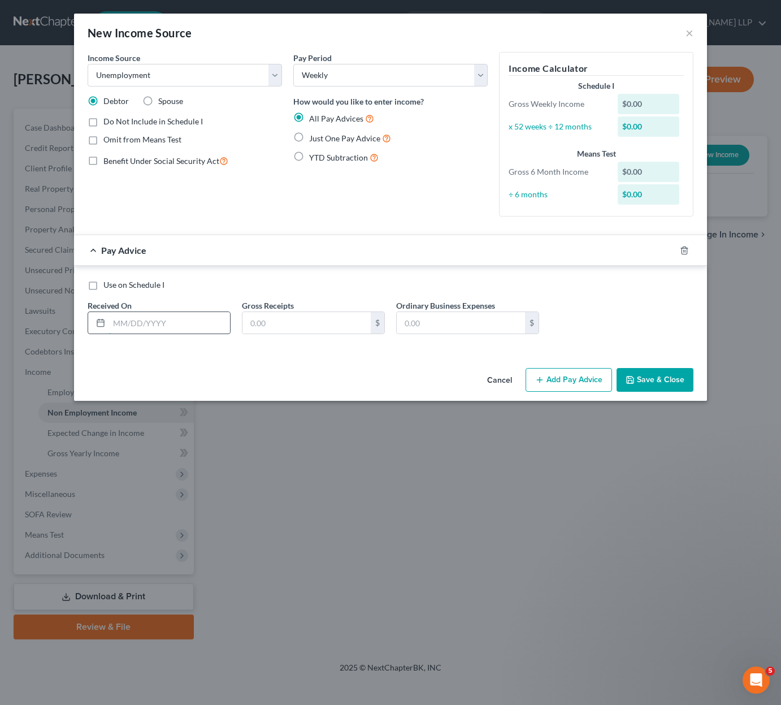
click at [166, 325] on input "text" at bounding box center [169, 322] width 121 height 21
click at [264, 325] on input "text" at bounding box center [307, 322] width 128 height 21
click at [524, 327] on input "text" at bounding box center [461, 322] width 128 height 21
click at [633, 384] on icon "button" at bounding box center [630, 379] width 9 height 9
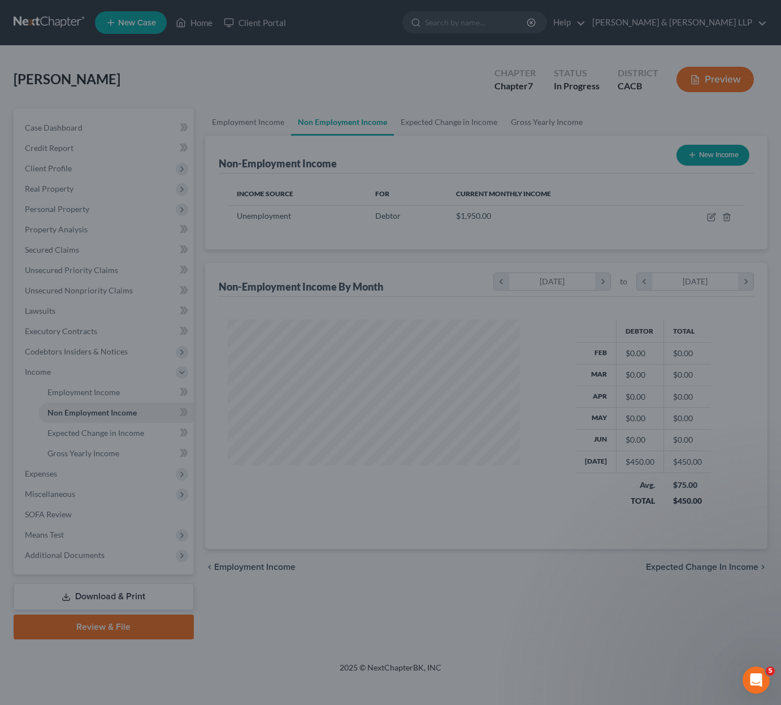
scroll to position [203, 316]
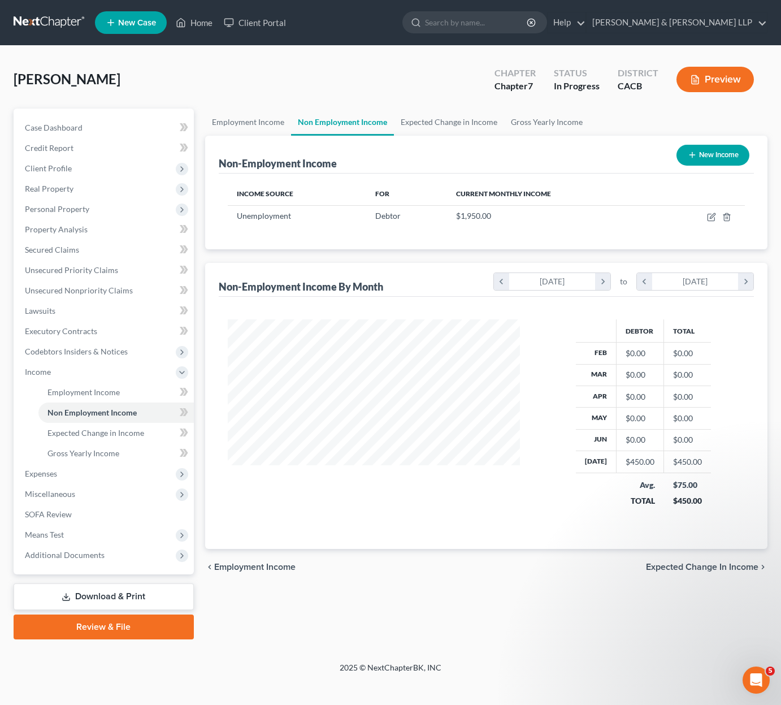
click at [721, 155] on button "New Income" at bounding box center [713, 155] width 73 height 21
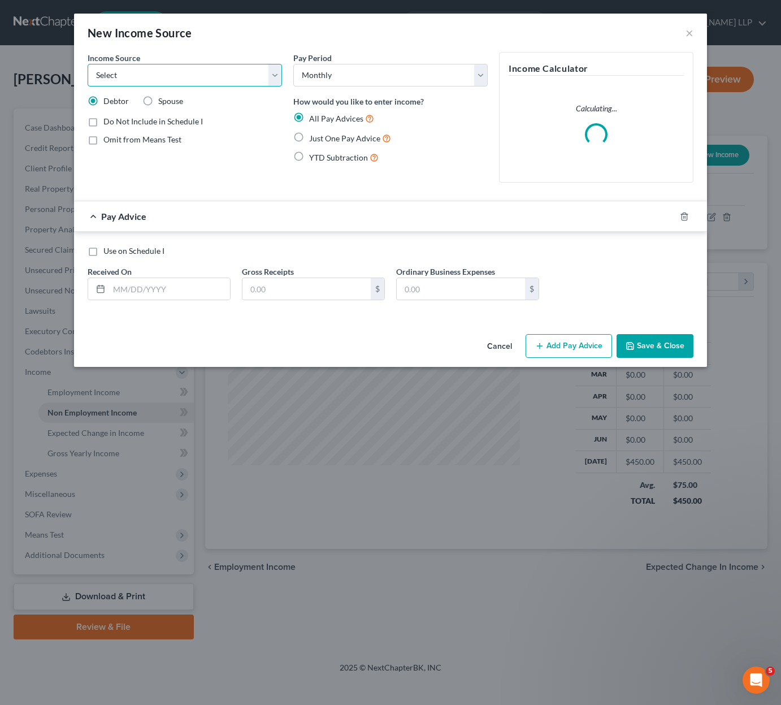
click at [228, 78] on select "Select Unemployment Disability (from employer) Pension Retirement Social Securi…" at bounding box center [185, 75] width 195 height 23
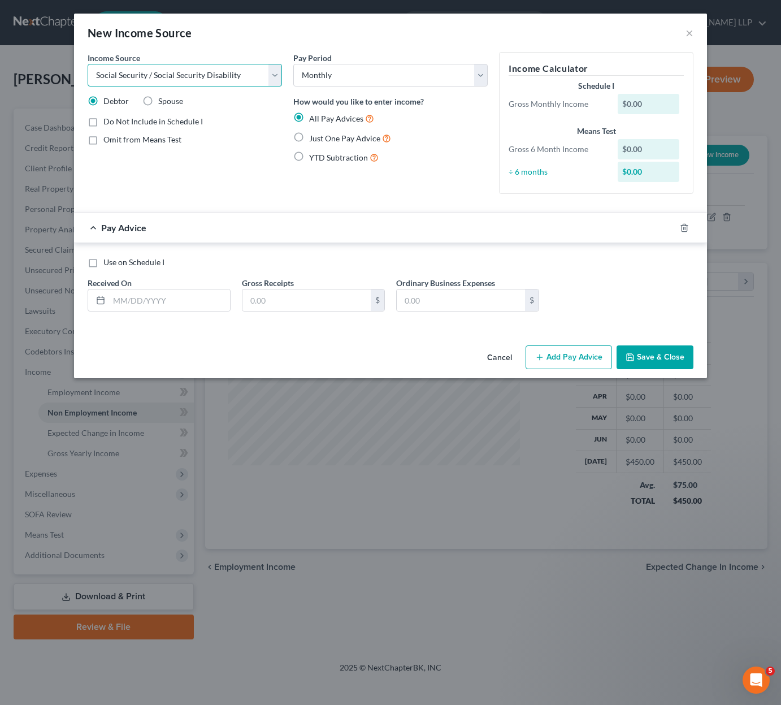
click at [88, 64] on select "Select Unemployment Disability (from employer) Pension Retirement Social Securi…" at bounding box center [185, 75] width 195 height 23
click at [261, 300] on input "text" at bounding box center [307, 300] width 128 height 21
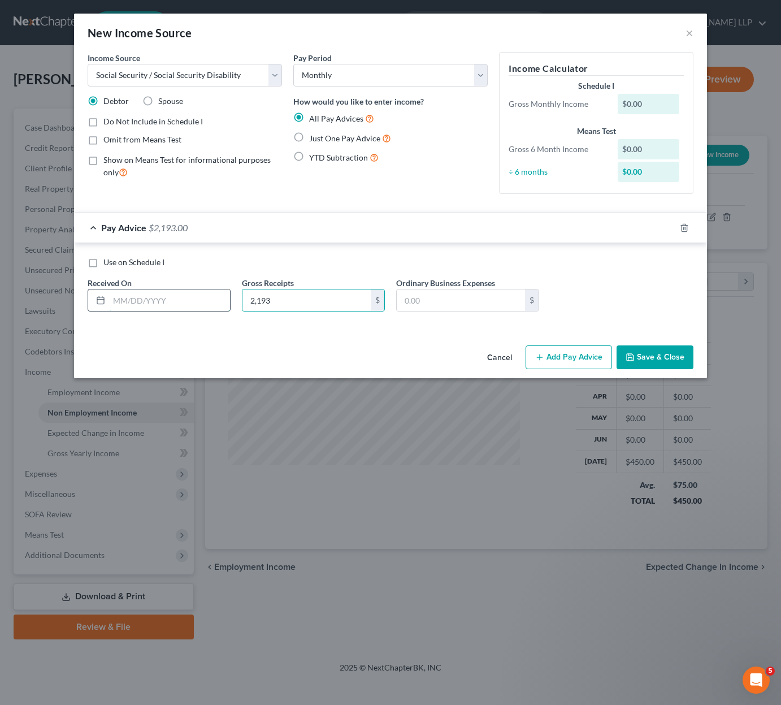
drag, startPoint x: 176, startPoint y: 302, endPoint x: 173, endPoint y: 308, distance: 7.1
click at [173, 308] on input "text" at bounding box center [169, 300] width 121 height 21
drag, startPoint x: 616, startPoint y: 274, endPoint x: 617, endPoint y: 281, distance: 7.0
click at [616, 274] on div "Use on Schedule I Received On * [DATE] Gross Receipts 2,193 $ Ordinary Business…" at bounding box center [390, 289] width 617 height 64
click at [644, 357] on button "Save & Close" at bounding box center [655, 357] width 77 height 24
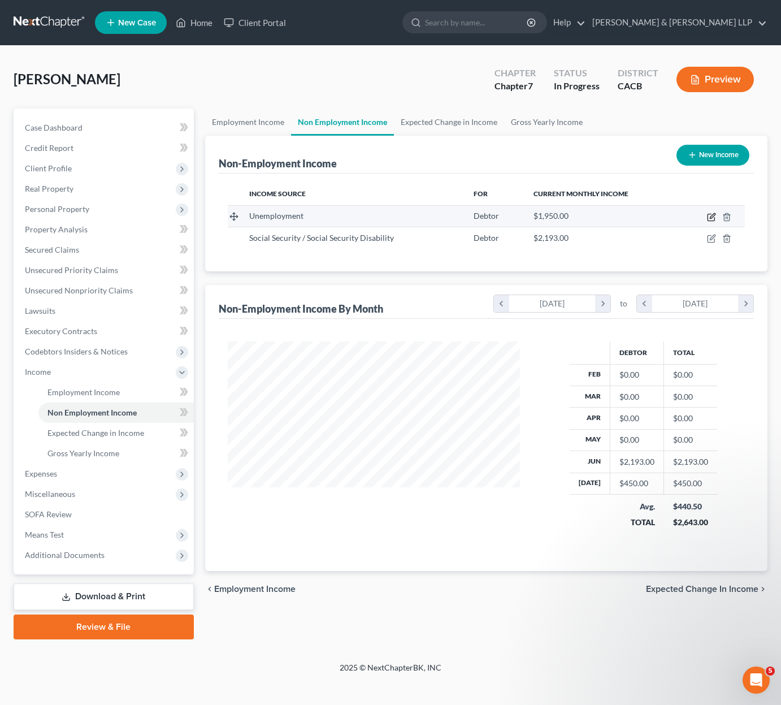
click at [711, 218] on icon "button" at bounding box center [712, 215] width 5 height 5
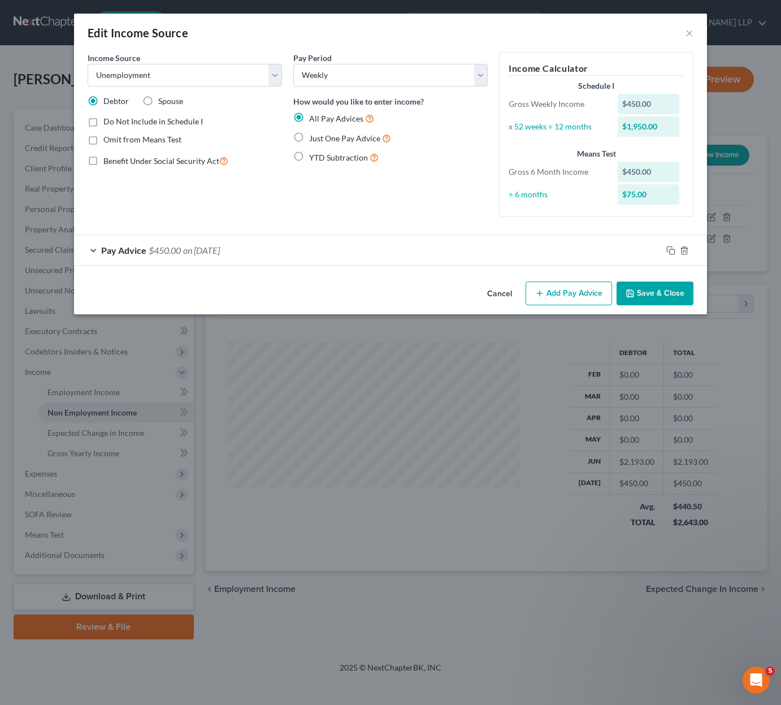
click at [103, 162] on label "Benefit Under Social Security Act" at bounding box center [165, 160] width 125 height 13
click at [108, 162] on input "Benefit Under Social Security Act" at bounding box center [111, 157] width 7 height 7
click at [662, 287] on button "Save & Close" at bounding box center [655, 294] width 77 height 24
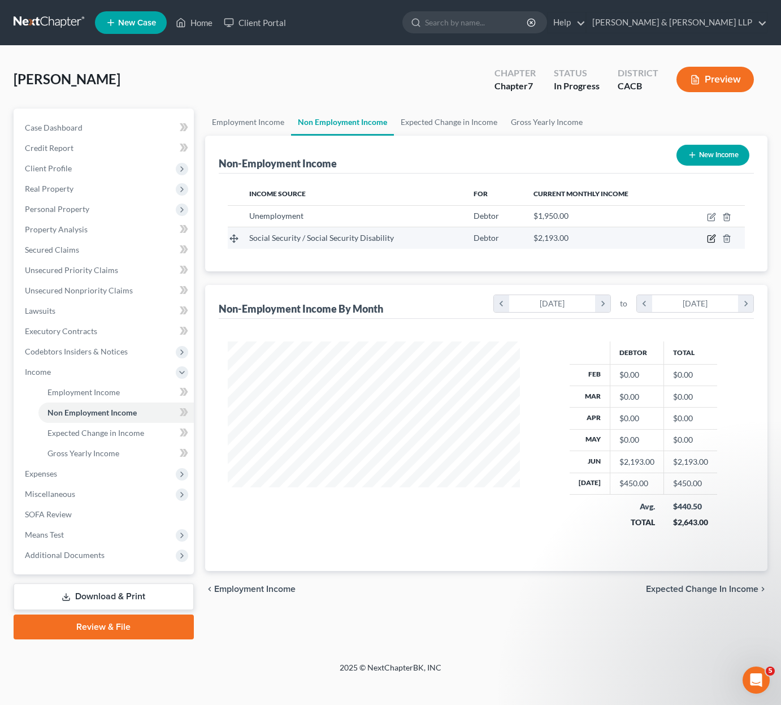
click at [711, 239] on icon "button" at bounding box center [712, 237] width 5 height 5
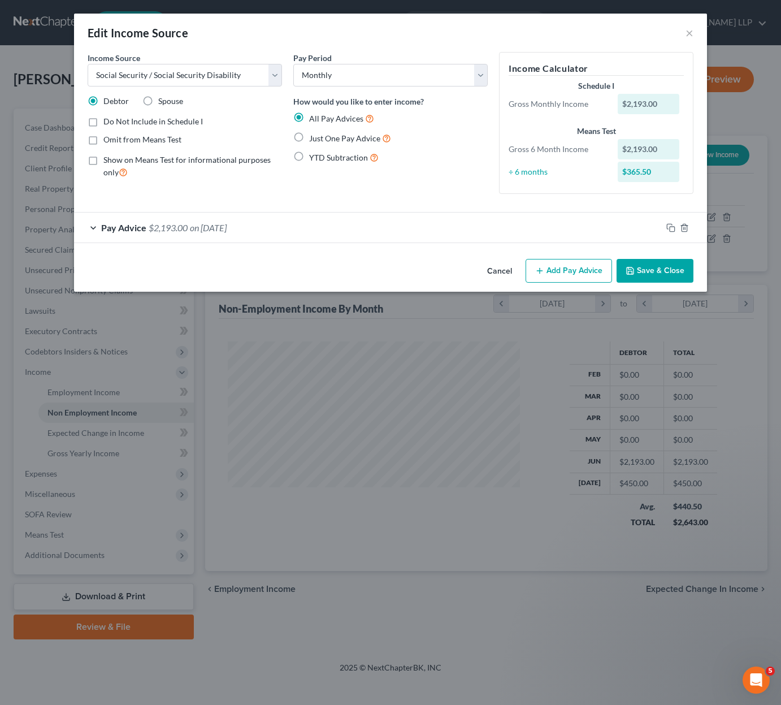
click at [103, 163] on label "Show on Means Test for informational purposes only" at bounding box center [192, 166] width 179 height 24
click at [108, 162] on input "Show on Means Test for informational purposes only" at bounding box center [111, 157] width 7 height 7
click at [668, 279] on button "Save & Close" at bounding box center [655, 271] width 77 height 24
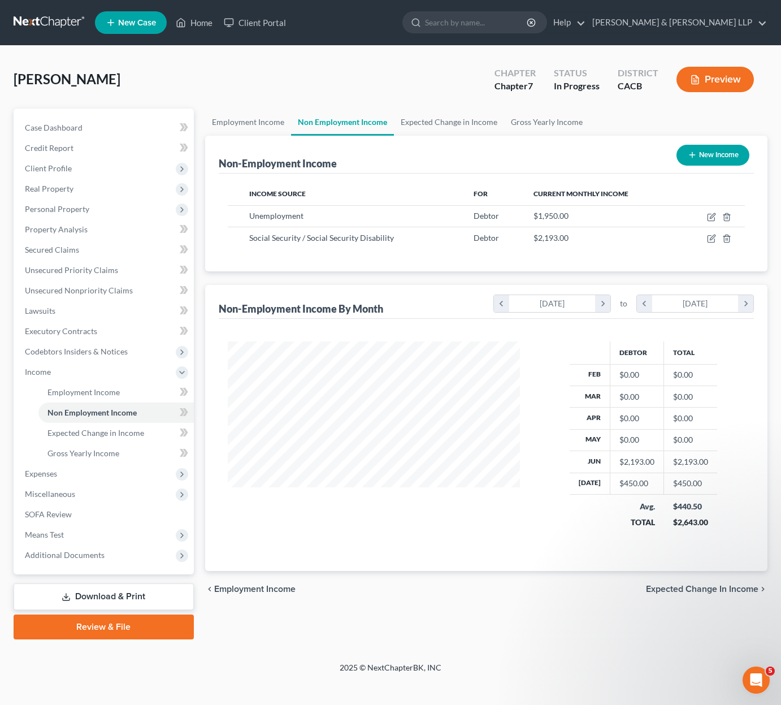
click at [712, 590] on span "Expected Change in Income" at bounding box center [702, 589] width 113 height 9
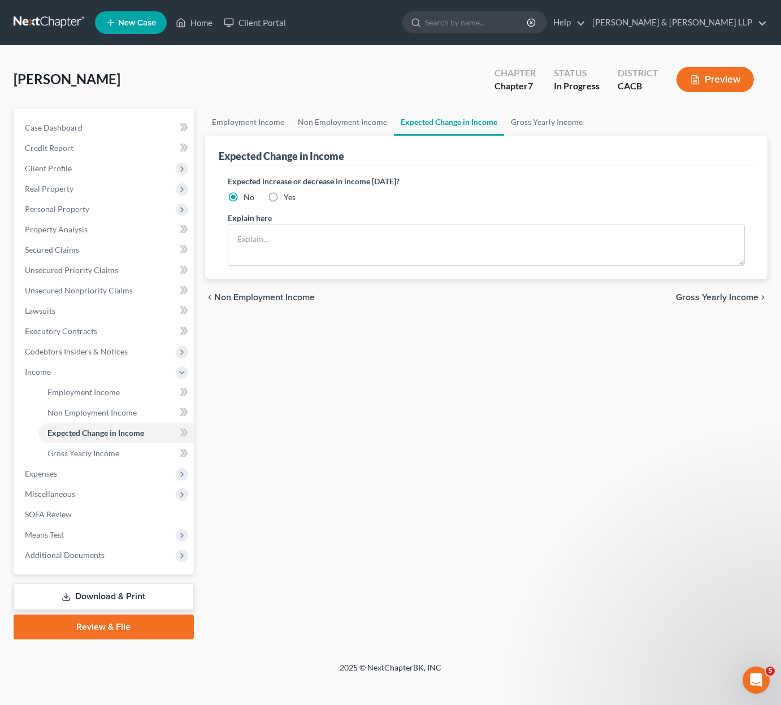
click at [736, 301] on span "Gross Yearly Income" at bounding box center [717, 297] width 83 height 9
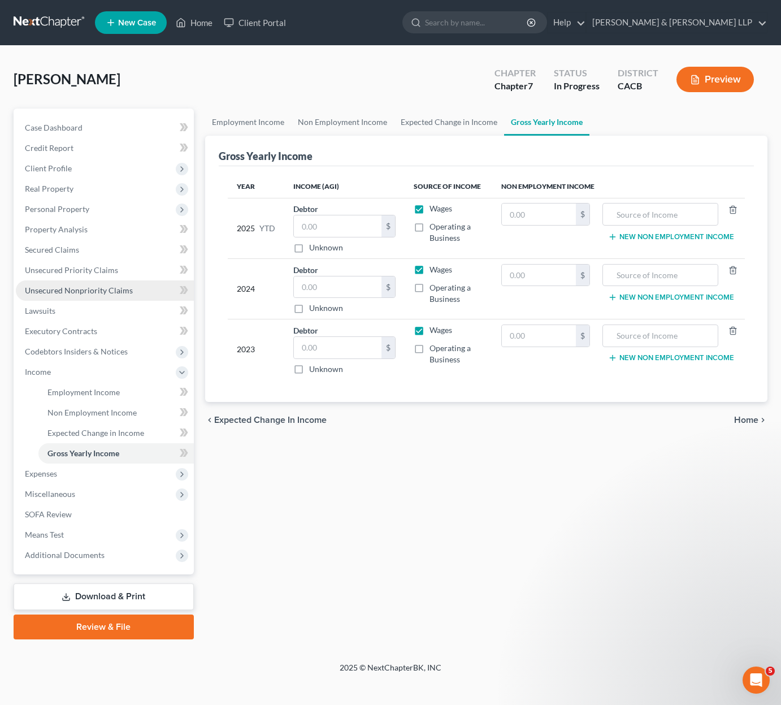
click at [82, 287] on span "Unsecured Nonpriority Claims" at bounding box center [79, 291] width 108 height 10
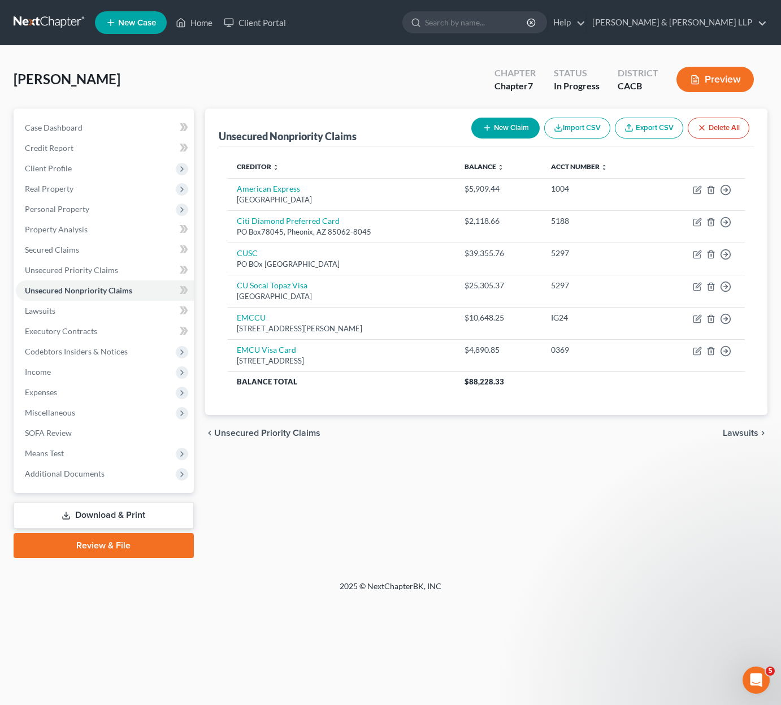
click at [491, 130] on button "New Claim" at bounding box center [506, 128] width 68 height 21
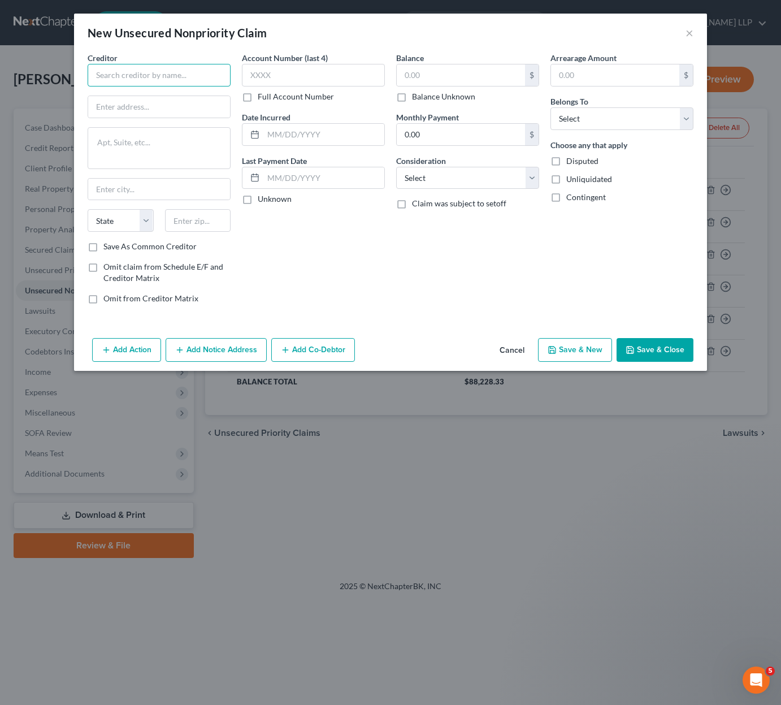
click at [118, 77] on input "text" at bounding box center [159, 75] width 143 height 23
click at [479, 176] on select "Select Cable / Satellite Services Collection Agency Credit Card Debt Debt Couns…" at bounding box center [467, 178] width 143 height 23
click at [396, 167] on select "Select Cable / Satellite Services Collection Agency Credit Card Debt Debt Couns…" at bounding box center [467, 178] width 143 height 23
click at [145, 156] on textarea at bounding box center [159, 148] width 143 height 42
paste textarea "[STREET_ADDRESS]"
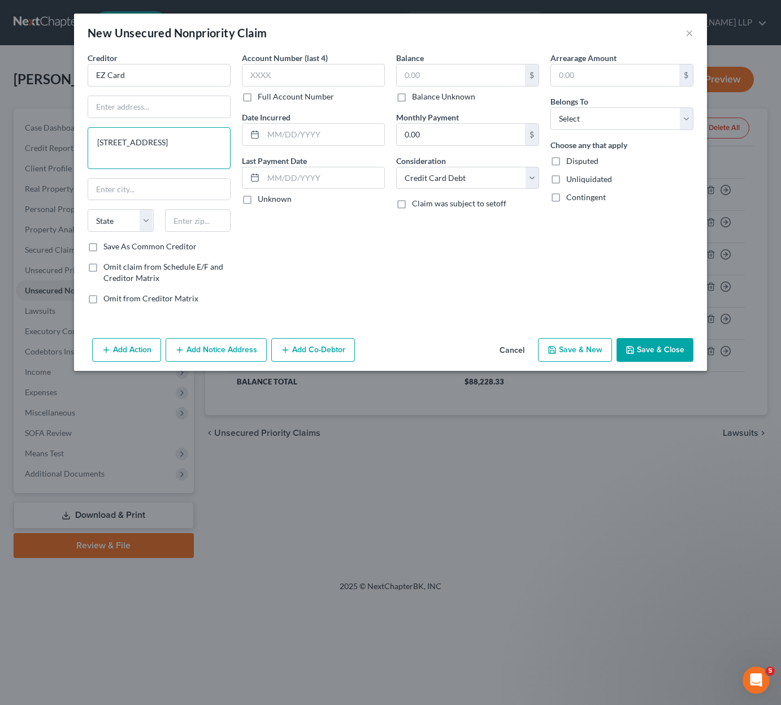
drag, startPoint x: 163, startPoint y: 141, endPoint x: 77, endPoint y: 144, distance: 86.0
click at [77, 144] on div "Creditor * EZ Card [GEOGRAPHIC_DATA] State [US_STATE][GEOGRAPHIC_DATA] [GEOGRAP…" at bounding box center [390, 193] width 633 height 282
click at [127, 105] on input "text" at bounding box center [159, 106] width 142 height 21
paste input "[STREET_ADDRESS]"
drag, startPoint x: 181, startPoint y: 142, endPoint x: 157, endPoint y: 141, distance: 24.3
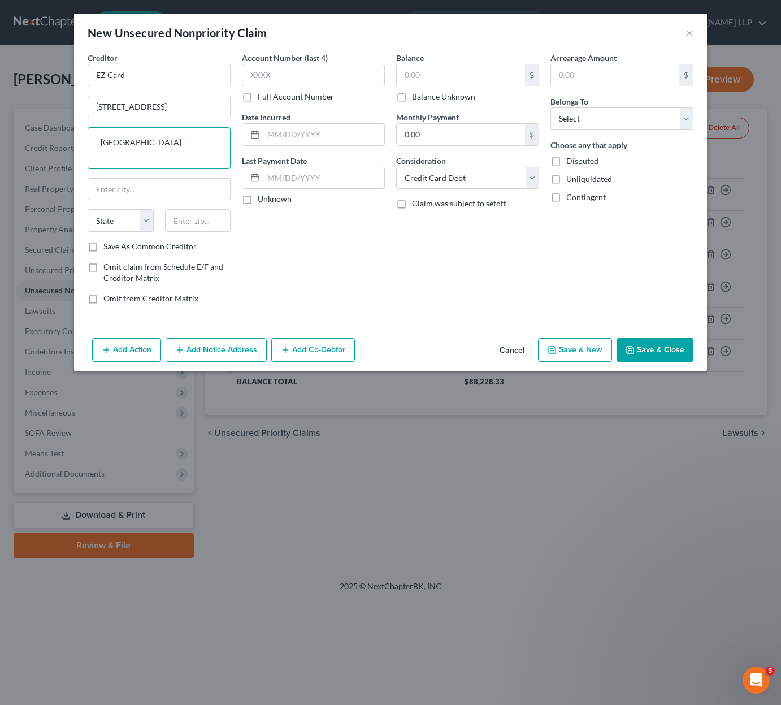
click at [157, 141] on textarea ", [GEOGRAPHIC_DATA]" at bounding box center [159, 148] width 143 height 42
click at [198, 214] on input "text" at bounding box center [198, 220] width 66 height 23
paste input "30309"
click at [145, 226] on select "State [US_STATE] AK AR AZ CA CO CT DE DC [GEOGRAPHIC_DATA] [GEOGRAPHIC_DATA] GU…" at bounding box center [121, 220] width 66 height 23
click at [88, 209] on select "State [US_STATE] AK AR AZ CA CO CT DE DC [GEOGRAPHIC_DATA] [GEOGRAPHIC_DATA] GU…" at bounding box center [121, 220] width 66 height 23
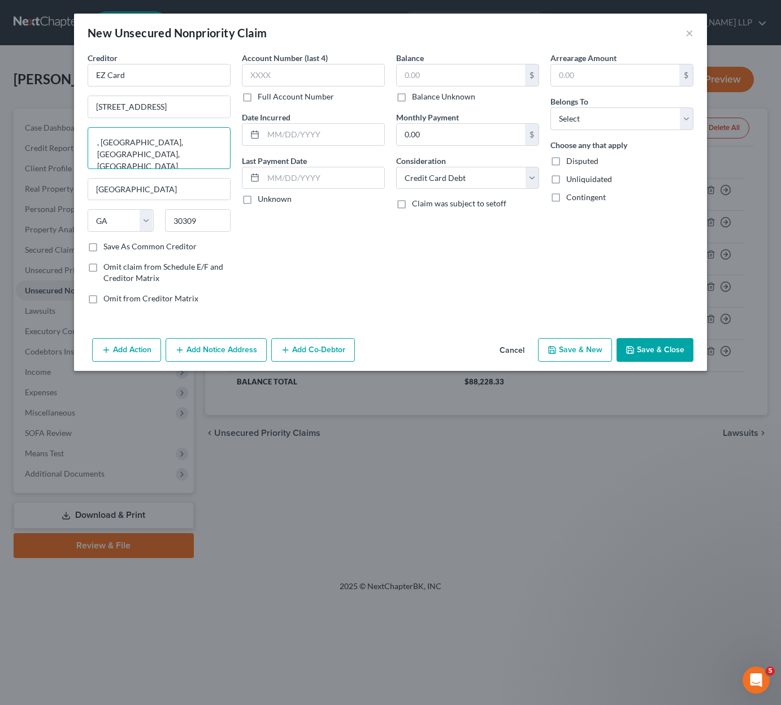
drag, startPoint x: 174, startPoint y: 150, endPoint x: 63, endPoint y: 157, distance: 110.4
click at [63, 157] on div "New Unsecured Nonpriority Claim × Creditor * EZ Card [GEOGRAPHIC_DATA] , [GEOGR…" at bounding box center [390, 352] width 781 height 705
click at [295, 73] on input "text" at bounding box center [313, 75] width 143 height 23
click at [474, 75] on input "text" at bounding box center [461, 74] width 128 height 21
click at [291, 132] on input "text" at bounding box center [323, 134] width 121 height 21
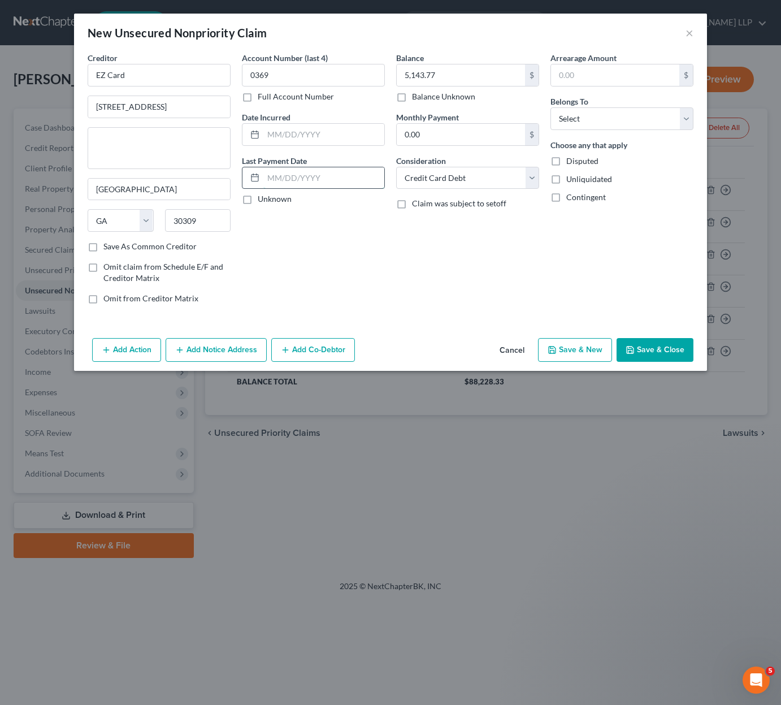
click at [299, 188] on input "text" at bounding box center [323, 177] width 121 height 21
click at [141, 245] on label "Save As Common Creditor" at bounding box center [149, 246] width 93 height 11
click at [115, 245] on input "Save As Common Creditor" at bounding box center [111, 244] width 7 height 7
click at [487, 131] on input "0.00" at bounding box center [461, 134] width 128 height 21
click at [616, 126] on select "Select Debtor 1 Only Debtor 2 Only Debtor 1 And Debtor 2 Only At Least One Of T…" at bounding box center [622, 118] width 143 height 23
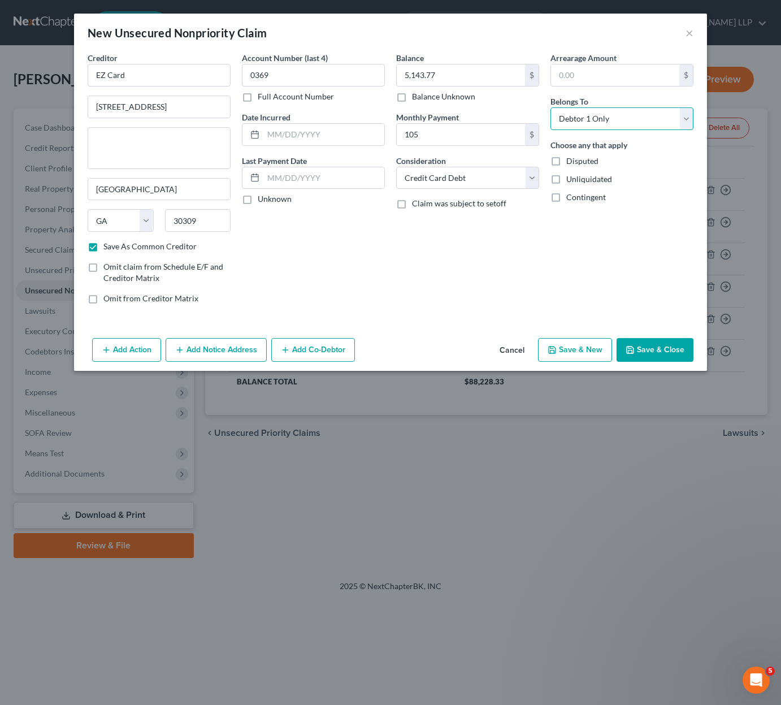
click at [551, 107] on select "Select Debtor 1 Only Debtor 2 Only Debtor 1 And Debtor 2 Only At Least One Of T…" at bounding box center [622, 118] width 143 height 23
click at [643, 351] on button "Save & Close" at bounding box center [655, 350] width 77 height 24
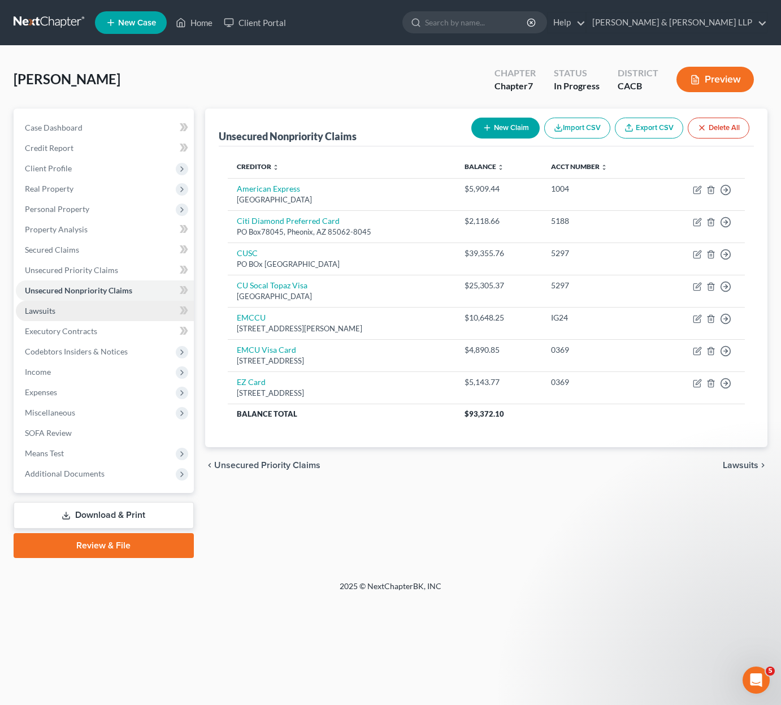
click at [85, 319] on link "Lawsuits" at bounding box center [105, 311] width 178 height 20
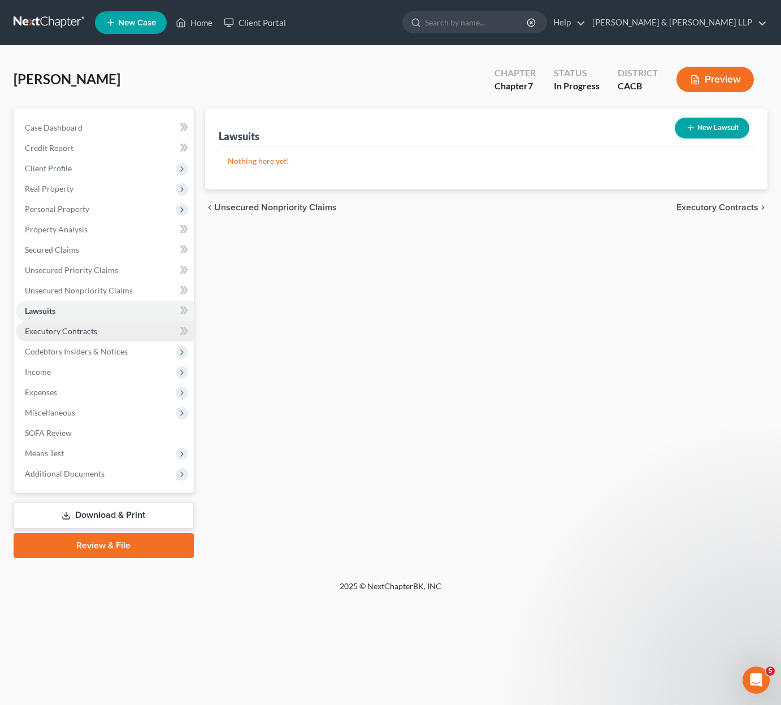
click at [80, 335] on span "Executory Contracts" at bounding box center [61, 331] width 72 height 10
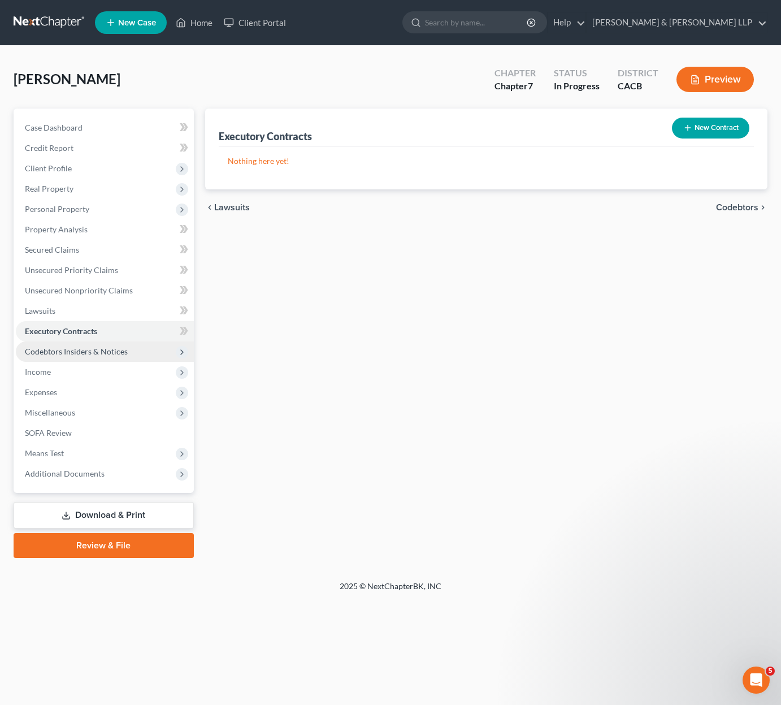
click at [80, 358] on span "Codebtors Insiders & Notices" at bounding box center [105, 352] width 178 height 20
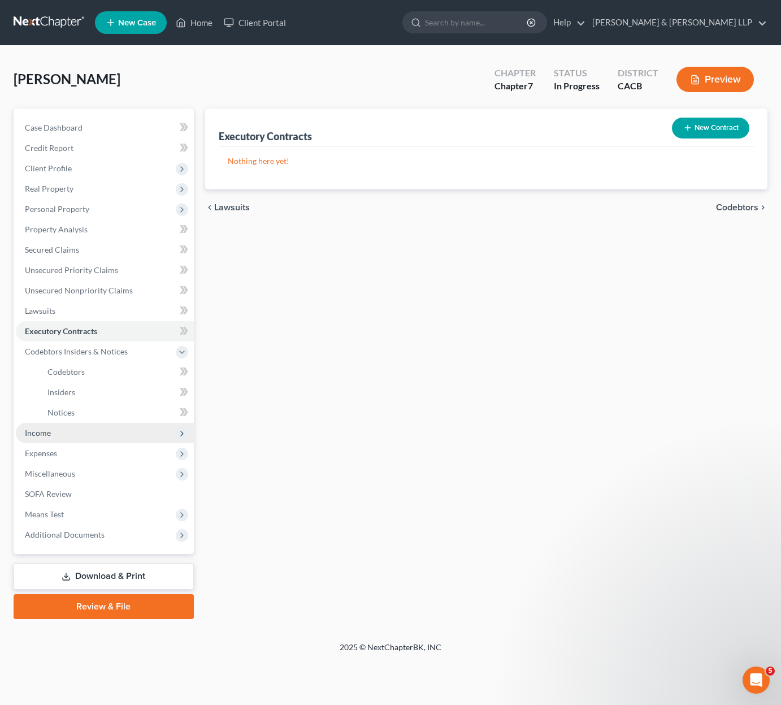
click at [73, 434] on span "Income" at bounding box center [105, 433] width 178 height 20
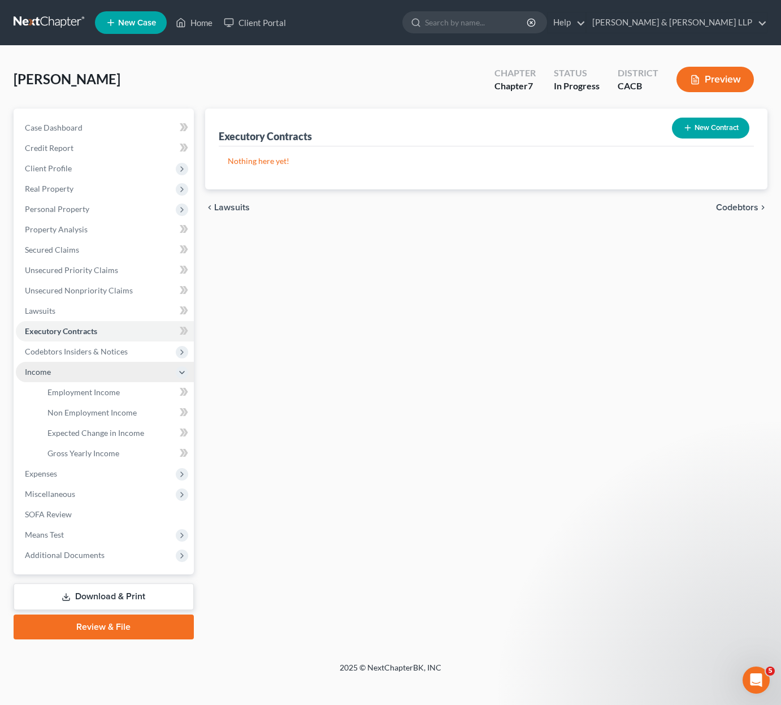
click at [79, 376] on span "Income" at bounding box center [105, 372] width 178 height 20
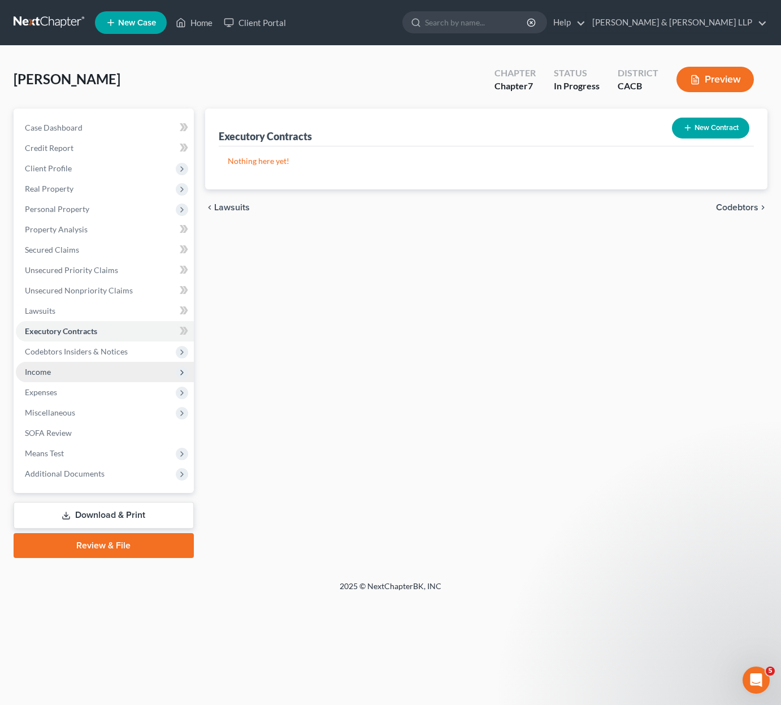
click at [79, 379] on span "Income" at bounding box center [105, 372] width 178 height 20
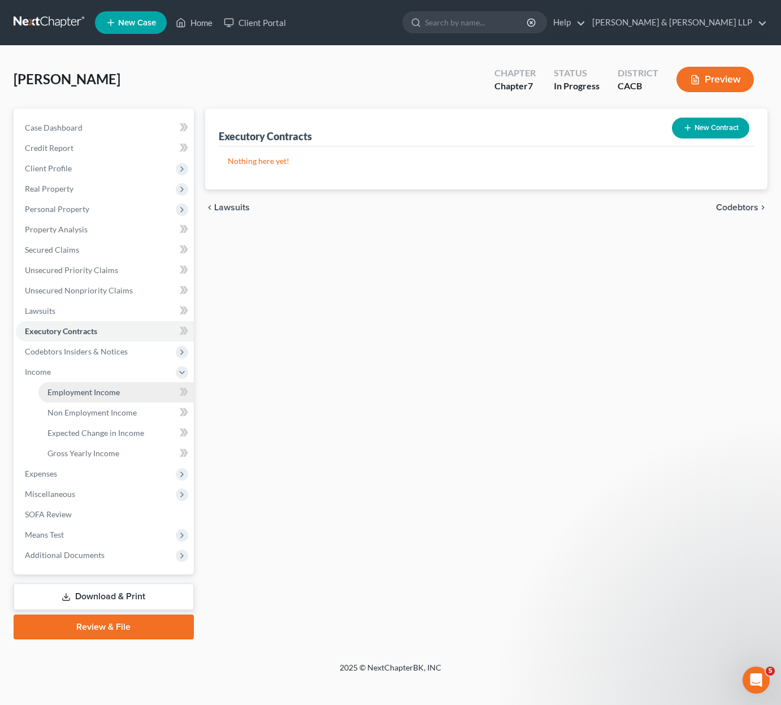
click at [87, 392] on span "Employment Income" at bounding box center [83, 392] width 72 height 10
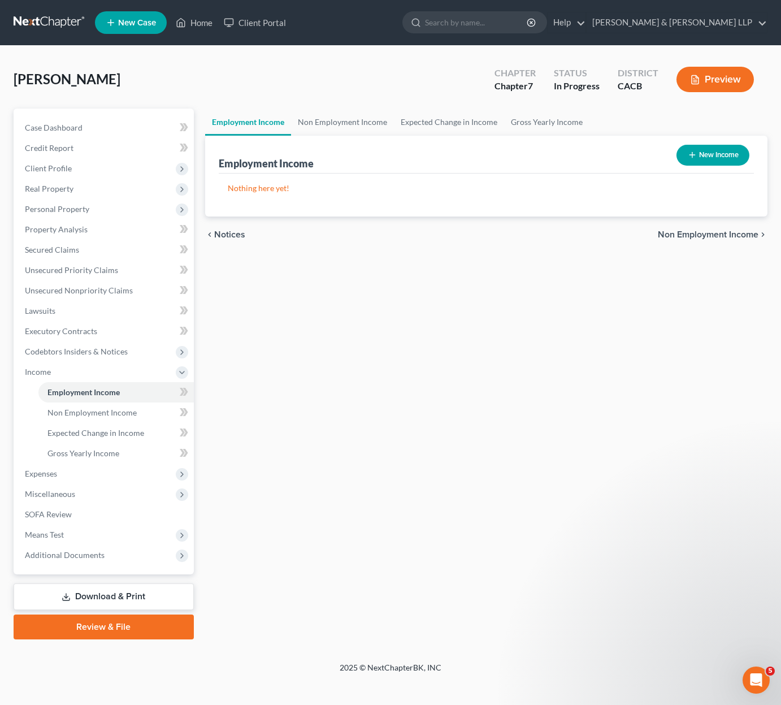
click at [701, 235] on span "Non Employment Income" at bounding box center [708, 234] width 101 height 9
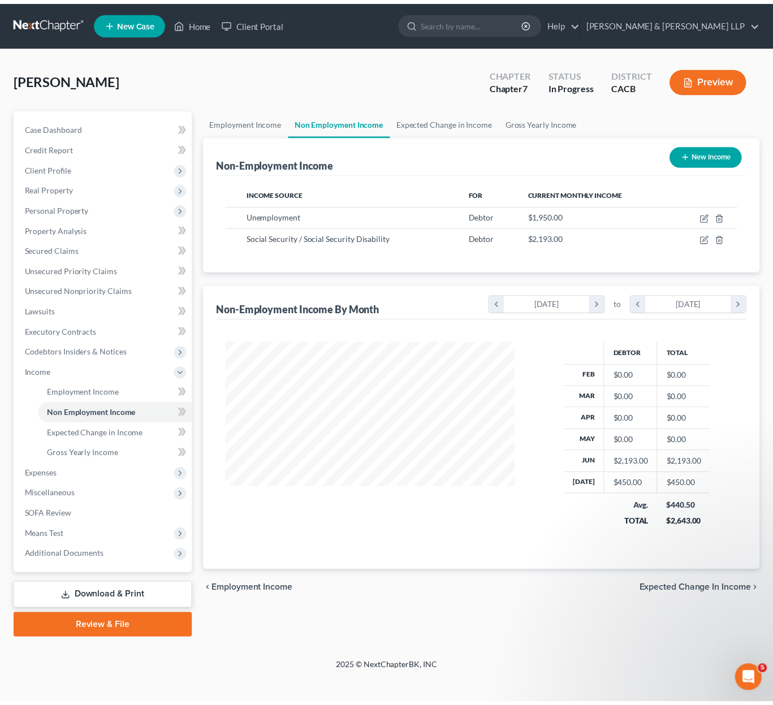
scroll to position [203, 316]
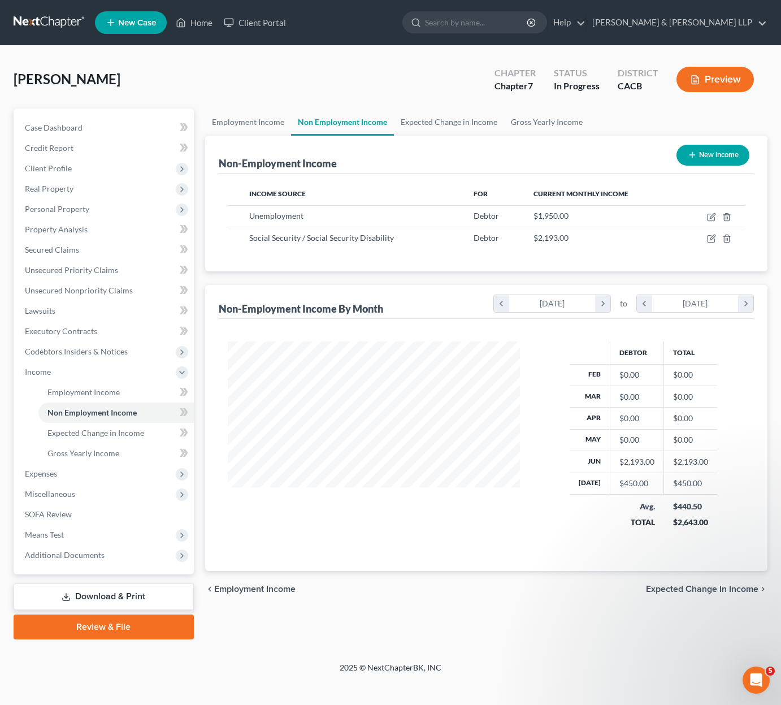
click at [724, 157] on button "New Income" at bounding box center [713, 155] width 73 height 21
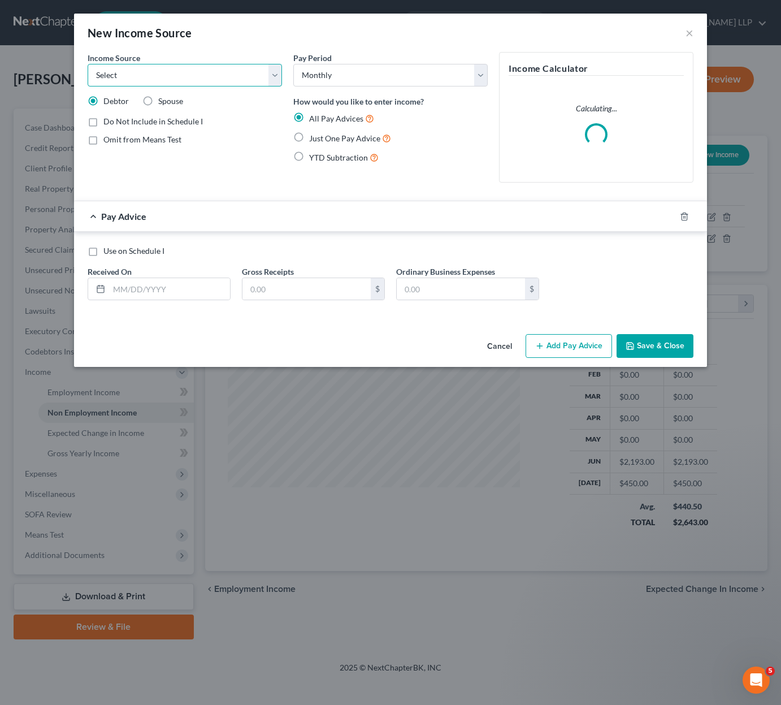
click at [237, 84] on select "Select Unemployment Disability (from employer) Pension Retirement Social Securi…" at bounding box center [185, 75] width 195 height 23
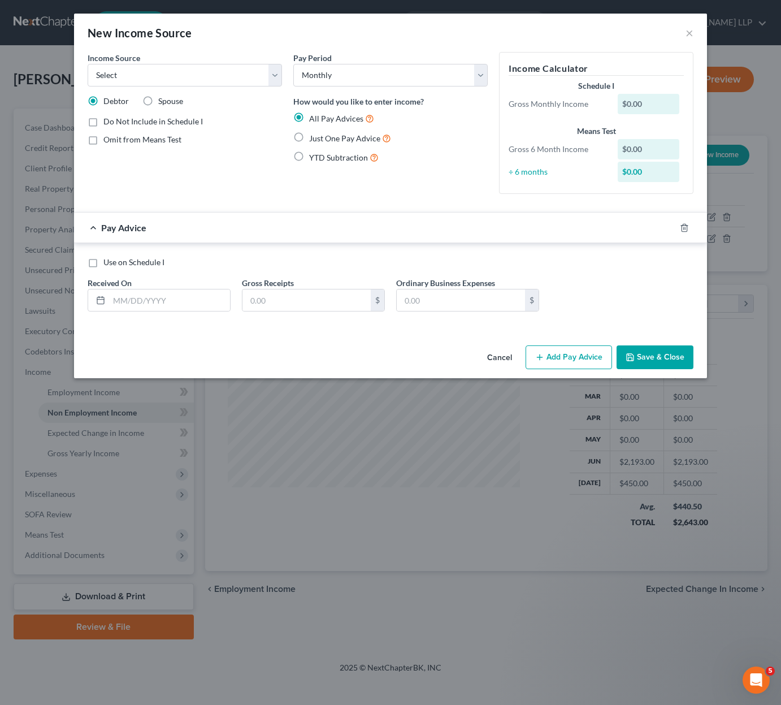
click at [650, 352] on button "Save & Close" at bounding box center [655, 357] width 77 height 24
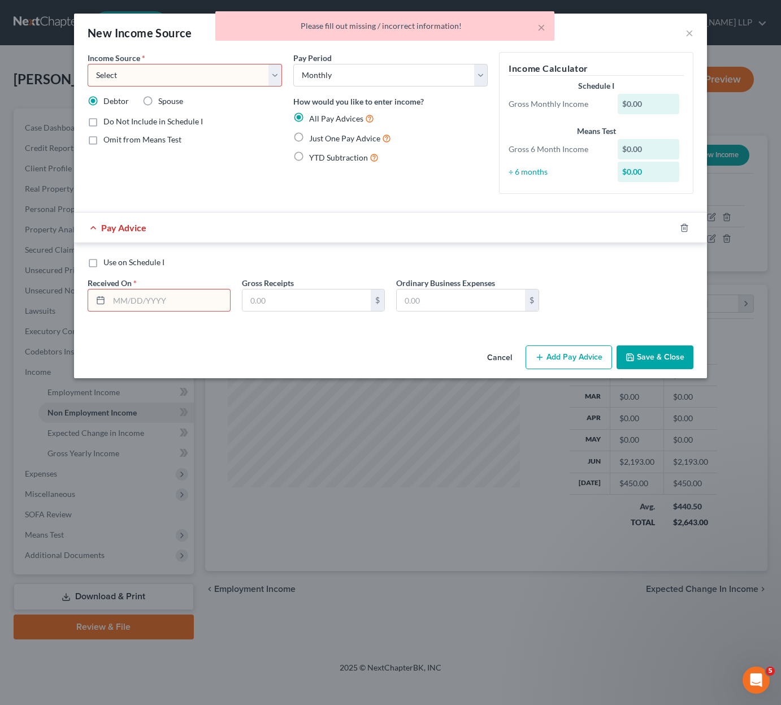
click at [688, 29] on div "× Please fill out missing / incorrect information!" at bounding box center [384, 28] width 781 height 35
click at [690, 34] on div "× Please fill out missing / incorrect information!" at bounding box center [384, 28] width 781 height 35
click at [538, 26] on button "×" at bounding box center [542, 27] width 8 height 14
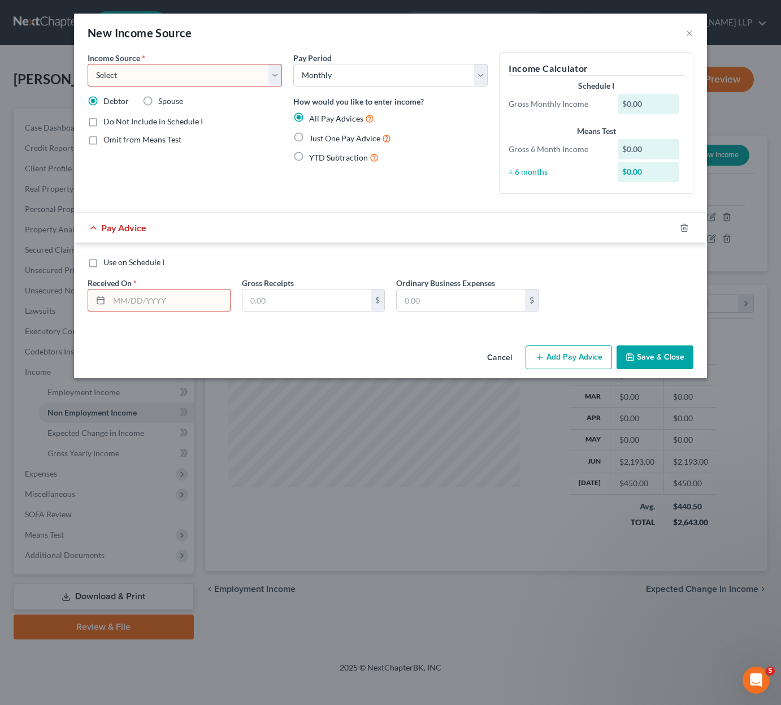
drag, startPoint x: 503, startPoint y: 356, endPoint x: 513, endPoint y: 349, distance: 12.6
click at [502, 356] on button "Cancel" at bounding box center [499, 358] width 43 height 23
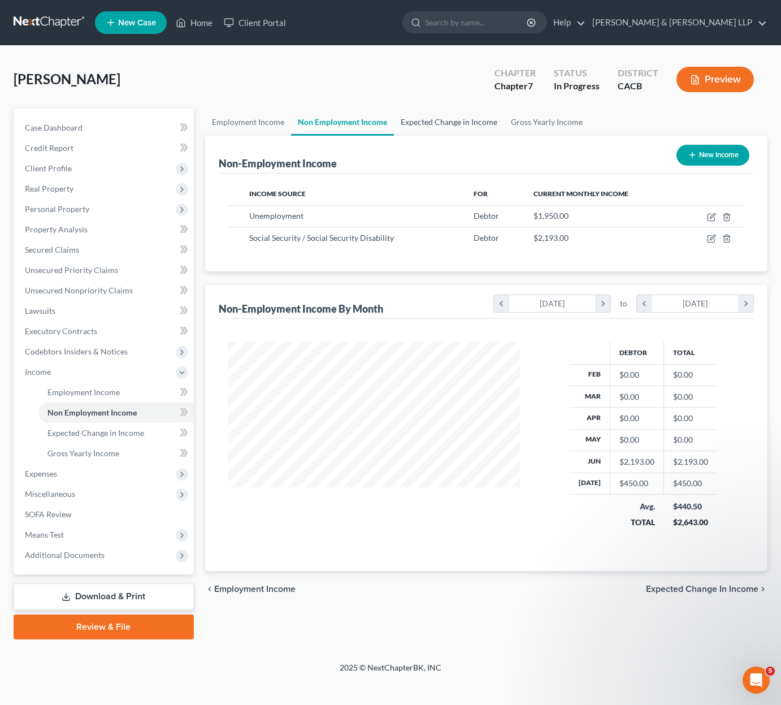
drag, startPoint x: 470, startPoint y: 123, endPoint x: 499, endPoint y: 118, distance: 28.6
click at [470, 123] on link "Expected Change in Income" at bounding box center [449, 122] width 110 height 27
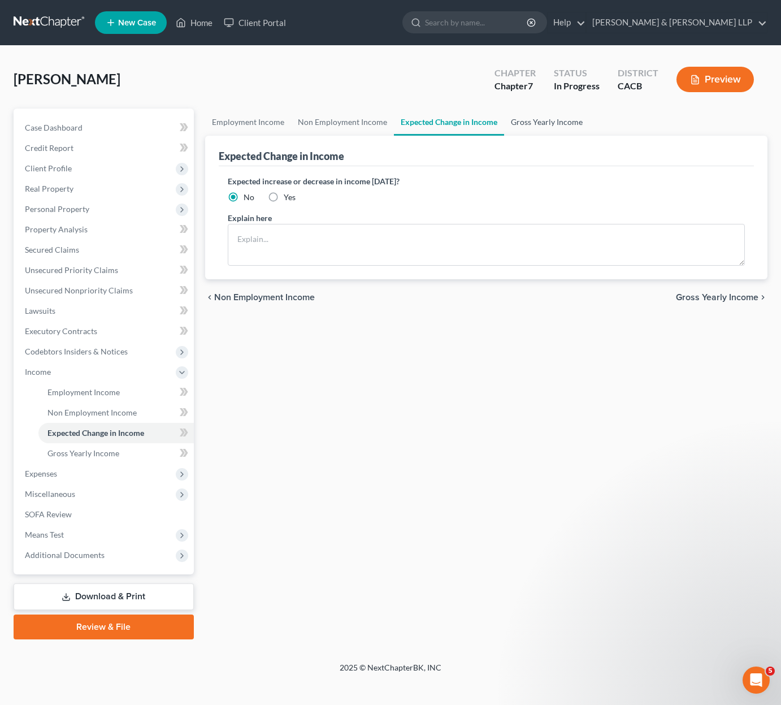
click at [563, 119] on link "Gross Yearly Income" at bounding box center [546, 122] width 85 height 27
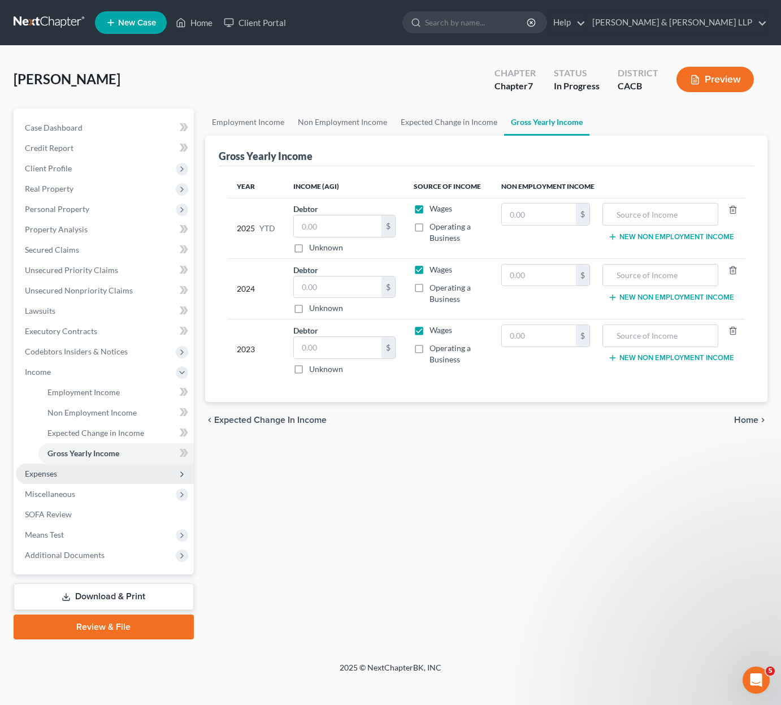
click at [83, 477] on span "Expenses" at bounding box center [105, 474] width 178 height 20
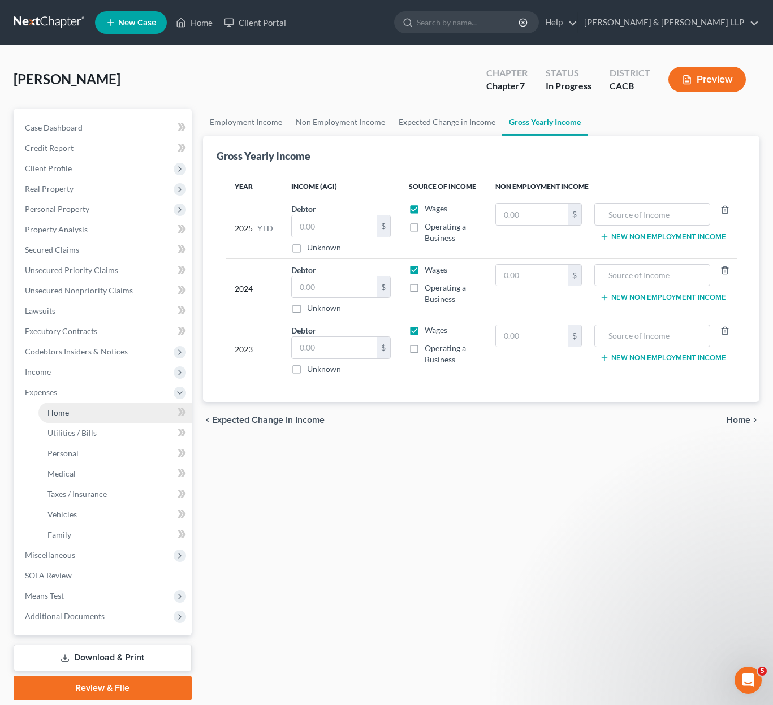
click at [98, 412] on link "Home" at bounding box center [114, 413] width 153 height 20
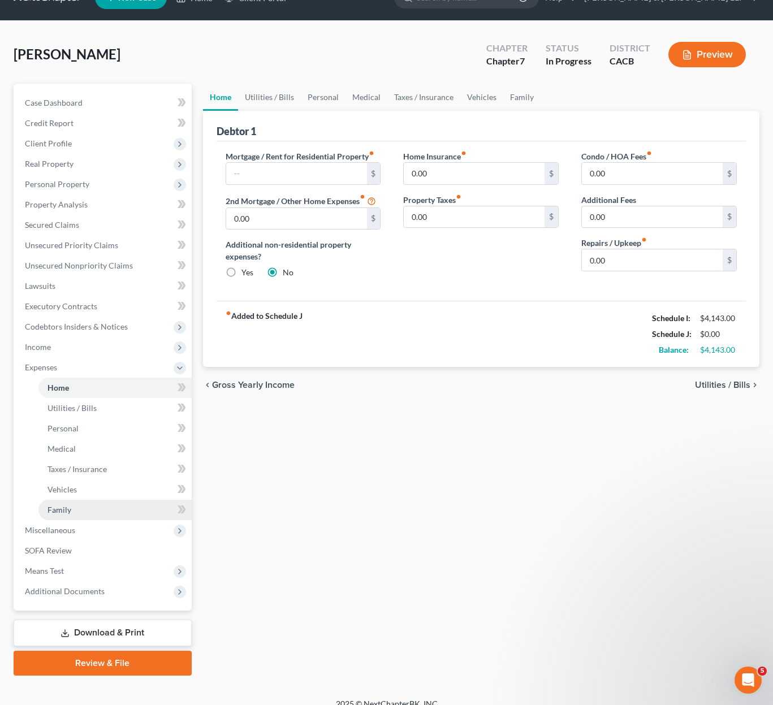
scroll to position [38, 0]
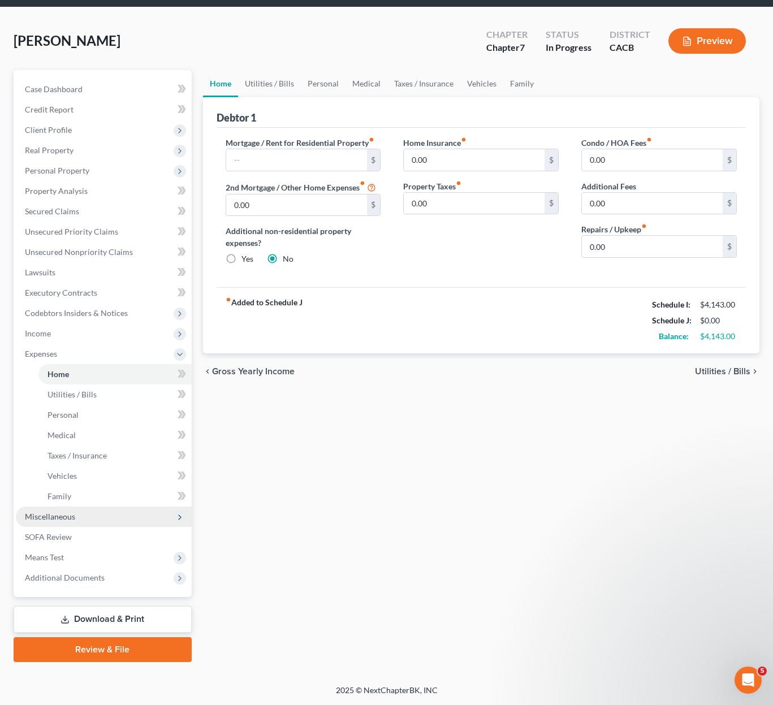
click at [71, 519] on span "Miscellaneous" at bounding box center [50, 517] width 50 height 10
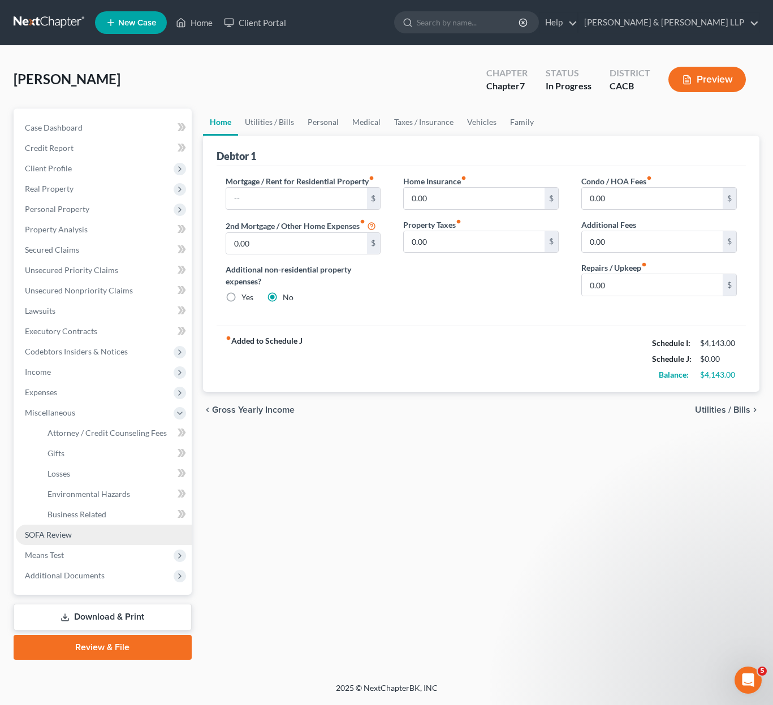
scroll to position [0, 0]
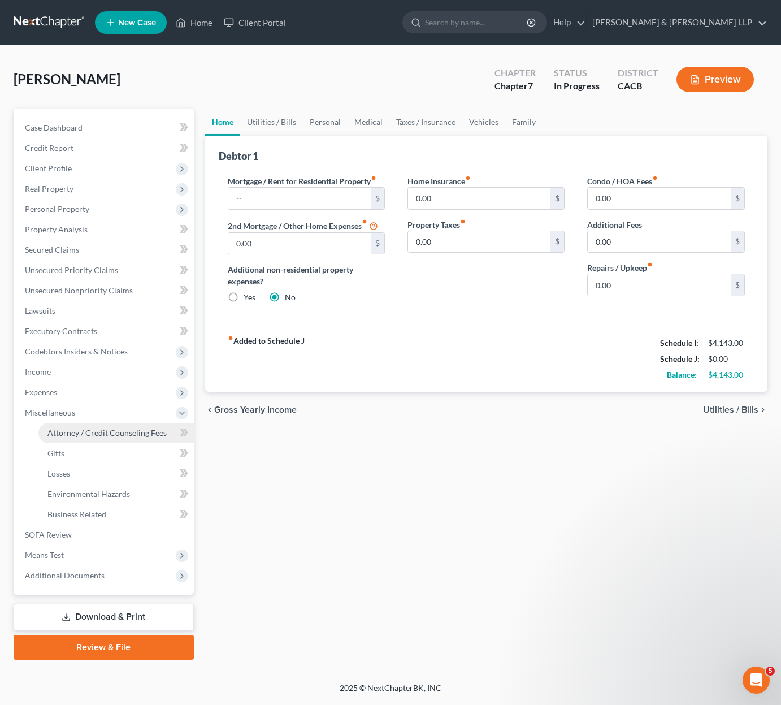
click at [85, 434] on span "Attorney / Credit Counseling Fees" at bounding box center [106, 433] width 119 height 10
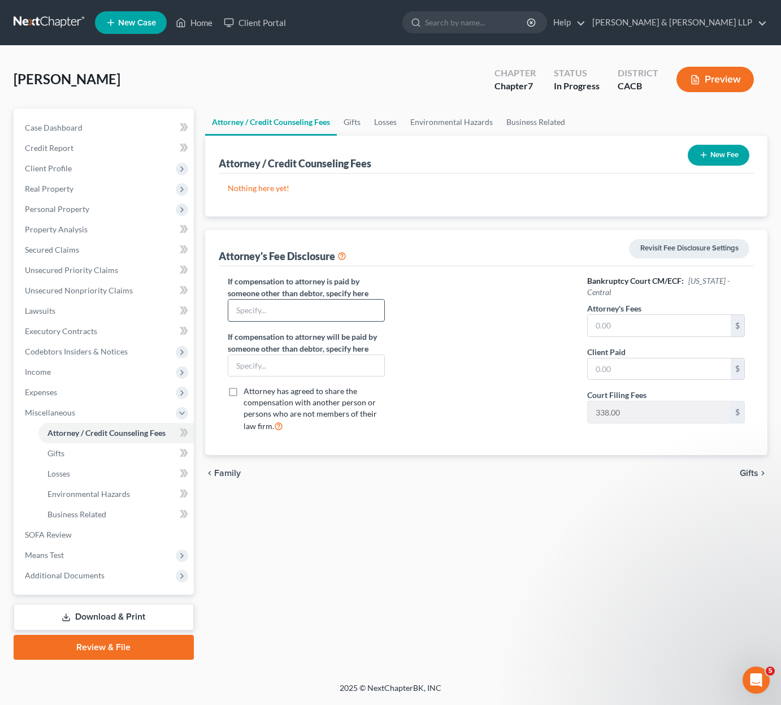
click at [328, 308] on input "text" at bounding box center [306, 310] width 156 height 21
click at [629, 329] on input "text" at bounding box center [659, 325] width 143 height 21
click at [673, 373] on input "text" at bounding box center [659, 368] width 143 height 21
click at [563, 379] on div at bounding box center [486, 358] width 180 height 166
click at [623, 327] on input "1,667" at bounding box center [659, 325] width 143 height 21
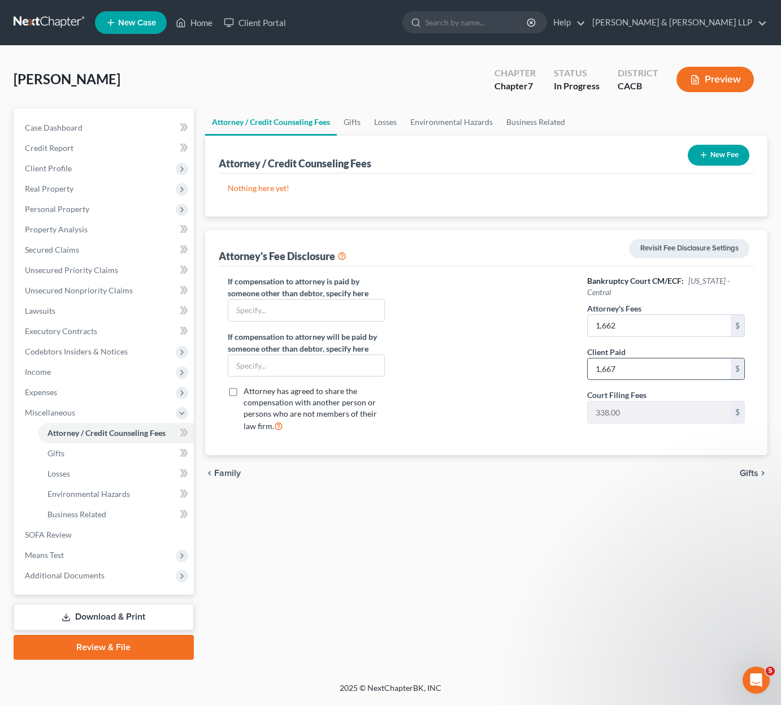
click at [619, 368] on input "1,667" at bounding box center [659, 368] width 143 height 21
click at [102, 527] on link "SOFA Review" at bounding box center [105, 535] width 178 height 20
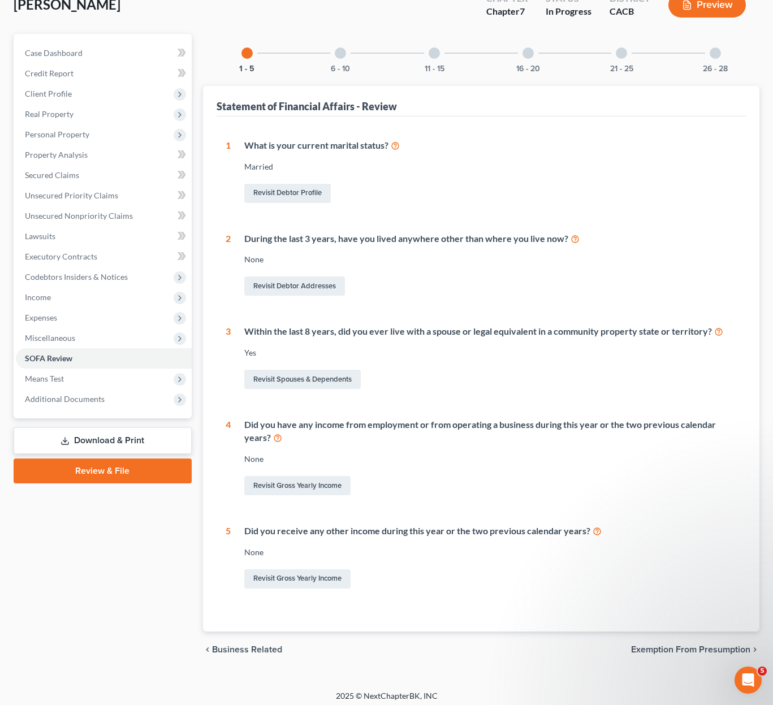
scroll to position [80, 0]
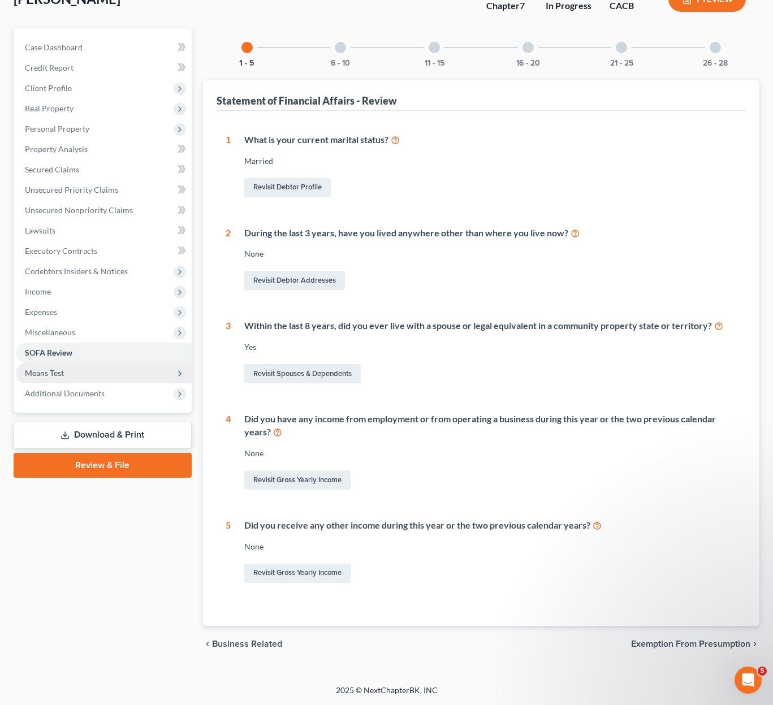
click at [110, 373] on span "Means Test" at bounding box center [104, 373] width 176 height 20
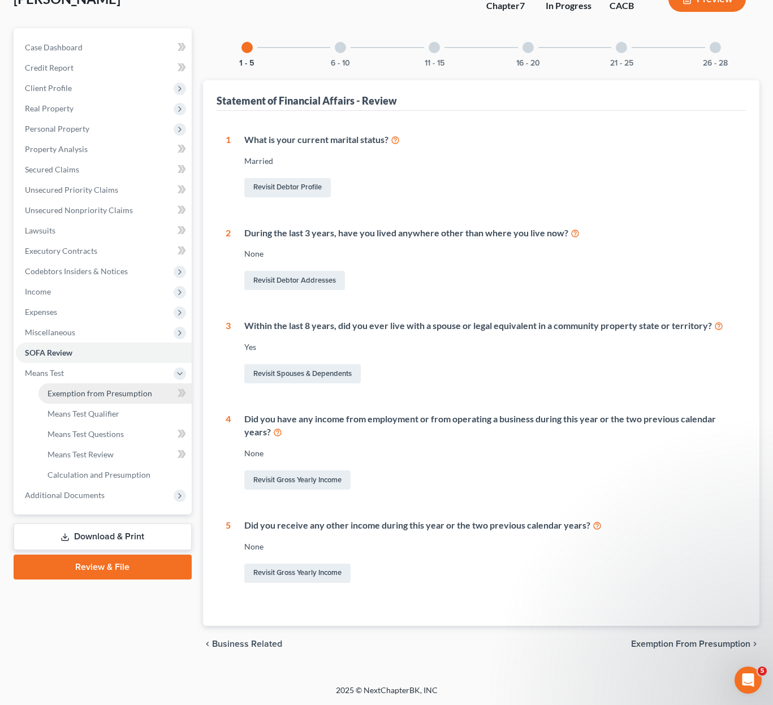
click at [113, 394] on span "Exemption from Presumption" at bounding box center [99, 393] width 105 height 10
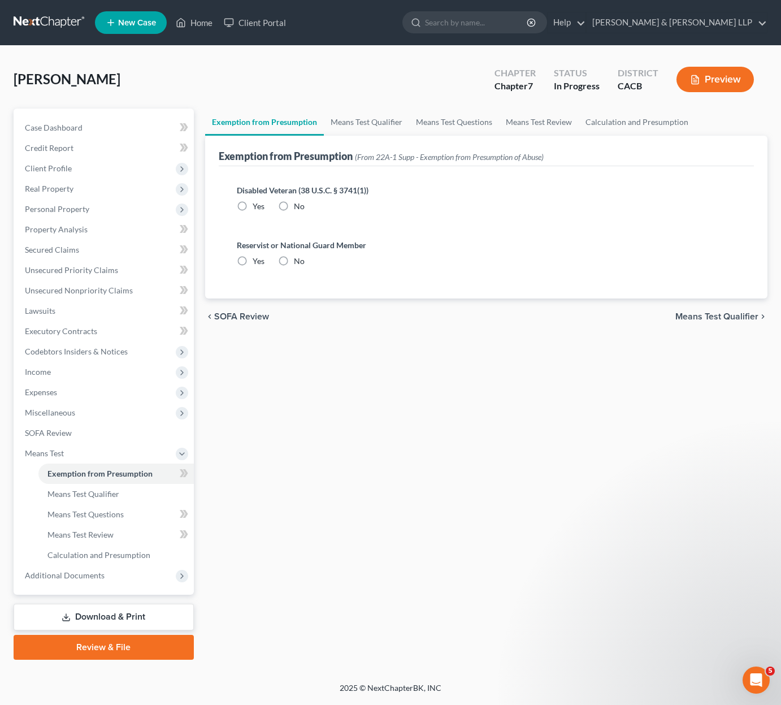
click at [294, 202] on label "No" at bounding box center [299, 206] width 11 height 11
click at [299, 202] on input "No" at bounding box center [302, 204] width 7 height 7
click at [294, 260] on label "No" at bounding box center [299, 261] width 11 height 11
click at [299, 260] on input "No" at bounding box center [302, 259] width 7 height 7
click at [738, 316] on span "Means Test Qualifier" at bounding box center [717, 316] width 83 height 9
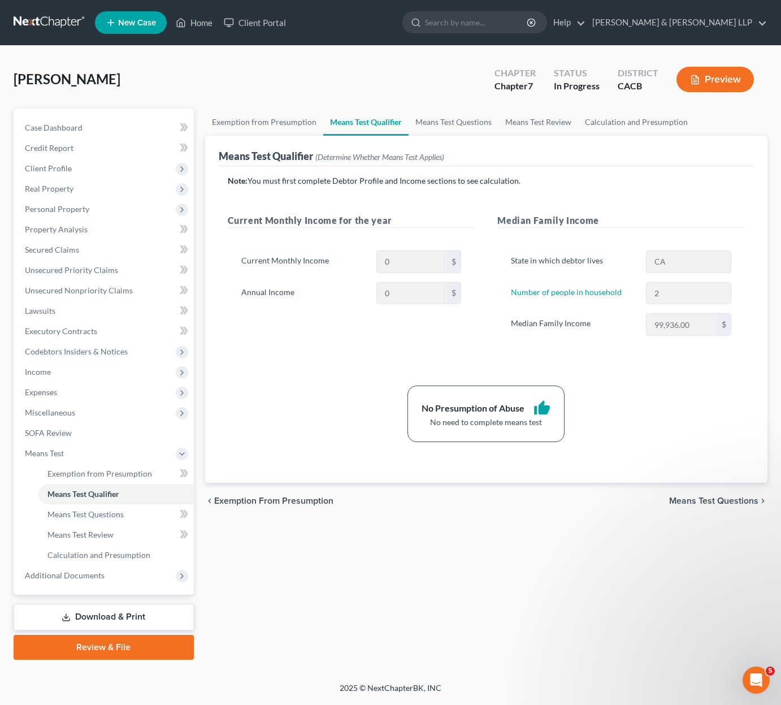
click at [727, 498] on span "Means Test Questions" at bounding box center [713, 500] width 89 height 9
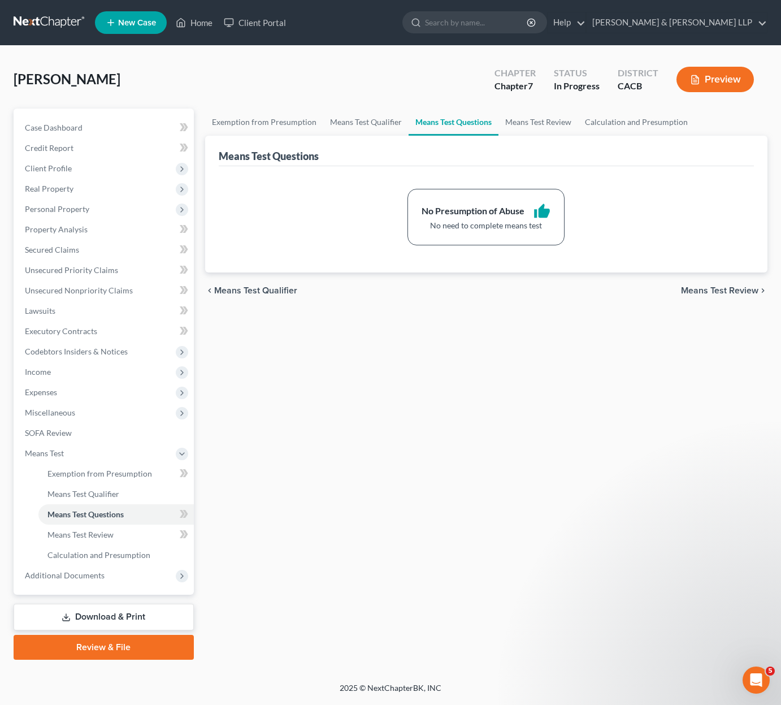
click at [696, 293] on span "Means Test Review" at bounding box center [719, 290] width 77 height 9
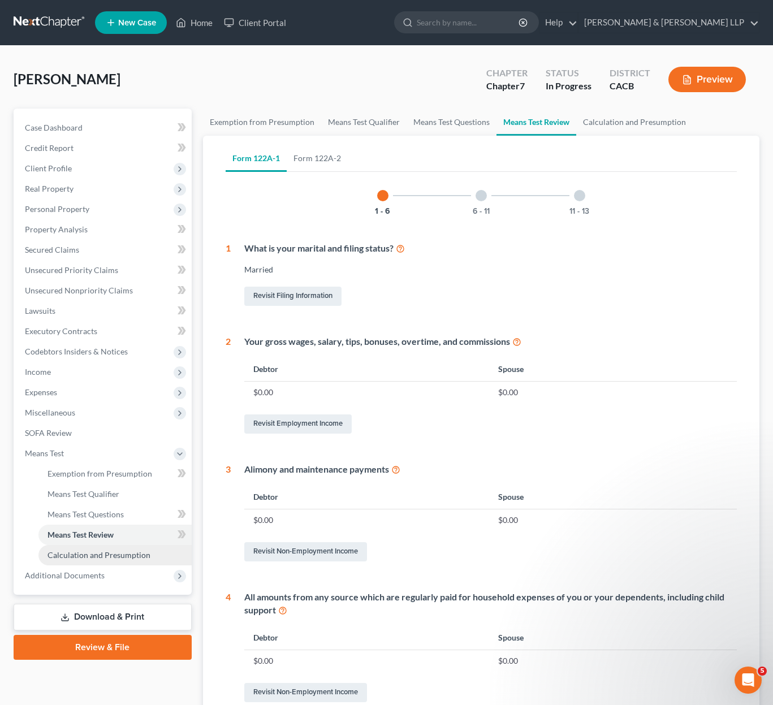
click at [100, 556] on span "Calculation and Presumption" at bounding box center [98, 555] width 103 height 10
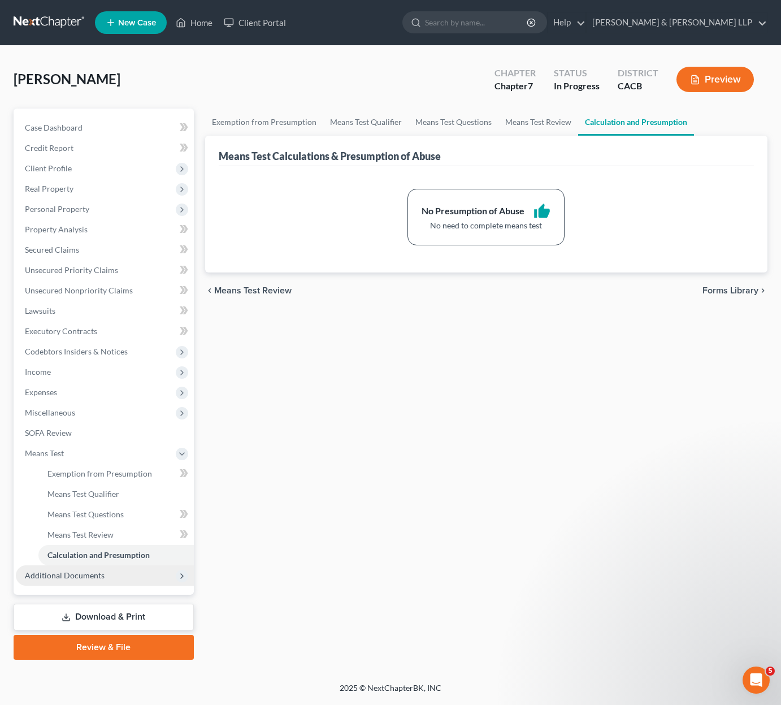
click at [110, 580] on span "Additional Documents" at bounding box center [105, 575] width 178 height 20
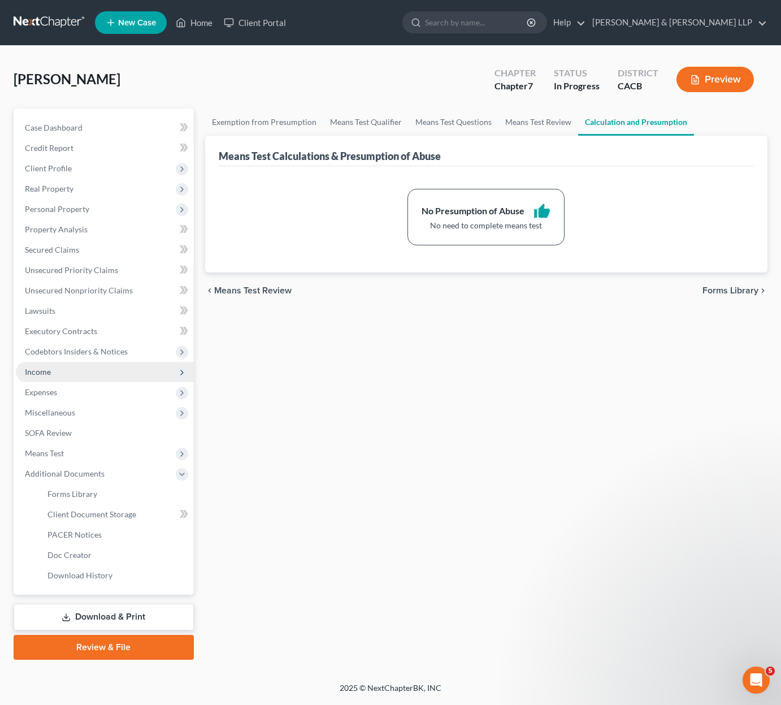
click at [68, 375] on span "Income" at bounding box center [105, 372] width 178 height 20
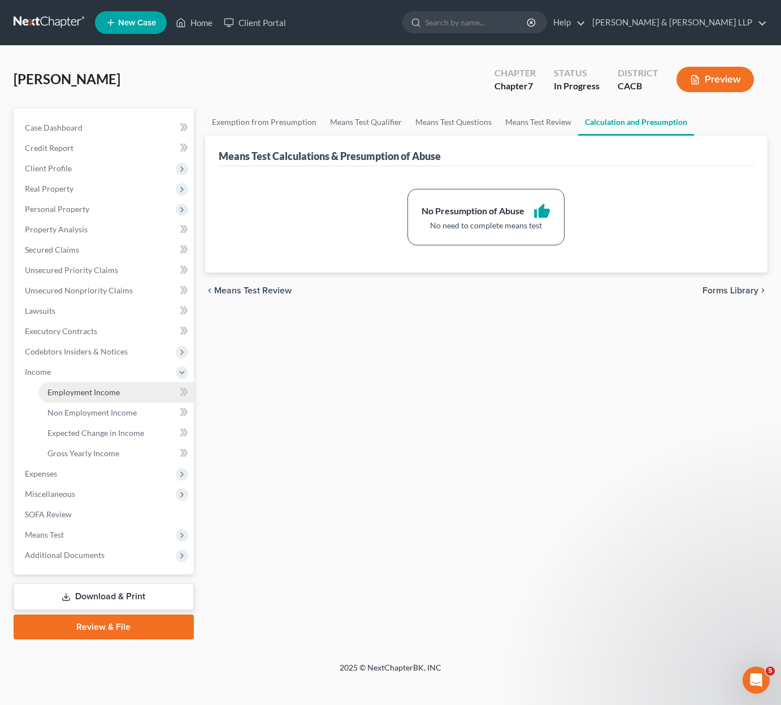
click at [99, 394] on span "Employment Income" at bounding box center [83, 392] width 72 height 10
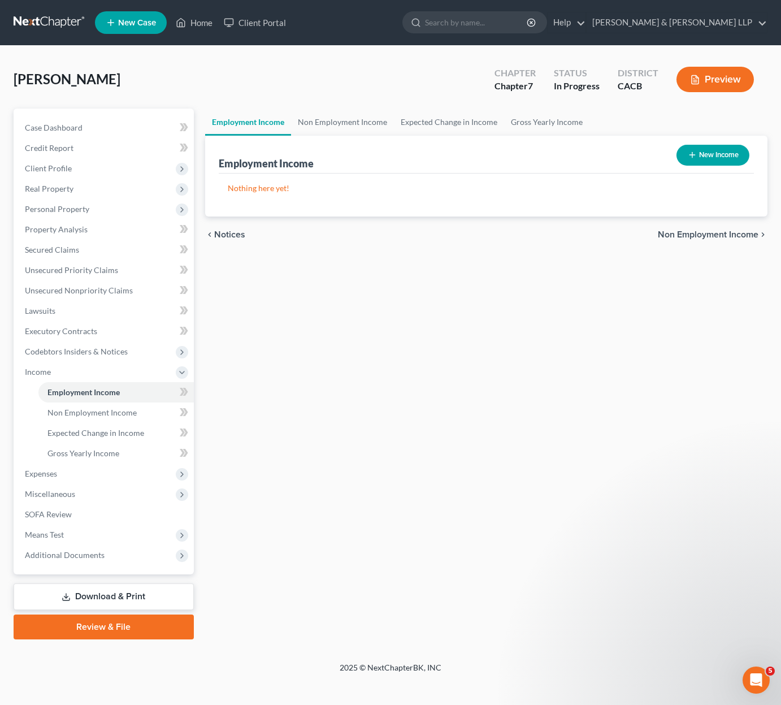
click at [728, 157] on button "New Income" at bounding box center [713, 155] width 73 height 21
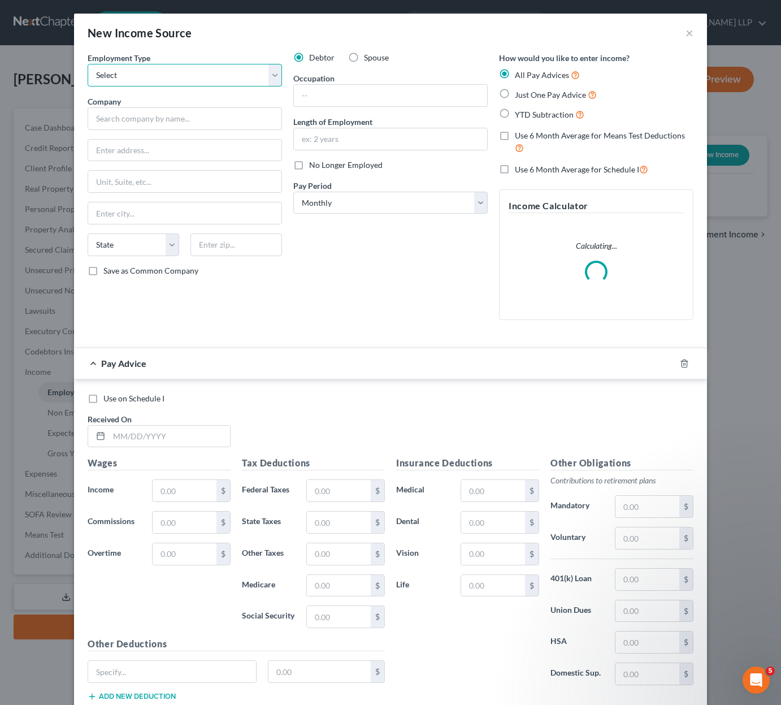
click at [224, 70] on select "Select Full or [DEMOGRAPHIC_DATA] Employment Self Employment" at bounding box center [185, 75] width 195 height 23
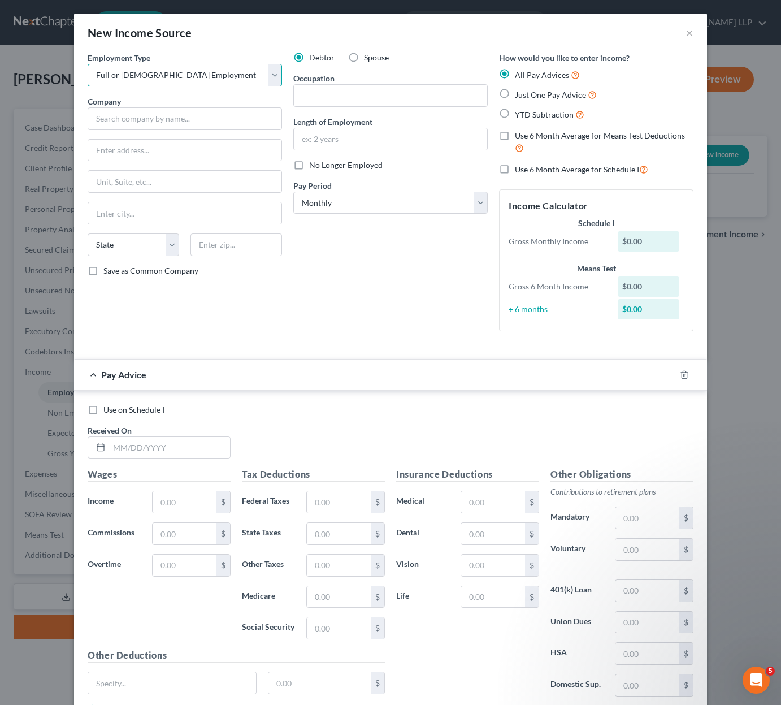
click at [88, 64] on select "Select Full or [DEMOGRAPHIC_DATA] Employment Self Employment" at bounding box center [185, 75] width 195 height 23
click at [364, 55] on label "Spouse" at bounding box center [376, 57] width 25 height 11
click at [369, 55] on input "Spouse" at bounding box center [372, 55] width 7 height 7
click at [184, 118] on input "text" at bounding box center [185, 118] width 195 height 23
drag, startPoint x: 385, startPoint y: 21, endPoint x: 453, endPoint y: 22, distance: 69.0
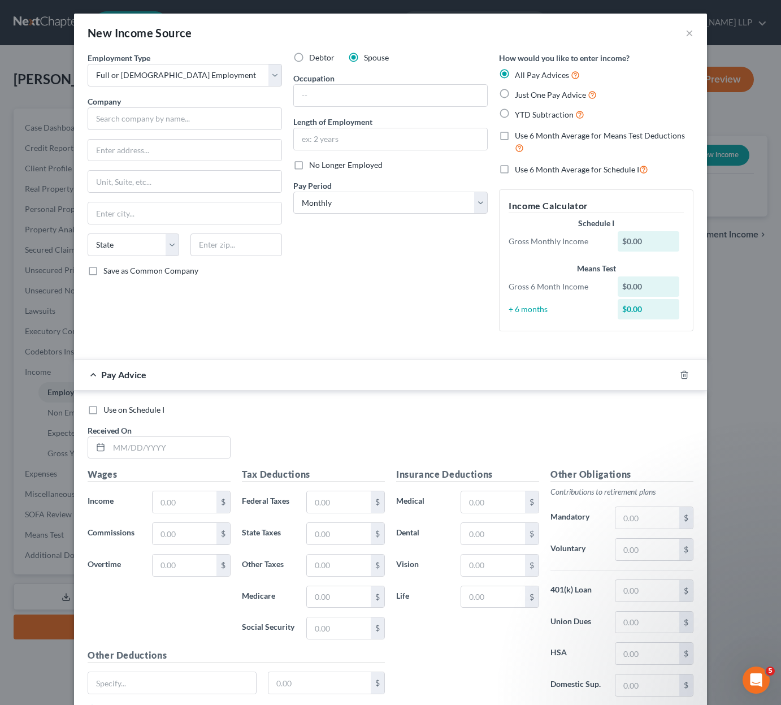
click at [453, 22] on div "New Income Source ×" at bounding box center [390, 33] width 633 height 38
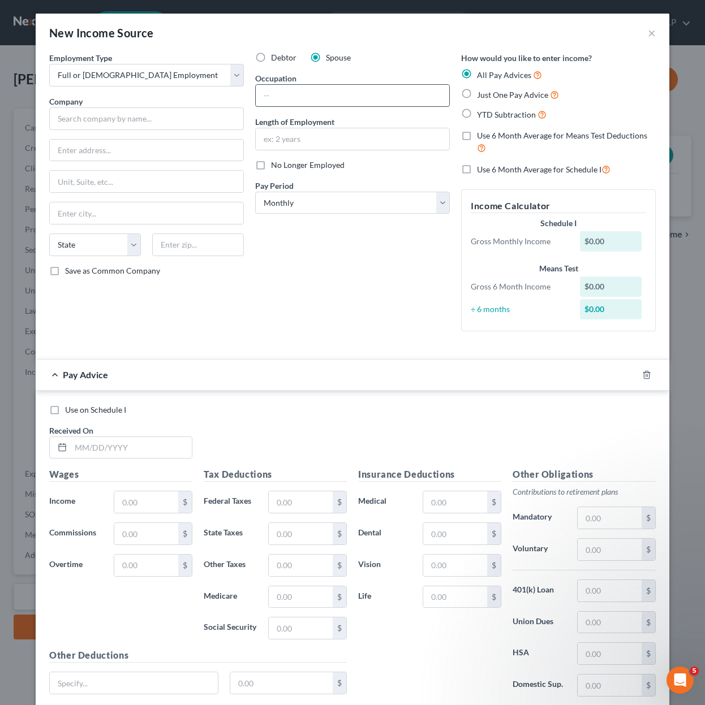
click at [357, 104] on input "text" at bounding box center [352, 95] width 193 height 21
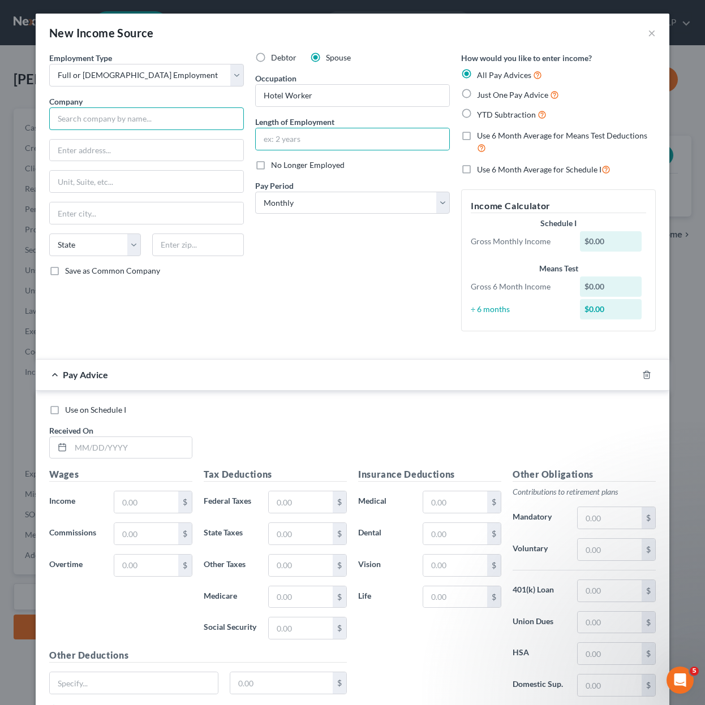
click at [196, 114] on input "text" at bounding box center [146, 118] width 195 height 23
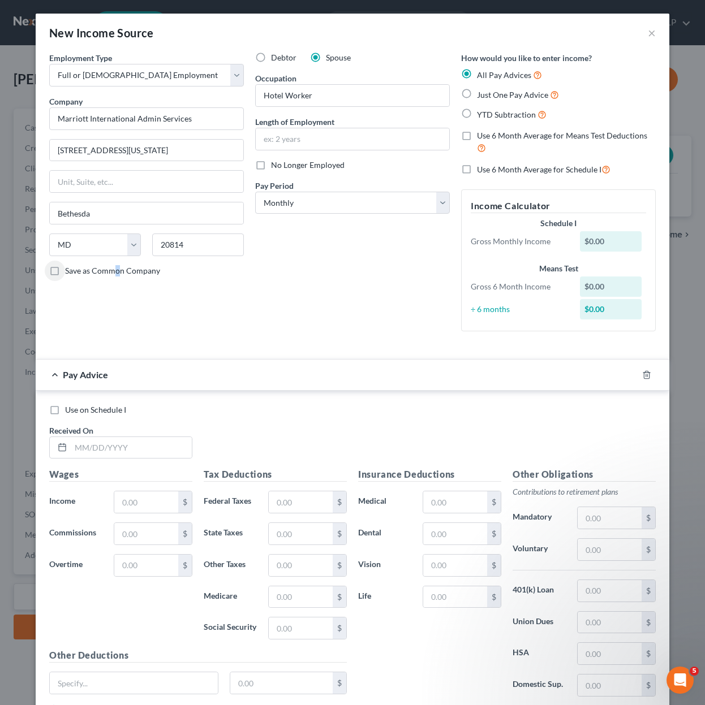
drag, startPoint x: 113, startPoint y: 267, endPoint x: 118, endPoint y: 265, distance: 5.9
click at [113, 267] on span "Save as Common Company" at bounding box center [112, 271] width 95 height 10
click at [326, 144] on input "text" at bounding box center [352, 138] width 193 height 21
click at [359, 206] on select "Select Monthly Twice Monthly Every Other Week Weekly" at bounding box center [352, 203] width 195 height 23
click at [255, 192] on select "Select Monthly Twice Monthly Every Other Week Weekly" at bounding box center [352, 203] width 195 height 23
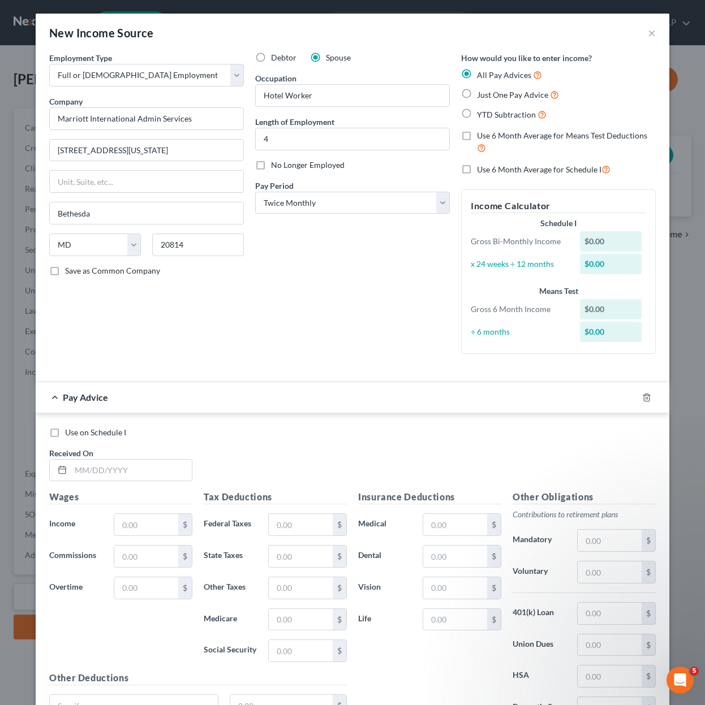
click at [486, 113] on span "YTD Subtraction" at bounding box center [506, 115] width 59 height 10
click at [486, 113] on input "YTD Subtraction" at bounding box center [484, 111] width 7 height 7
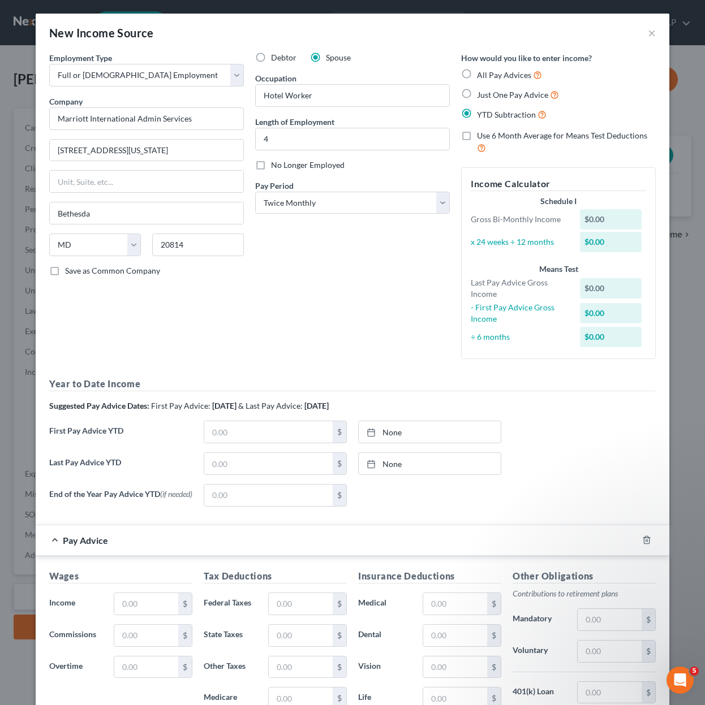
click at [351, 339] on div "Debtor Spouse Occupation Hotel Worker Length of Employment 4 No Longer Employed…" at bounding box center [352, 210] width 206 height 316
click at [385, 199] on select "Select Monthly Twice Monthly Every Other Week Weekly" at bounding box center [352, 203] width 195 height 23
click at [385, 200] on select "Select Monthly Twice Monthly Every Other Week Weekly" at bounding box center [352, 203] width 195 height 23
click at [499, 95] on span "Just One Pay Advice" at bounding box center [512, 95] width 71 height 10
click at [489, 95] on input "Just One Pay Advice" at bounding box center [484, 91] width 7 height 7
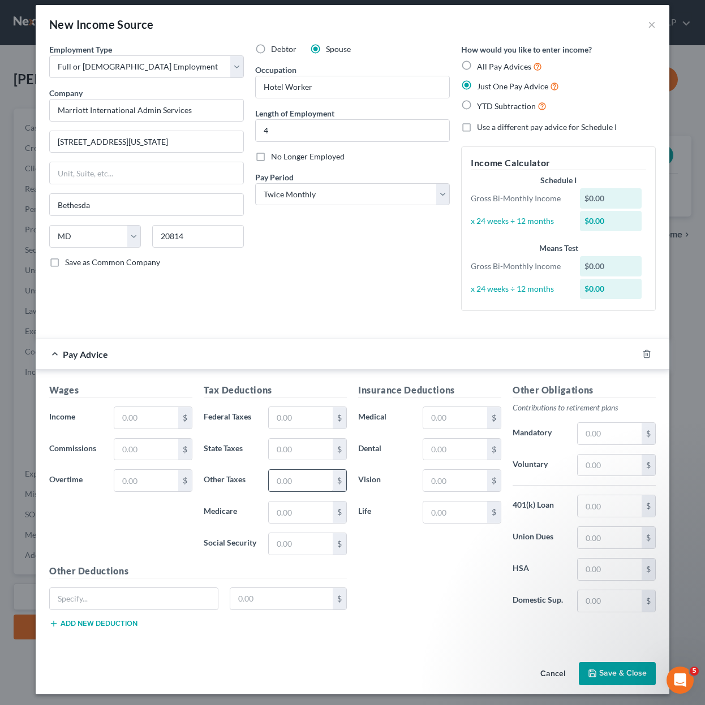
scroll to position [11, 0]
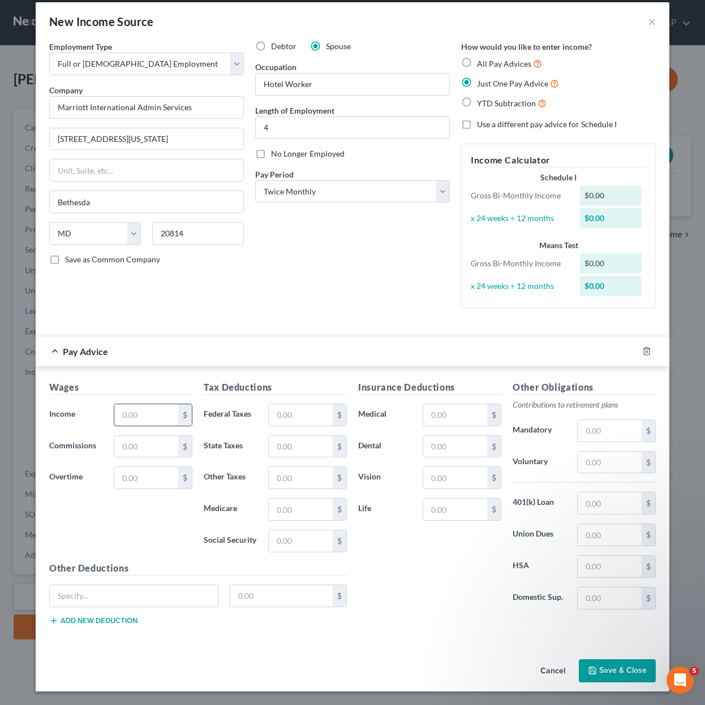
click at [155, 421] on input "text" at bounding box center [146, 414] width 64 height 21
click at [274, 417] on input "text" at bounding box center [301, 414] width 64 height 21
click at [286, 536] on input "text" at bounding box center [301, 540] width 64 height 21
click at [307, 513] on input "text" at bounding box center [301, 509] width 64 height 21
click at [323, 444] on input "text" at bounding box center [301, 446] width 64 height 21
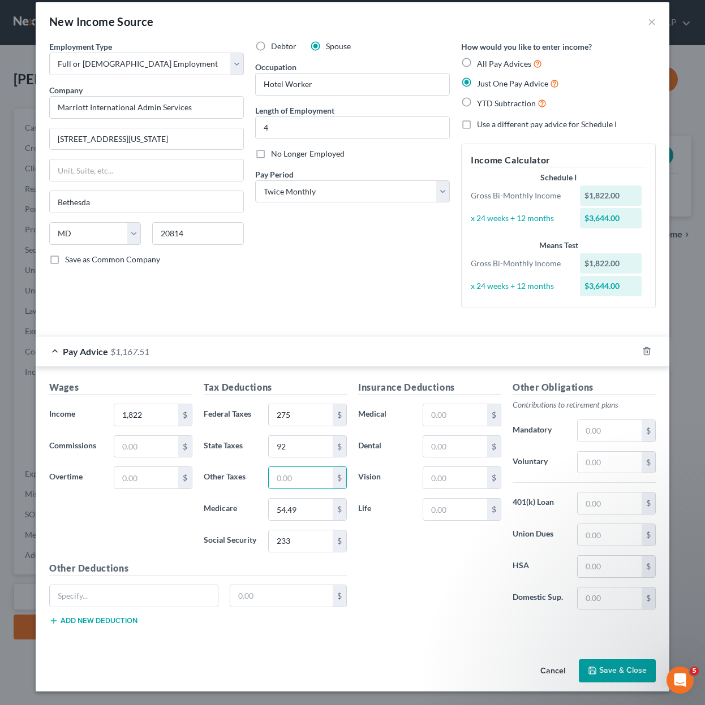
click at [610, 675] on button "Save & Close" at bounding box center [616, 671] width 77 height 24
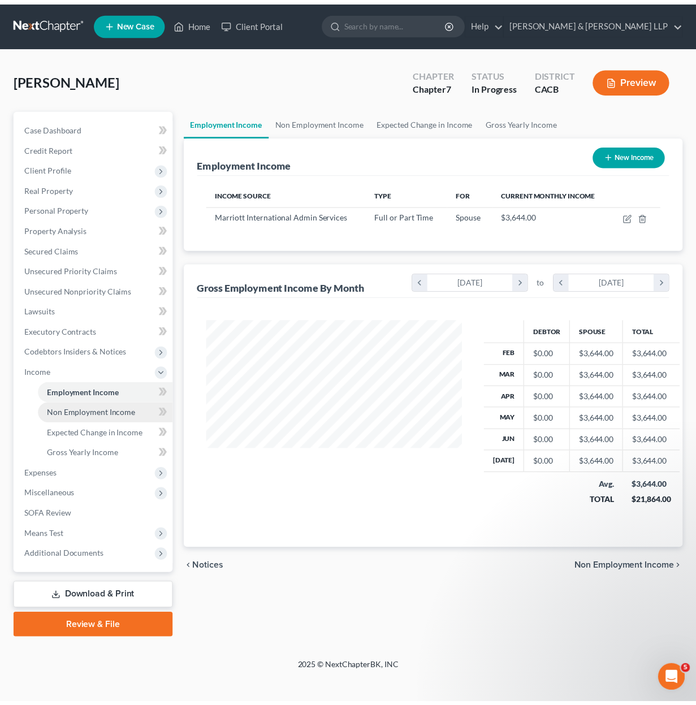
scroll to position [203, 282]
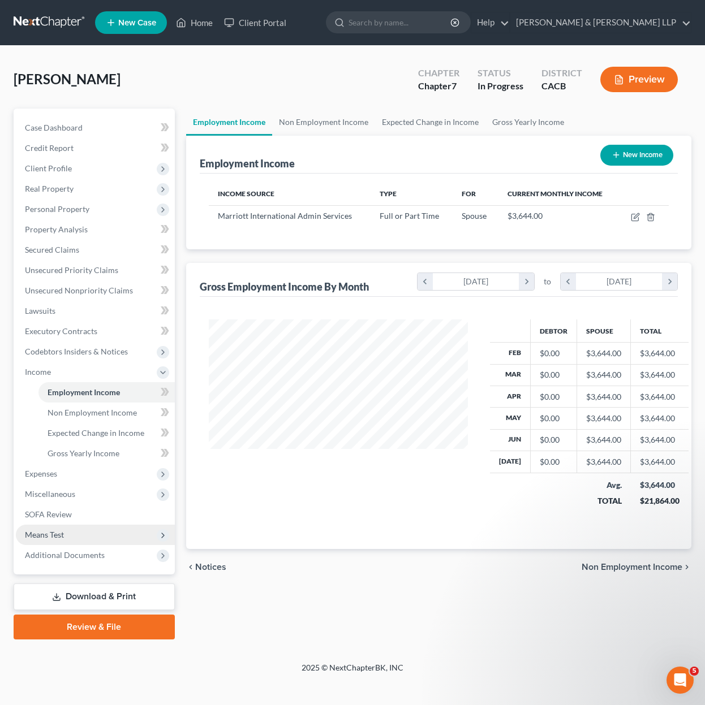
click at [63, 534] on span "Means Test" at bounding box center [44, 535] width 39 height 10
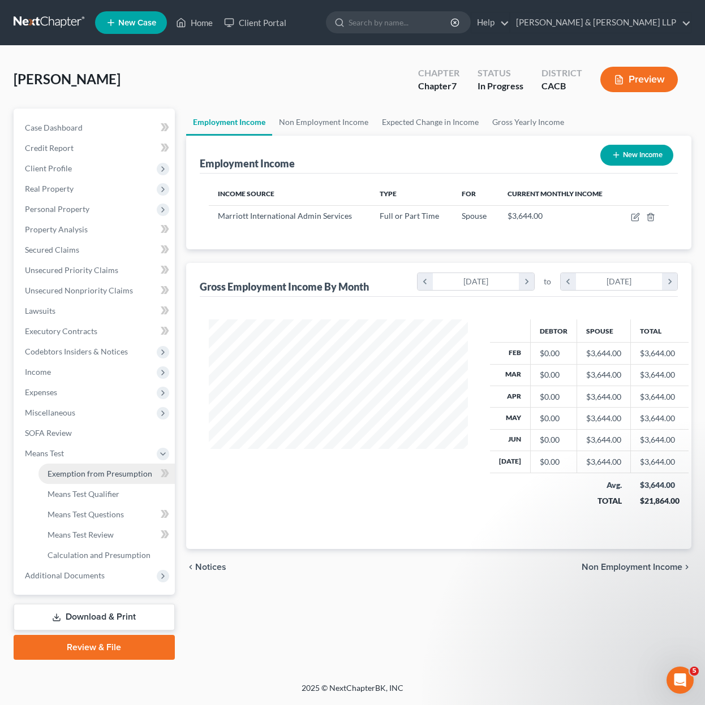
click at [66, 473] on span "Exemption from Presumption" at bounding box center [99, 474] width 105 height 10
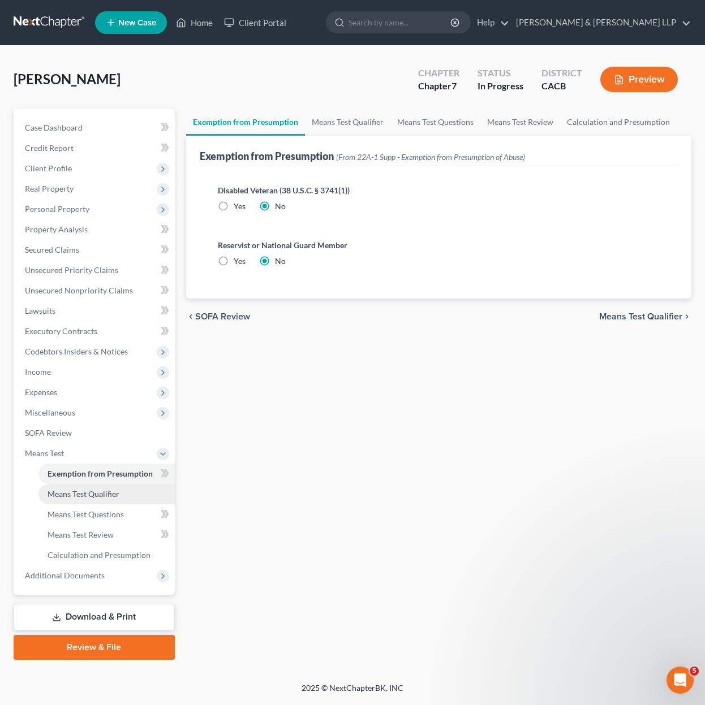
click at [89, 494] on span "Means Test Qualifier" at bounding box center [83, 494] width 72 height 10
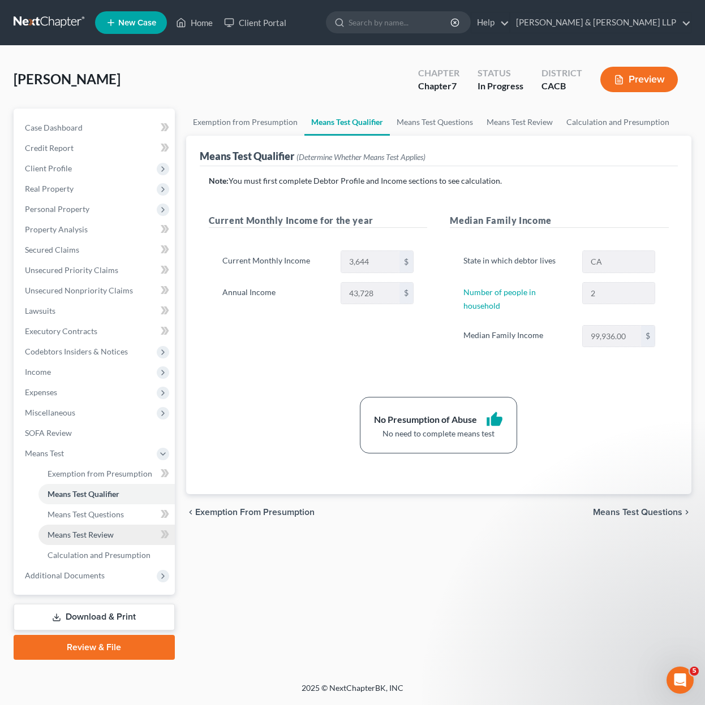
click at [104, 535] on span "Means Test Review" at bounding box center [80, 535] width 66 height 10
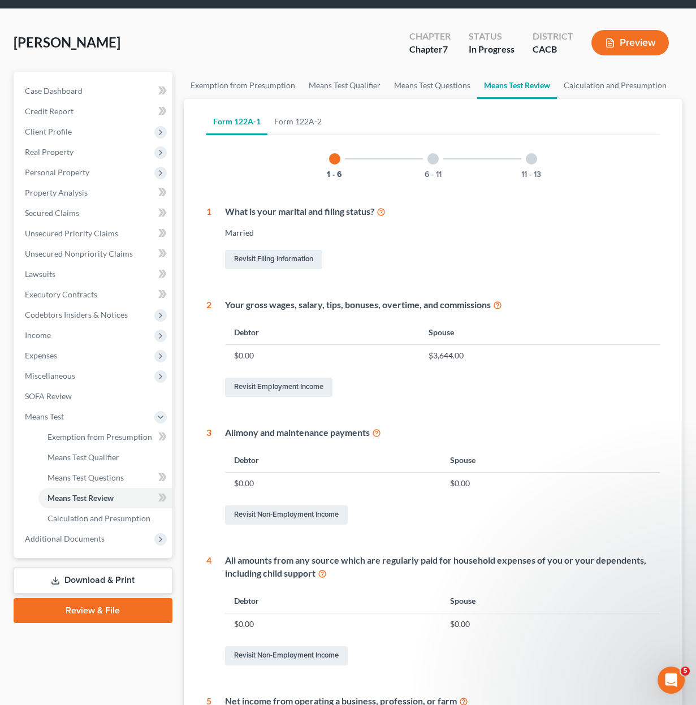
scroll to position [57, 0]
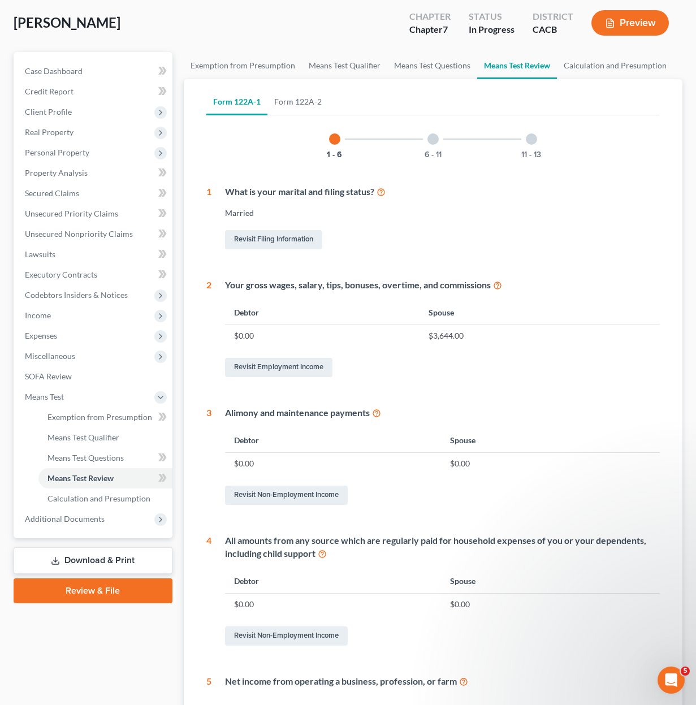
click at [115, 562] on link "Download & Print" at bounding box center [93, 560] width 159 height 27
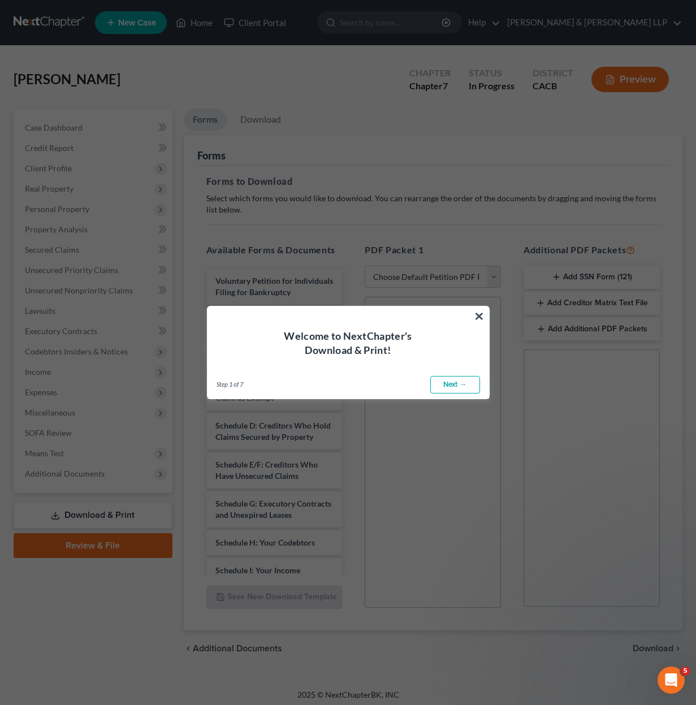
click at [452, 386] on link "Next →" at bounding box center [455, 385] width 50 height 18
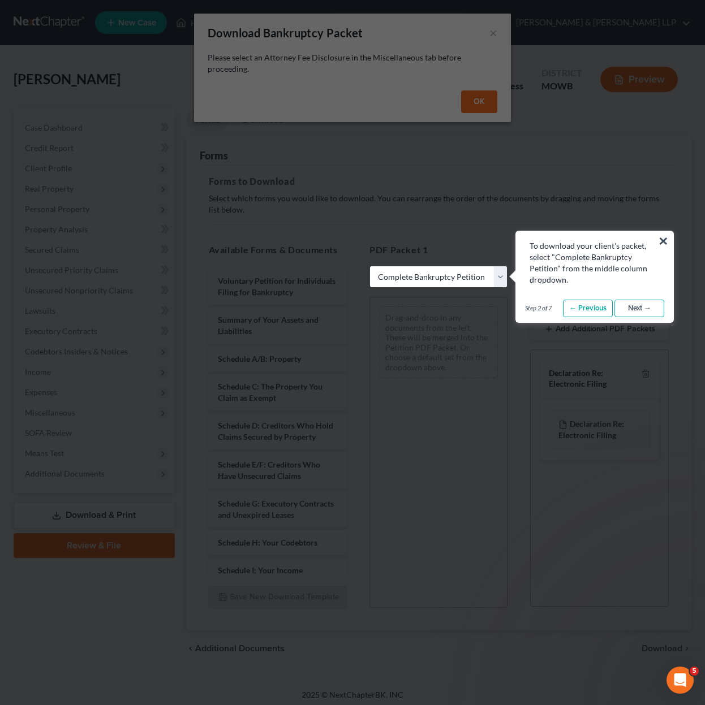
click at [631, 312] on link "Next →" at bounding box center [639, 309] width 50 height 18
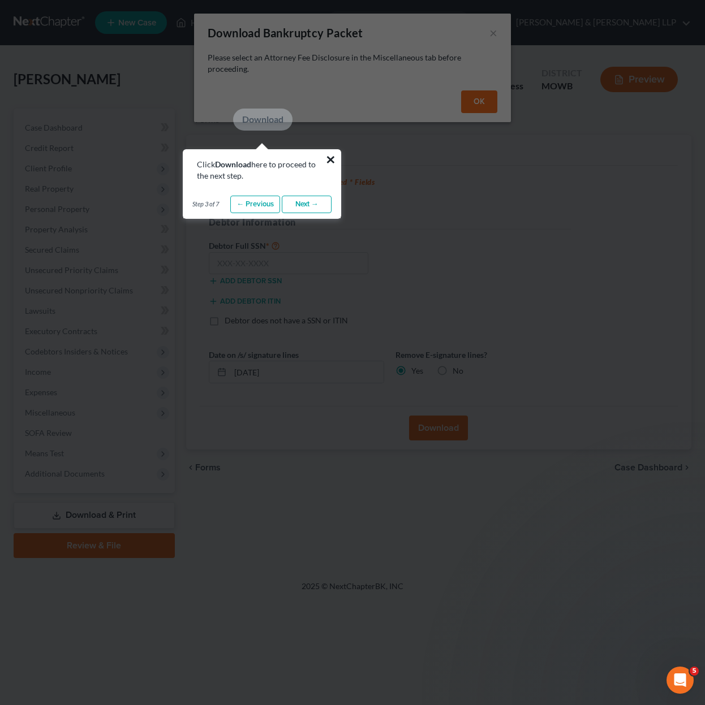
click at [327, 158] on button "×" at bounding box center [330, 159] width 11 height 18
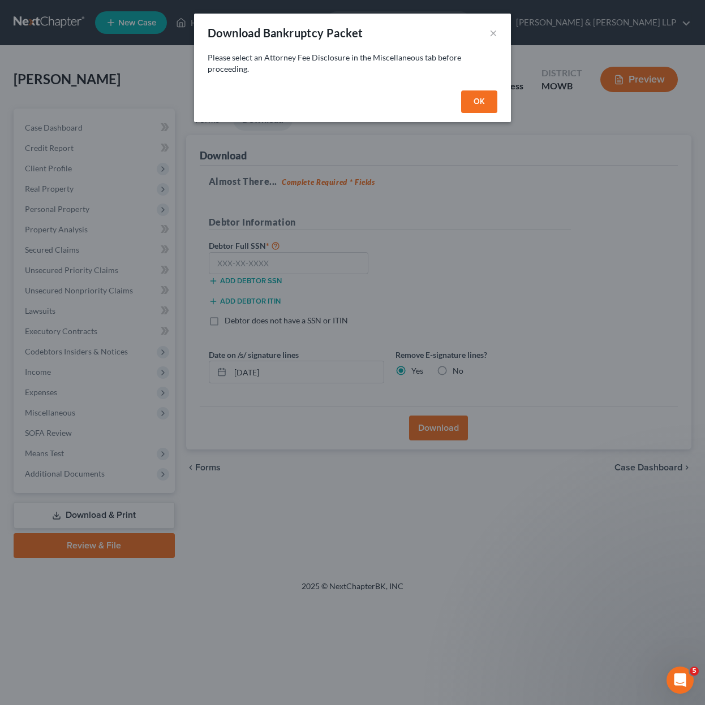
click at [478, 96] on button "OK" at bounding box center [479, 101] width 36 height 23
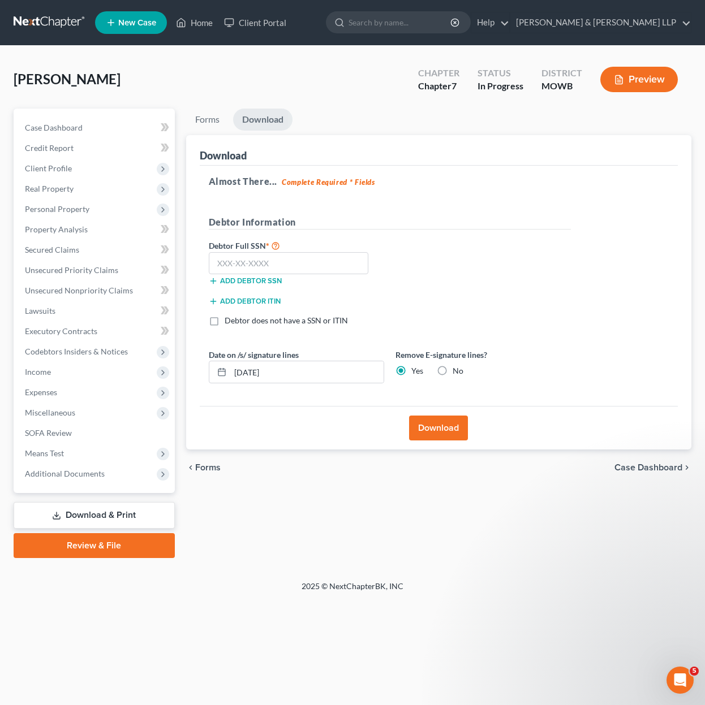
click at [135, 525] on link "Download & Print" at bounding box center [94, 515] width 161 height 27
click at [110, 517] on link "Download & Print" at bounding box center [94, 515] width 161 height 27
click at [291, 270] on input "text" at bounding box center [289, 263] width 160 height 23
click at [476, 264] on div "Debtor Full SSN * 560-95-9668 Add debtor SSN" at bounding box center [389, 267] width 373 height 57
click at [433, 432] on button "Download" at bounding box center [438, 428] width 59 height 25
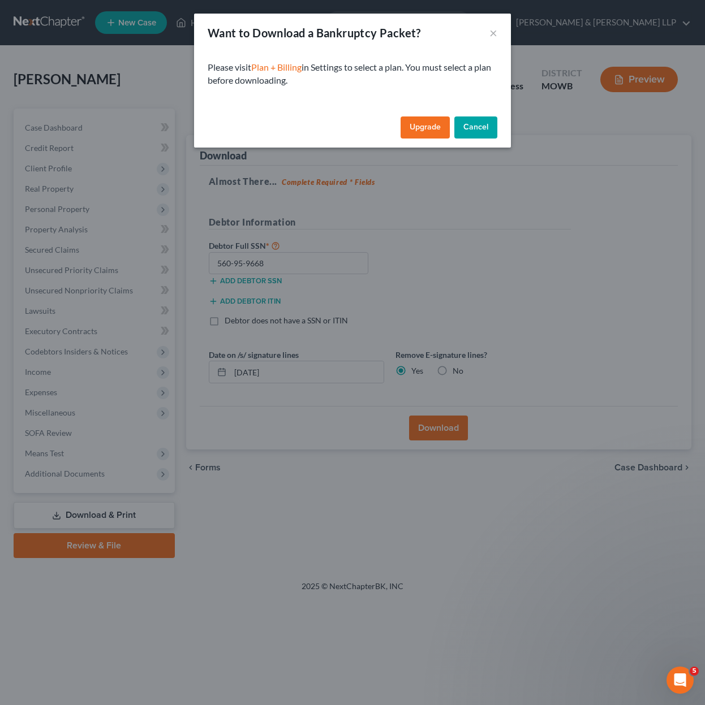
click at [411, 129] on link "Upgrade" at bounding box center [424, 127] width 49 height 23
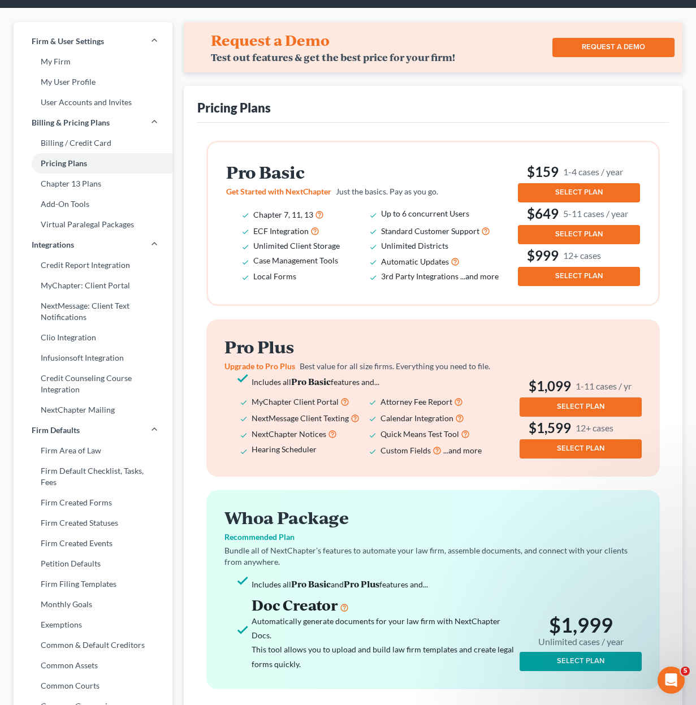
scroll to position [57, 0]
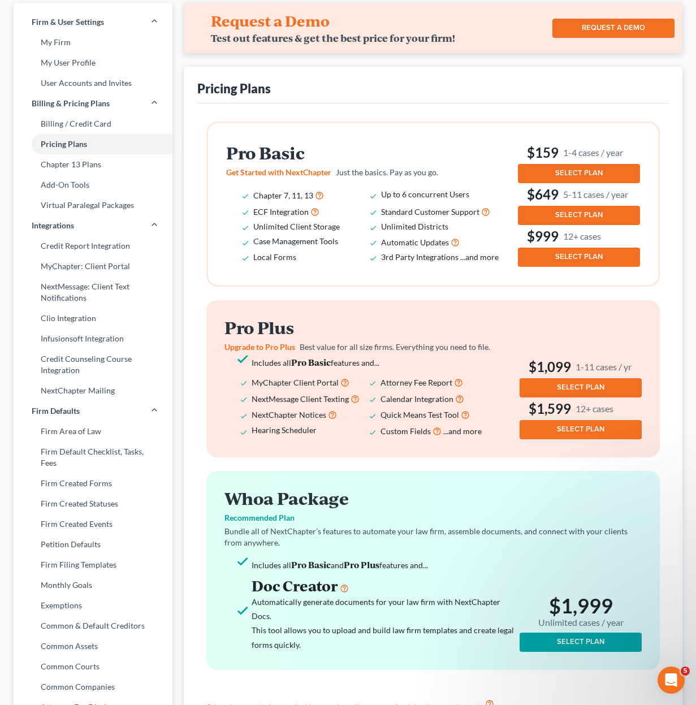
click at [609, 217] on button "SELECT PLAN" at bounding box center [579, 215] width 122 height 19
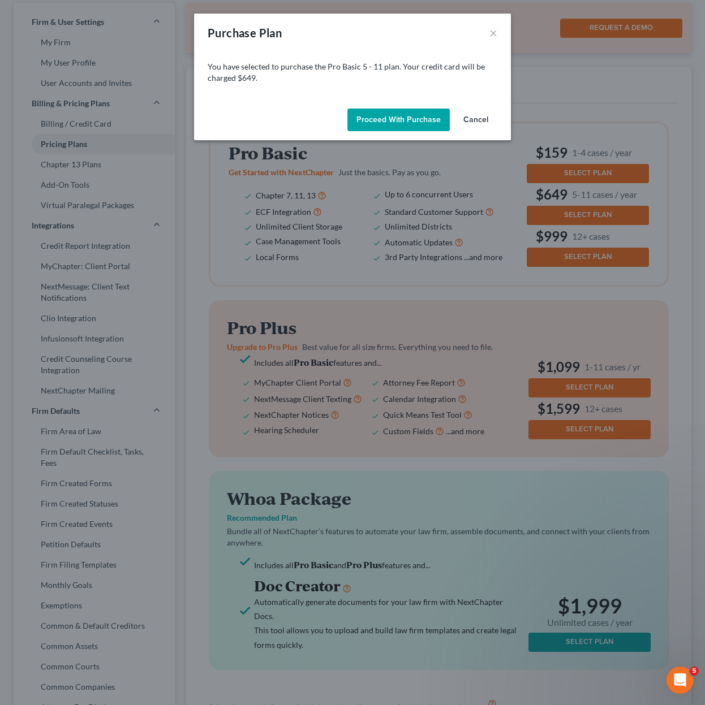
click at [408, 124] on button "Proceed with Purchase" at bounding box center [398, 120] width 102 height 23
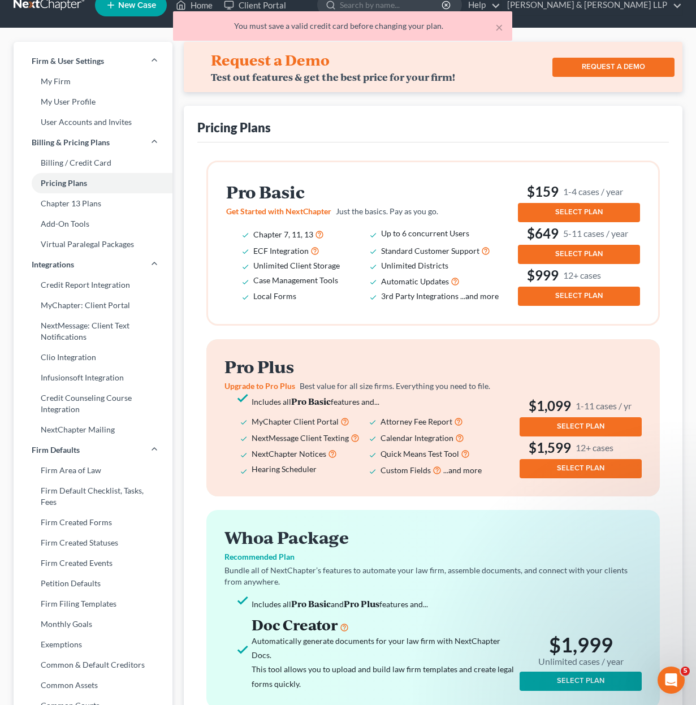
scroll to position [0, 0]
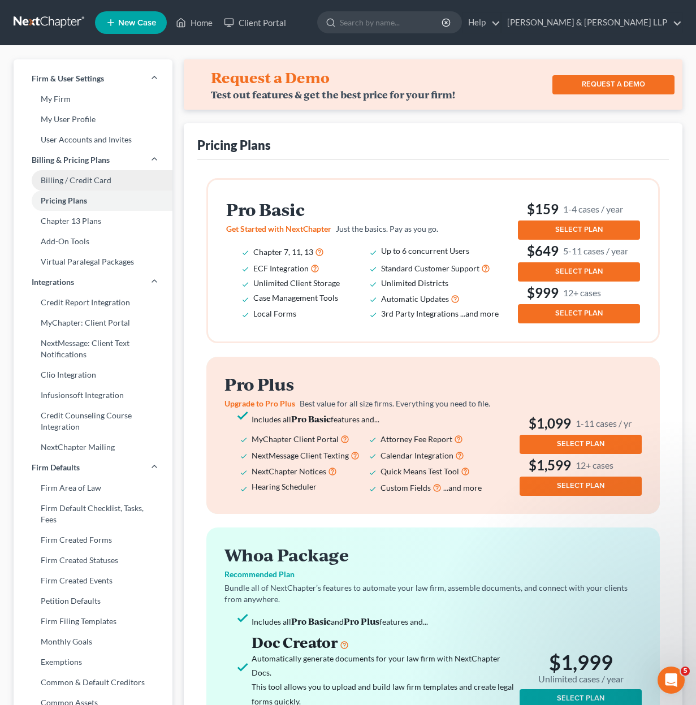
click at [86, 183] on link "Billing / Credit Card" at bounding box center [93, 180] width 159 height 20
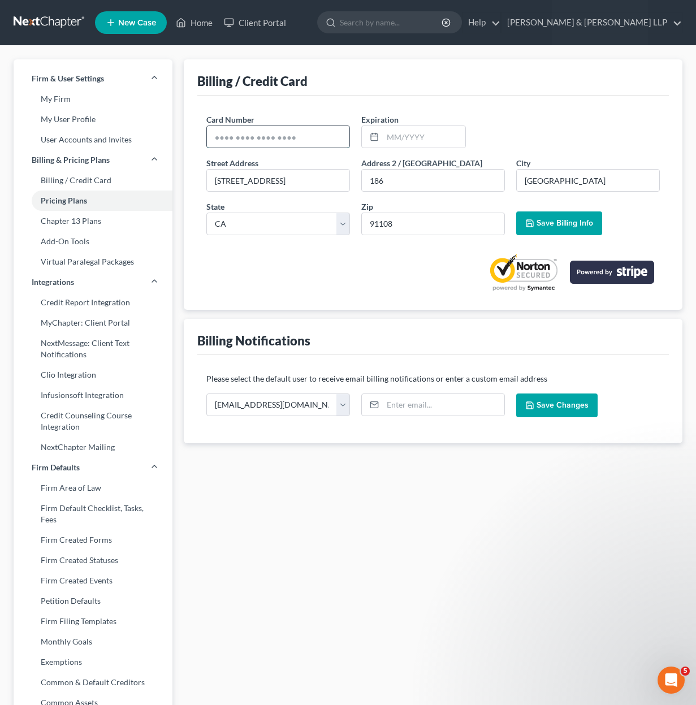
click at [317, 140] on input "text" at bounding box center [278, 136] width 142 height 21
click at [585, 224] on span "Save Billing Info" at bounding box center [565, 223] width 57 height 10
click at [414, 140] on input "09/28" at bounding box center [424, 136] width 83 height 21
drag, startPoint x: 406, startPoint y: 136, endPoint x: 366, endPoint y: 138, distance: 40.2
click at [366, 138] on div "09/28" at bounding box center [413, 137] width 105 height 23
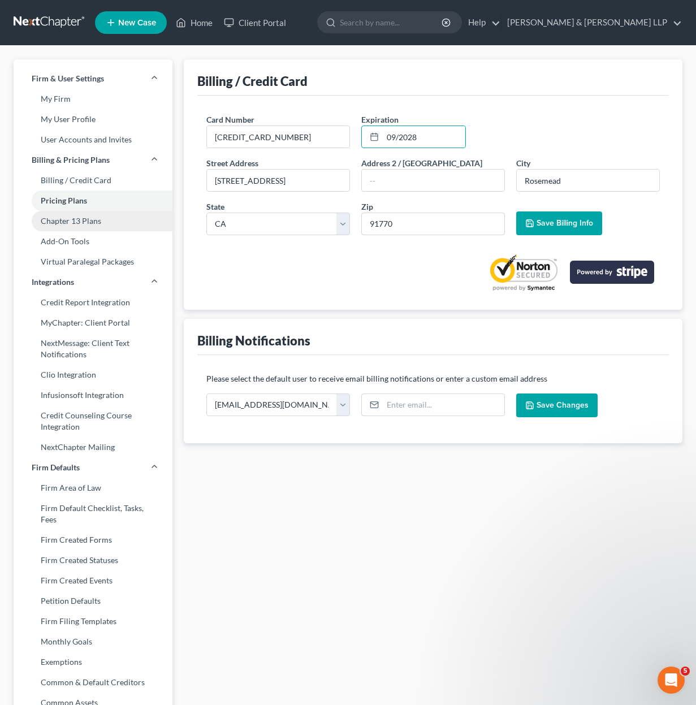
click at [62, 223] on link "Chapter 13 Plans" at bounding box center [93, 221] width 159 height 20
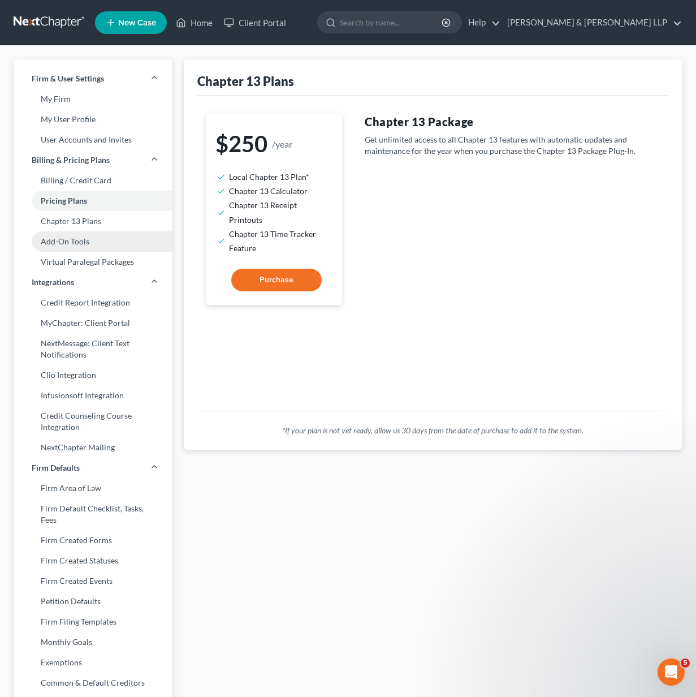
click at [74, 239] on link "Add-On Tools" at bounding box center [93, 241] width 159 height 20
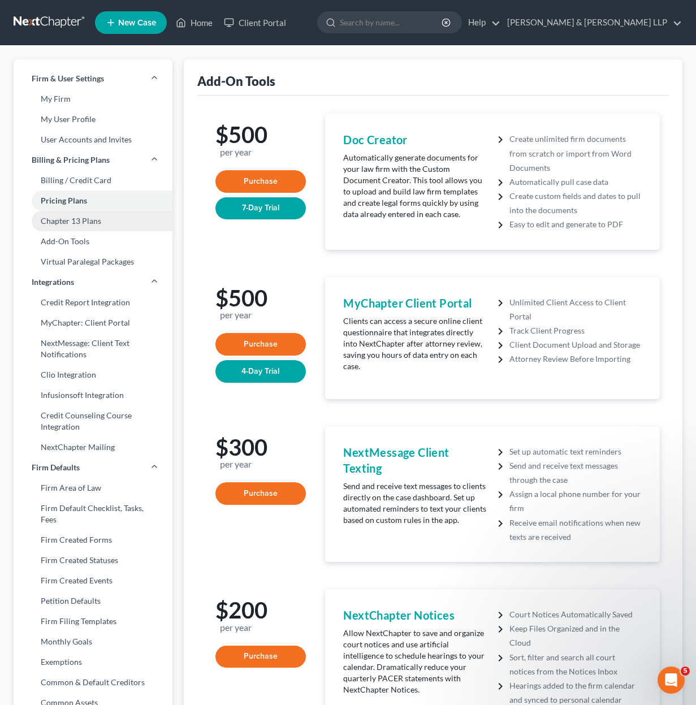
click at [77, 224] on link "Chapter 13 Plans" at bounding box center [93, 221] width 159 height 20
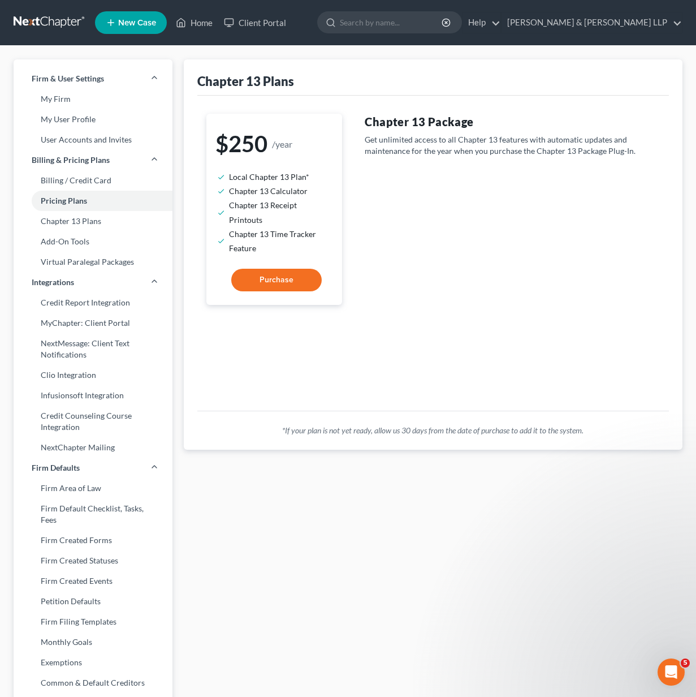
click at [261, 277] on span "Purchase" at bounding box center [277, 280] width 34 height 10
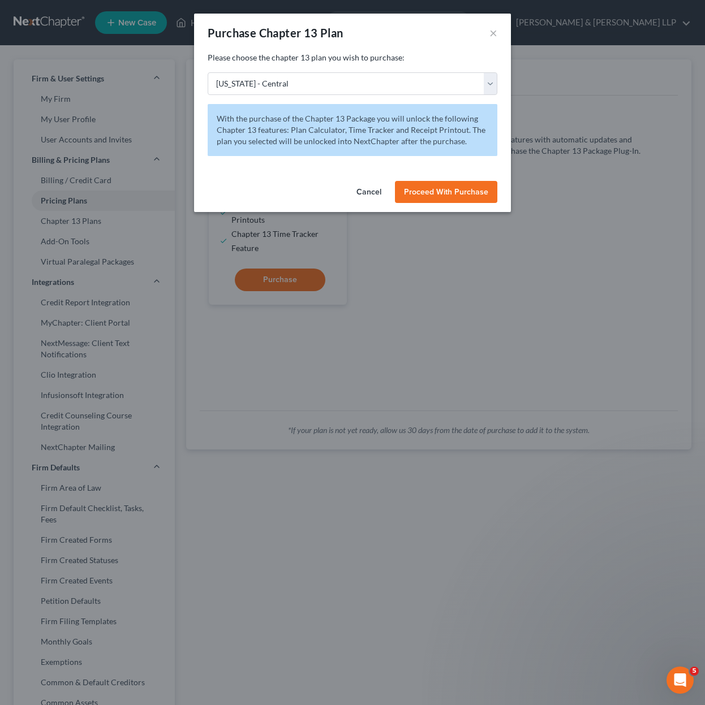
click at [439, 196] on span "Proceed With Purchase" at bounding box center [446, 192] width 84 height 10
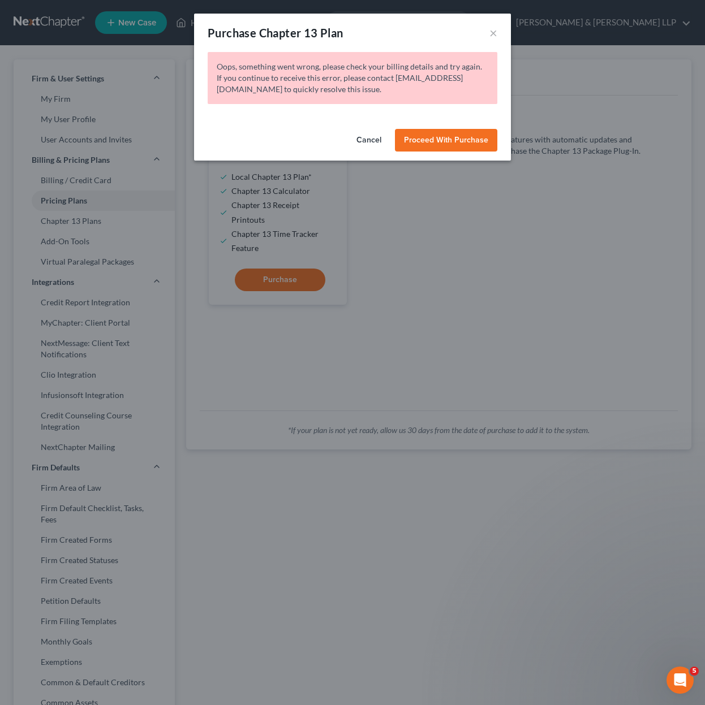
click at [431, 145] on button "Proceed With Purchase" at bounding box center [446, 140] width 102 height 23
click at [377, 141] on button "Cancel" at bounding box center [368, 140] width 43 height 23
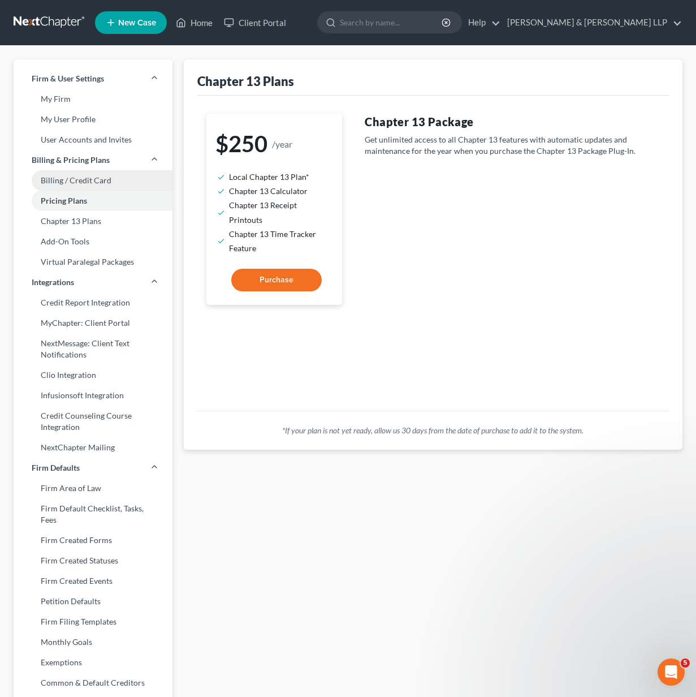
click at [124, 188] on link "Billing / Credit Card" at bounding box center [93, 180] width 159 height 20
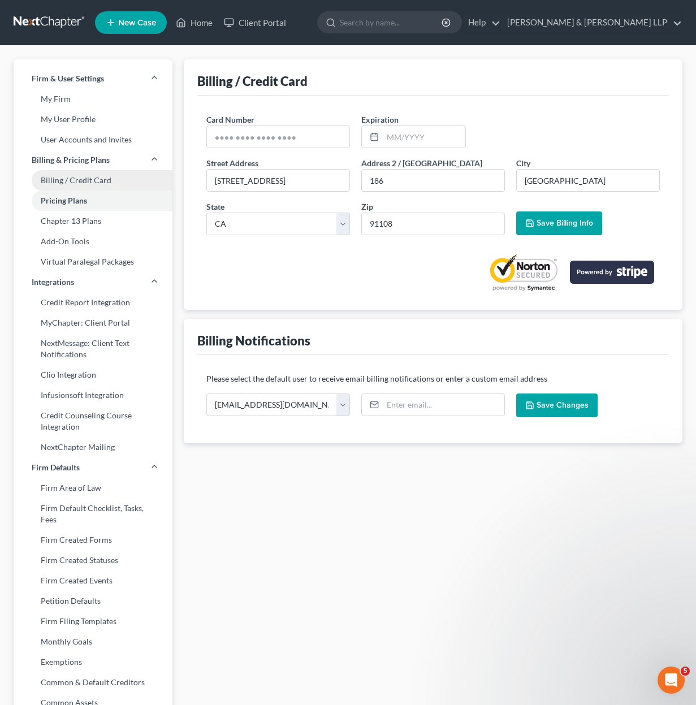
click at [108, 184] on link "Billing / Credit Card" at bounding box center [93, 180] width 159 height 20
click at [294, 139] on input "text" at bounding box center [278, 136] width 142 height 21
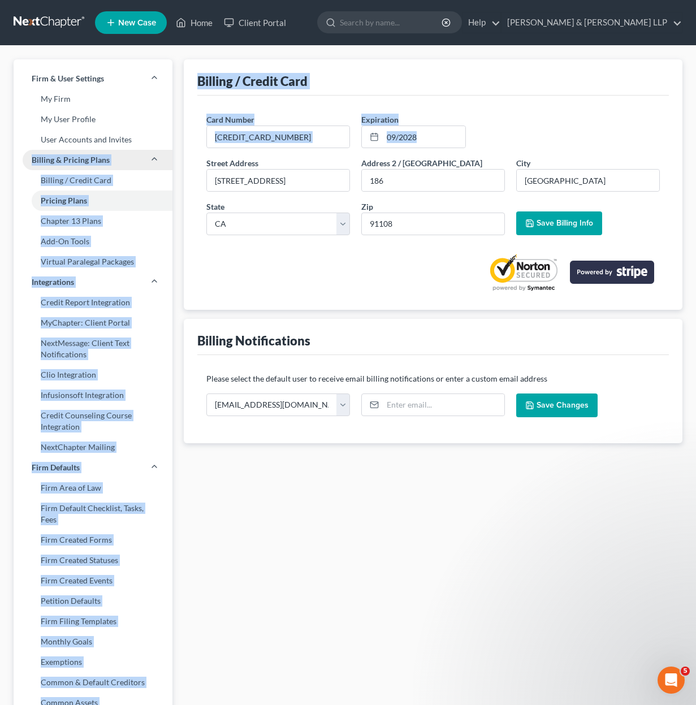
drag, startPoint x: 164, startPoint y: 162, endPoint x: 132, endPoint y: 158, distance: 32.0
click at [132, 158] on div "Firm & User Settings My Firm My User Profile User Accounts and Invites Billing …" at bounding box center [348, 453] width 680 height 789
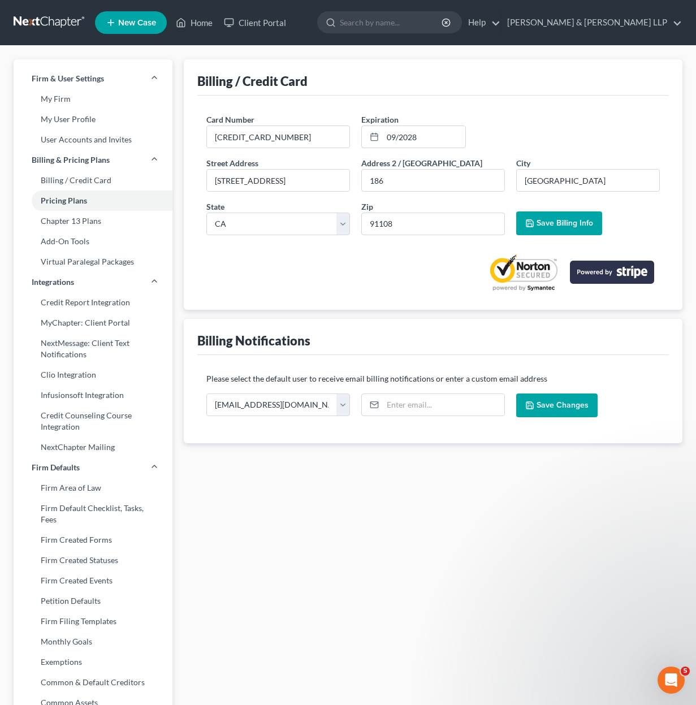
click at [404, 195] on div "Street Address * [STREET_ADDRESS] Address 2 / [GEOGRAPHIC_DATA] * 186 City * [G…" at bounding box center [433, 200] width 465 height 87
drag, startPoint x: 284, startPoint y: 180, endPoint x: 131, endPoint y: 171, distance: 153.5
click at [131, 171] on div "Firm & User Settings My Firm My User Profile User Accounts and Invites Billing …" at bounding box center [348, 453] width 680 height 789
click at [558, 226] on span "Save Billing Info" at bounding box center [565, 223] width 57 height 10
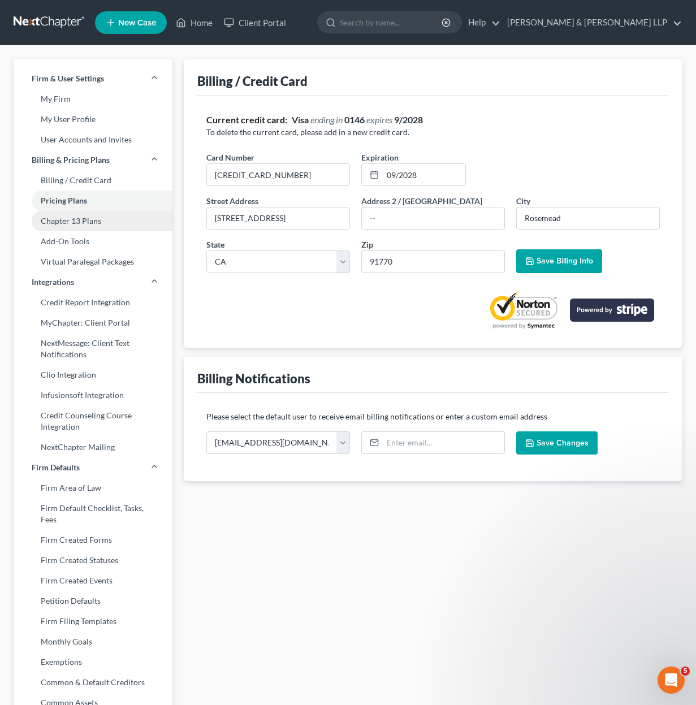
click at [90, 224] on link "Chapter 13 Plans" at bounding box center [93, 221] width 159 height 20
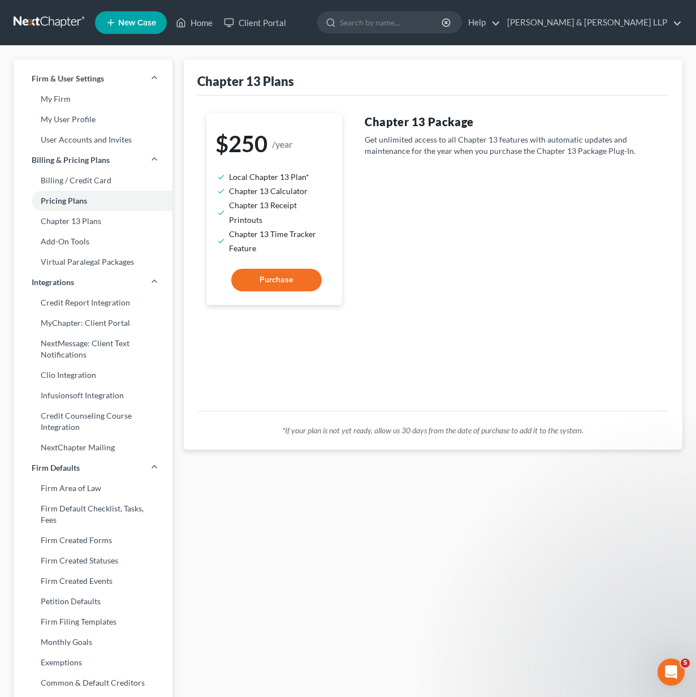
click at [281, 280] on span "Purchase" at bounding box center [277, 280] width 34 height 10
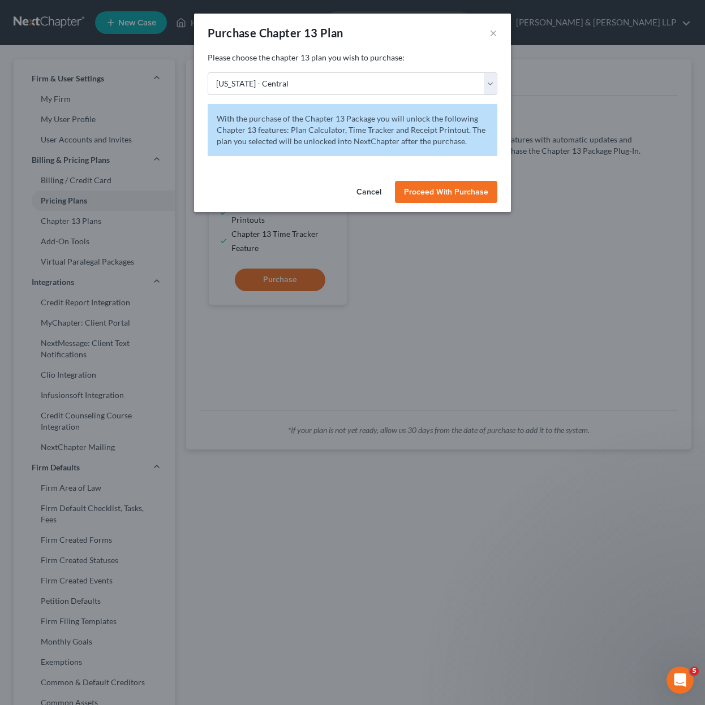
click at [409, 189] on span "Proceed With Purchase" at bounding box center [446, 192] width 84 height 10
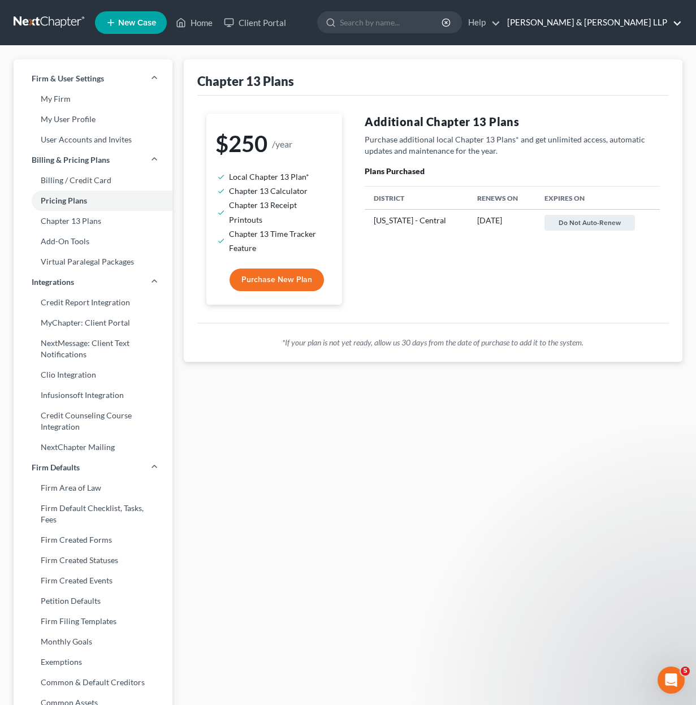
click at [619, 23] on link "[PERSON_NAME] & [PERSON_NAME] LLP" at bounding box center [592, 22] width 180 height 20
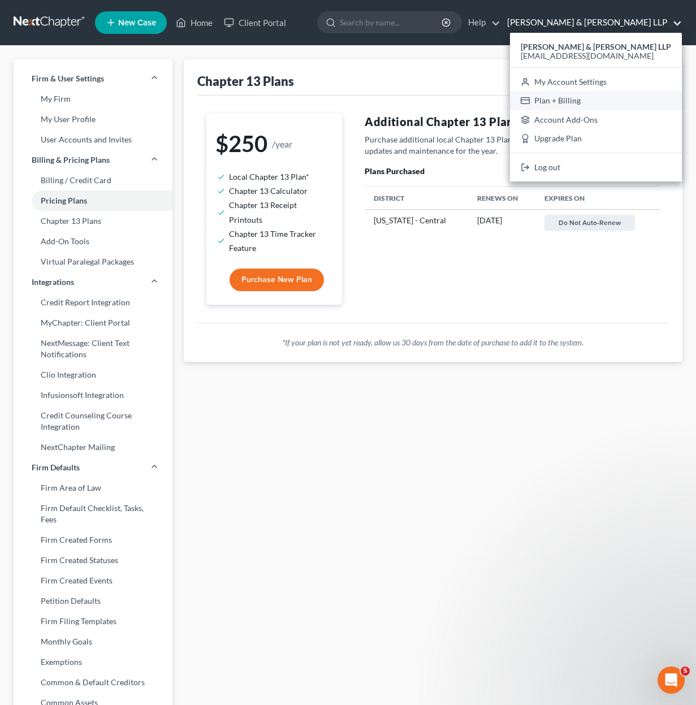
click at [608, 96] on link "Plan + Billing" at bounding box center [596, 100] width 172 height 19
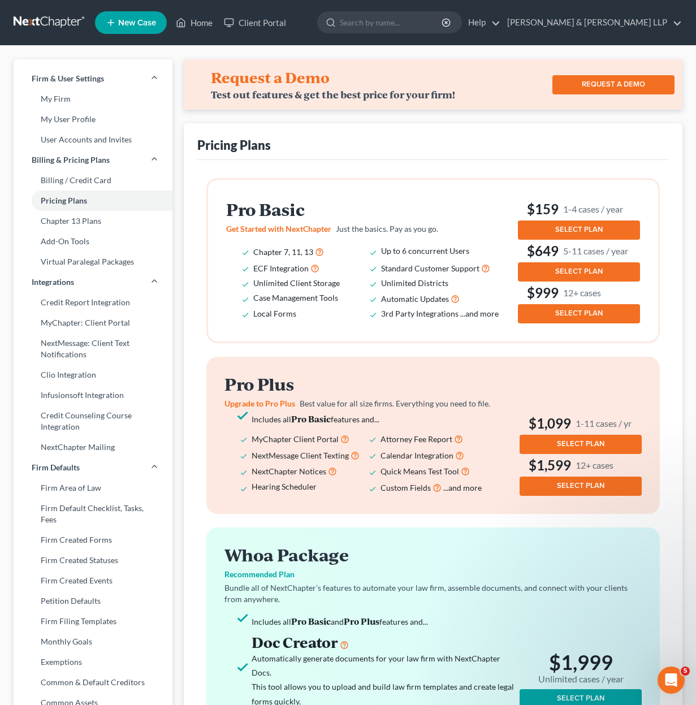
click at [578, 275] on span "SELECT PLAN" at bounding box center [578, 271] width 47 height 9
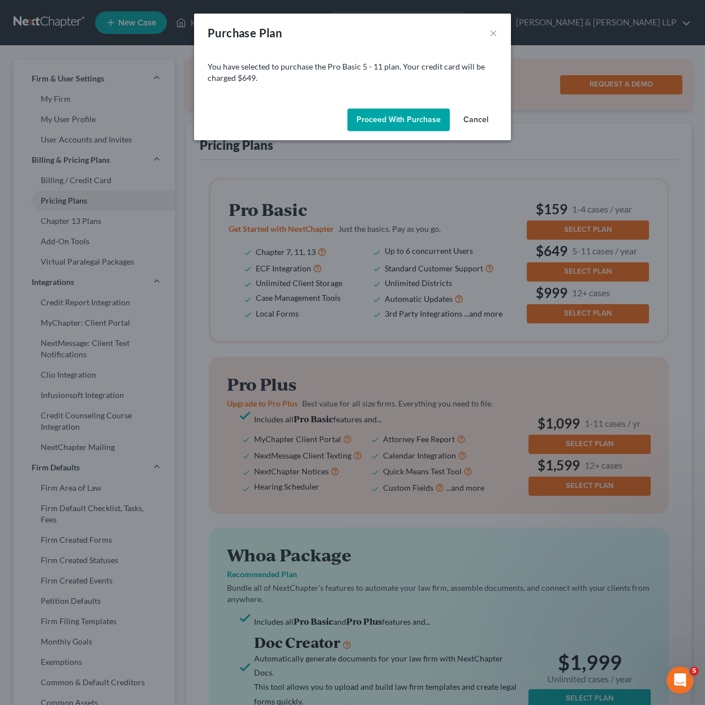
click at [428, 127] on button "Proceed with Purchase" at bounding box center [398, 120] width 102 height 23
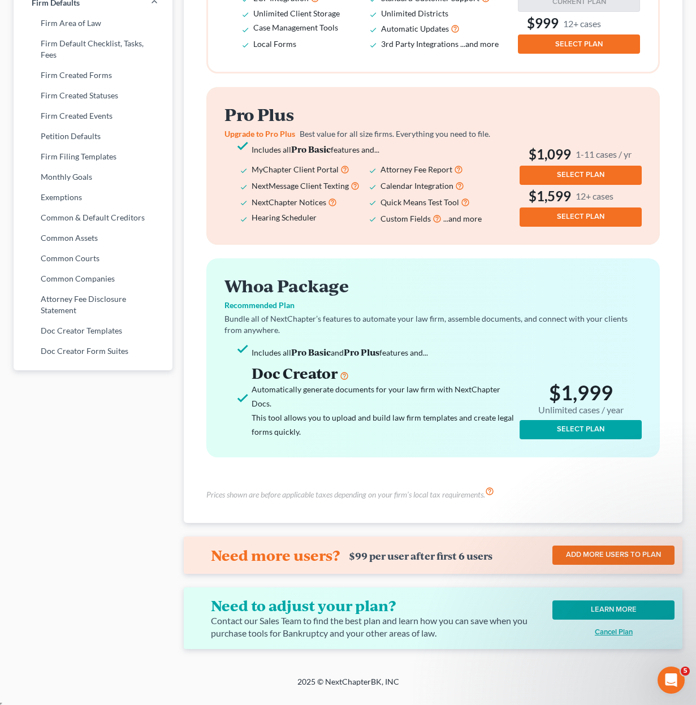
scroll to position [468, 0]
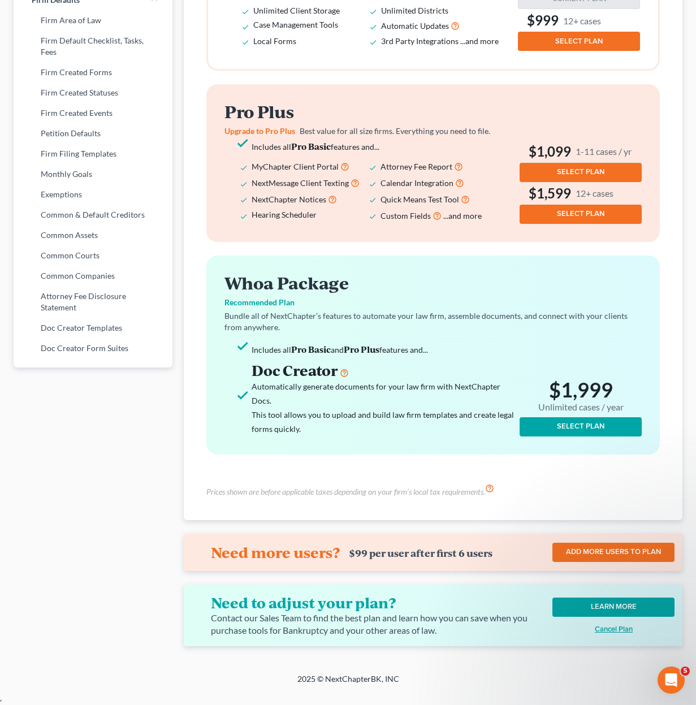
click at [149, 667] on div "Firm & User Settings My Firm My User Profile User Accounts and Invites Billing …" at bounding box center [348, 125] width 696 height 1095
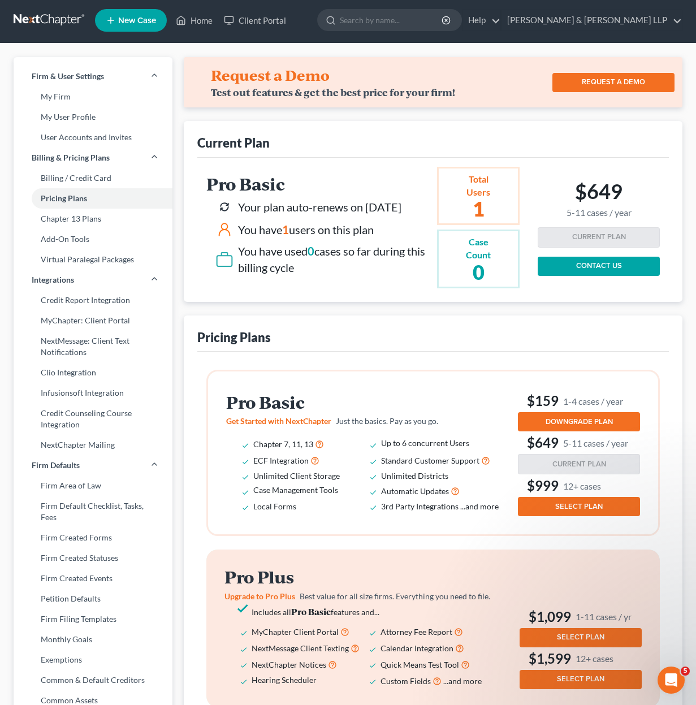
scroll to position [0, 0]
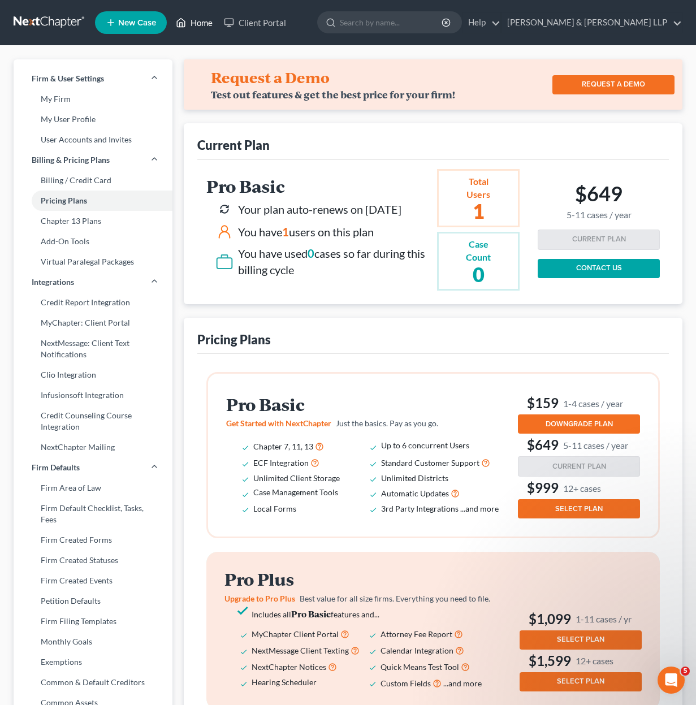
click at [202, 23] on link "Home" at bounding box center [194, 22] width 48 height 20
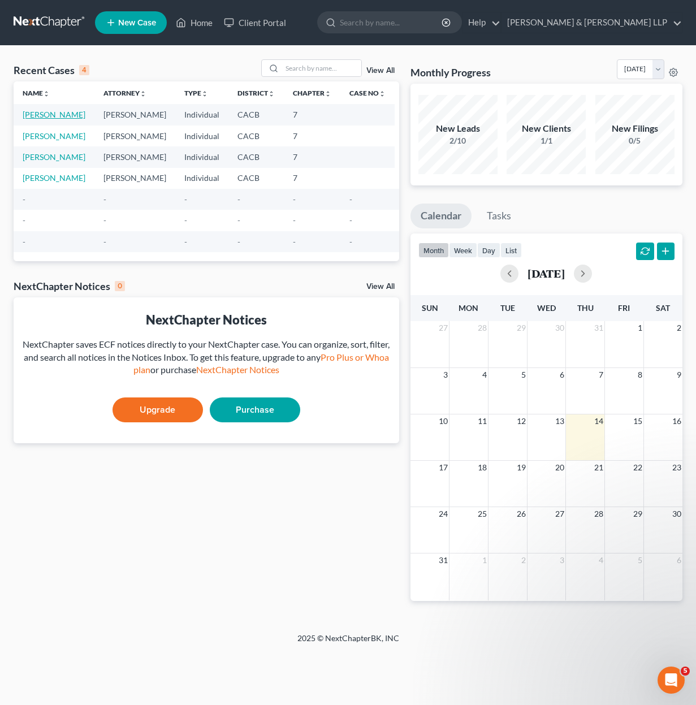
click at [28, 115] on link "[PERSON_NAME]" at bounding box center [54, 115] width 63 height 10
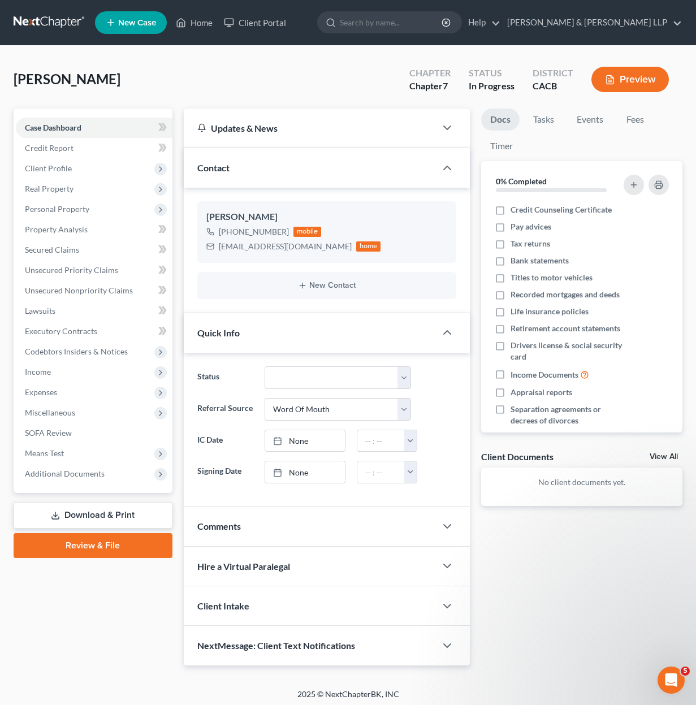
click at [126, 508] on link "Download & Print" at bounding box center [93, 515] width 159 height 27
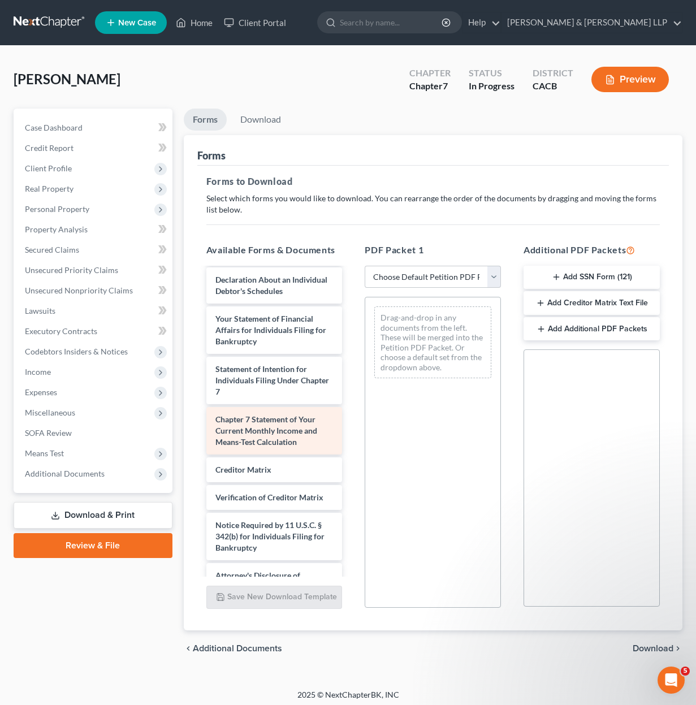
scroll to position [405, 0]
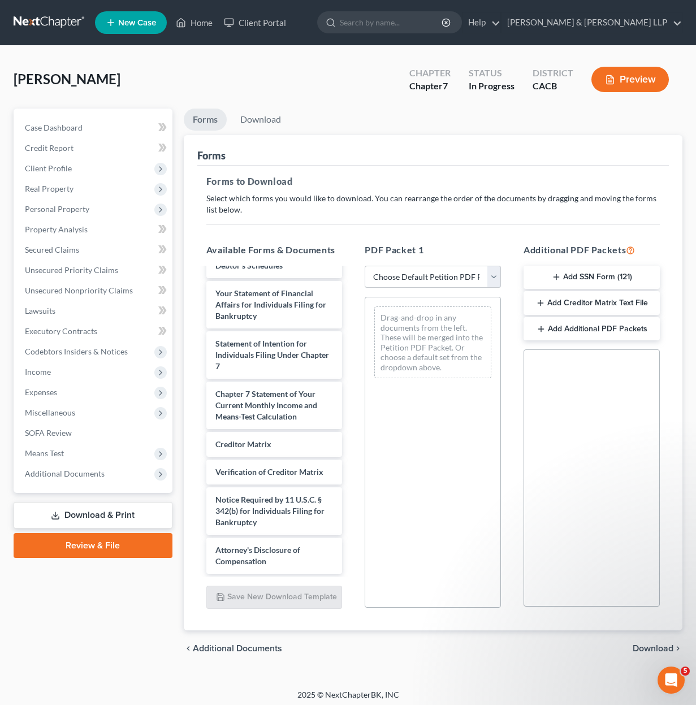
click at [472, 283] on select "Choose Default Petition PDF Packet Complete Bankruptcy Petition (all forms and …" at bounding box center [433, 277] width 136 height 23
click at [369, 266] on select "Choose Default Petition PDF Packet Complete Bankruptcy Petition (all forms and …" at bounding box center [433, 277] width 136 height 23
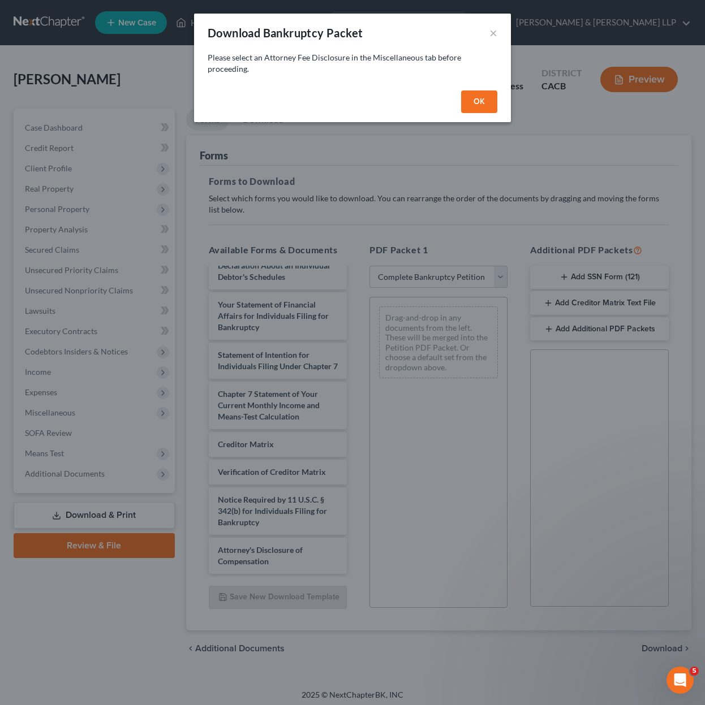
click at [479, 101] on button "OK" at bounding box center [479, 101] width 36 height 23
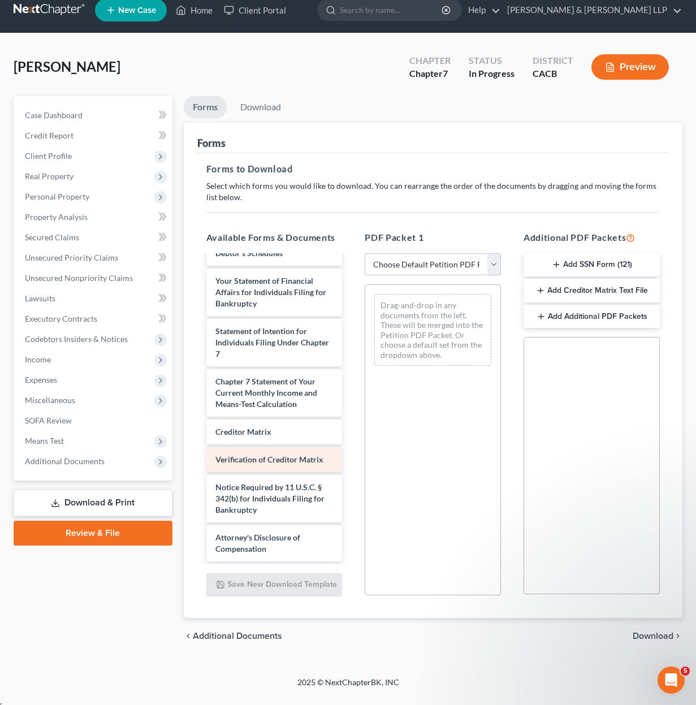
scroll to position [16, 0]
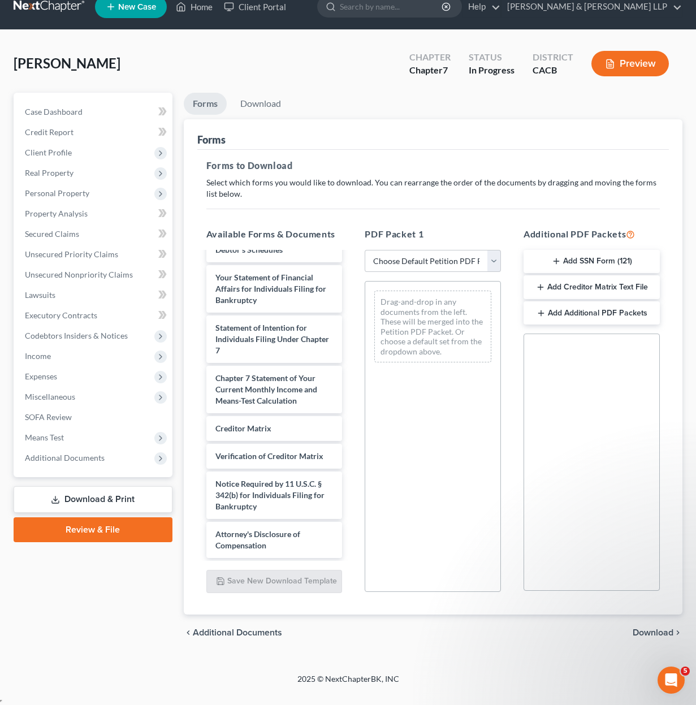
click at [655, 630] on span "Download" at bounding box center [653, 632] width 41 height 9
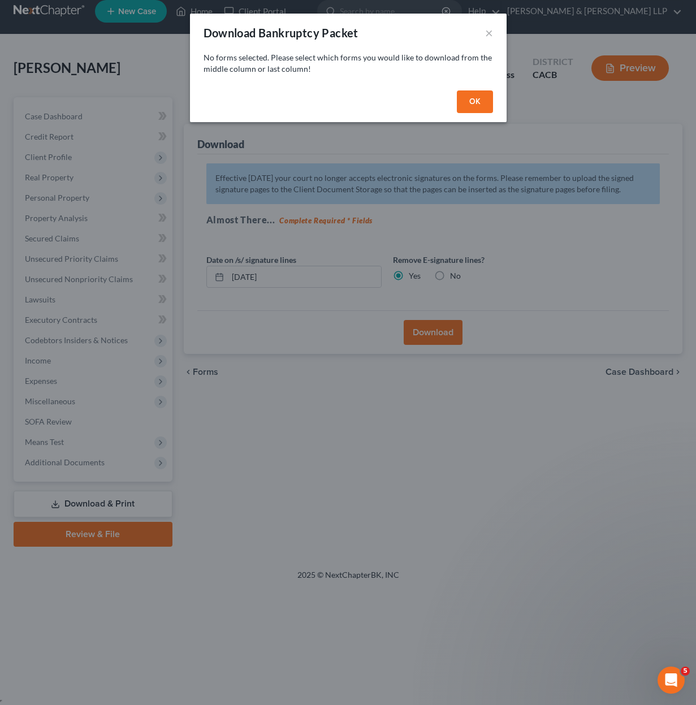
scroll to position [11, 0]
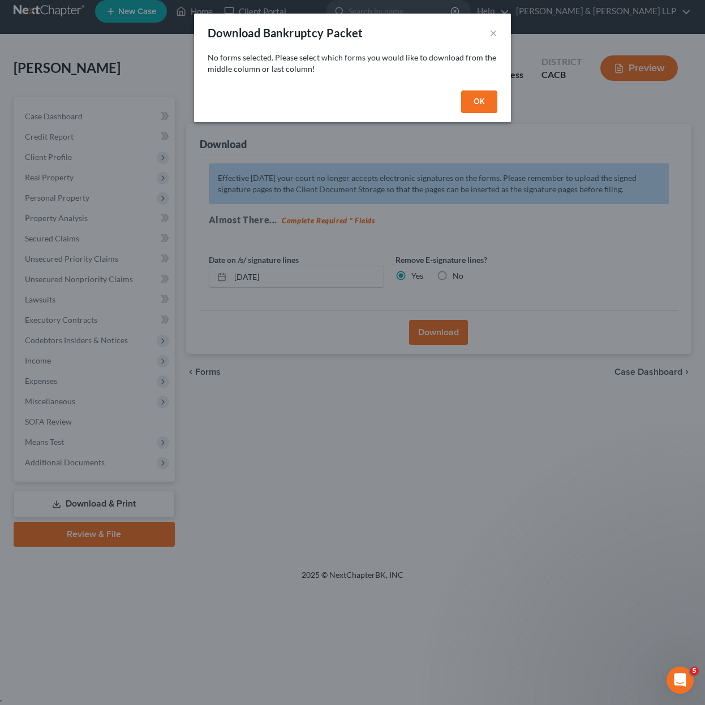
click at [476, 97] on button "OK" at bounding box center [479, 101] width 36 height 23
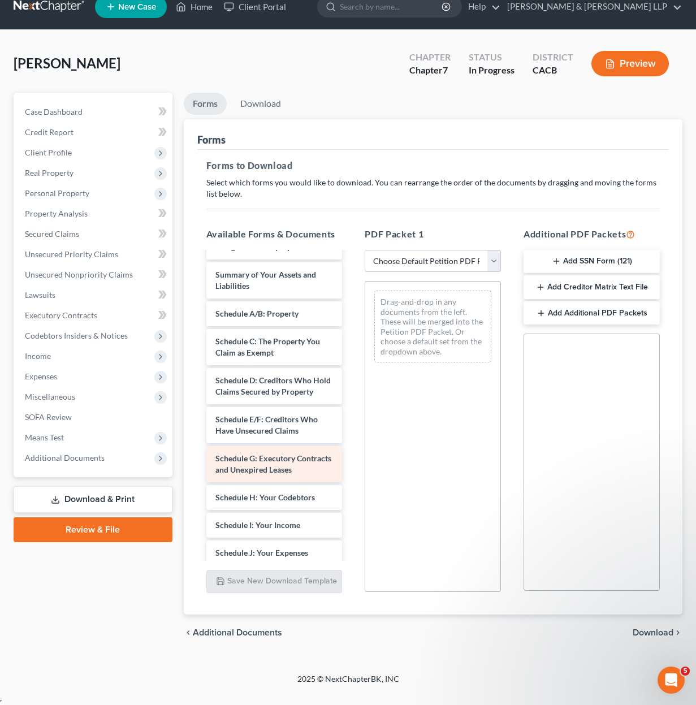
scroll to position [0, 0]
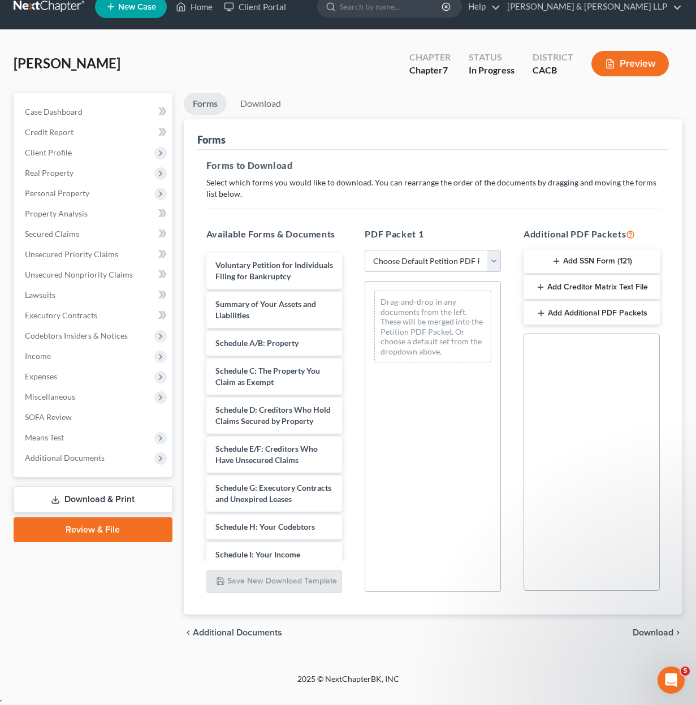
click at [464, 265] on select "Choose Default Petition PDF Packet Complete Bankruptcy Petition (all forms and …" at bounding box center [433, 261] width 136 height 23
click at [365, 250] on select "Choose Default Petition PDF Packet Complete Bankruptcy Petition (all forms and …" at bounding box center [433, 261] width 136 height 23
drag, startPoint x: 427, startPoint y: 261, endPoint x: 427, endPoint y: 324, distance: 63.3
click at [427, 324] on div "PDF Packet 1 Choose Default Petition PDF Packet Complete Bankruptcy Petition (a…" at bounding box center [432, 409] width 159 height 383
click at [369, 250] on select "Choose Default Petition PDF Packet Complete Bankruptcy Petition (all forms and …" at bounding box center [433, 261] width 136 height 23
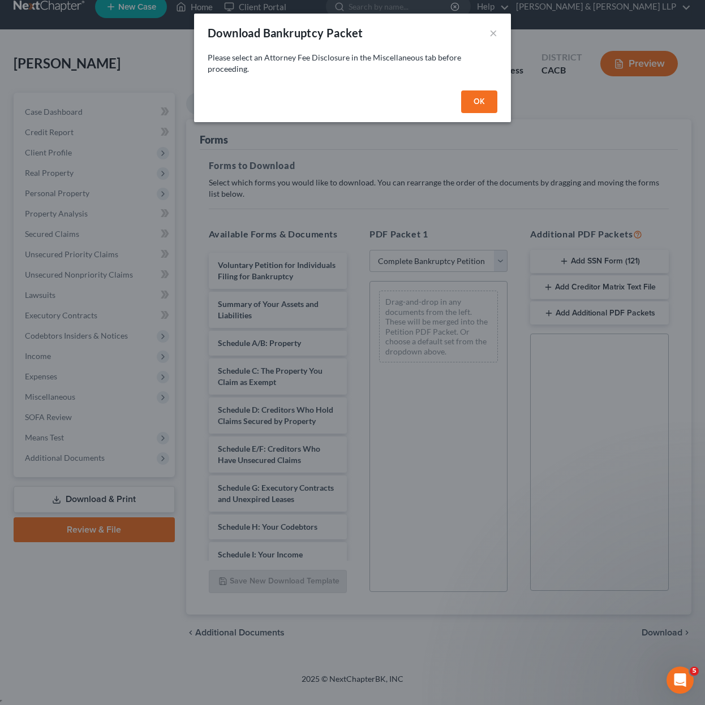
click at [470, 102] on button "OK" at bounding box center [479, 101] width 36 height 23
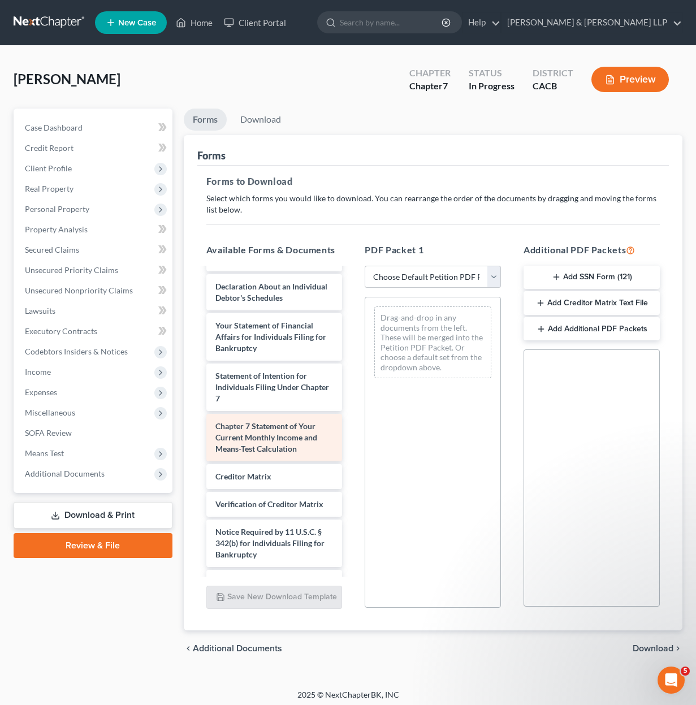
scroll to position [405, 0]
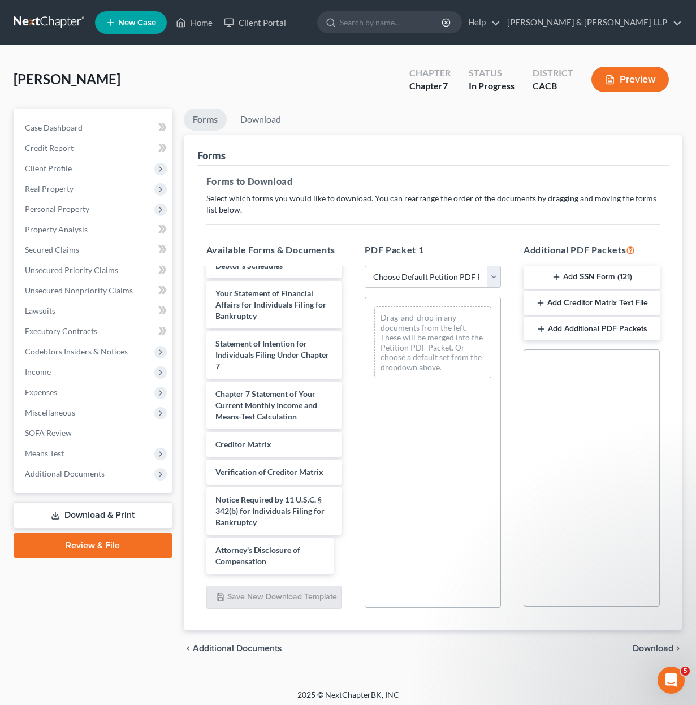
click at [290, 559] on div "Attorney's Disclosure of Compensation Voluntary Petition for Individuals Filing…" at bounding box center [274, 235] width 154 height 677
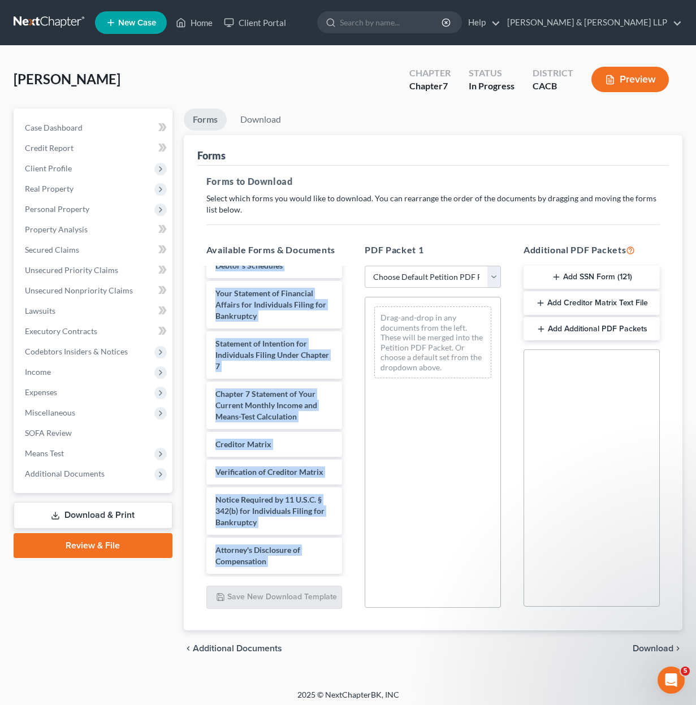
drag, startPoint x: 197, startPoint y: 277, endPoint x: 343, endPoint y: 606, distance: 360.0
click at [331, 610] on div "Available Forms & Documents Voluntary Petition for Individuals Filing for Bankr…" at bounding box center [274, 425] width 159 height 383
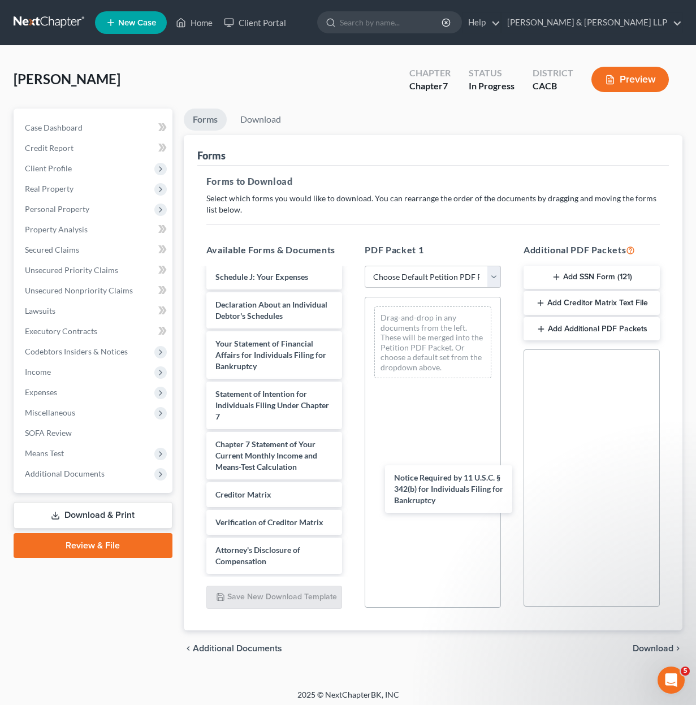
scroll to position [355, 0]
drag, startPoint x: 281, startPoint y: 509, endPoint x: 448, endPoint y: 487, distance: 168.3
click at [352, 488] on div "Notice Required by 11 U.S.C. § 342(b) for Individuals Filing for Bankruptcy Vol…" at bounding box center [274, 260] width 154 height 627
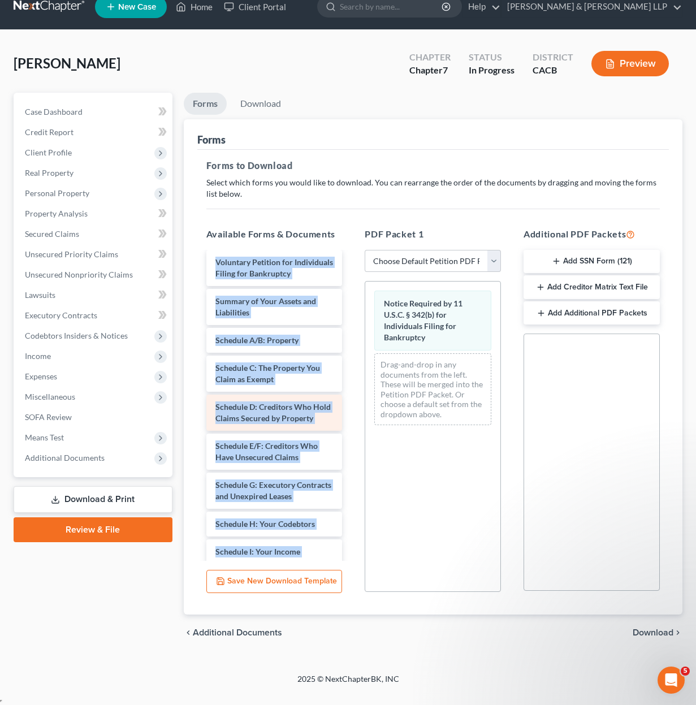
scroll to position [0, 0]
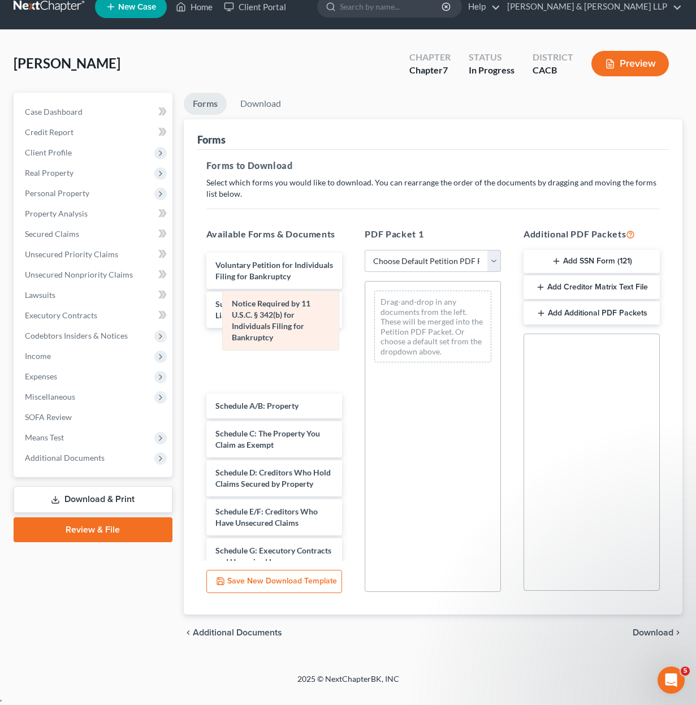
drag, startPoint x: 420, startPoint y: 339, endPoint x: 267, endPoint y: 340, distance: 152.1
click at [365, 340] on div "Notice Required by 11 U.S.C. § 342(b) for Individuals Filing for Bankruptcy Not…" at bounding box center [432, 327] width 135 height 90
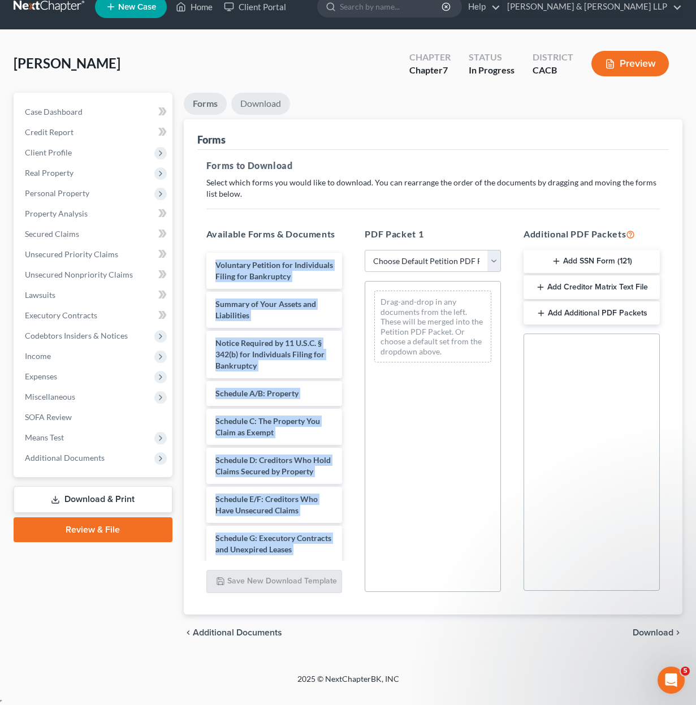
click at [261, 106] on link "Download" at bounding box center [260, 104] width 59 height 22
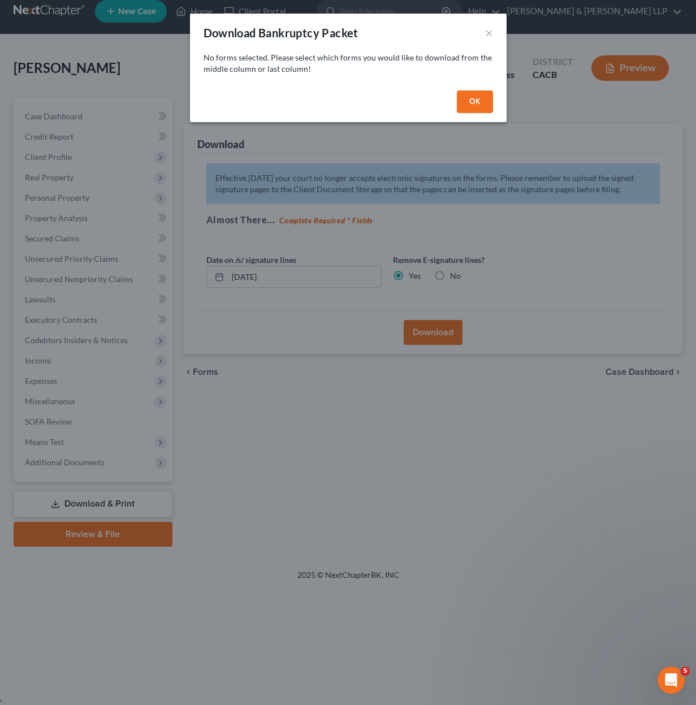
scroll to position [11, 0]
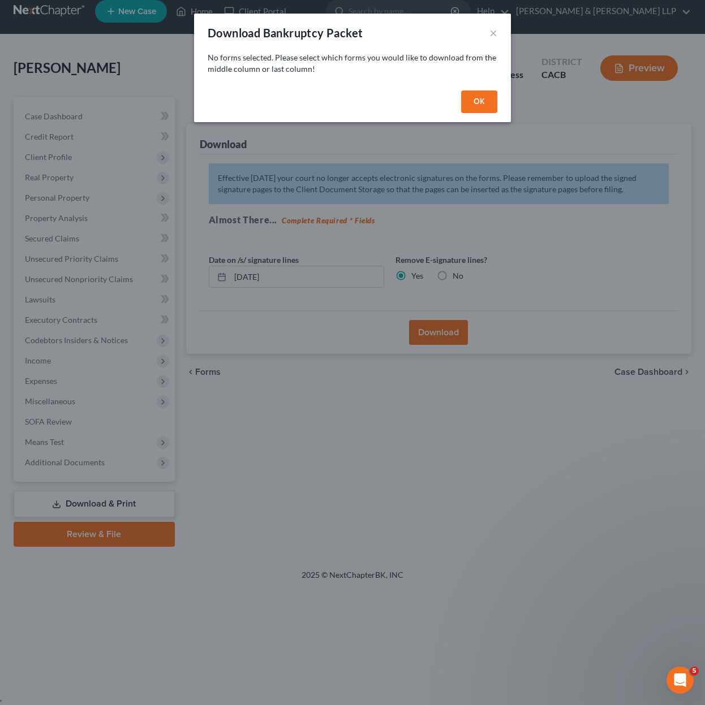
click at [472, 92] on button "OK" at bounding box center [479, 101] width 36 height 23
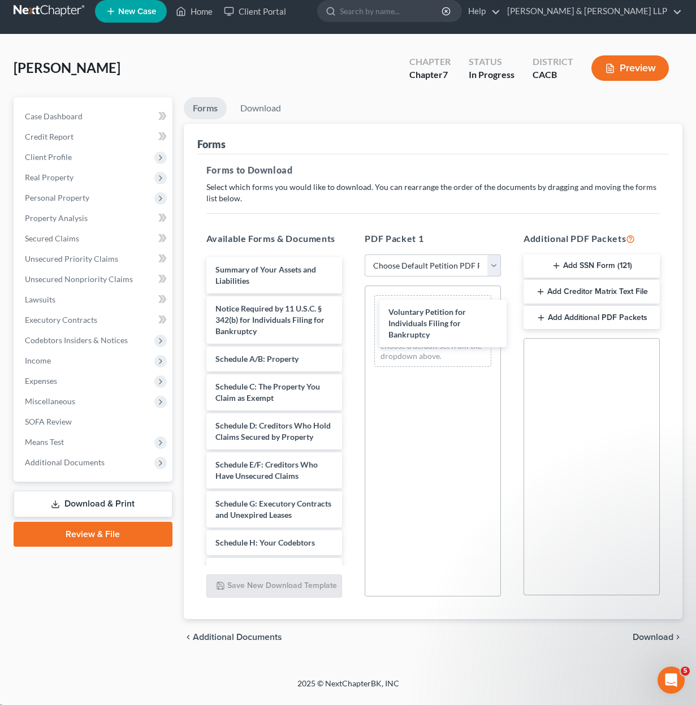
drag, startPoint x: 231, startPoint y: 279, endPoint x: 376, endPoint y: 318, distance: 150.1
click at [352, 321] on div "Voluntary Petition for Individuals Filing for Bankruptcy Voluntary Petition for…" at bounding box center [274, 576] width 154 height 638
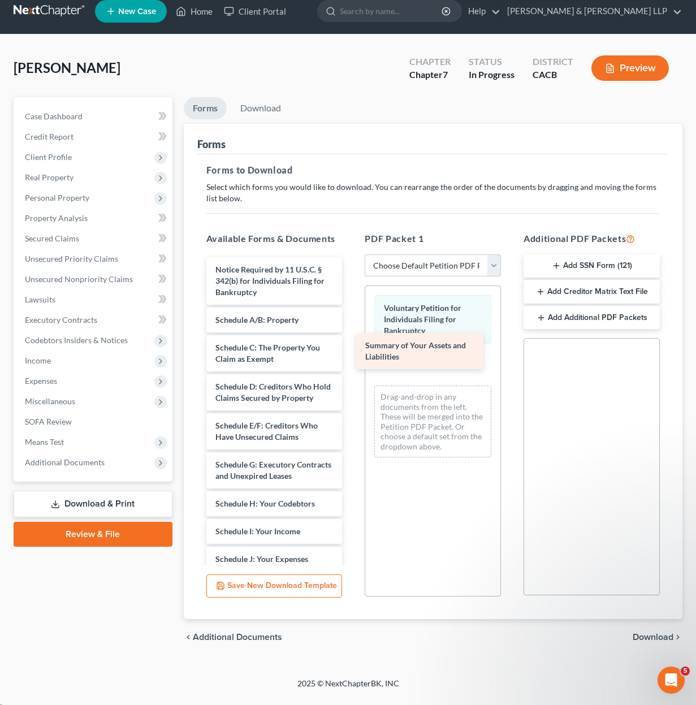
drag, startPoint x: 260, startPoint y: 277, endPoint x: 409, endPoint y: 355, distance: 168.9
click at [352, 356] on div "Summary of Your Assets and Liabilities Summary of Your Assets and Liabilities N…" at bounding box center [274, 556] width 154 height 599
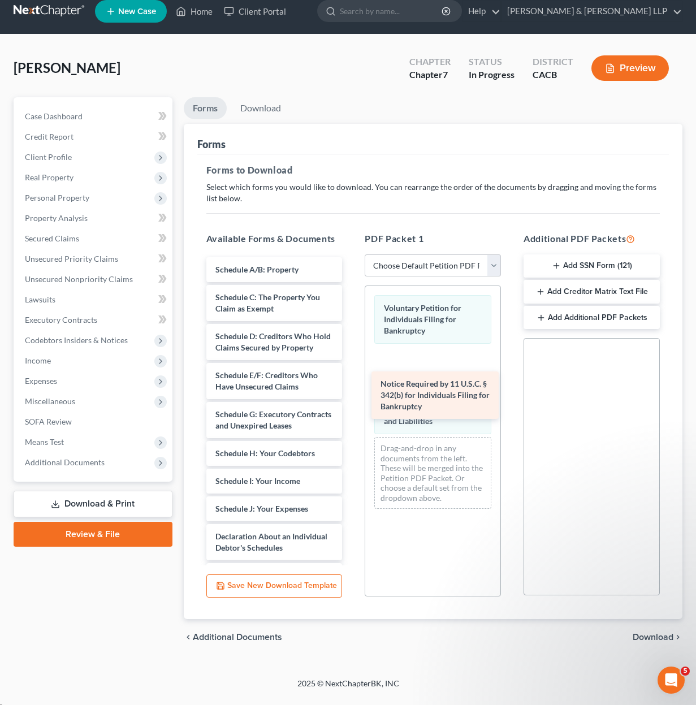
drag, startPoint x: 239, startPoint y: 287, endPoint x: 404, endPoint y: 401, distance: 200.8
click at [352, 401] on div "Notice Required by 11 U.S.C. § 342(b) for Individuals Filing for Bankruptcy Not…" at bounding box center [274, 531] width 154 height 548
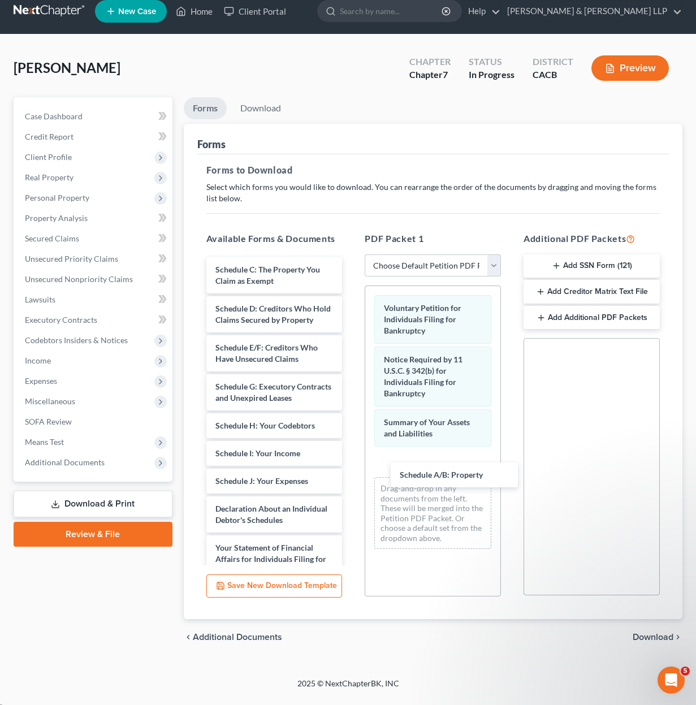
drag, startPoint x: 249, startPoint y: 272, endPoint x: 427, endPoint y: 476, distance: 270.9
click at [352, 477] on div "Schedule A/B: Property Schedule A/B: Property Schedule C: The Property You Clai…" at bounding box center [274, 517] width 154 height 521
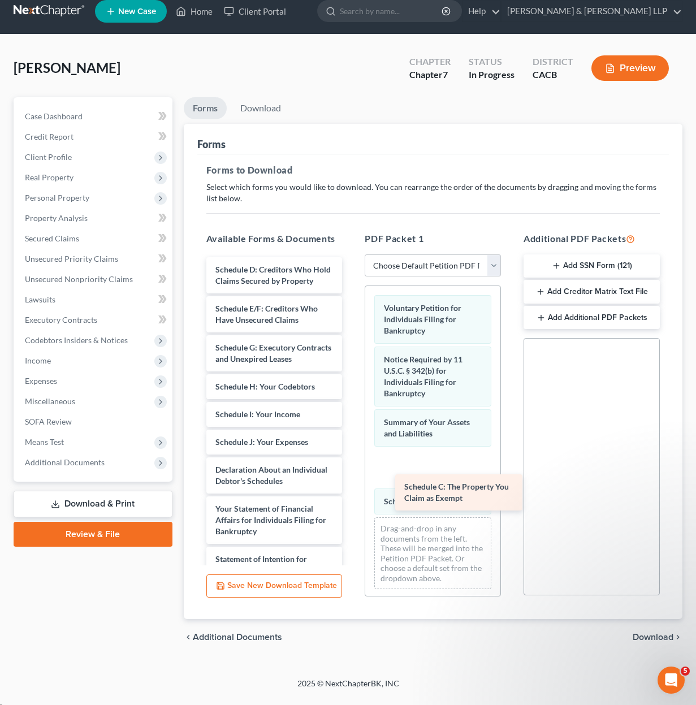
drag, startPoint x: 285, startPoint y: 306, endPoint x: 444, endPoint y: 496, distance: 248.5
click at [352, 496] on div "Schedule C: The Property You Claim as Exempt Schedule C: The Property You Claim…" at bounding box center [274, 498] width 154 height 482
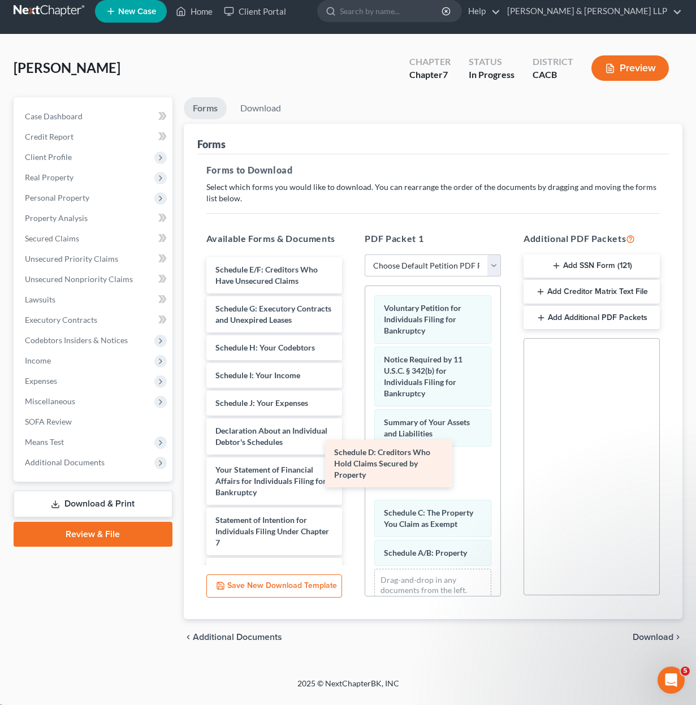
drag, startPoint x: 236, startPoint y: 270, endPoint x: 370, endPoint y: 456, distance: 229.3
click at [352, 456] on div "Schedule D: Creditors Who Hold Claims Secured by Property Schedule D: Creditors…" at bounding box center [274, 478] width 154 height 443
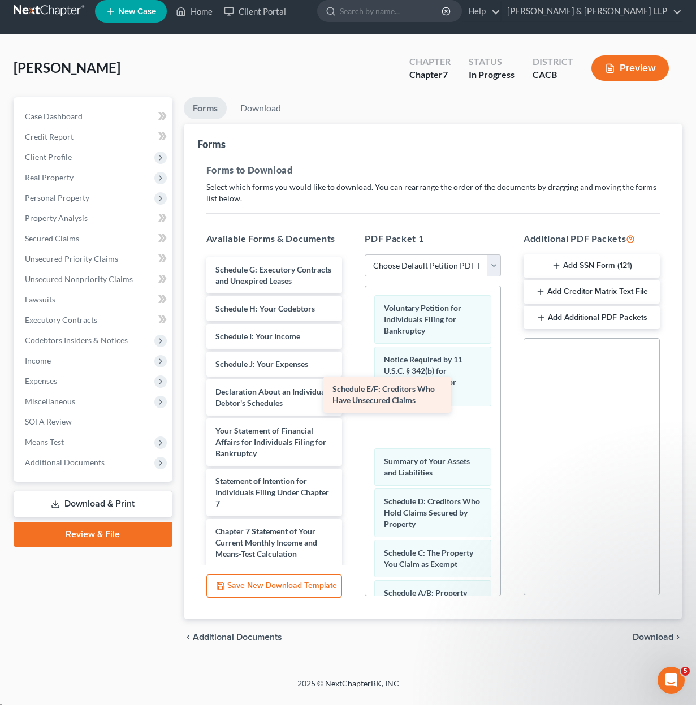
drag, startPoint x: 248, startPoint y: 282, endPoint x: 370, endPoint y: 404, distance: 172.7
click at [352, 404] on div "Schedule E/F: Creditors Who Have Unsecured Claims Schedule E/F: Creditors Who H…" at bounding box center [274, 459] width 154 height 404
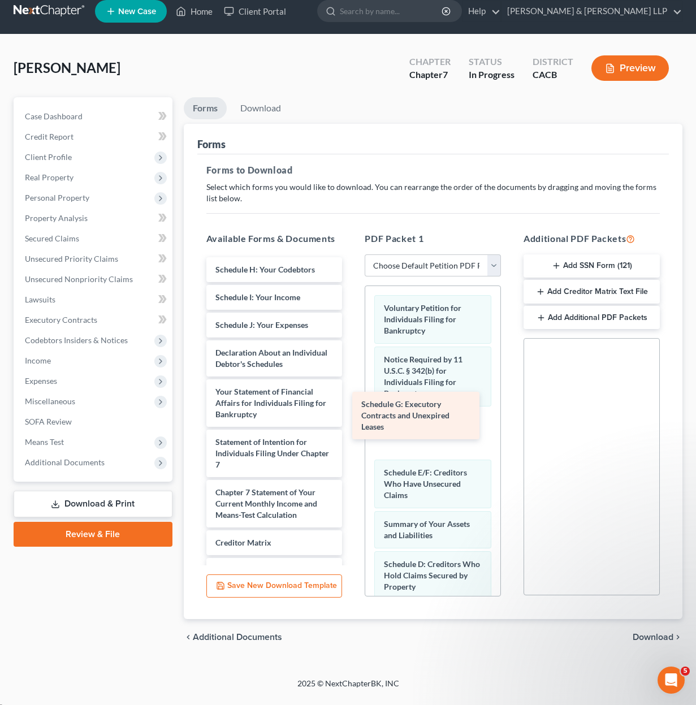
drag, startPoint x: 234, startPoint y: 278, endPoint x: 381, endPoint y: 412, distance: 198.9
click at [352, 413] on div "Schedule G: Executory Contracts and Unexpired Leases Schedule G: Executory Cont…" at bounding box center [274, 439] width 154 height 365
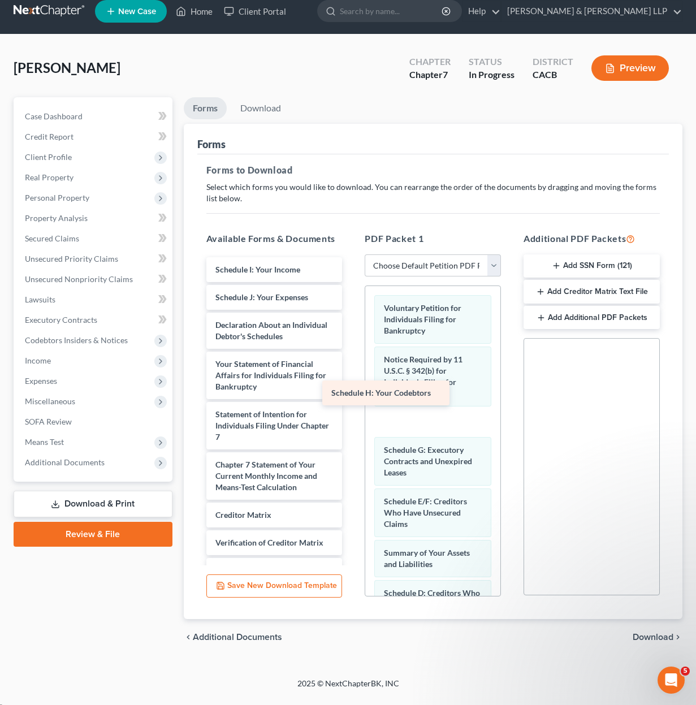
drag, startPoint x: 235, startPoint y: 268, endPoint x: 356, endPoint y: 392, distance: 173.1
click at [352, 391] on div "Schedule H: Your Codebtors Schedule H: Your Codebtors Schedule I: Your Income S…" at bounding box center [274, 425] width 154 height 337
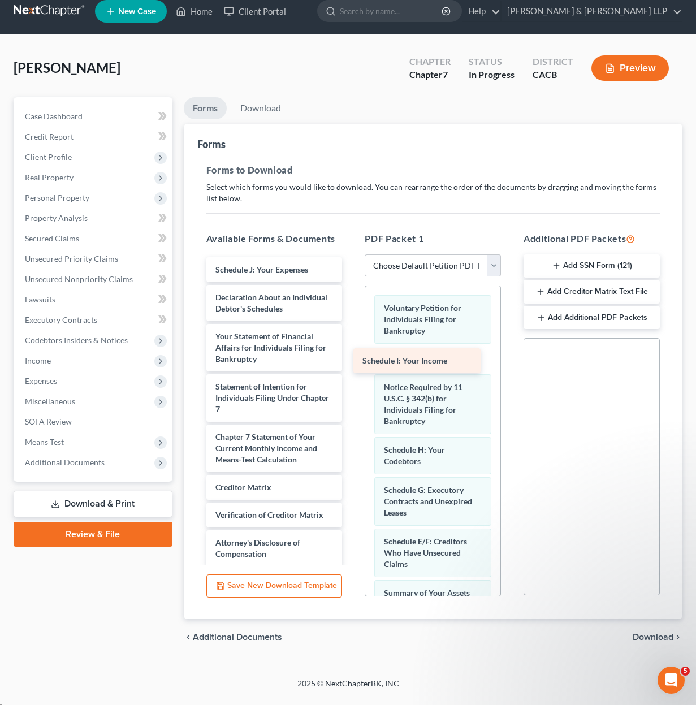
drag, startPoint x: 228, startPoint y: 274, endPoint x: 375, endPoint y: 365, distance: 172.9
click at [352, 365] on div "Schedule I: Your Income Schedule I: Your Income Schedule J: Your Expenses Decla…" at bounding box center [274, 411] width 154 height 309
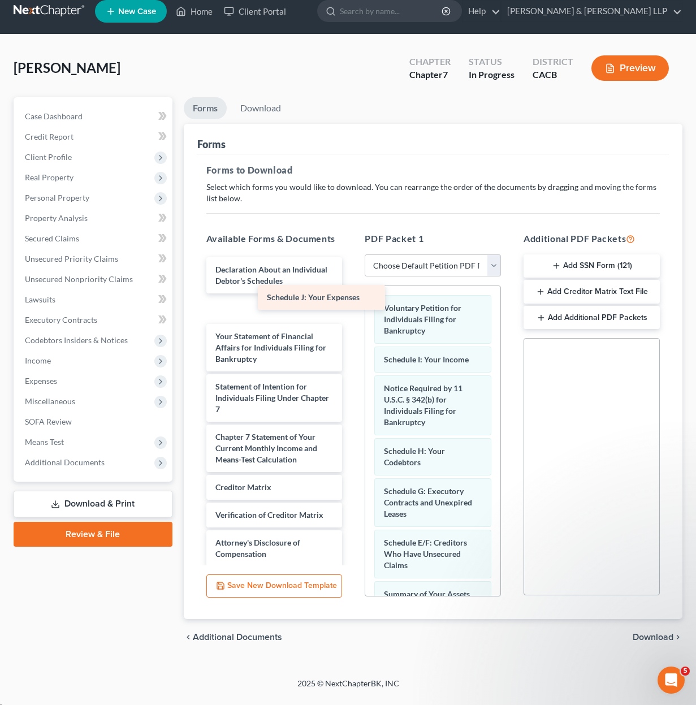
drag, startPoint x: 249, startPoint y: 279, endPoint x: 344, endPoint y: 328, distance: 107.0
click at [343, 327] on div "Schedule J: Your Expenses Schedule J: Your Expenses Declaration About an Indivi…" at bounding box center [274, 411] width 154 height 309
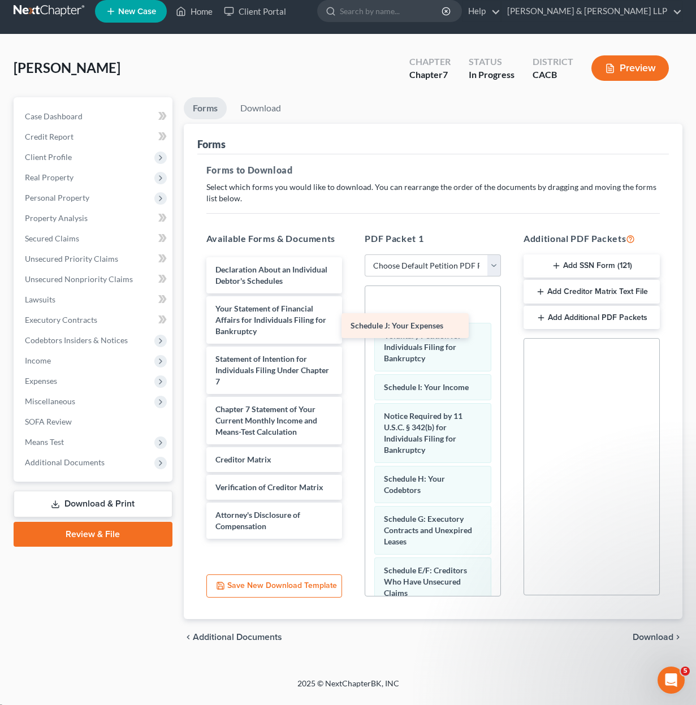
drag, startPoint x: 247, startPoint y: 304, endPoint x: 394, endPoint y: 322, distance: 148.1
click at [352, 322] on div "Schedule J: Your Expenses Declaration About an Individual Debtor's Schedules Sc…" at bounding box center [274, 398] width 154 height 282
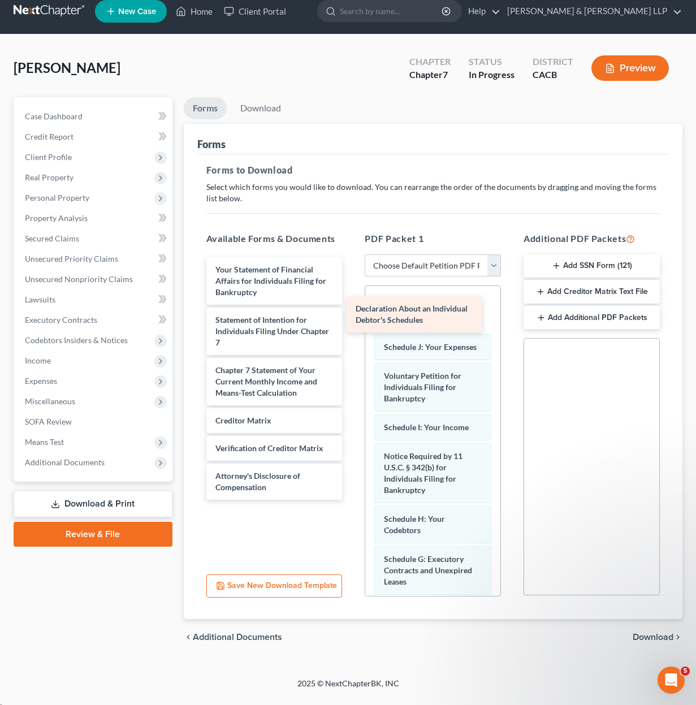
drag, startPoint x: 277, startPoint y: 269, endPoint x: 417, endPoint y: 309, distance: 146.4
click at [352, 309] on div "Declaration About an Individual Debtor's Schedules Declaration About an Individ…" at bounding box center [274, 378] width 154 height 243
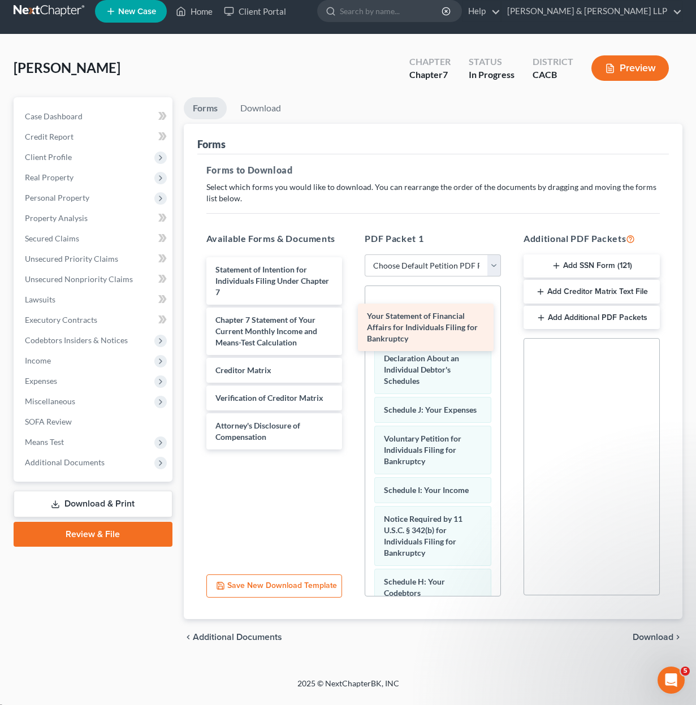
drag, startPoint x: 262, startPoint y: 269, endPoint x: 405, endPoint y: 316, distance: 150.4
click at [352, 317] on div "Your Statement of Financial Affairs for Individuals Filing for Bankruptcy Your …" at bounding box center [274, 353] width 154 height 192
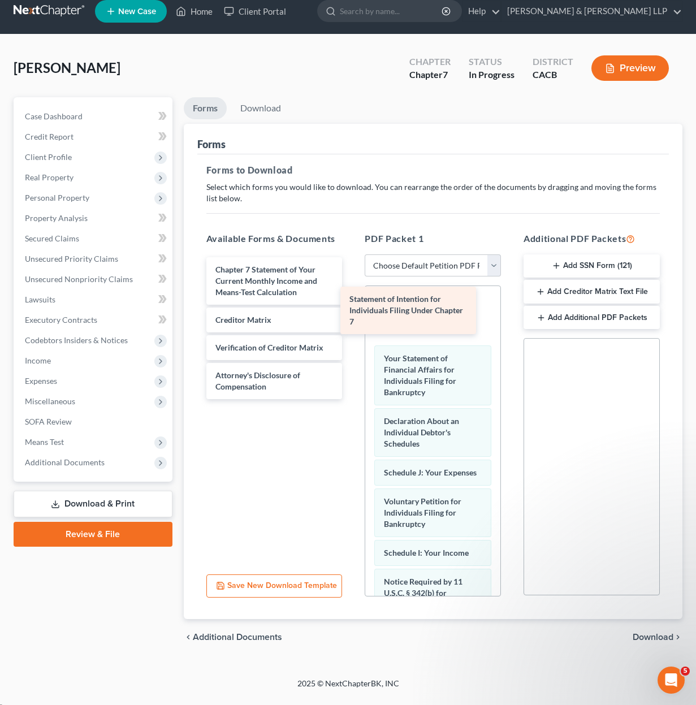
drag, startPoint x: 278, startPoint y: 280, endPoint x: 388, endPoint y: 308, distance: 113.8
click at [352, 310] on div "Statement of Intention for Individuals Filing Under Chapter 7 Statement of Inte…" at bounding box center [274, 328] width 154 height 142
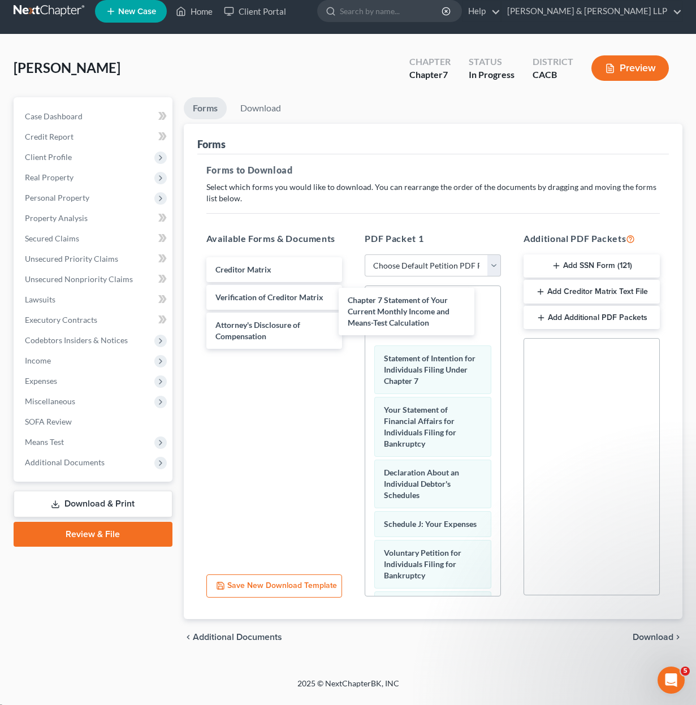
drag, startPoint x: 277, startPoint y: 279, endPoint x: 363, endPoint y: 306, distance: 90.7
click at [352, 311] on div "Chapter 7 Statement of Your Current Monthly Income and Means-Test Calculation C…" at bounding box center [274, 303] width 154 height 92
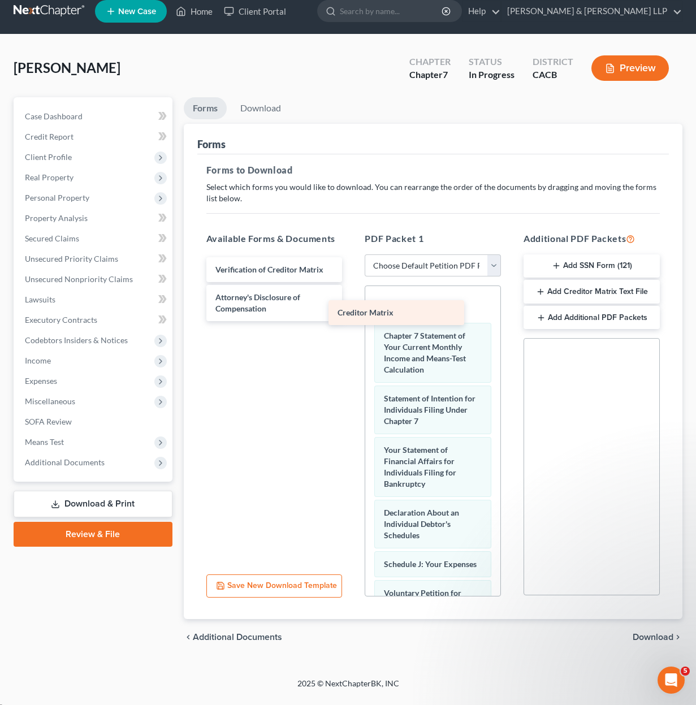
drag, startPoint x: 286, startPoint y: 273, endPoint x: 417, endPoint y: 317, distance: 137.7
click at [352, 317] on div "Creditor Matrix Creditor Matrix Verification of Creditor Matrix Attorney's Disc…" at bounding box center [274, 289] width 154 height 64
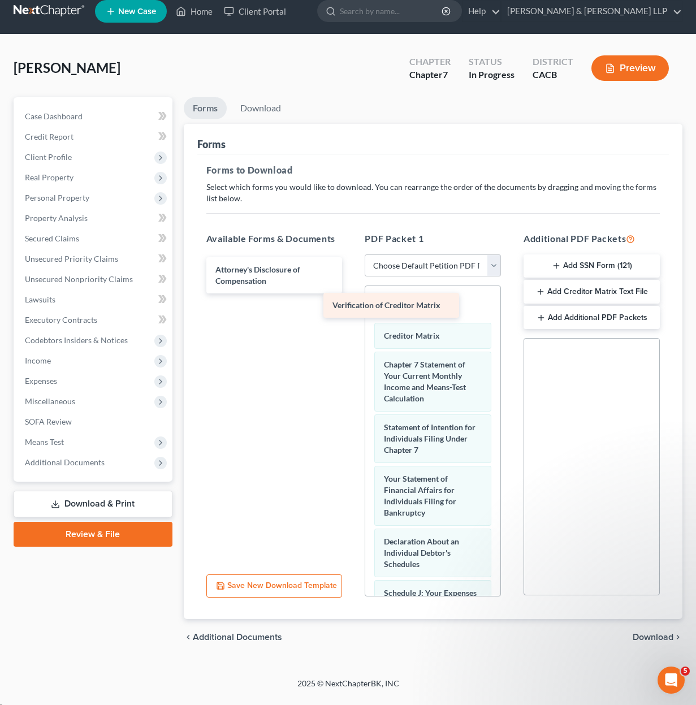
drag, startPoint x: 290, startPoint y: 274, endPoint x: 397, endPoint y: 313, distance: 113.6
click at [352, 293] on div "Verification of Creditor Matrix Verification of Creditor Matrix Attorney's Disc…" at bounding box center [274, 275] width 154 height 36
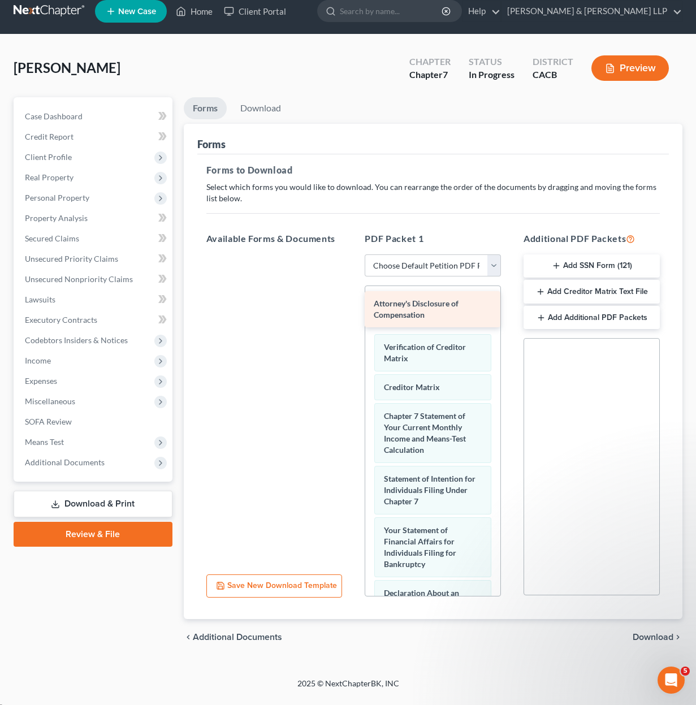
drag, startPoint x: 297, startPoint y: 281, endPoint x: 456, endPoint y: 316, distance: 162.0
click at [352, 254] on div "Attorney's Disclosure of Compensation Attorney's Disclosure of Compensation" at bounding box center [274, 254] width 154 height 0
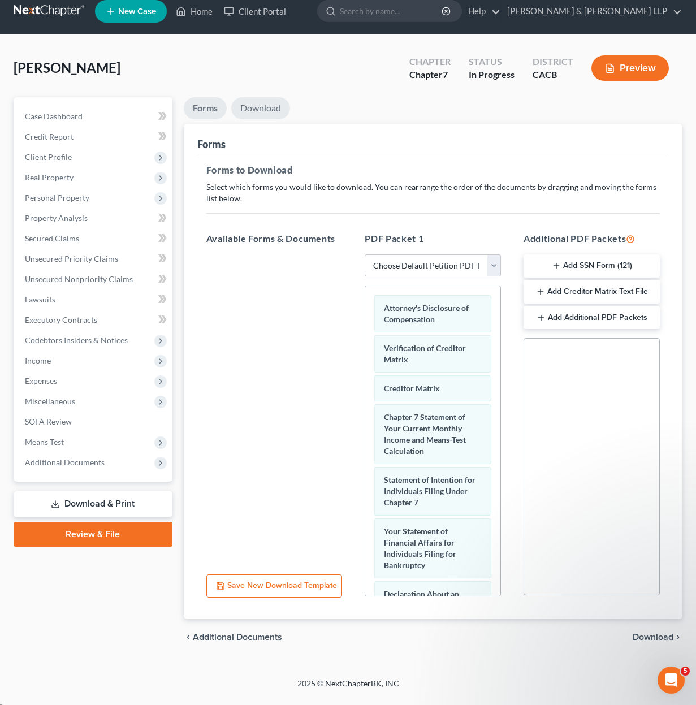
click at [255, 110] on link "Download" at bounding box center [260, 108] width 59 height 22
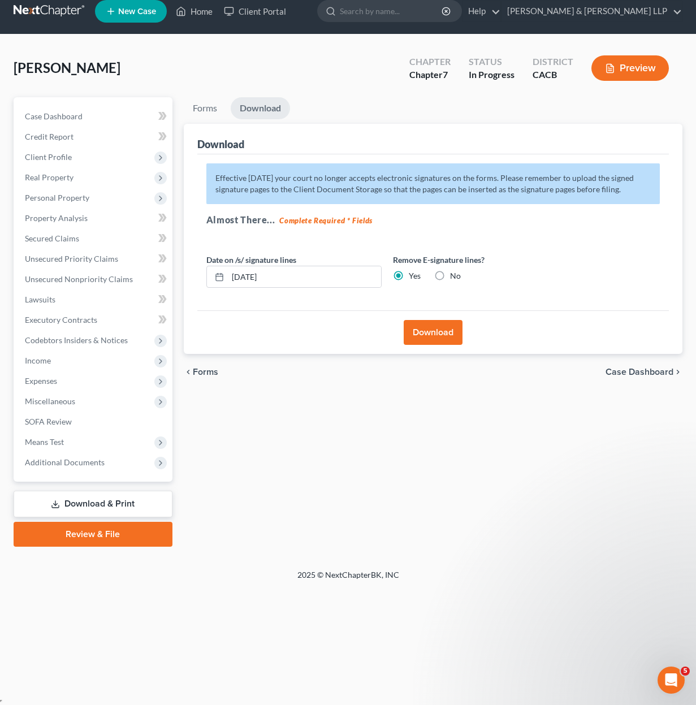
click at [443, 331] on button "Download" at bounding box center [433, 332] width 59 height 25
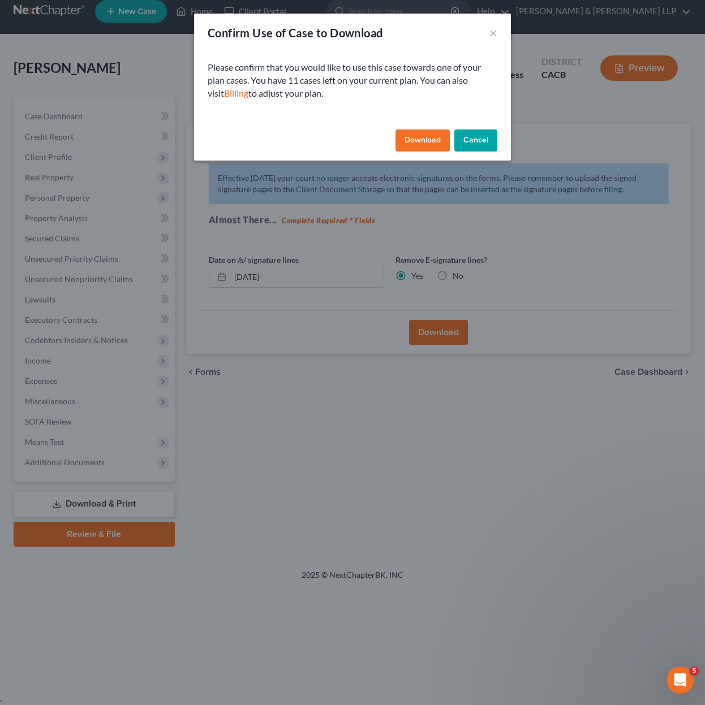
click at [430, 145] on button "Download" at bounding box center [422, 140] width 54 height 23
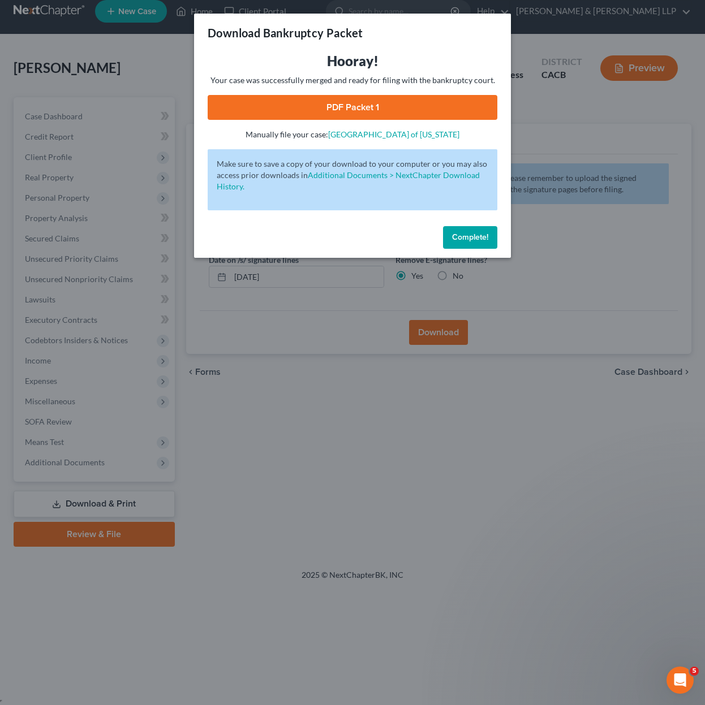
click at [368, 103] on link "PDF Packet 1" at bounding box center [353, 107] width 290 height 25
drag, startPoint x: 476, startPoint y: 250, endPoint x: 469, endPoint y: 235, distance: 16.5
click at [475, 248] on div "Complete!" at bounding box center [352, 240] width 317 height 36
drag, startPoint x: 477, startPoint y: 228, endPoint x: 489, endPoint y: 209, distance: 23.1
click at [482, 227] on button "Complete!" at bounding box center [470, 237] width 54 height 23
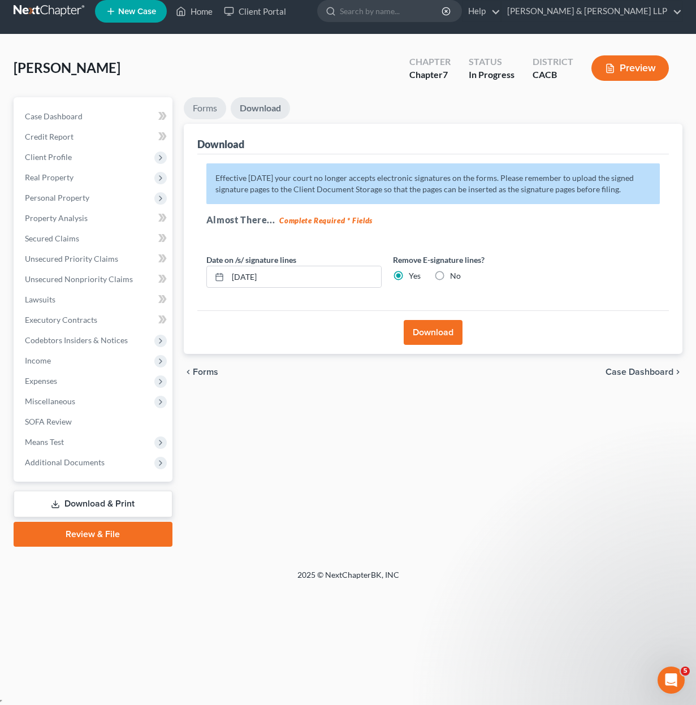
click at [211, 107] on link "Forms" at bounding box center [205, 108] width 42 height 22
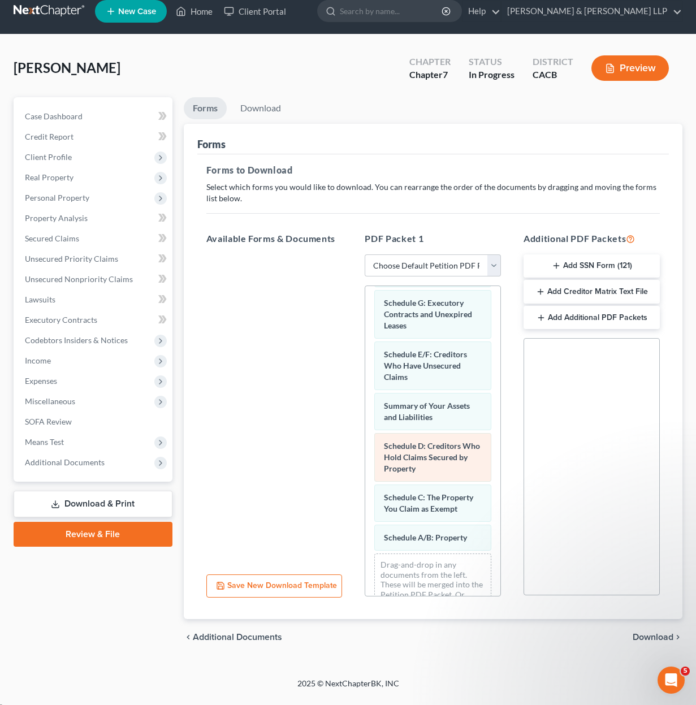
scroll to position [616, 0]
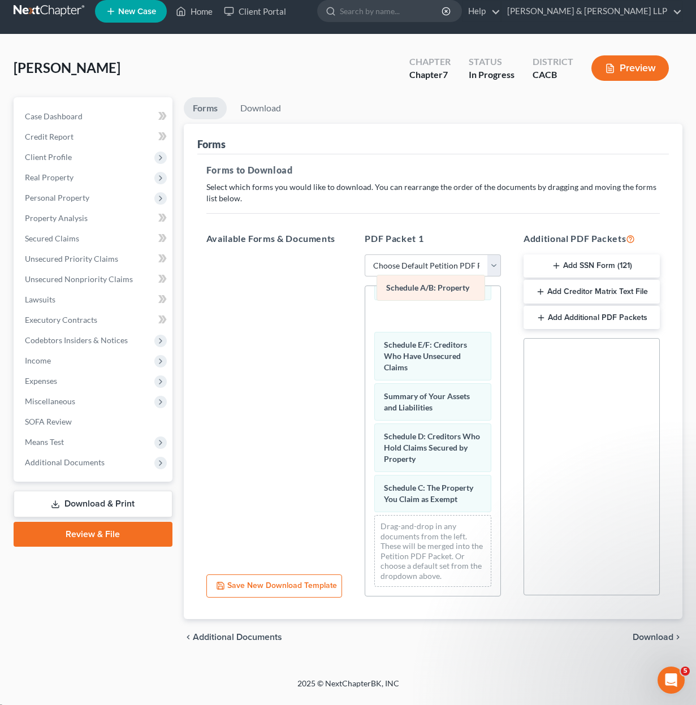
drag, startPoint x: 424, startPoint y: 500, endPoint x: 425, endPoint y: 289, distance: 211.5
click at [425, 289] on div "Schedule A/B: Property Attorney's Disclosure of Compensation Verification of Cr…" at bounding box center [432, 144] width 135 height 903
click at [449, 270] on select "Choose Default Petition PDF Packet Complete Bankruptcy Petition (all forms and …" at bounding box center [433, 265] width 136 height 23
click at [365, 254] on select "Choose Default Petition PDF Packet Complete Bankruptcy Petition (all forms and …" at bounding box center [433, 265] width 136 height 23
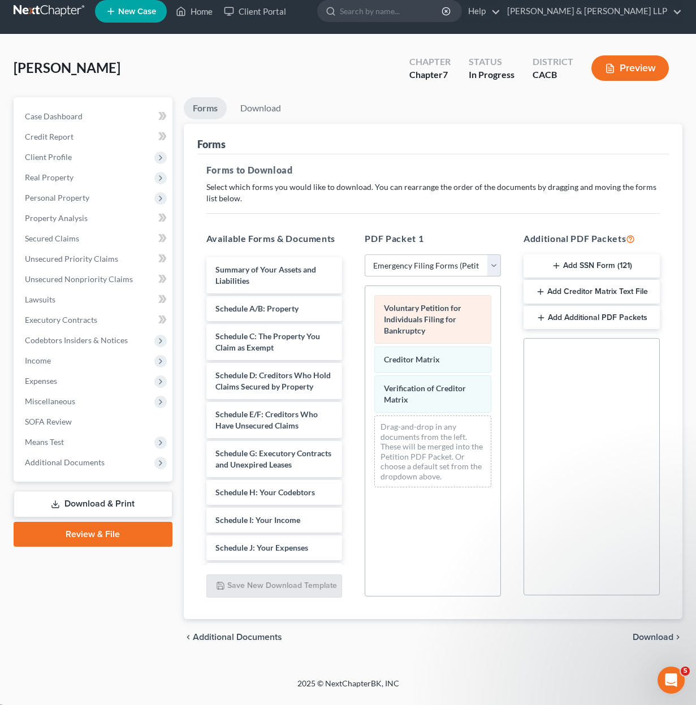
scroll to position [0, 0]
click at [454, 273] on select "Choose Default Petition PDF Packet Complete Bankruptcy Petition (all forms and …" at bounding box center [433, 265] width 136 height 23
click at [369, 254] on select "Choose Default Petition PDF Packet Complete Bankruptcy Petition (all forms and …" at bounding box center [433, 265] width 136 height 23
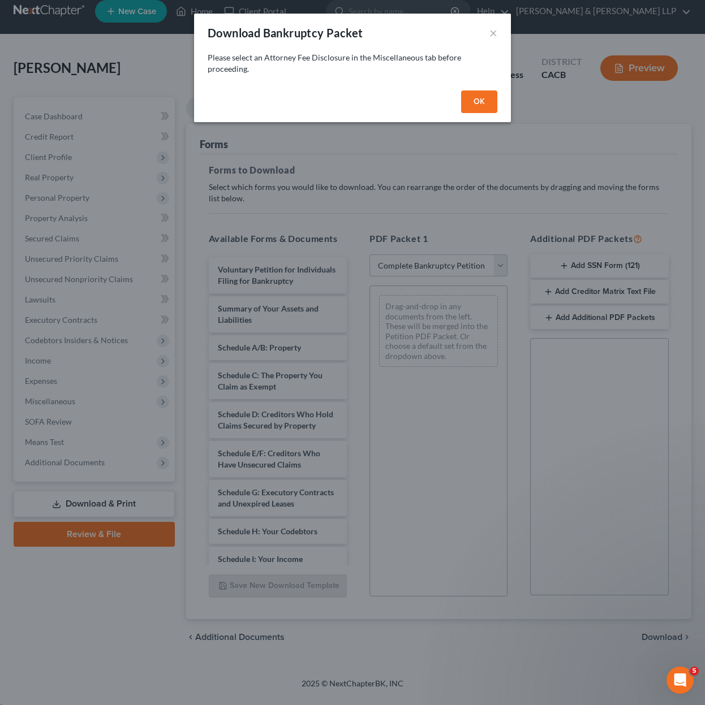
click at [478, 105] on button "OK" at bounding box center [479, 101] width 36 height 23
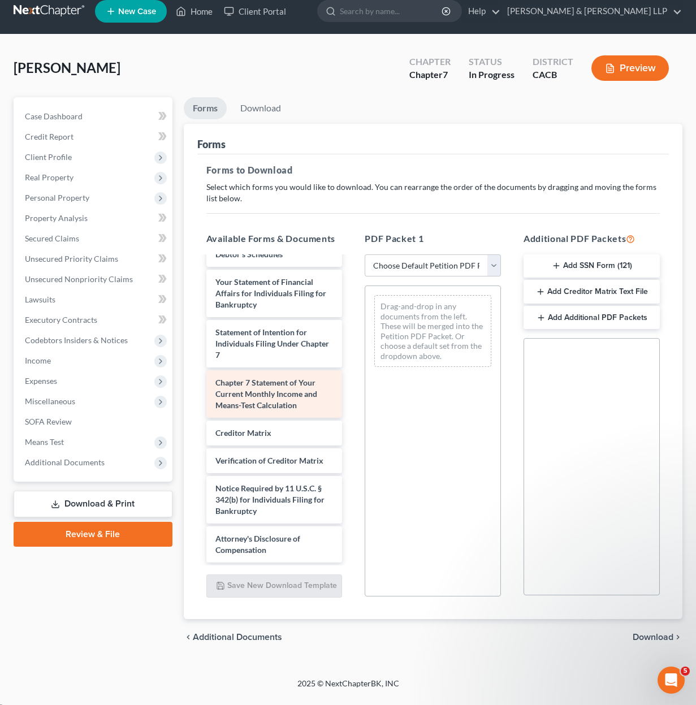
scroll to position [16, 0]
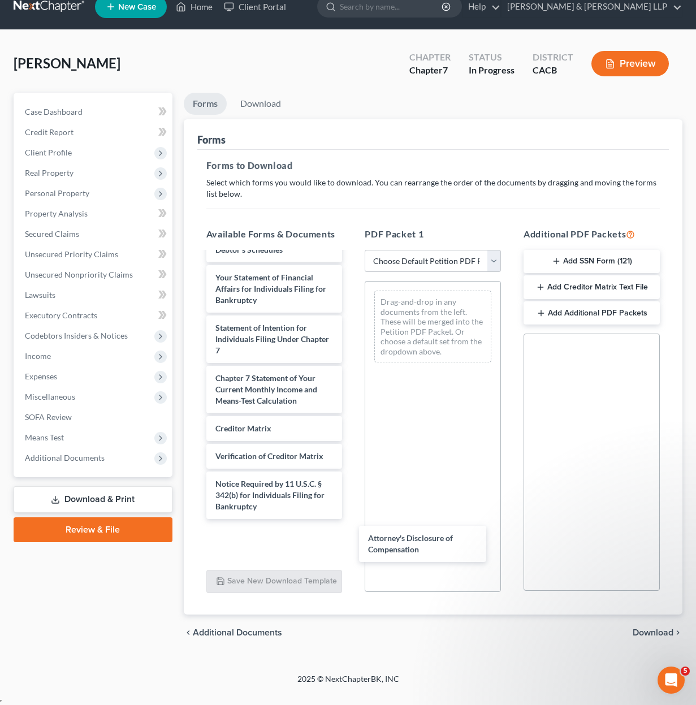
drag, startPoint x: 268, startPoint y: 533, endPoint x: 429, endPoint y: 538, distance: 161.3
click at [352, 537] on div "Attorney's Disclosure of Compensation Voluntary Petition for Individuals Filing…" at bounding box center [274, 219] width 154 height 677
click at [57, 463] on span "Additional Documents" at bounding box center [94, 458] width 157 height 20
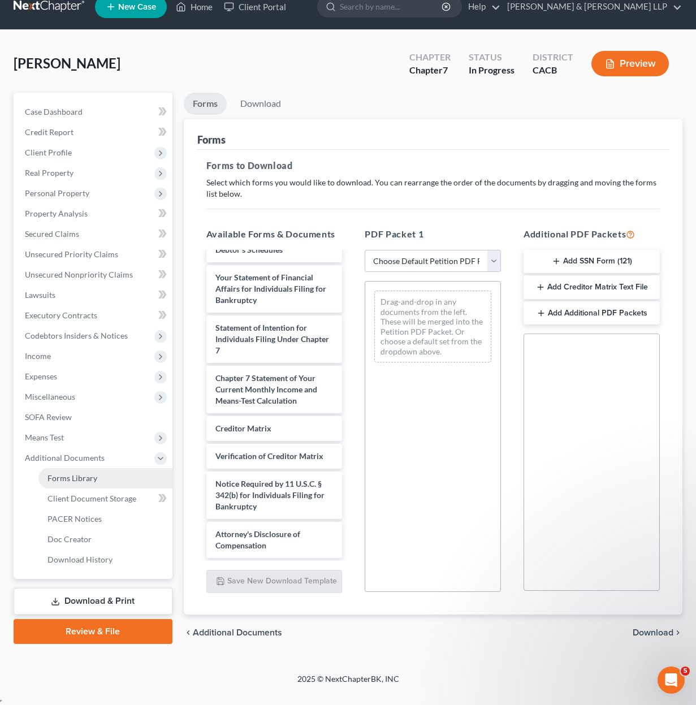
click at [87, 480] on span "Forms Library" at bounding box center [72, 478] width 50 height 10
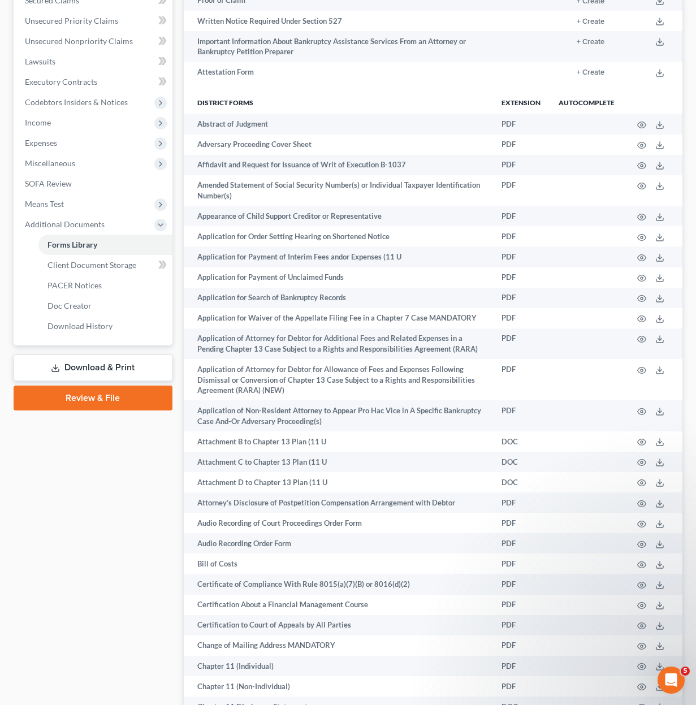
scroll to position [283, 0]
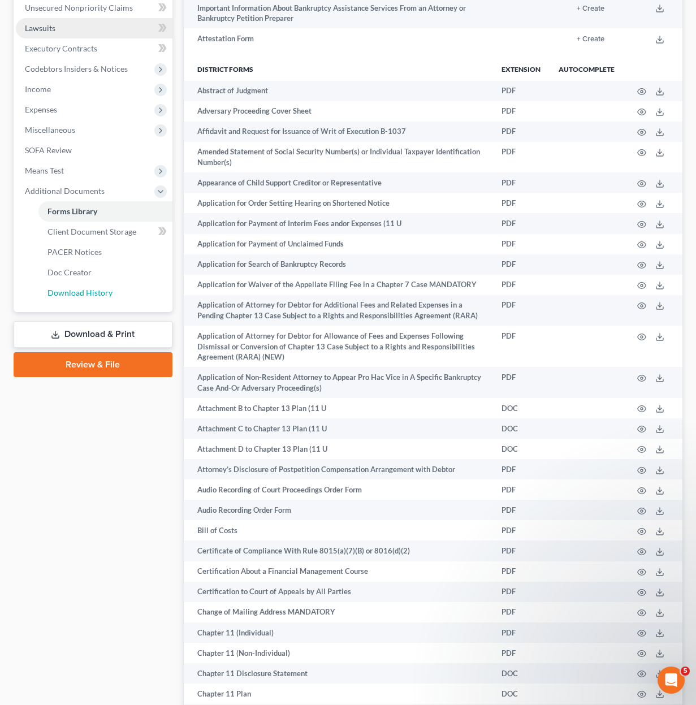
drag, startPoint x: 72, startPoint y: 301, endPoint x: 67, endPoint y: 307, distance: 8.0
click at [73, 301] on link "Download History" at bounding box center [105, 293] width 134 height 20
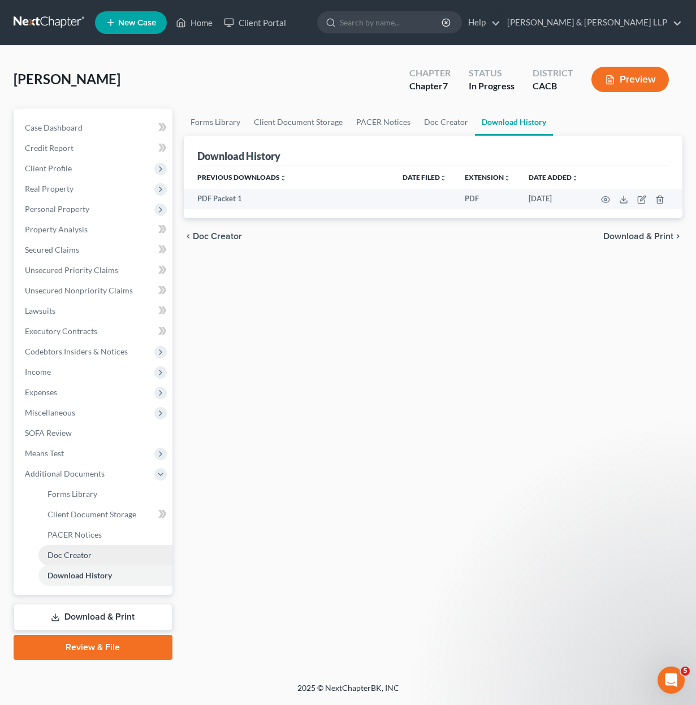
click at [76, 551] on span "Doc Creator" at bounding box center [69, 555] width 44 height 10
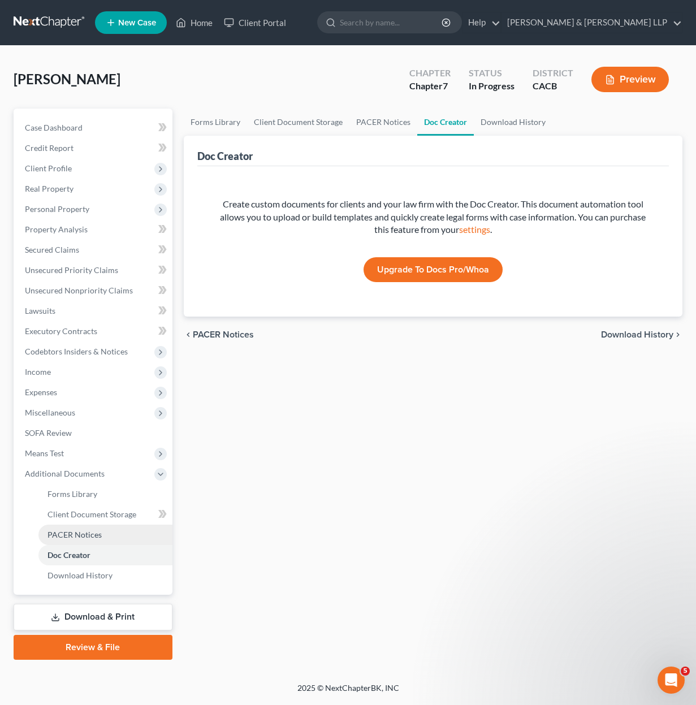
drag, startPoint x: 87, startPoint y: 539, endPoint x: 89, endPoint y: 530, distance: 8.8
click at [86, 539] on link "PACER Notices" at bounding box center [105, 535] width 134 height 20
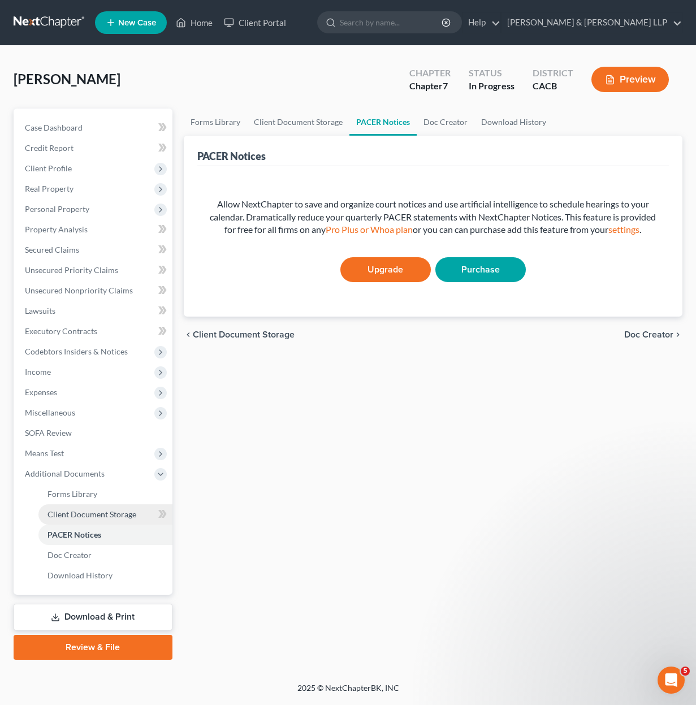
click at [97, 515] on span "Client Document Storage" at bounding box center [91, 514] width 89 height 10
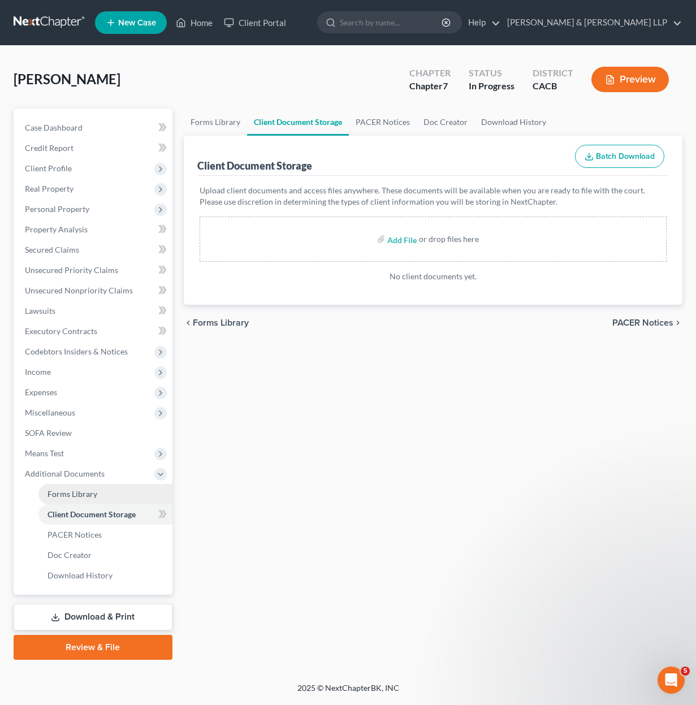
click at [90, 486] on link "Forms Library" at bounding box center [105, 494] width 134 height 20
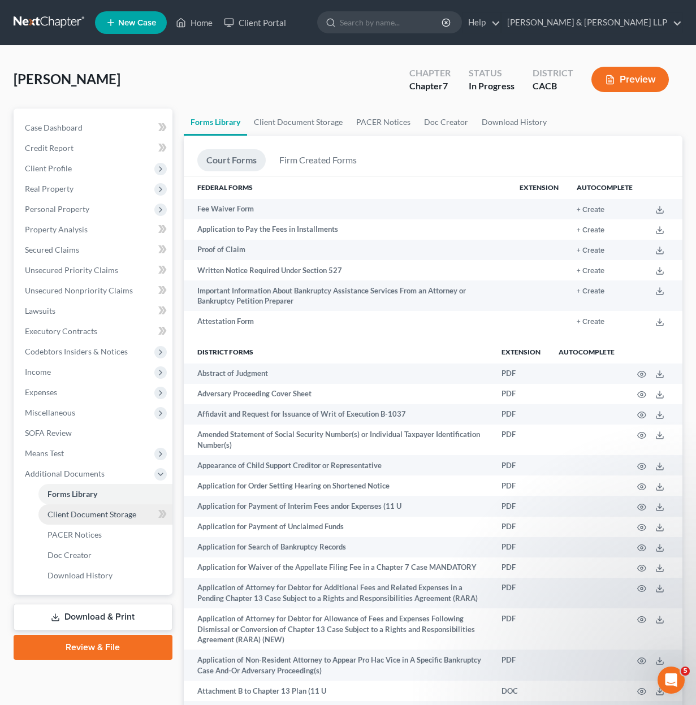
click at [92, 520] on link "Client Document Storage" at bounding box center [105, 514] width 134 height 20
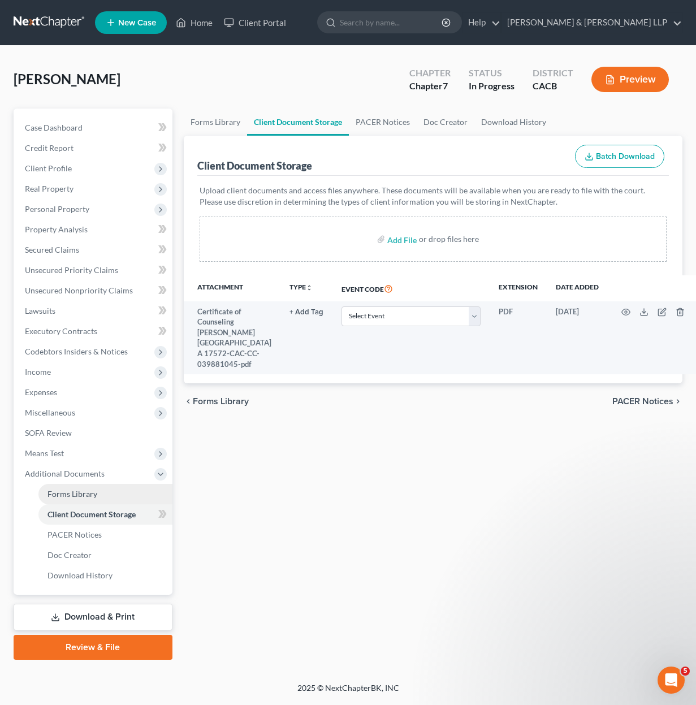
click at [113, 493] on link "Forms Library" at bounding box center [105, 494] width 134 height 20
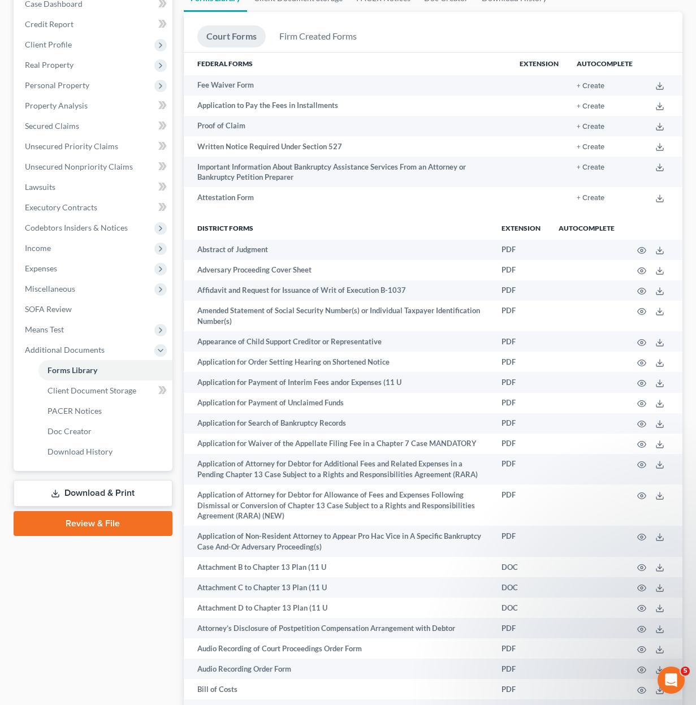
scroll to position [396, 0]
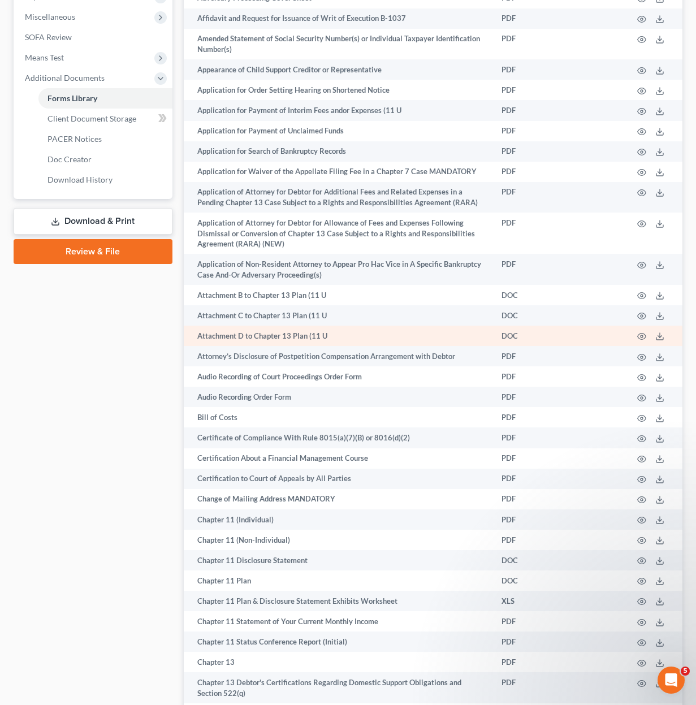
drag, startPoint x: 116, startPoint y: 228, endPoint x: 198, endPoint y: 330, distance: 131.1
click at [117, 227] on link "Download & Print" at bounding box center [93, 221] width 159 height 27
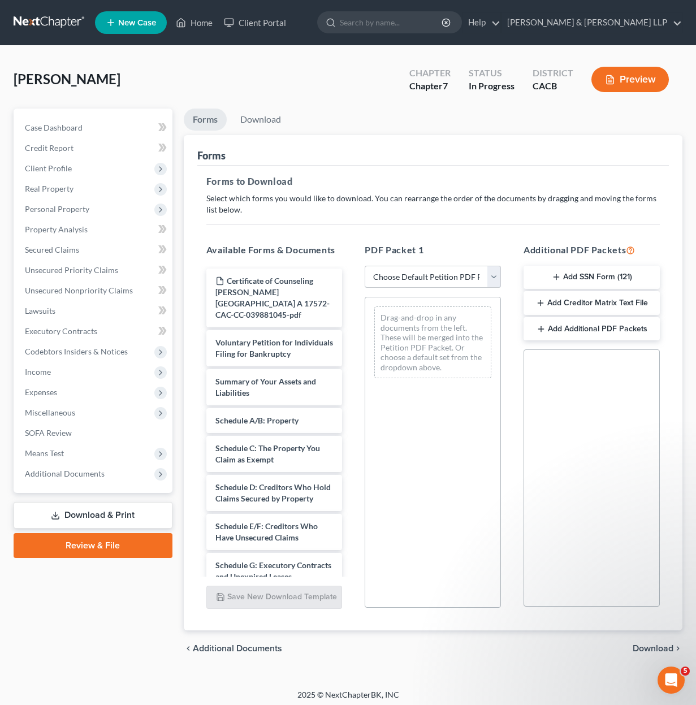
click at [448, 278] on select "Choose Default Petition PDF Packet Complete Bankruptcy Petition (all forms and …" at bounding box center [433, 277] width 136 height 23
click at [369, 266] on select "Choose Default Petition PDF Packet Complete Bankruptcy Petition (all forms and …" at bounding box center [433, 277] width 136 height 23
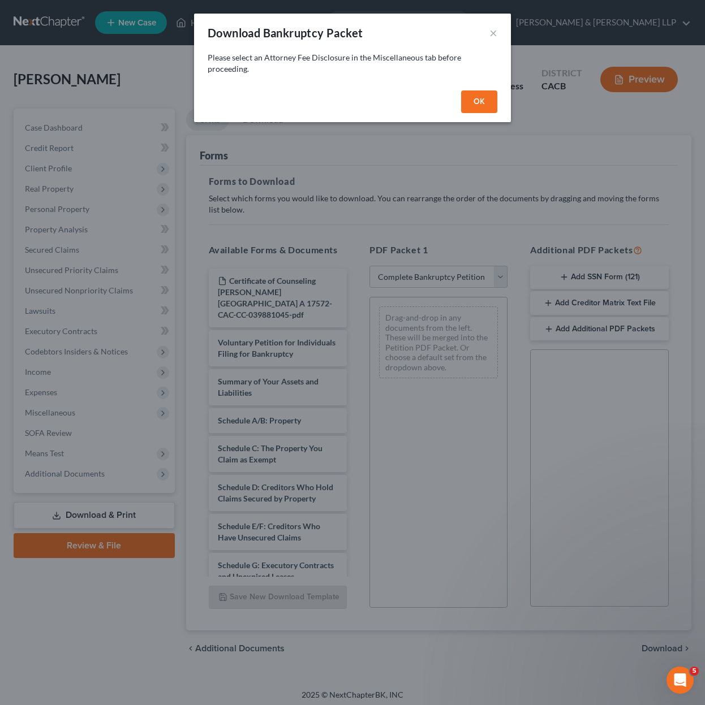
click at [481, 102] on button "OK" at bounding box center [479, 101] width 36 height 23
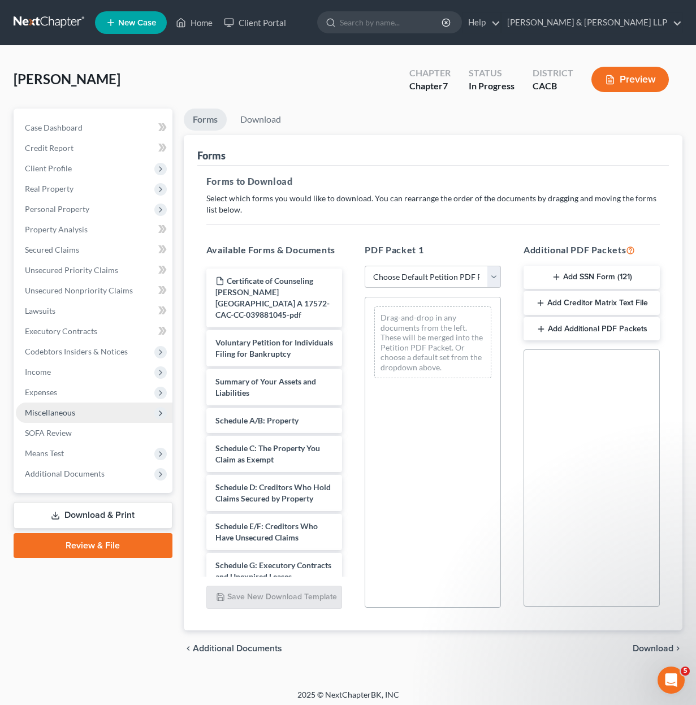
click at [116, 422] on span "Miscellaneous" at bounding box center [94, 413] width 157 height 20
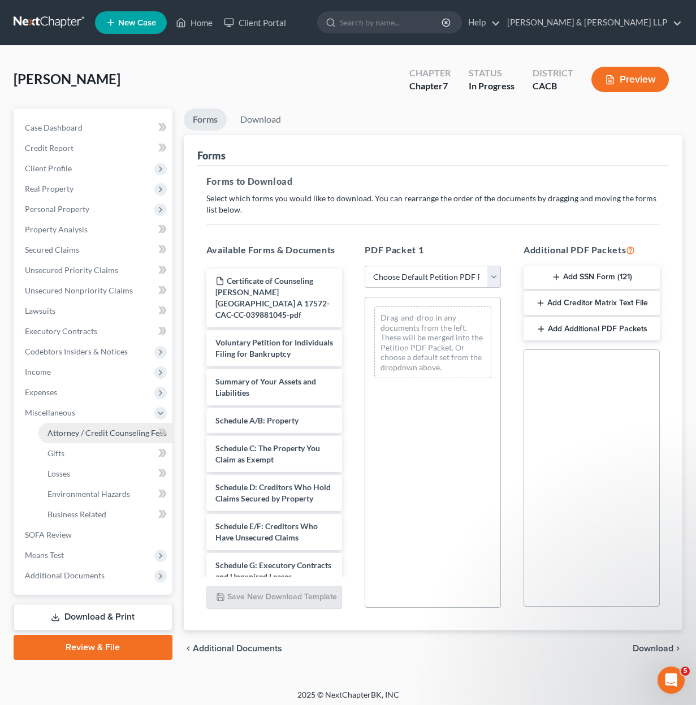
click at [136, 435] on span "Attorney / Credit Counseling Fees" at bounding box center [106, 433] width 119 height 10
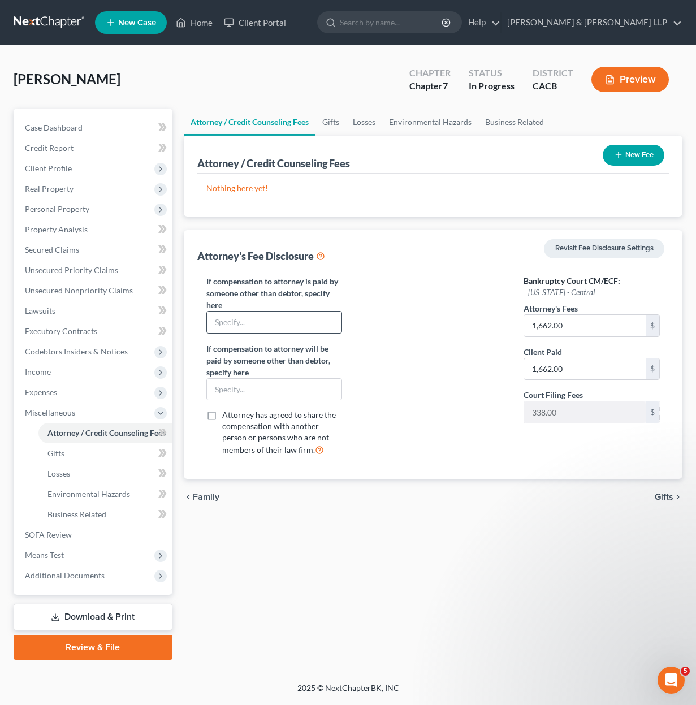
click at [298, 333] on div at bounding box center [274, 322] width 136 height 23
drag, startPoint x: 471, startPoint y: 334, endPoint x: 488, endPoint y: 344, distance: 19.5
click at [470, 339] on div at bounding box center [432, 370] width 159 height 190
click at [666, 500] on span "Gifts" at bounding box center [664, 496] width 19 height 9
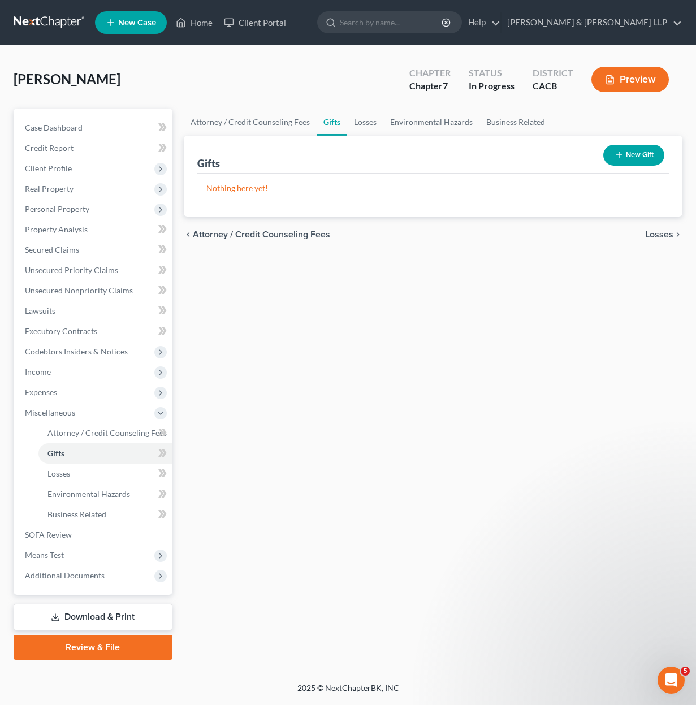
click at [666, 500] on div "Attorney / Credit Counseling Fees Gifts Losses Environmental Hazards Business R…" at bounding box center [433, 384] width 510 height 551
click at [668, 239] on span "Losses" at bounding box center [659, 234] width 28 height 9
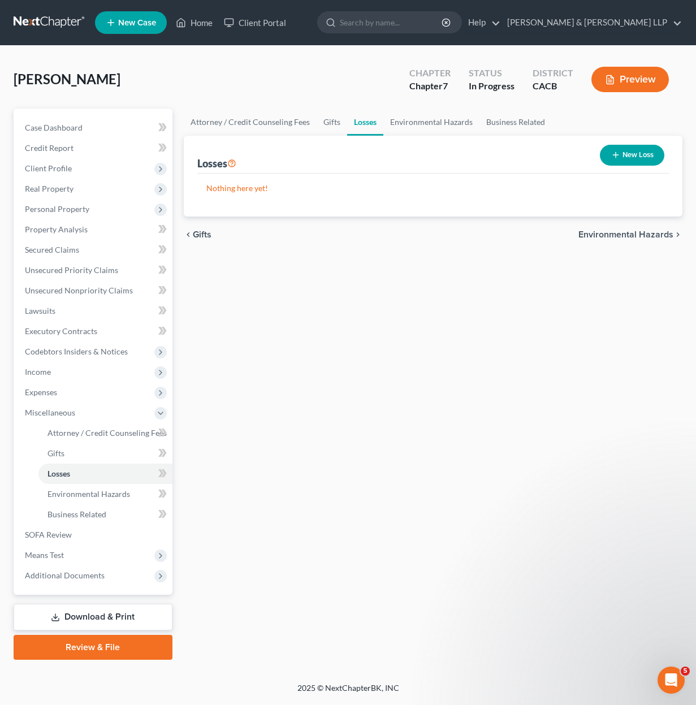
click at [665, 235] on span "Environmental Hazards" at bounding box center [625, 234] width 95 height 9
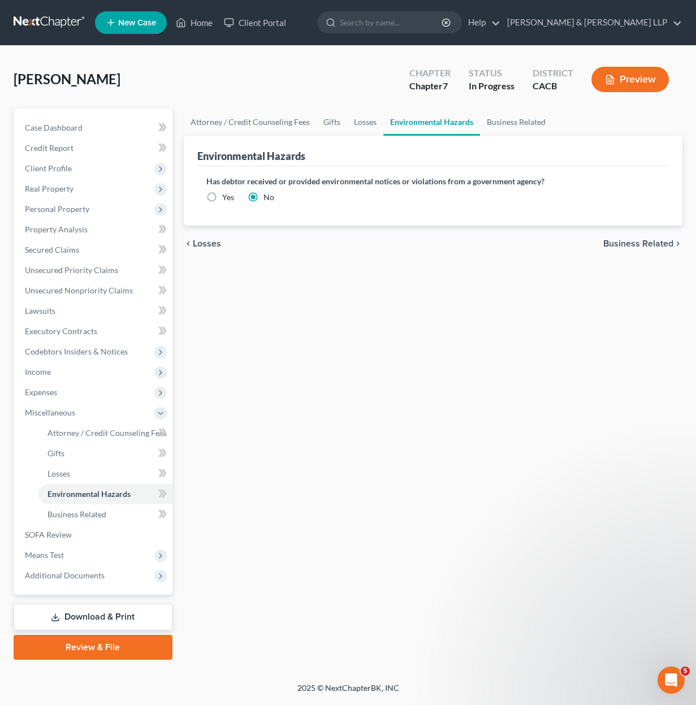
click at [666, 235] on div "chevron_left Losses Business Related chevron_right" at bounding box center [433, 244] width 499 height 36
click at [651, 246] on span "Business Related" at bounding box center [638, 243] width 70 height 9
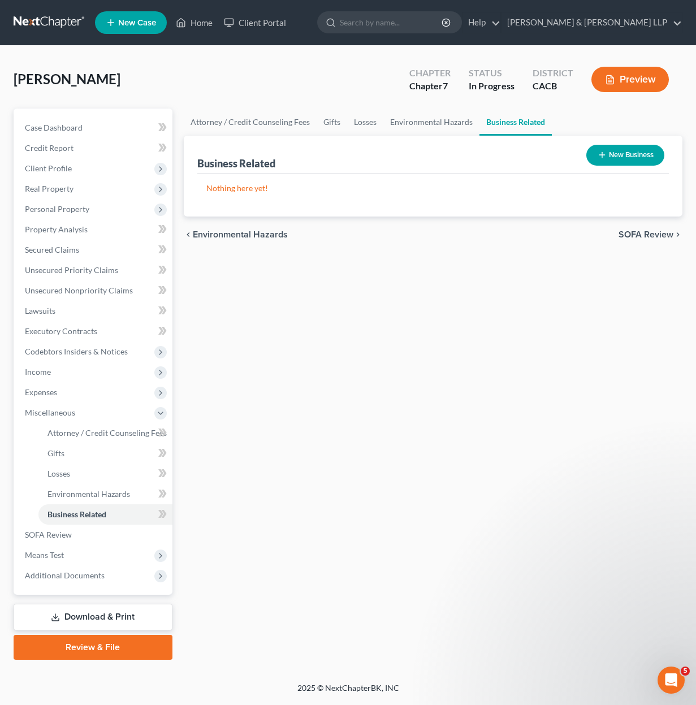
click at [656, 239] on span "SOFA Review" at bounding box center [646, 234] width 55 height 9
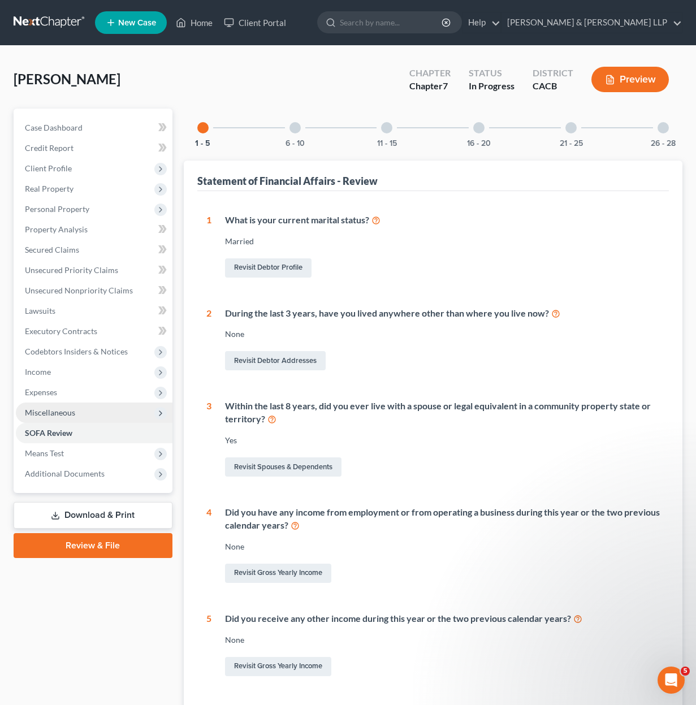
click at [98, 413] on span "Miscellaneous" at bounding box center [94, 413] width 157 height 20
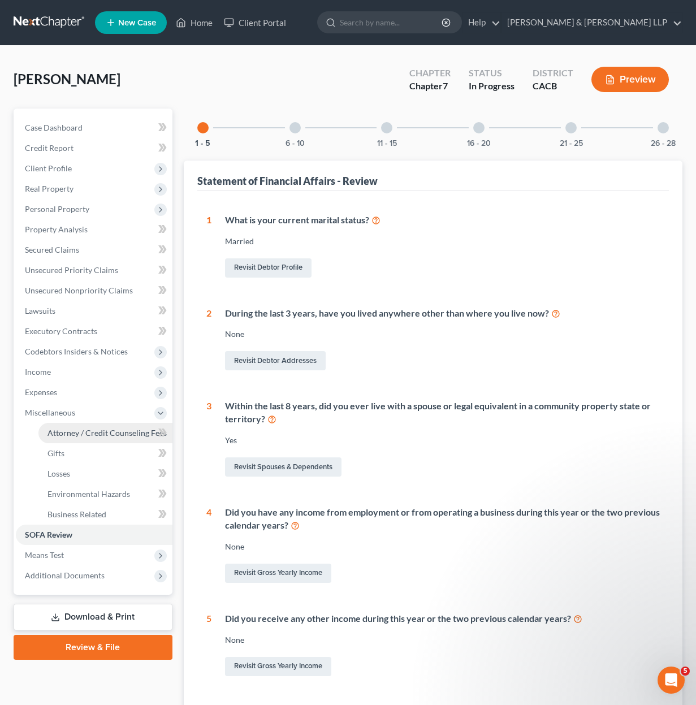
click at [91, 429] on span "Attorney / Credit Counseling Fees" at bounding box center [106, 433] width 119 height 10
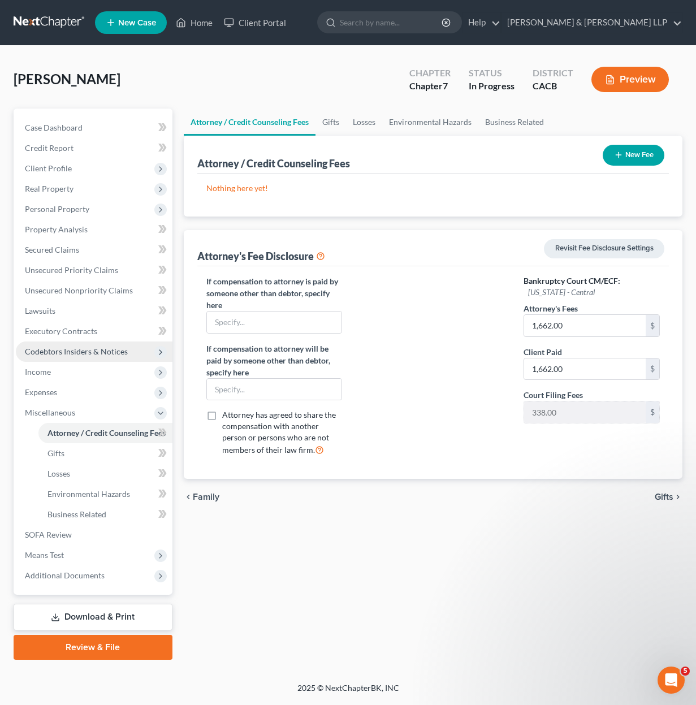
click at [87, 353] on span "Codebtors Insiders & Notices" at bounding box center [76, 352] width 103 height 10
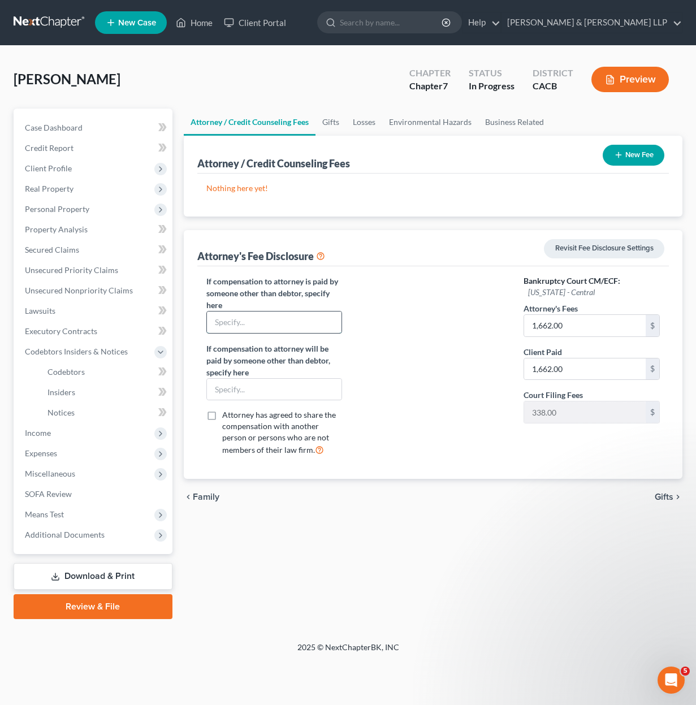
click at [297, 325] on input "text" at bounding box center [274, 322] width 135 height 21
click at [386, 333] on div at bounding box center [432, 370] width 159 height 190
click at [621, 249] on link "Revisit Fee Disclosure Settings" at bounding box center [604, 248] width 120 height 19
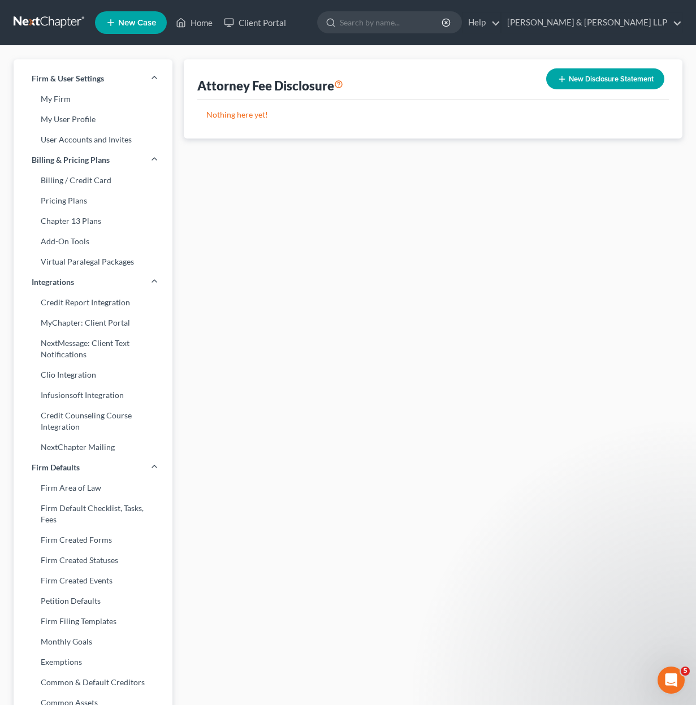
click at [600, 81] on button "New Disclosure Statement" at bounding box center [605, 78] width 118 height 21
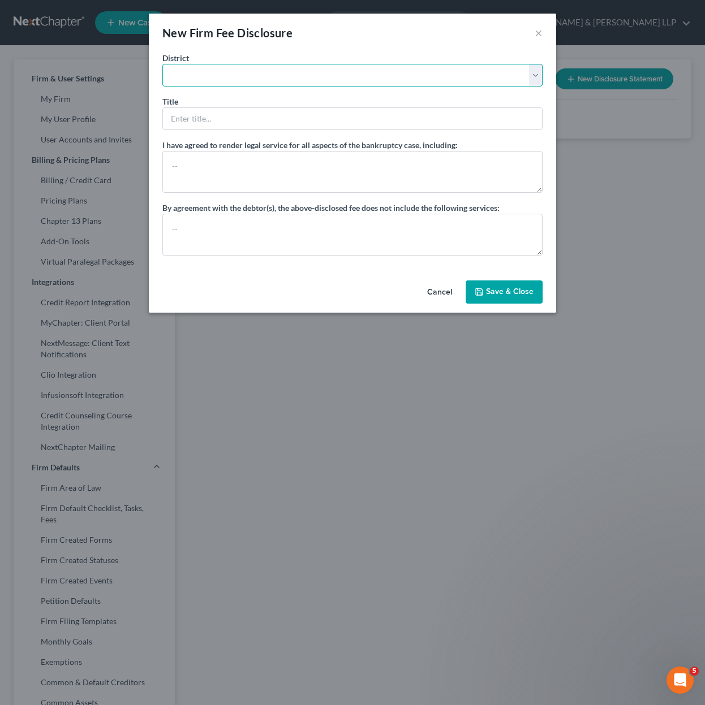
click at [433, 75] on select "[US_STATE] - [GEOGRAPHIC_DATA] [US_STATE] - [GEOGRAPHIC_DATA][US_STATE] - South…" at bounding box center [352, 75] width 380 height 23
click at [162, 64] on select "[US_STATE] - [GEOGRAPHIC_DATA] [US_STATE] - [GEOGRAPHIC_DATA][US_STATE] - South…" at bounding box center [352, 75] width 380 height 23
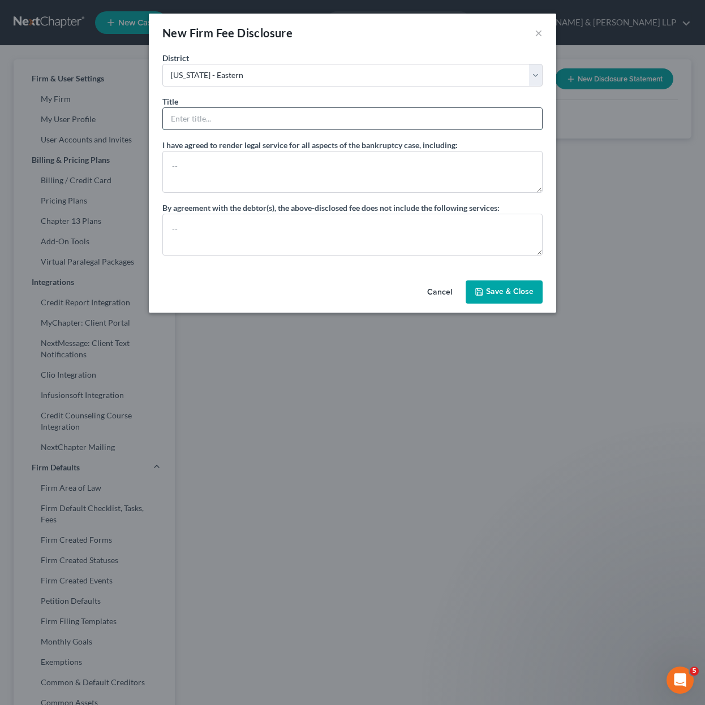
click at [293, 127] on input "text" at bounding box center [352, 118] width 379 height 21
click at [302, 164] on textarea at bounding box center [352, 172] width 380 height 42
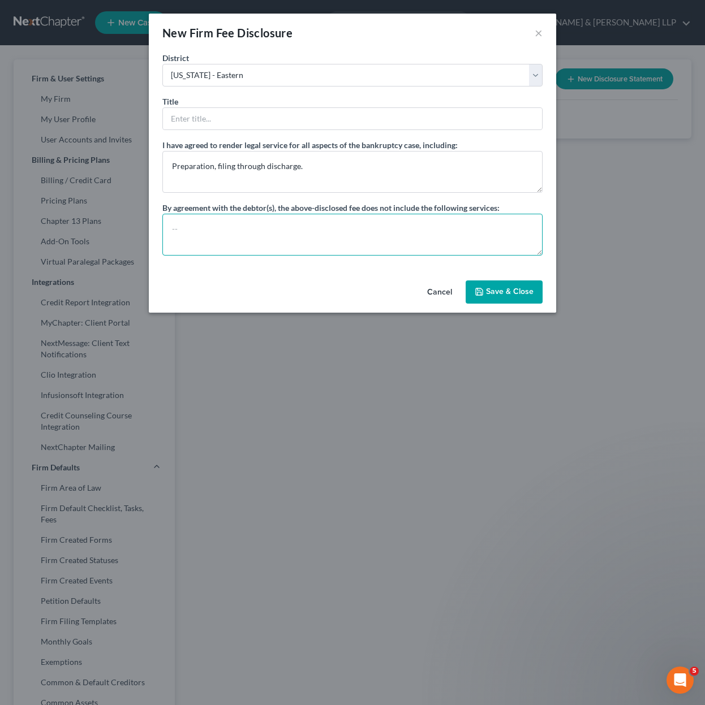
click at [173, 223] on textarea at bounding box center [352, 235] width 380 height 42
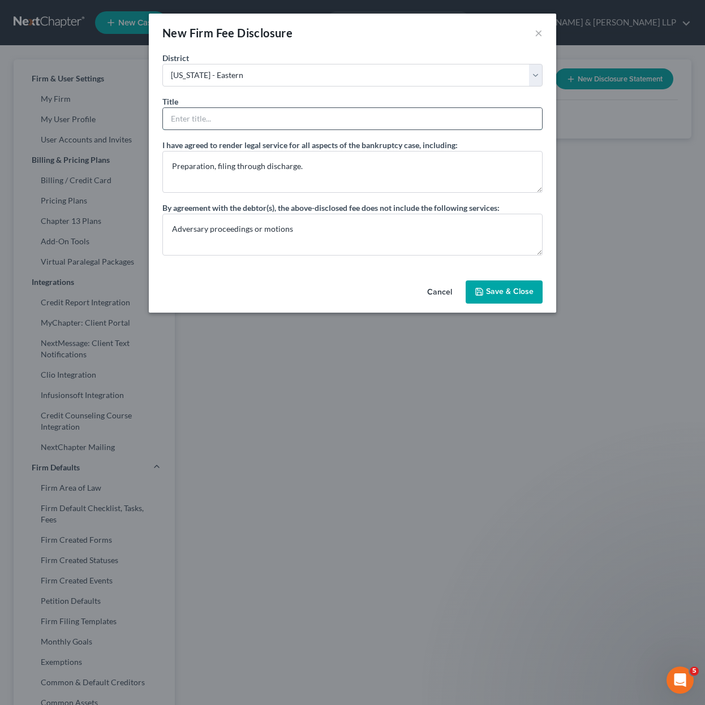
click at [270, 116] on input "text" at bounding box center [352, 118] width 379 height 21
click at [523, 282] on button "Save & Close" at bounding box center [503, 292] width 77 height 24
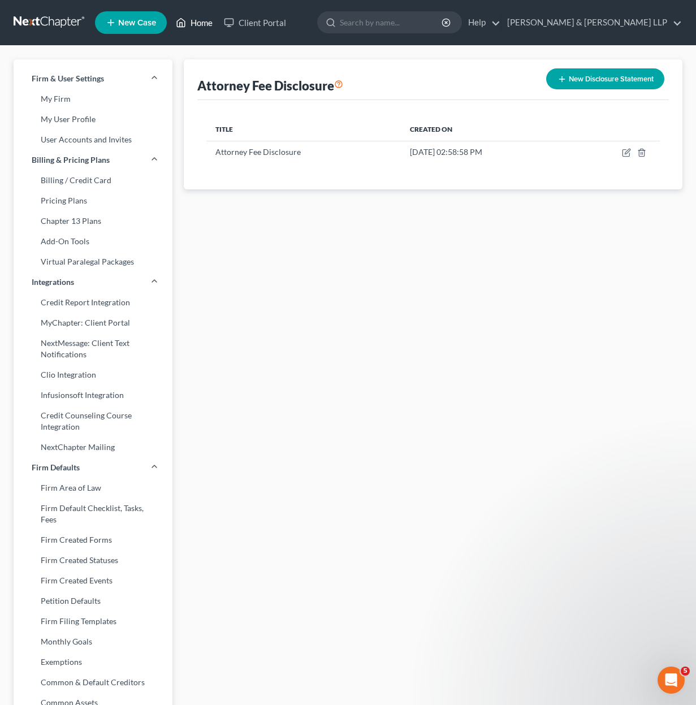
click at [209, 25] on link "Home" at bounding box center [194, 22] width 48 height 20
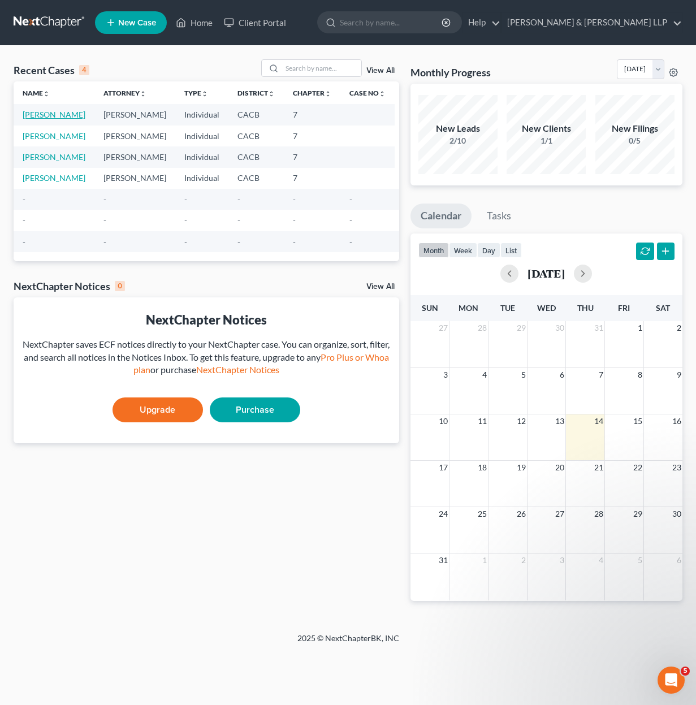
click at [30, 113] on link "[PERSON_NAME]" at bounding box center [54, 115] width 63 height 10
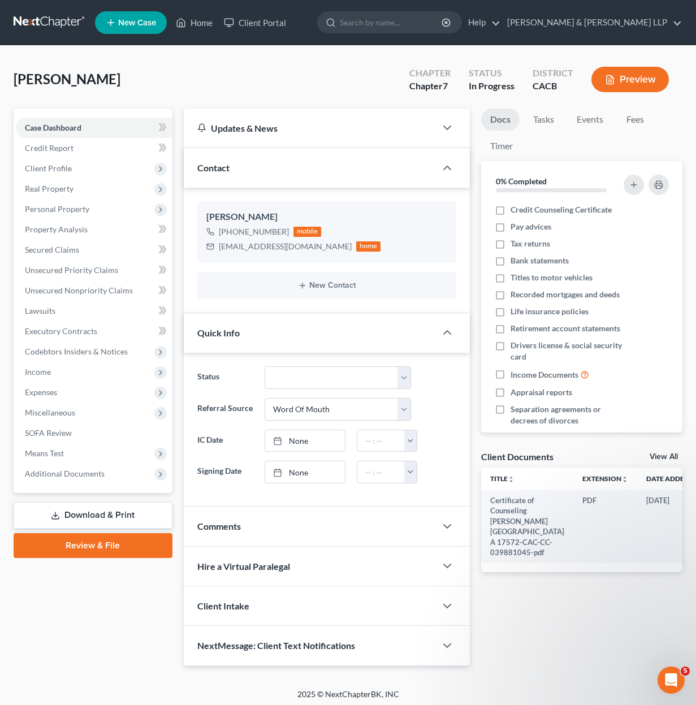
drag, startPoint x: 80, startPoint y: 509, endPoint x: 282, endPoint y: 507, distance: 201.9
click at [80, 510] on link "Download & Print" at bounding box center [93, 515] width 159 height 27
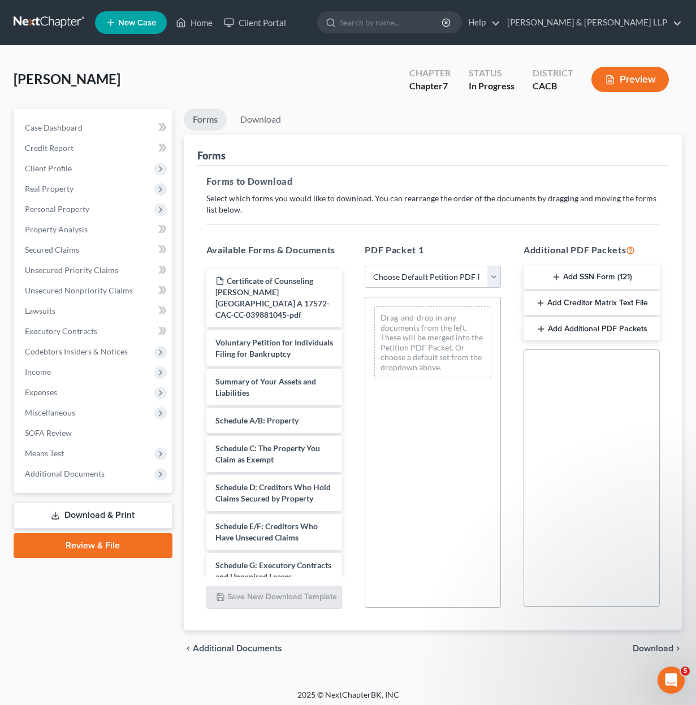
click at [456, 281] on select "Choose Default Petition PDF Packet Complete Bankruptcy Petition (all forms and …" at bounding box center [433, 277] width 136 height 23
click at [369, 266] on select "Choose Default Petition PDF Packet Complete Bankruptcy Petition (all forms and …" at bounding box center [433, 277] width 136 height 23
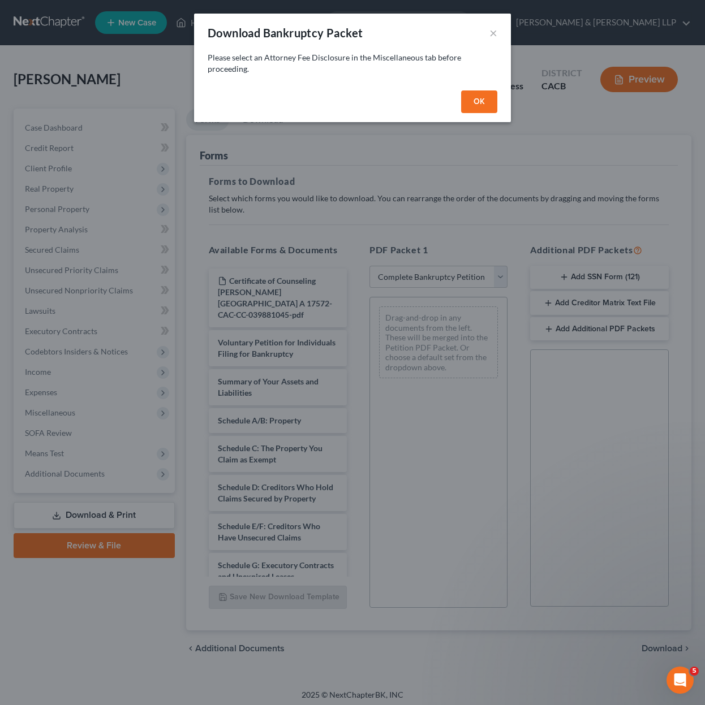
click at [477, 98] on button "OK" at bounding box center [479, 101] width 36 height 23
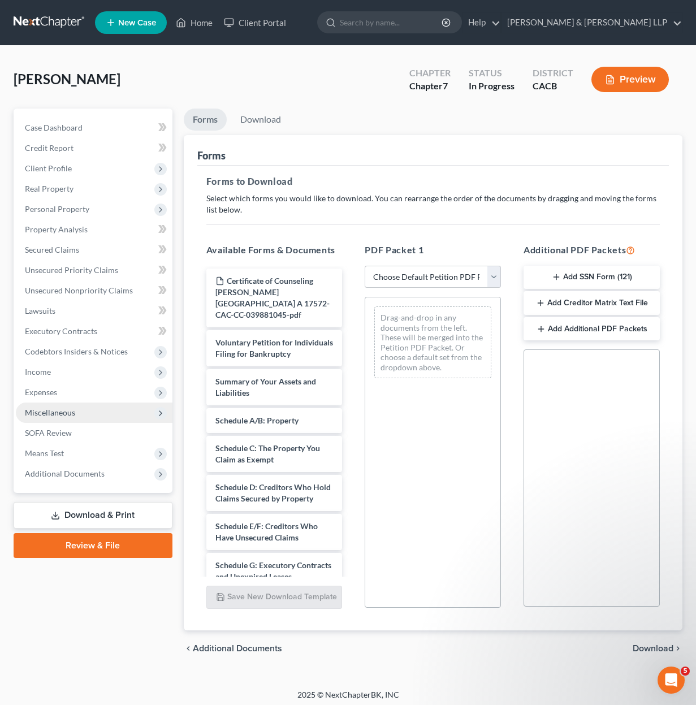
click at [40, 408] on span "Miscellaneous" at bounding box center [50, 413] width 50 height 10
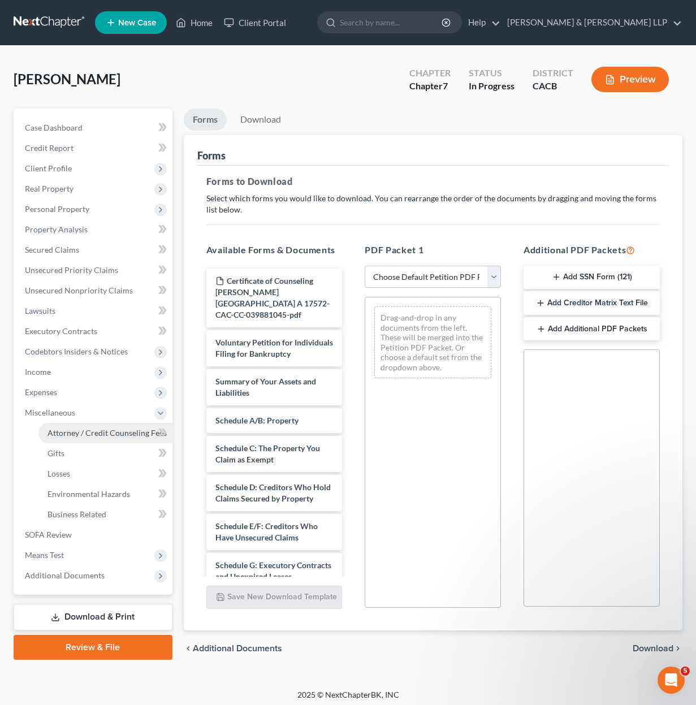
click at [94, 432] on span "Attorney / Credit Counseling Fees" at bounding box center [106, 433] width 119 height 10
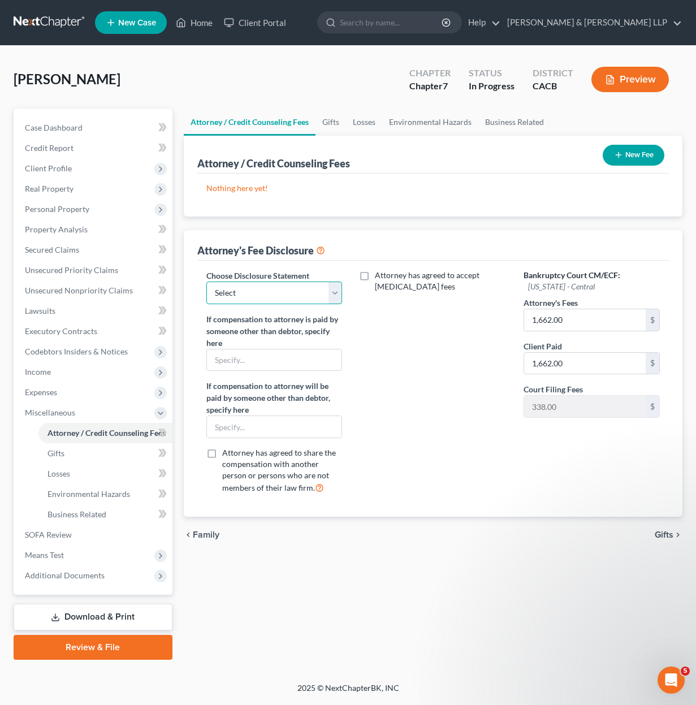
click at [333, 295] on select "Select Attorney Fee Disclosure" at bounding box center [274, 293] width 136 height 23
click at [206, 282] on select "Select Attorney Fee Disclosure" at bounding box center [274, 293] width 136 height 23
click at [375, 275] on label "Attorney has agreed to accept [MEDICAL_DATA] fees" at bounding box center [441, 281] width 132 height 23
click at [379, 275] on input "Attorney has agreed to accept [MEDICAL_DATA] fees" at bounding box center [382, 273] width 7 height 7
click at [375, 280] on label "Attorney has agreed to accept [MEDICAL_DATA] fees" at bounding box center [441, 281] width 132 height 23
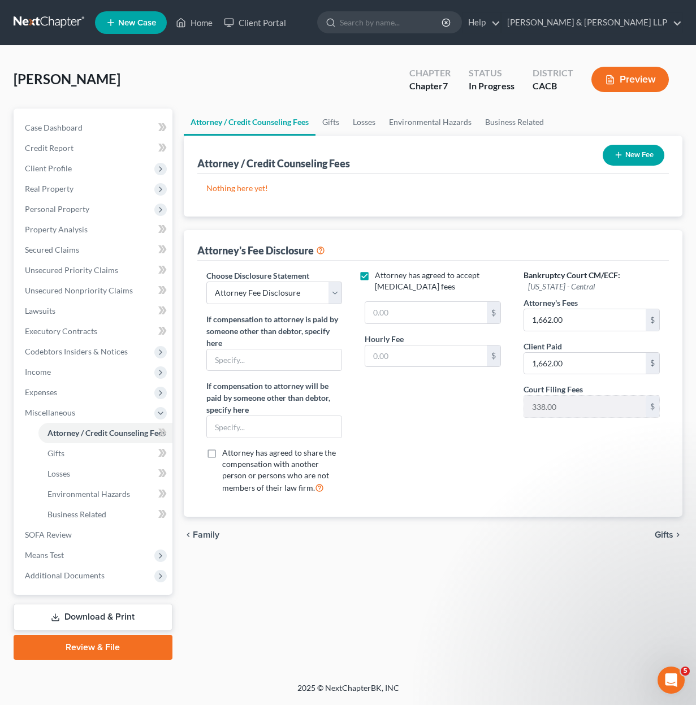
click at [379, 277] on input "Attorney has agreed to accept [MEDICAL_DATA] fees" at bounding box center [382, 273] width 7 height 7
drag, startPoint x: 94, startPoint y: 495, endPoint x: 64, endPoint y: 534, distance: 48.9
click at [63, 513] on span "Business Related" at bounding box center [76, 514] width 59 height 10
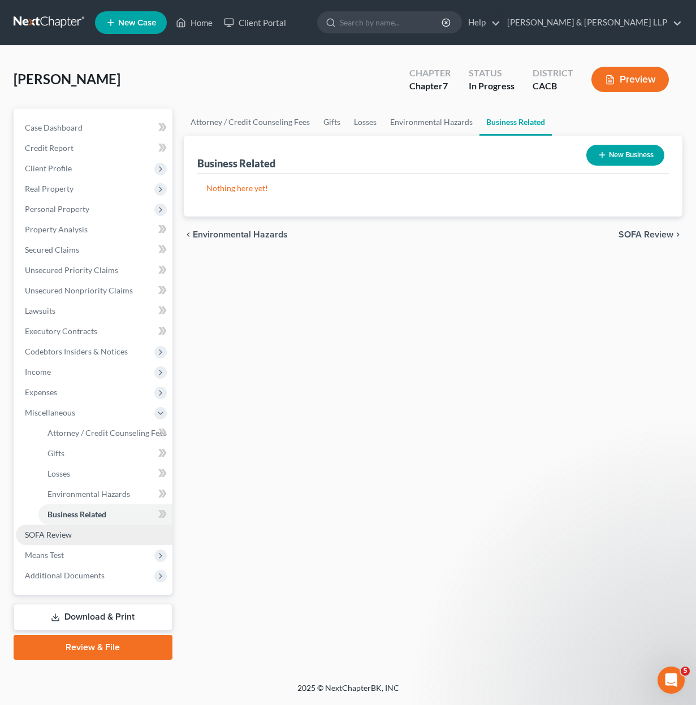
click at [64, 536] on span "SOFA Review" at bounding box center [48, 535] width 47 height 10
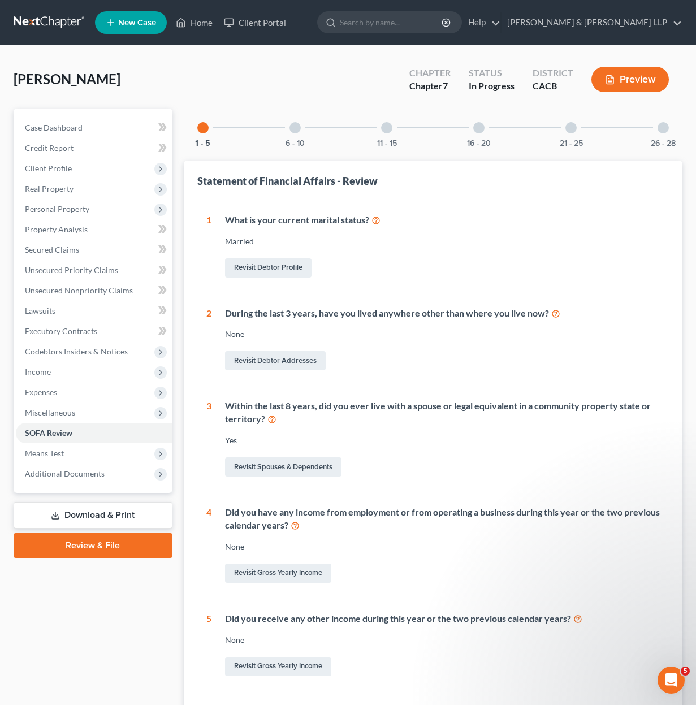
click at [94, 521] on link "Download & Print" at bounding box center [93, 515] width 159 height 27
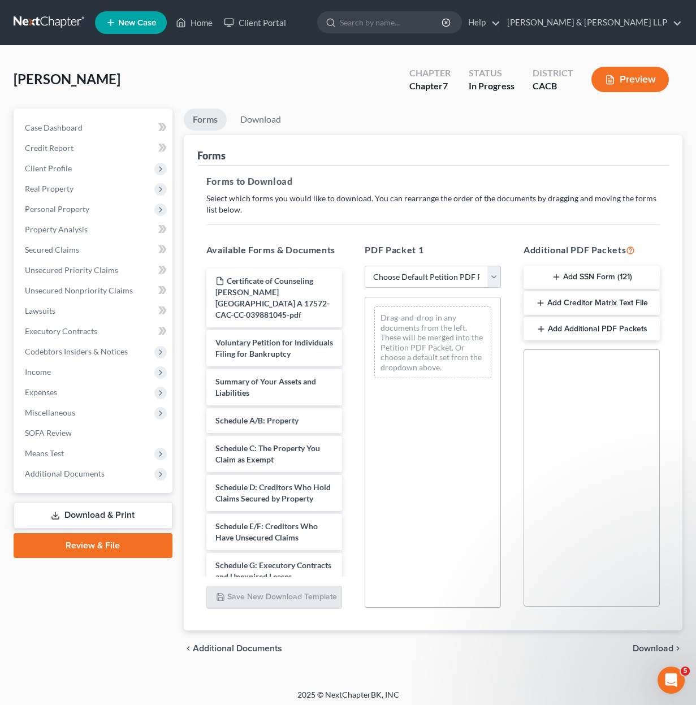
drag, startPoint x: 420, startPoint y: 280, endPoint x: 422, endPoint y: 285, distance: 5.8
click at [420, 280] on select "Choose Default Petition PDF Packet Complete Bankruptcy Petition (all forms and …" at bounding box center [433, 277] width 136 height 23
click at [365, 266] on select "Choose Default Petition PDF Packet Complete Bankruptcy Petition (all forms and …" at bounding box center [433, 277] width 136 height 23
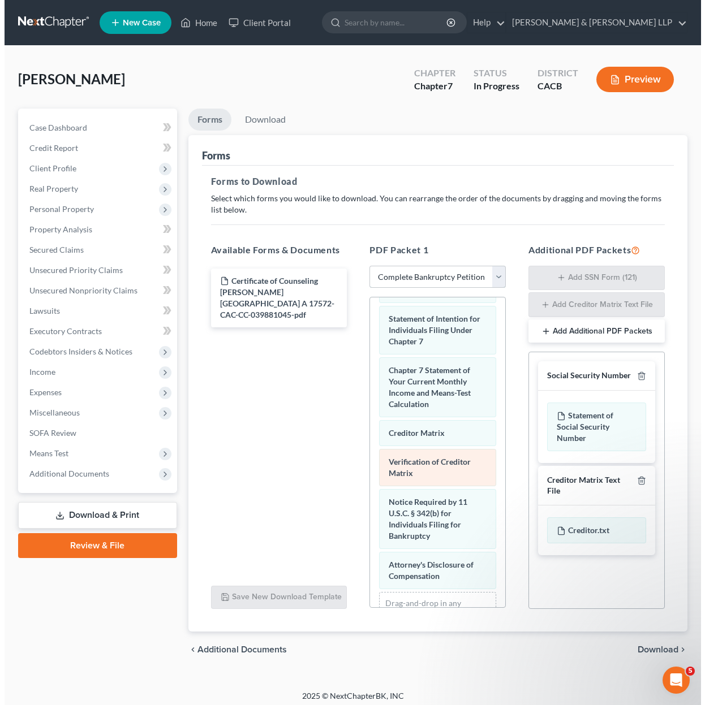
scroll to position [616, 0]
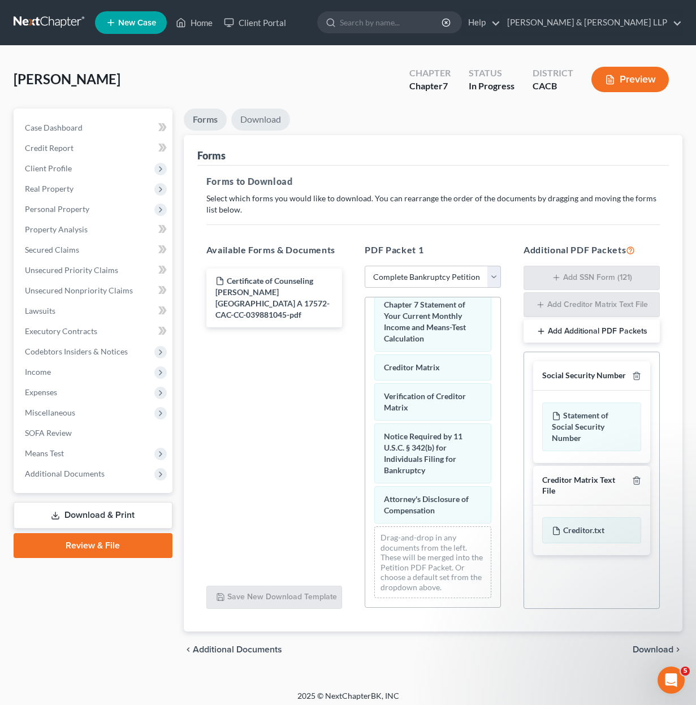
click at [261, 116] on link "Download" at bounding box center [260, 120] width 59 height 22
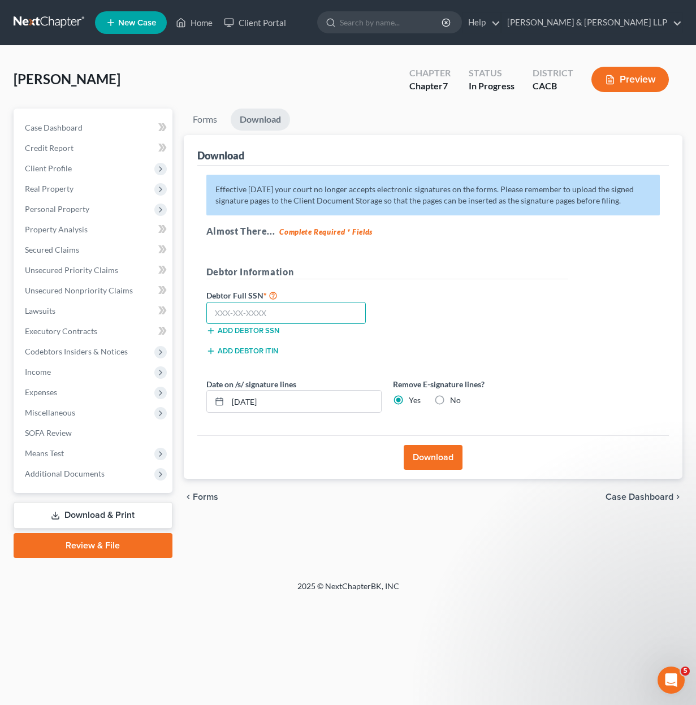
click at [323, 312] on input "text" at bounding box center [286, 313] width 160 height 23
click at [265, 309] on input "text" at bounding box center [286, 313] width 160 height 23
click at [432, 463] on button "Download" at bounding box center [433, 457] width 59 height 25
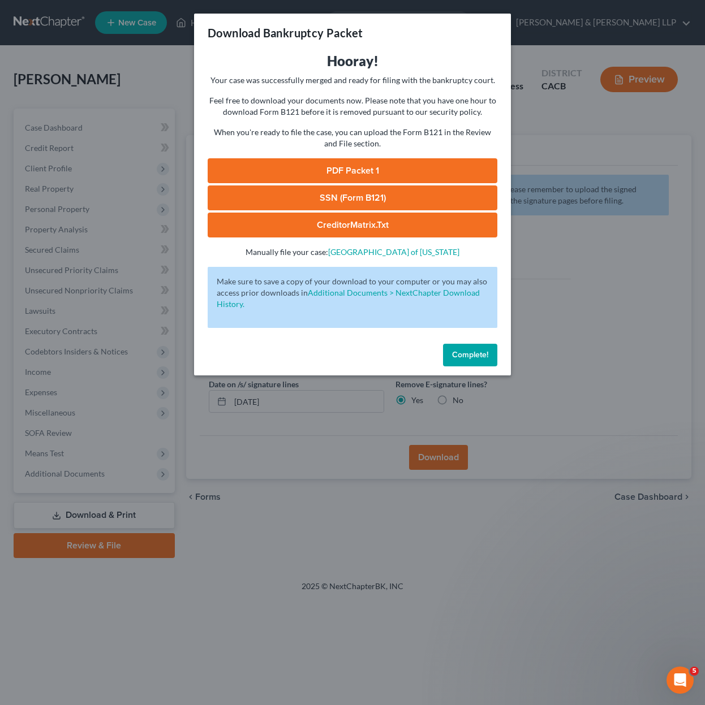
click at [408, 171] on link "PDF Packet 1" at bounding box center [353, 170] width 290 height 25
click at [392, 201] on link "SSN (Form B121)" at bounding box center [353, 197] width 290 height 25
click at [405, 232] on link "CreditorMatrix.txt" at bounding box center [353, 225] width 290 height 25
